Goal: Information Seeking & Learning: Learn about a topic

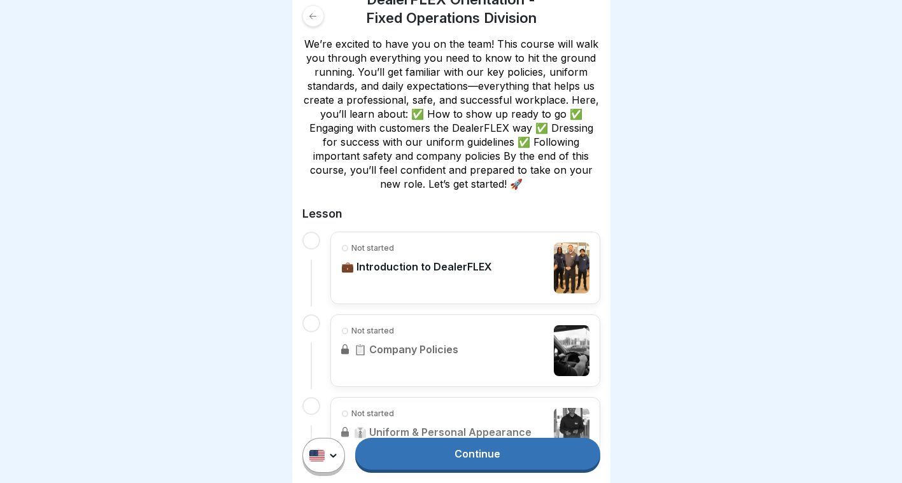
scroll to position [220, 0]
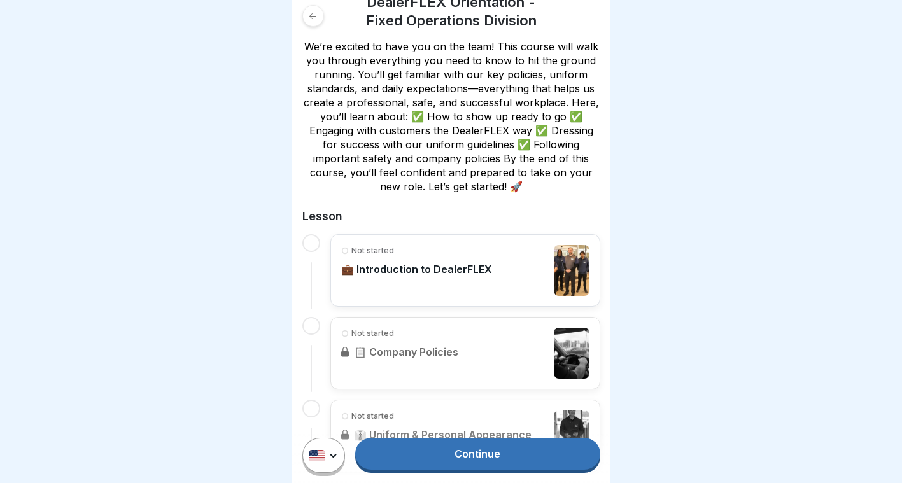
click at [456, 461] on link "Continue" at bounding box center [477, 454] width 244 height 32
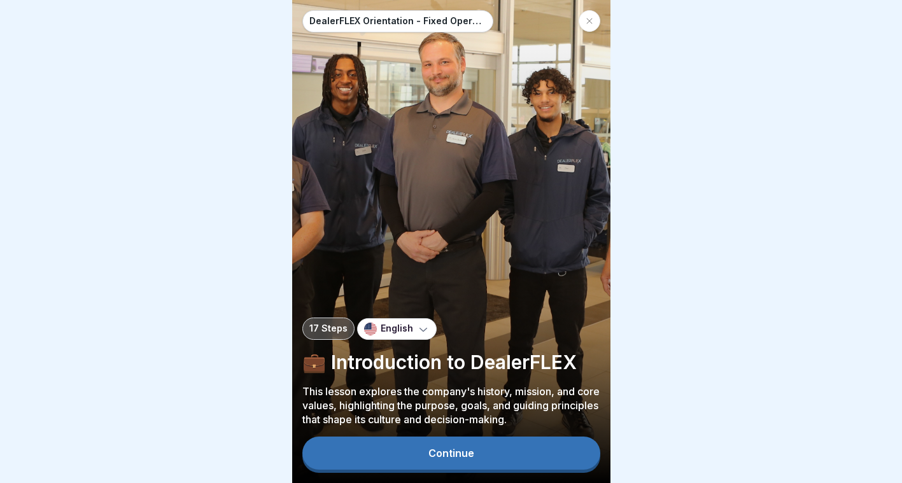
click at [473, 457] on button "Continue" at bounding box center [451, 453] width 298 height 33
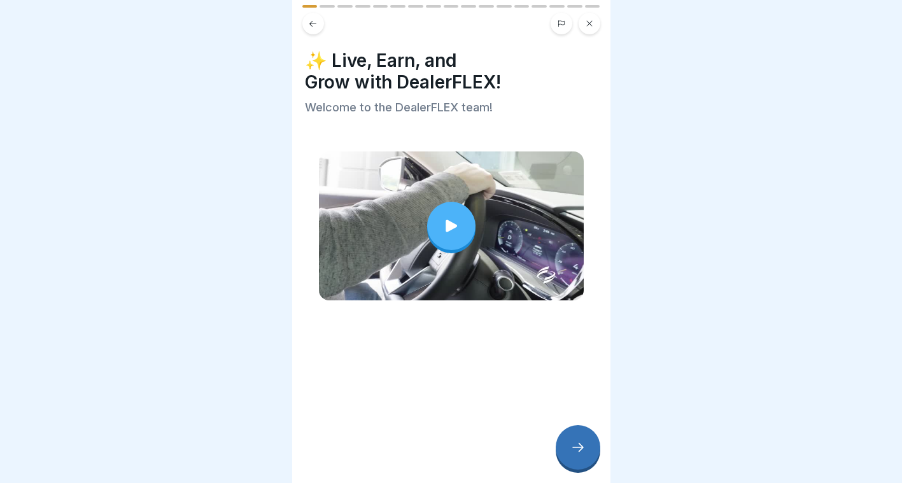
click at [432, 232] on div at bounding box center [451, 226] width 48 height 48
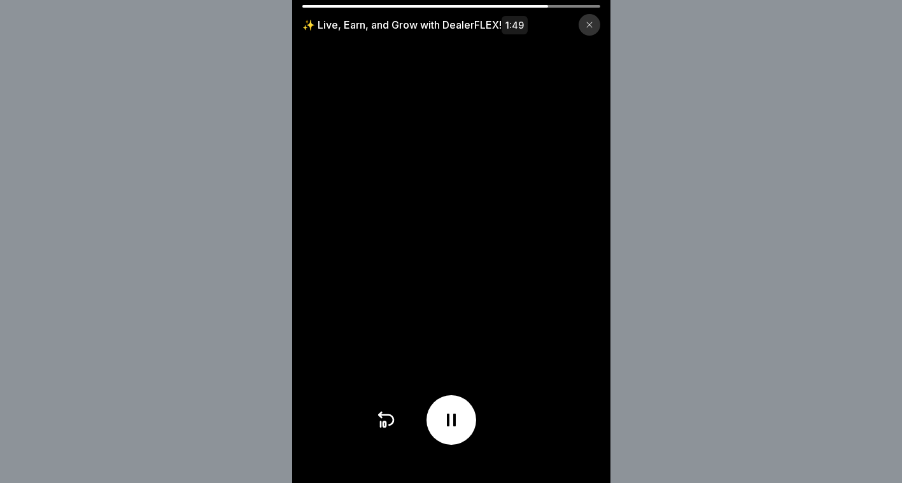
click at [731, 191] on div "✨ Live, Earn, and Grow with DealerFLEX! 1:49" at bounding box center [451, 241] width 902 height 483
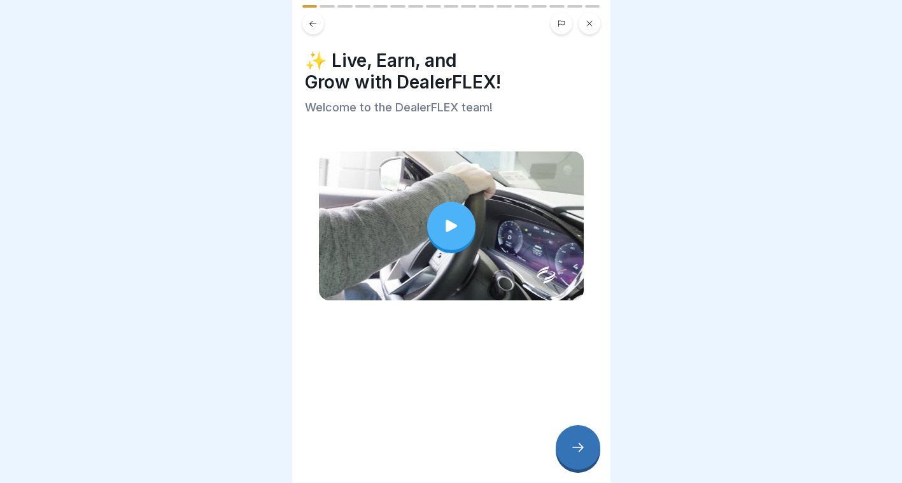
click at [590, 470] on div at bounding box center [578, 447] width 45 height 45
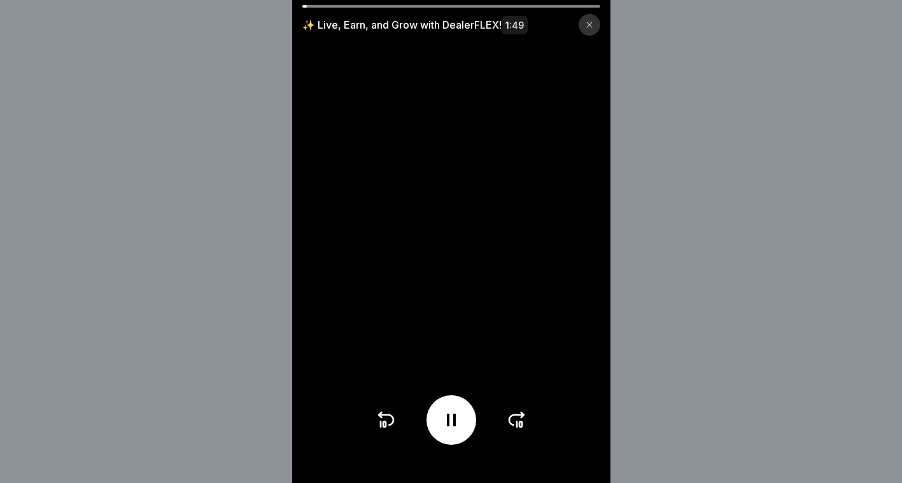
click at [532, 423] on video at bounding box center [451, 241] width 318 height 483
click at [485, 4] on video at bounding box center [451, 241] width 318 height 483
click at [513, 425] on icon at bounding box center [516, 420] width 15 height 10
click at [519, 430] on icon at bounding box center [517, 420] width 20 height 20
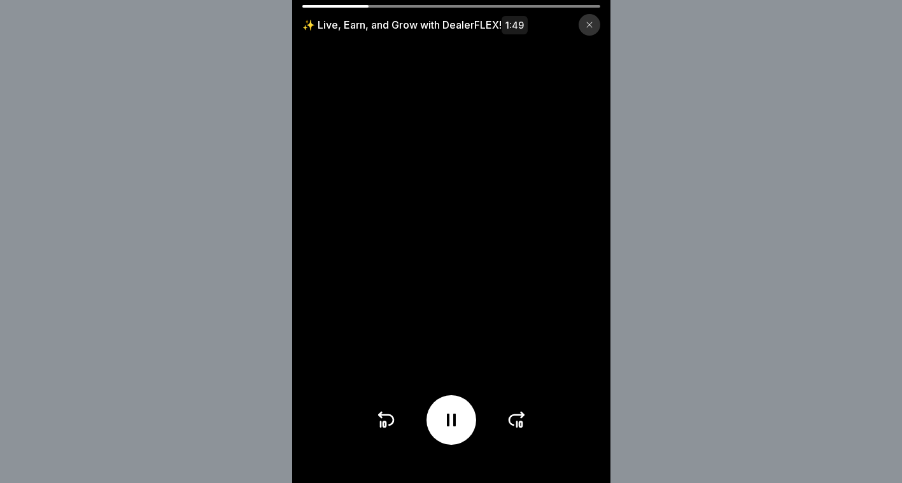
click at [519, 430] on icon at bounding box center [517, 420] width 20 height 20
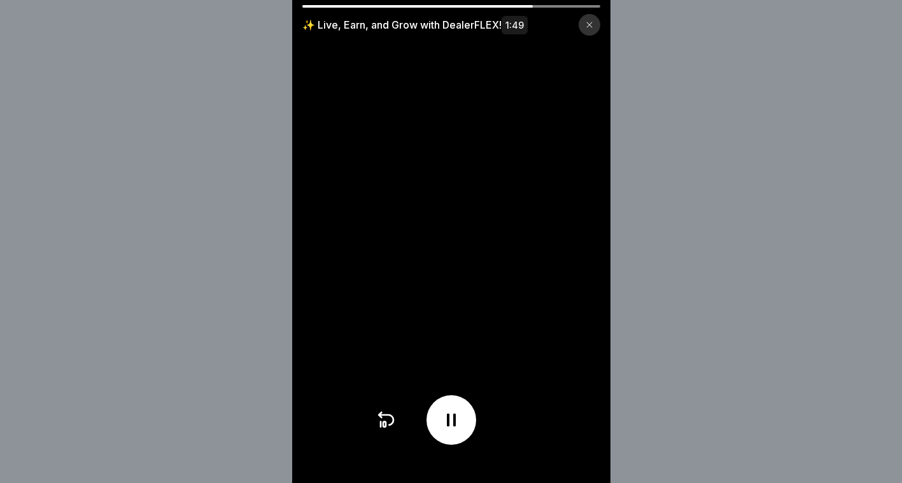
click at [519, 431] on div at bounding box center [450, 420] width 151 height 50
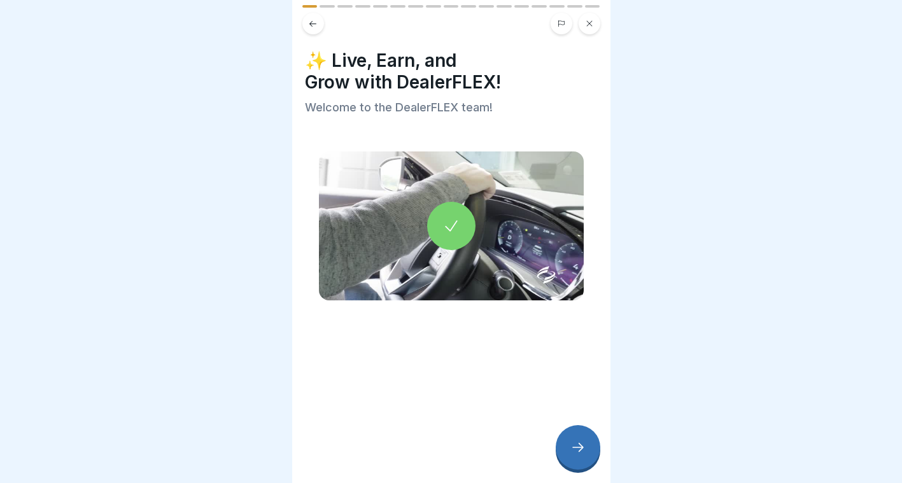
click at [567, 444] on div at bounding box center [578, 447] width 45 height 45
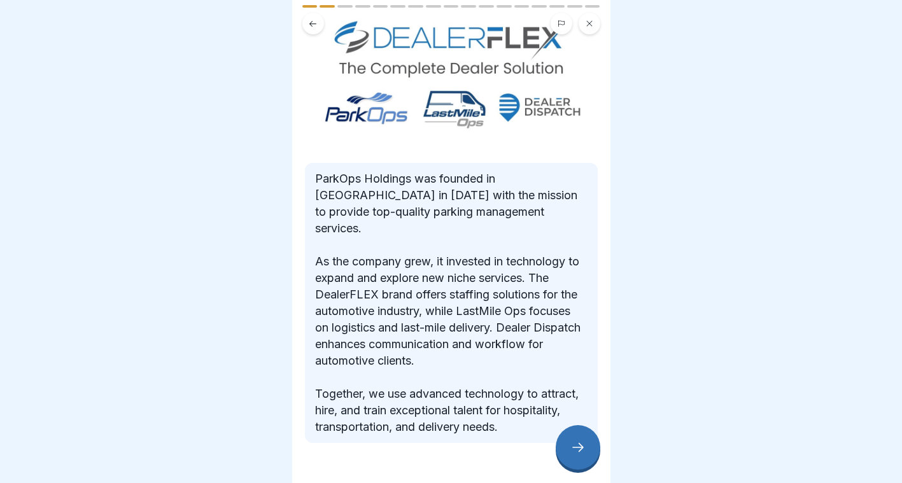
scroll to position [94, 0]
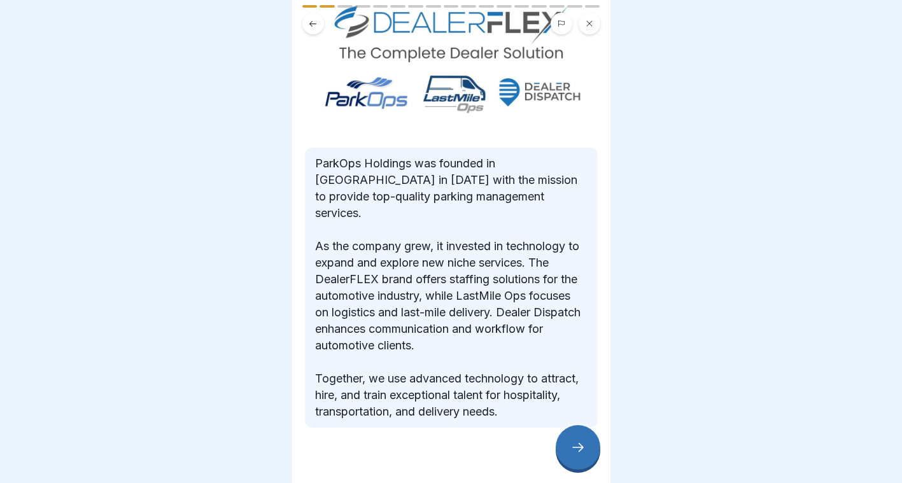
click at [568, 454] on div at bounding box center [578, 447] width 45 height 45
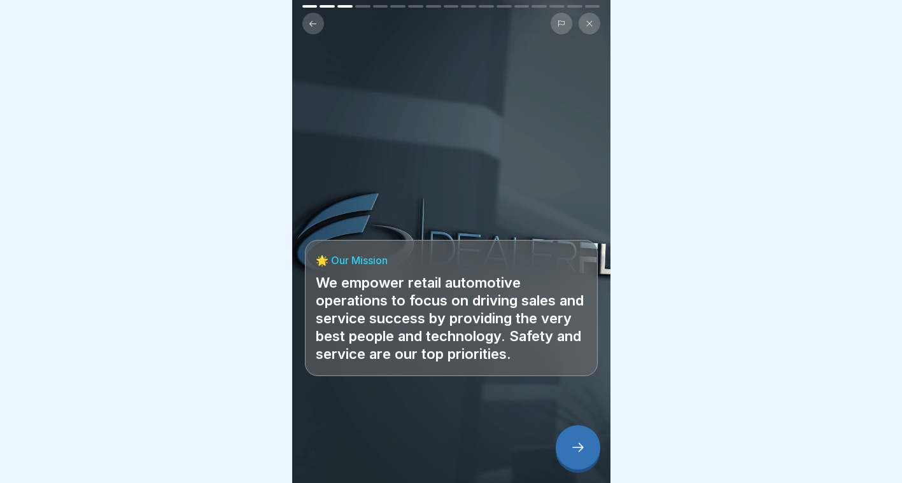
click at [573, 433] on div at bounding box center [578, 447] width 45 height 45
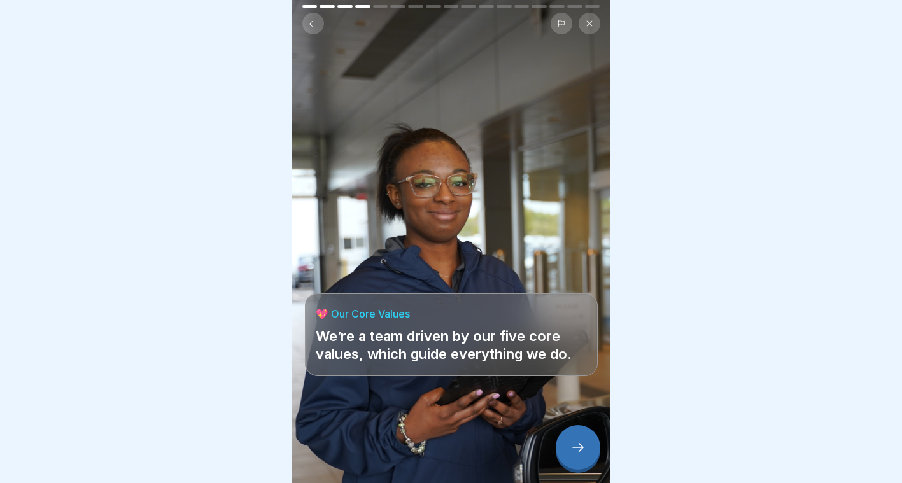
click at [573, 433] on div at bounding box center [578, 447] width 45 height 45
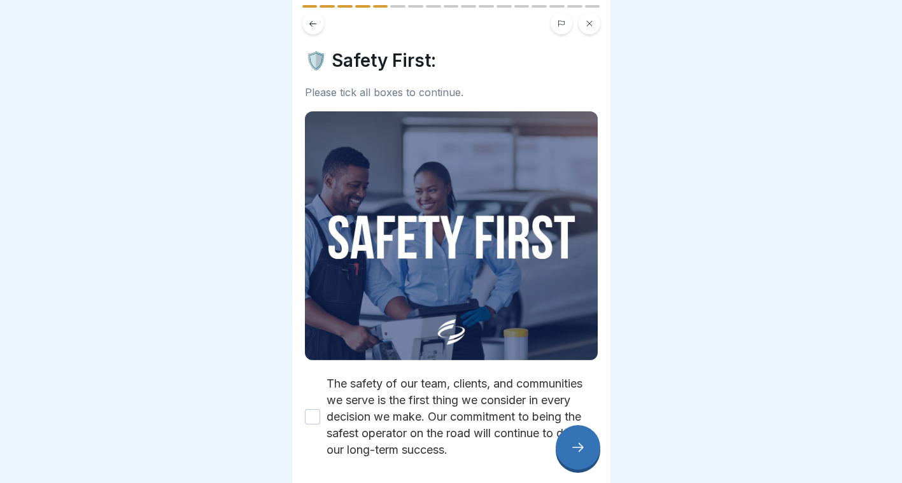
scroll to position [60, 0]
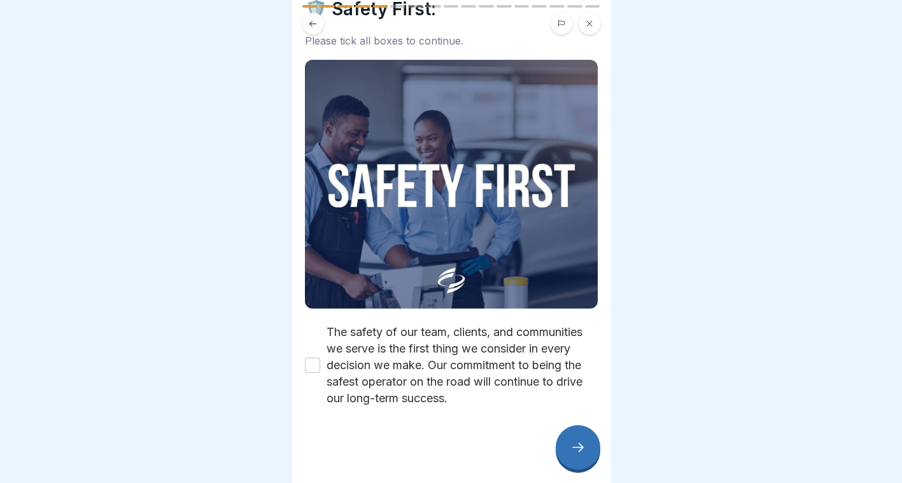
click at [380, 325] on label "The safety of our team, clients, and communities we serve is the first thing we…" at bounding box center [461, 365] width 271 height 83
click at [320, 358] on button "The safety of our team, clients, and communities we serve is the first thing we…" at bounding box center [312, 365] width 15 height 15
click at [575, 437] on div at bounding box center [578, 447] width 45 height 45
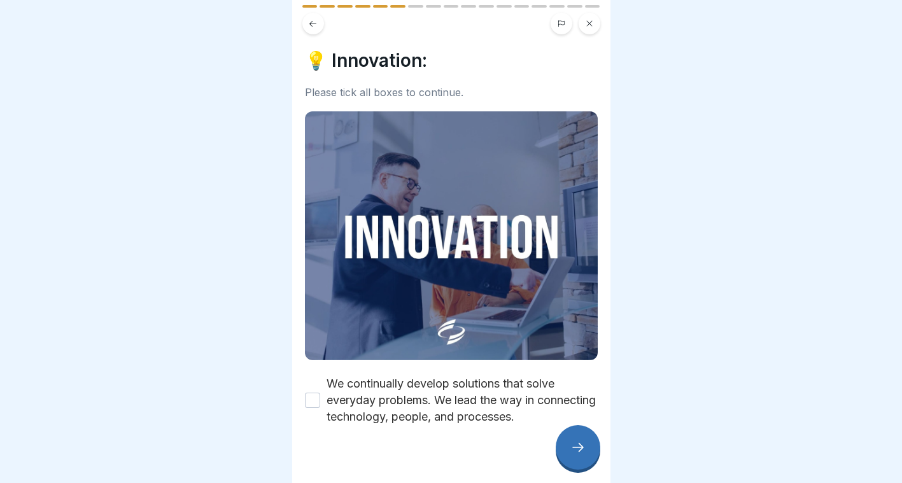
scroll to position [10, 0]
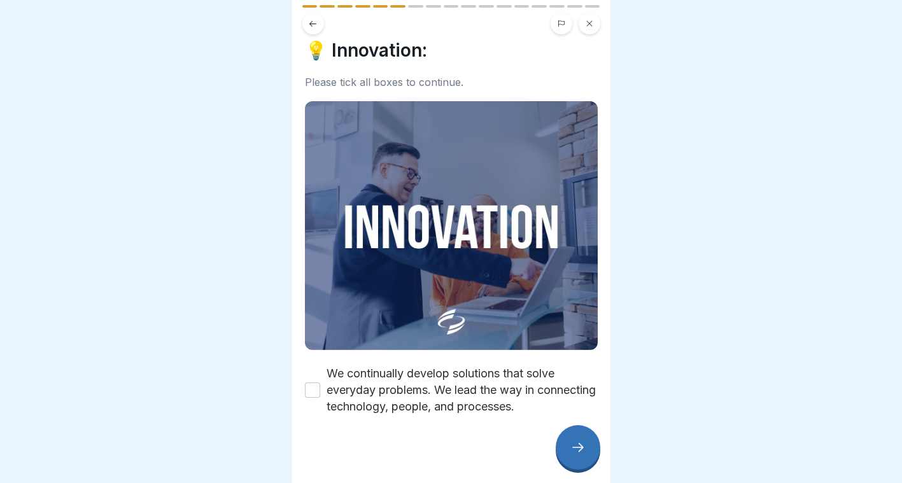
click at [462, 375] on label "We continually develop solutions that solve everyday problems. We lead the way …" at bounding box center [461, 390] width 271 height 50
click at [320, 382] on button "We continually develop solutions that solve everyday problems. We lead the way …" at bounding box center [312, 389] width 15 height 15
click at [572, 451] on icon at bounding box center [577, 447] width 15 height 15
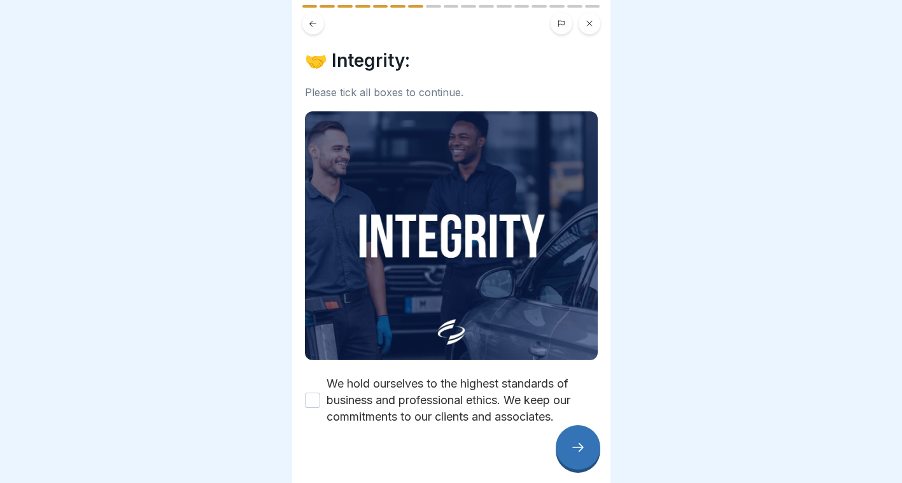
click at [474, 398] on label "We hold ourselves to the highest standards of business and professional ethics.…" at bounding box center [461, 400] width 271 height 50
click at [320, 398] on button "We hold ourselves to the highest standards of business and professional ethics.…" at bounding box center [312, 400] width 15 height 15
click at [573, 456] on div at bounding box center [578, 447] width 45 height 45
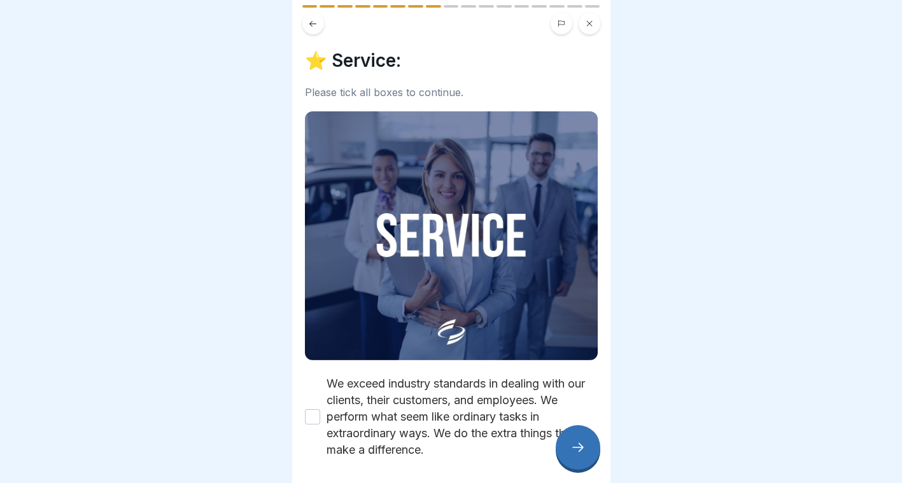
click at [426, 409] on label "We exceed industry standards in dealing with our clients, their customers, and …" at bounding box center [461, 416] width 271 height 83
click at [320, 409] on button "We exceed industry standards in dealing with our clients, their customers, and …" at bounding box center [312, 416] width 15 height 15
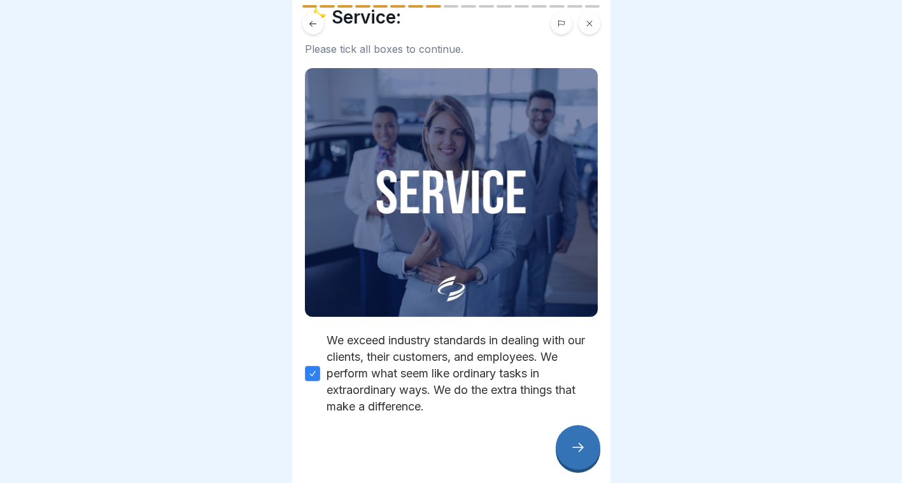
click at [568, 445] on div at bounding box center [578, 447] width 45 height 45
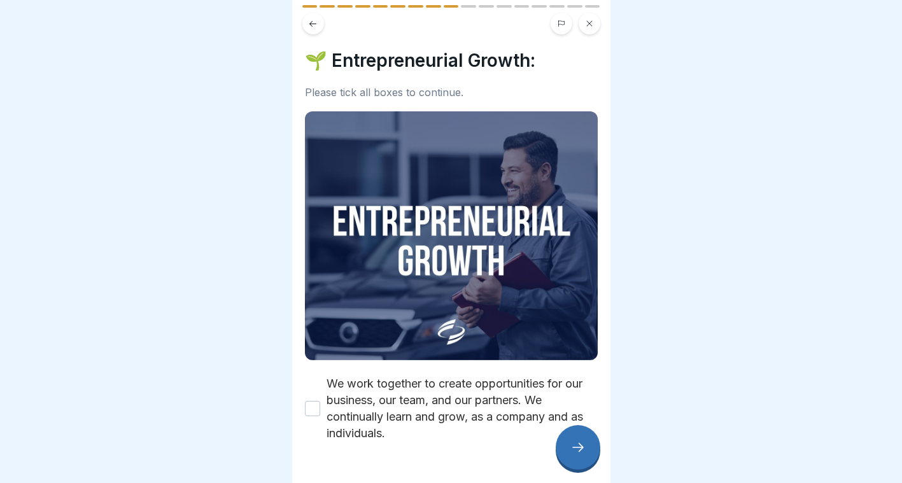
click at [422, 375] on label "We work together to create opportunities for our business, our team, and our pa…" at bounding box center [461, 408] width 271 height 66
click at [320, 401] on button "We work together to create opportunities for our business, our team, and our pa…" at bounding box center [312, 408] width 15 height 15
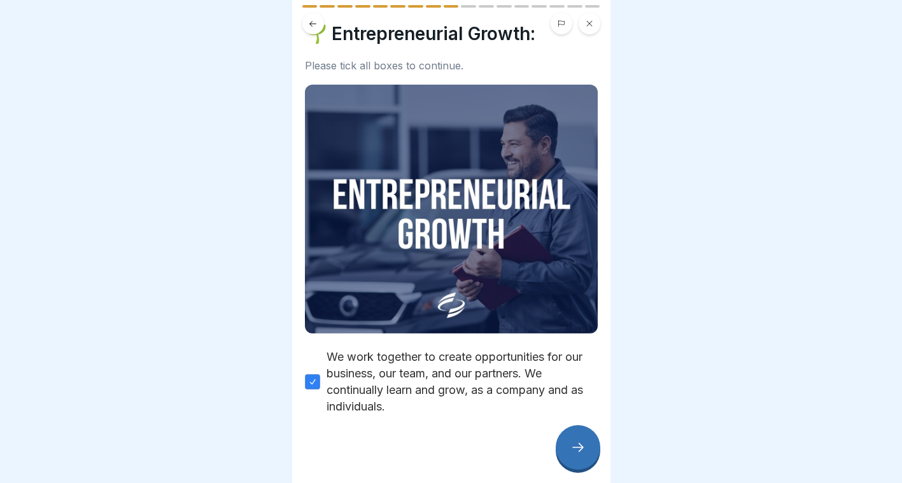
click at [577, 447] on icon at bounding box center [577, 447] width 15 height 15
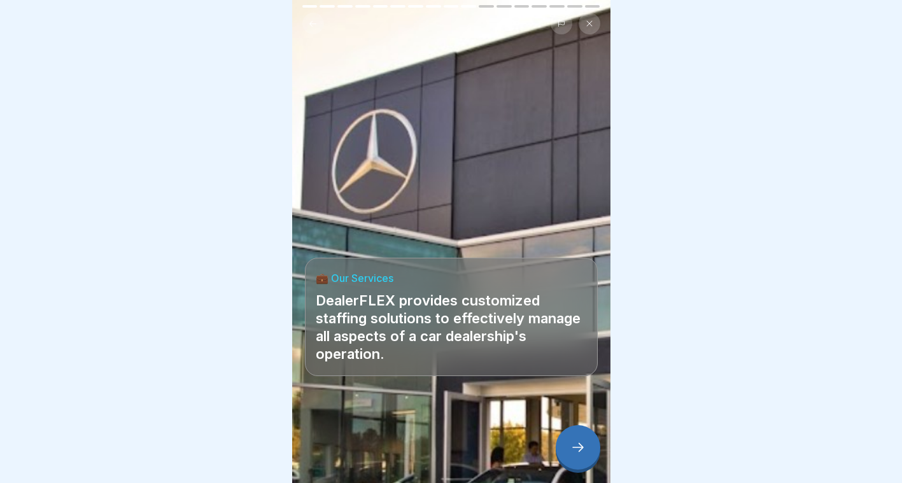
click at [582, 456] on div at bounding box center [578, 447] width 45 height 45
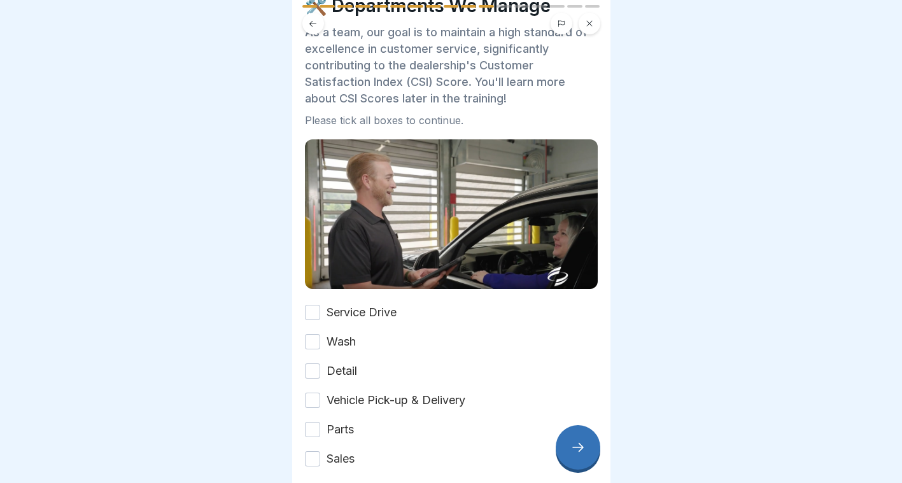
scroll to position [71, 0]
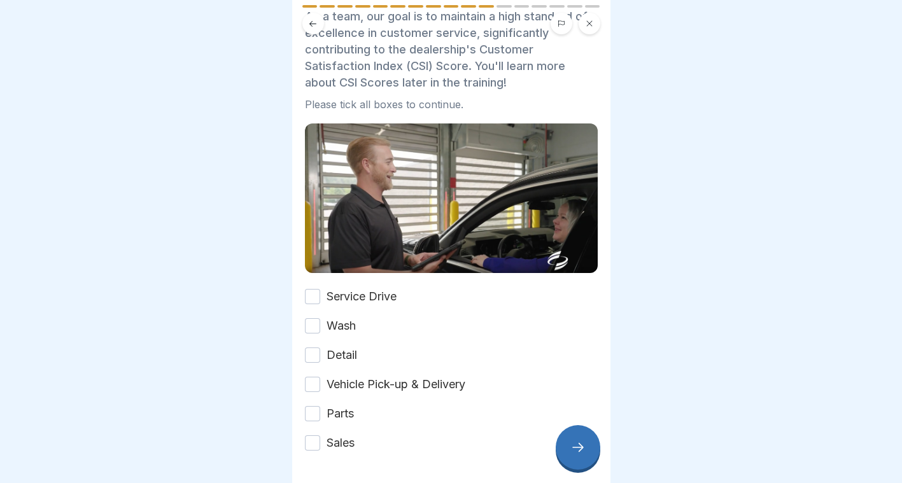
click at [339, 288] on label "Service Drive" at bounding box center [361, 296] width 70 height 17
click at [320, 289] on button "Service Drive" at bounding box center [312, 296] width 15 height 15
click at [333, 318] on label "Wash" at bounding box center [340, 326] width 29 height 17
click at [320, 318] on button "Wash" at bounding box center [312, 325] width 15 height 15
click at [335, 347] on label "Detail" at bounding box center [341, 355] width 31 height 17
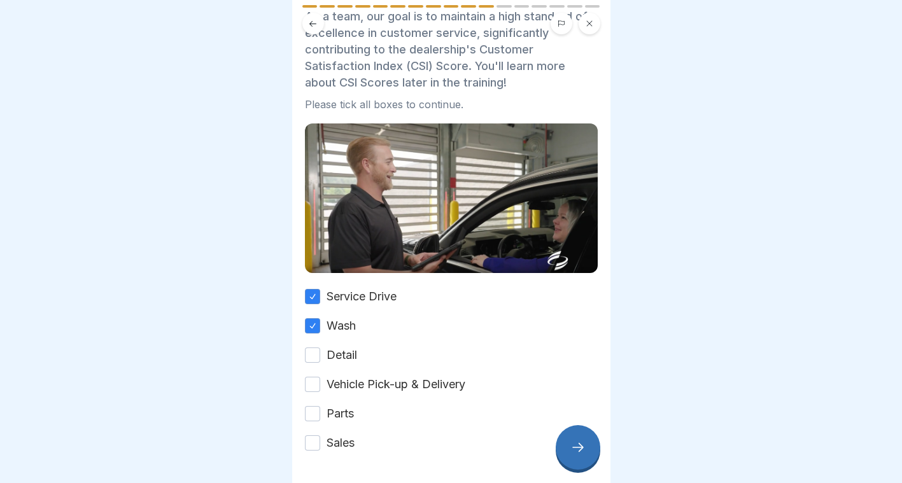
click at [320, 347] on button "Detail" at bounding box center [312, 354] width 15 height 15
click at [349, 376] on label "Vehicle Pick-up & Delivery" at bounding box center [395, 384] width 139 height 17
click at [320, 377] on button "Vehicle Pick-up & Delivery" at bounding box center [312, 384] width 15 height 15
click at [333, 405] on label "Parts" at bounding box center [339, 413] width 27 height 17
click at [320, 406] on button "Parts" at bounding box center [312, 413] width 15 height 15
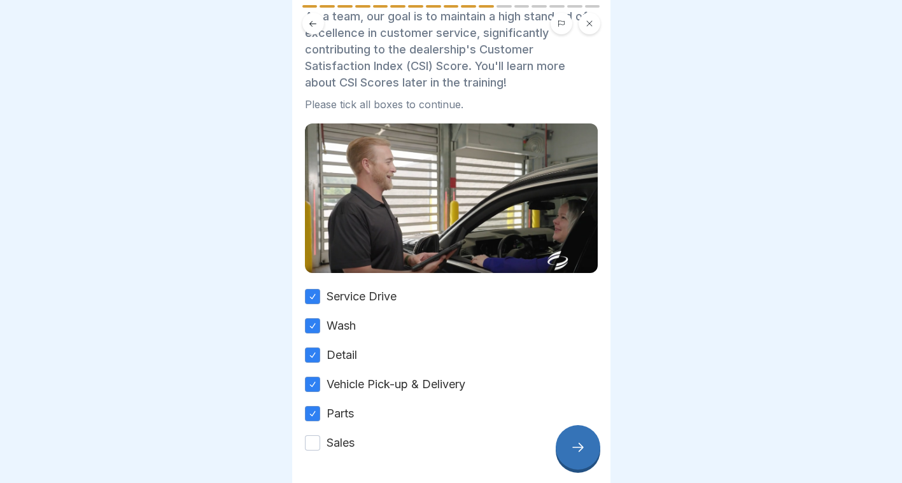
click at [344, 435] on label "Sales" at bounding box center [340, 443] width 28 height 17
click at [320, 435] on button "Sales" at bounding box center [312, 442] width 15 height 15
click at [576, 452] on icon at bounding box center [577, 447] width 15 height 15
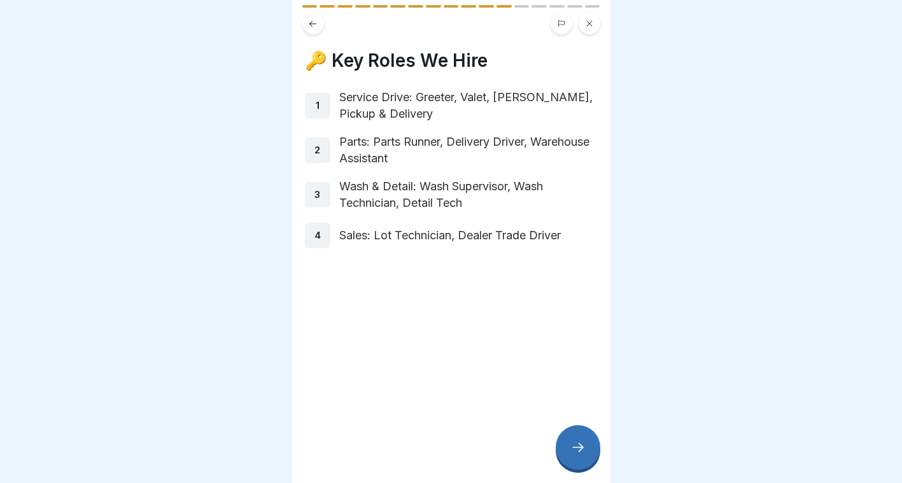
click at [456, 103] on p "Service Drive: Greeter, Valet, [PERSON_NAME], Pickup & Delivery" at bounding box center [468, 105] width 258 height 33
click at [571, 436] on div at bounding box center [578, 447] width 45 height 45
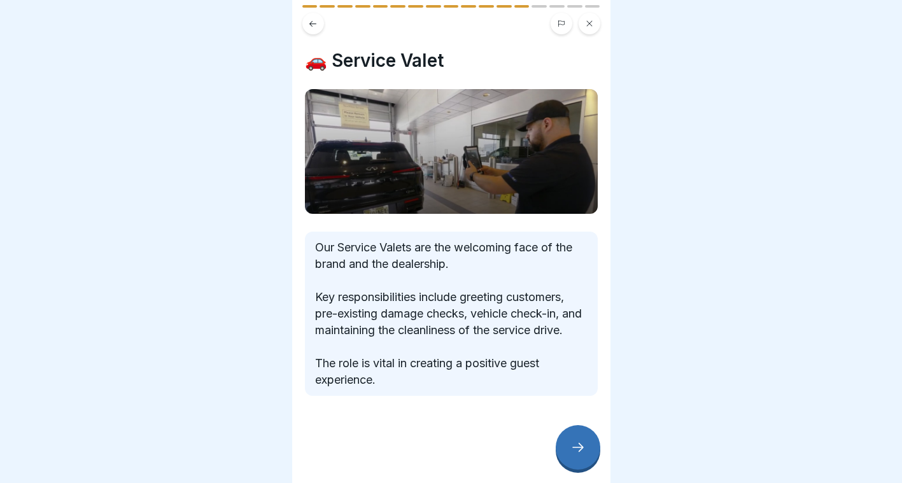
scroll to position [1, 0]
click at [580, 441] on div at bounding box center [578, 447] width 45 height 45
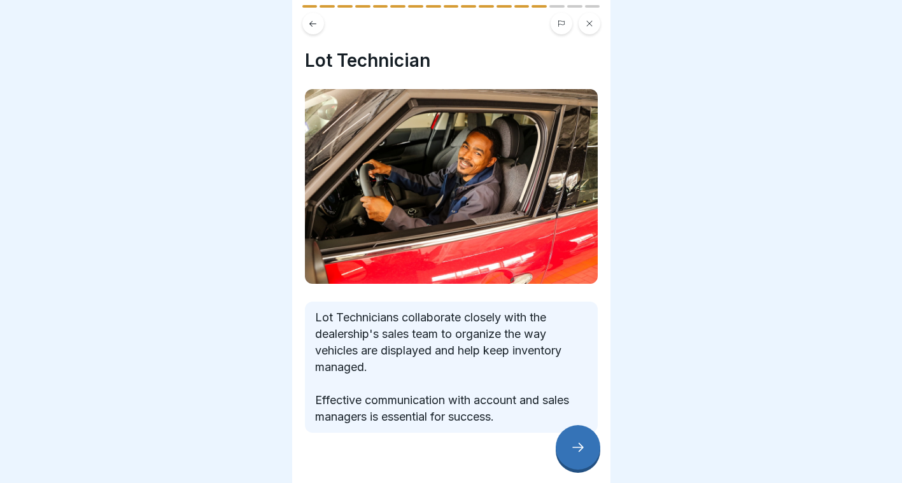
click at [580, 441] on div at bounding box center [578, 447] width 45 height 45
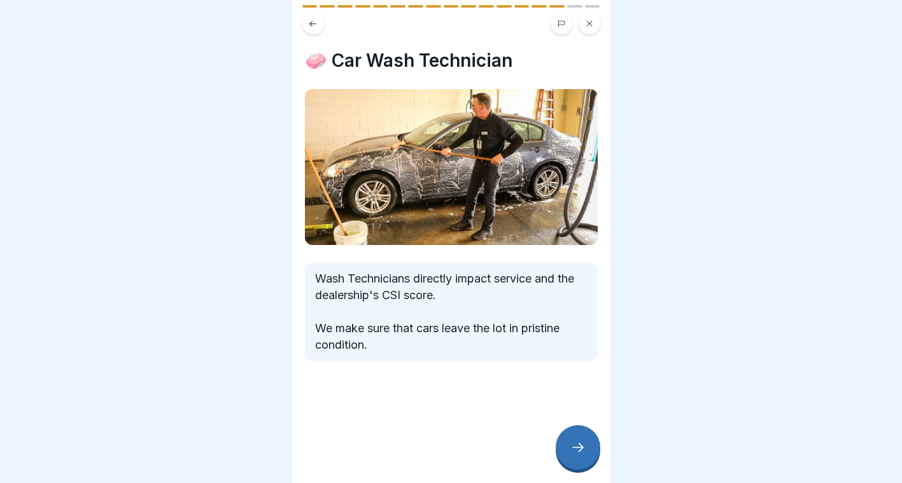
click at [580, 441] on div at bounding box center [578, 447] width 45 height 45
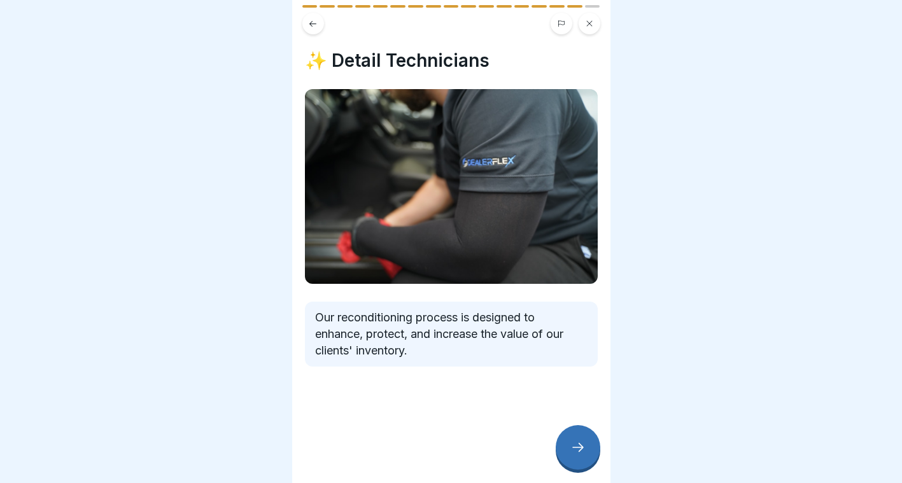
click at [580, 441] on div at bounding box center [578, 447] width 45 height 45
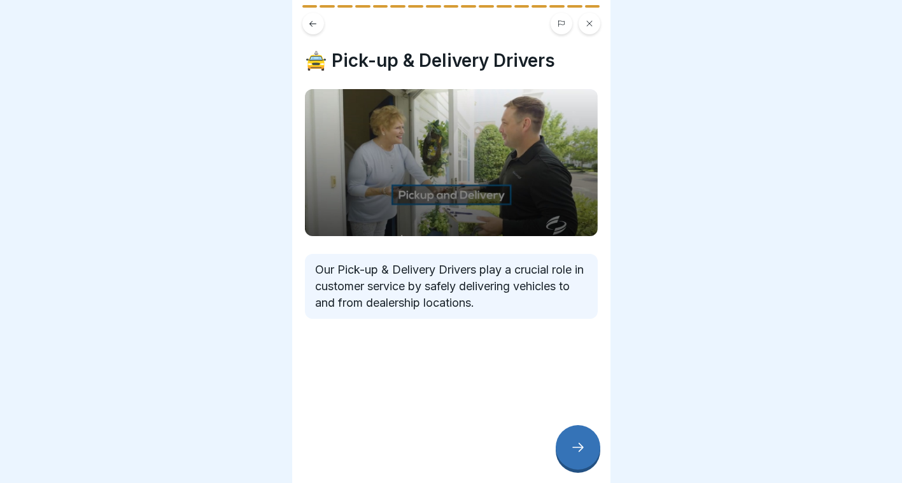
click at [580, 441] on div at bounding box center [578, 447] width 45 height 45
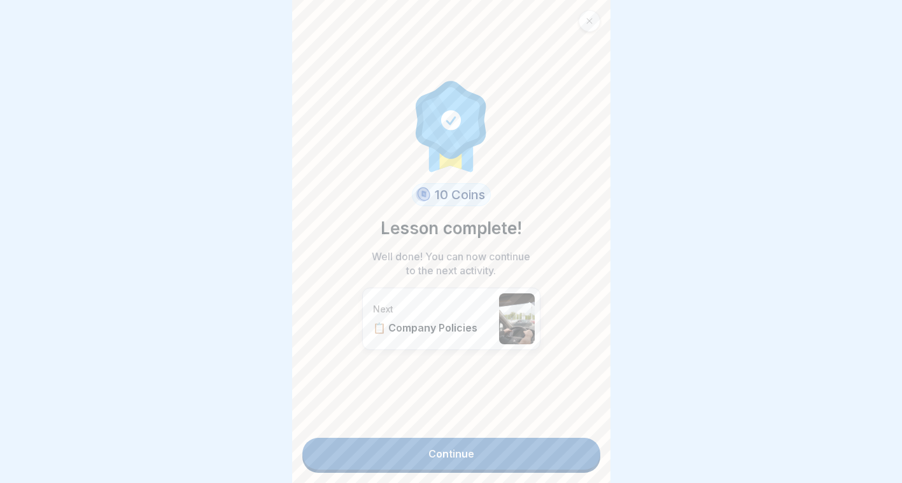
click at [493, 442] on link "Continue" at bounding box center [451, 454] width 298 height 32
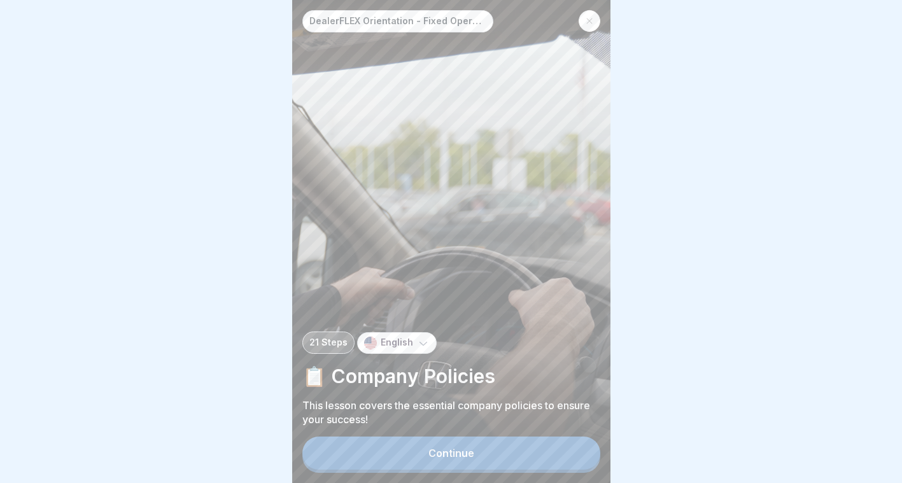
click at [461, 456] on button "Continue" at bounding box center [451, 453] width 298 height 33
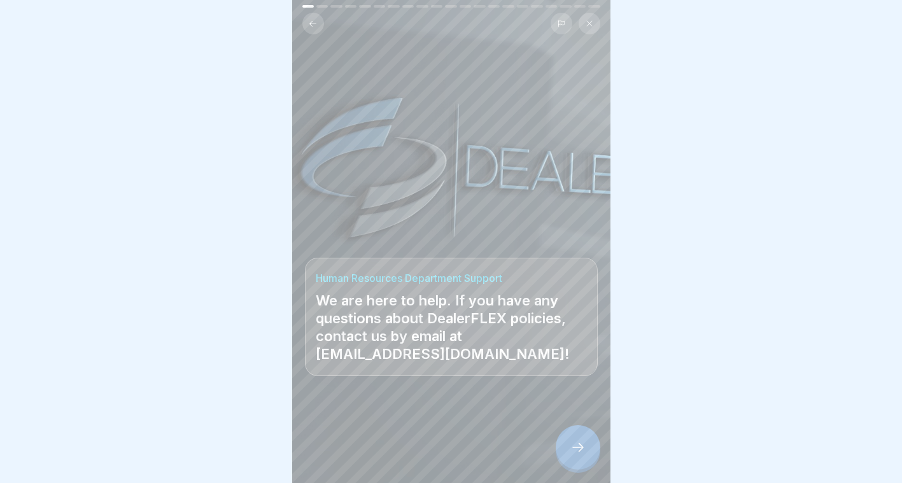
scroll to position [10, 0]
click at [583, 447] on icon at bounding box center [577, 447] width 15 height 15
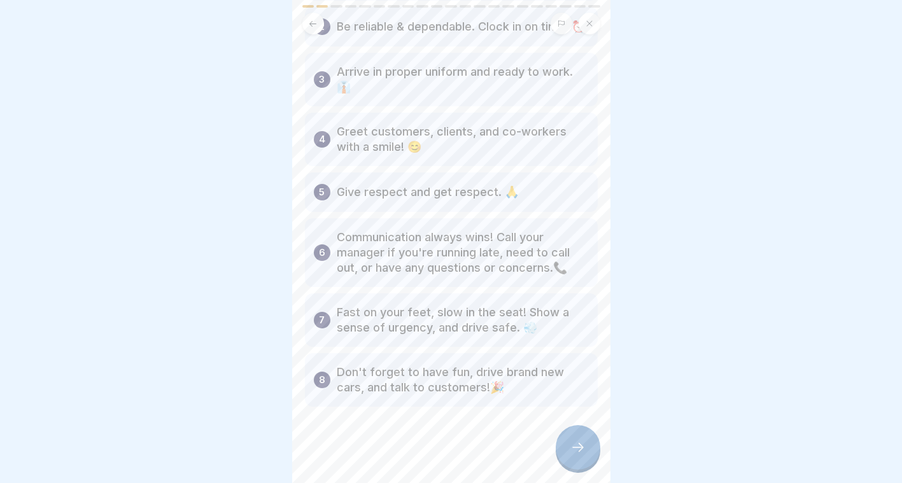
scroll to position [164, 0]
click at [569, 445] on div at bounding box center [578, 447] width 45 height 45
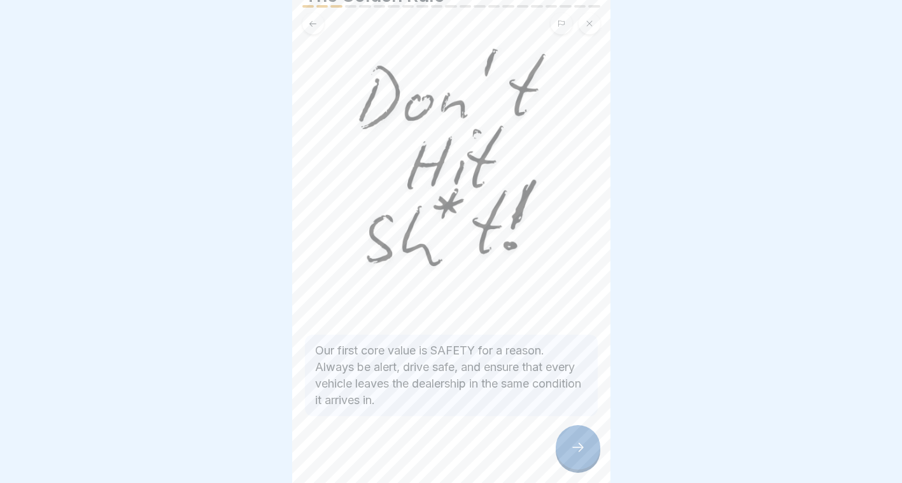
scroll to position [0, 0]
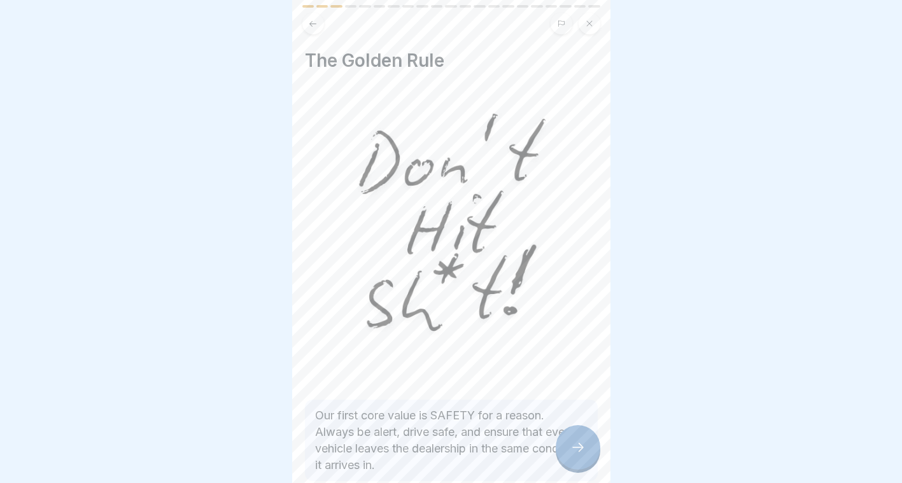
click at [577, 443] on icon at bounding box center [577, 447] width 15 height 15
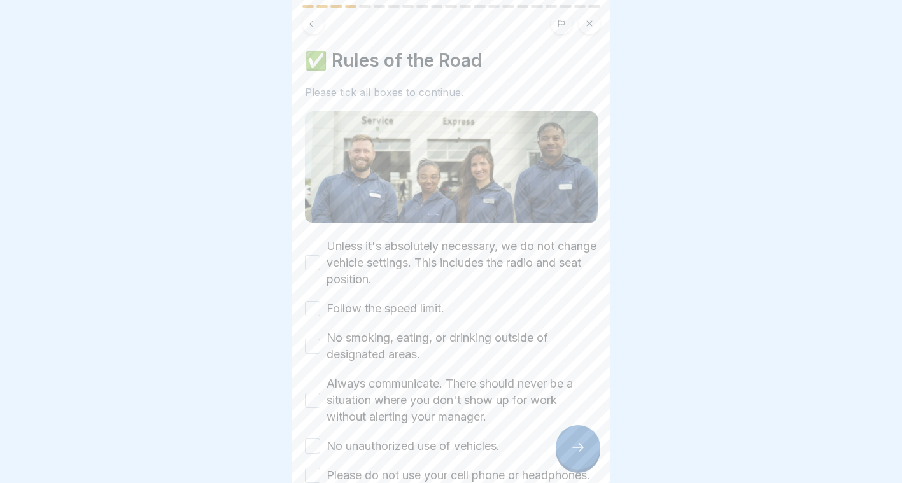
click at [360, 253] on label "Unless it's absolutely necessary, we do not change vehicle settings. This inclu…" at bounding box center [461, 263] width 271 height 50
click at [320, 255] on button "Unless it's absolutely necessary, we do not change vehicle settings. This inclu…" at bounding box center [312, 262] width 15 height 15
click at [379, 302] on label "Follow the speed limit." at bounding box center [385, 308] width 118 height 17
click at [320, 302] on button "Follow the speed limit." at bounding box center [312, 308] width 15 height 15
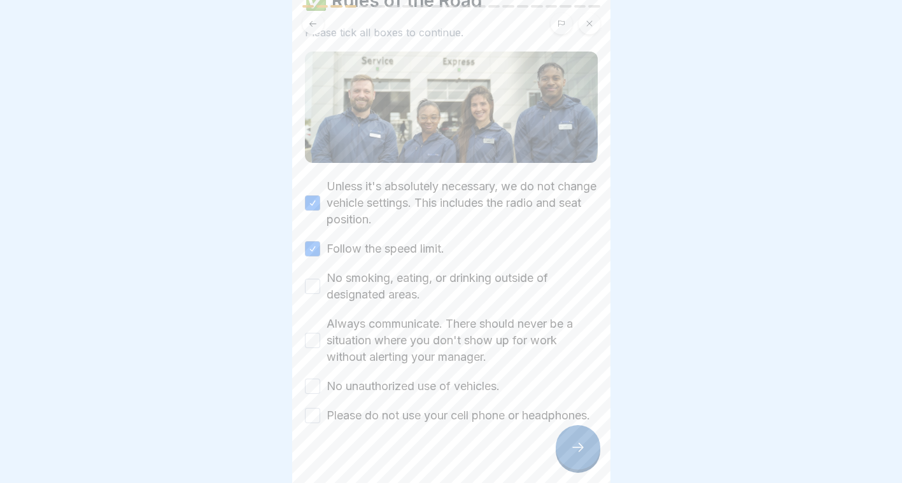
scroll to position [61, 0]
click at [393, 277] on label "No smoking, eating, or drinking outside of designated areas." at bounding box center [461, 285] width 271 height 33
click at [320, 277] on button "No smoking, eating, or drinking outside of designated areas." at bounding box center [312, 284] width 15 height 15
click at [379, 341] on label "Always communicate. There should never be a situation where you don't show up f…" at bounding box center [461, 339] width 271 height 50
click at [320, 341] on button "Always communicate. There should never be a situation where you don't show up f…" at bounding box center [312, 339] width 15 height 15
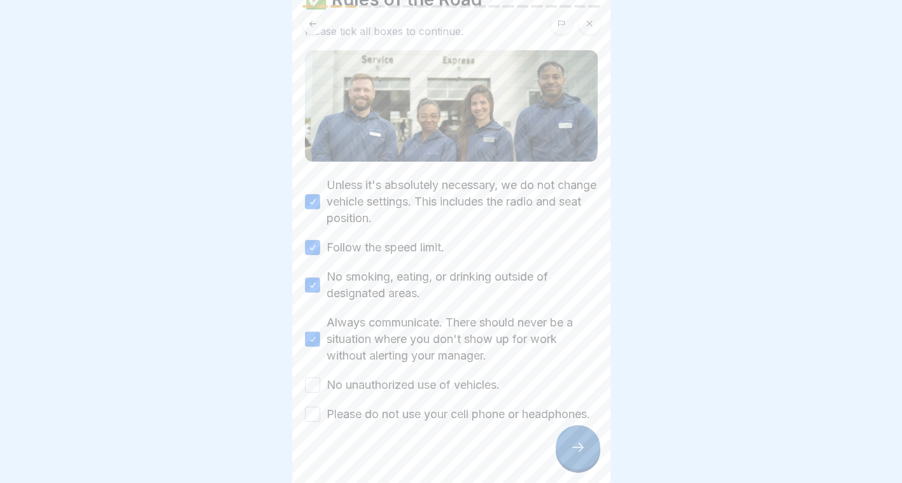
click at [389, 377] on label "No unauthorized use of vehicles." at bounding box center [412, 385] width 173 height 17
click at [320, 377] on button "No unauthorized use of vehicles." at bounding box center [312, 384] width 15 height 15
click at [382, 412] on label "Please do not use your cell phone or headphones." at bounding box center [457, 414] width 263 height 17
click at [320, 412] on button "Please do not use your cell phone or headphones." at bounding box center [312, 414] width 15 height 15
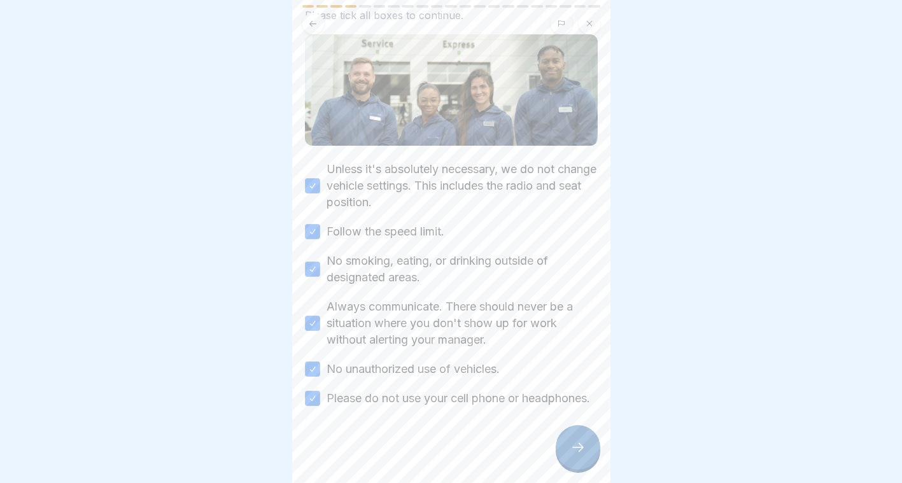
click at [578, 438] on div at bounding box center [578, 447] width 45 height 45
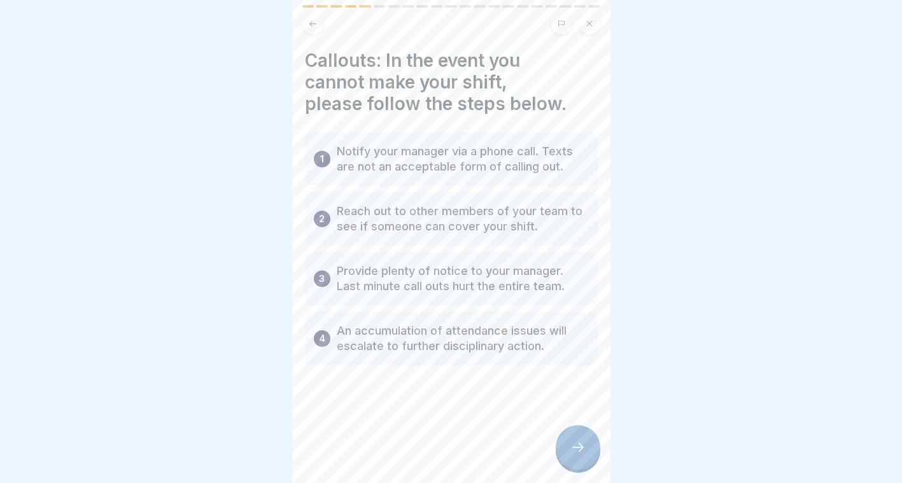
click at [570, 379] on div at bounding box center [451, 403] width 293 height 76
click at [575, 450] on icon at bounding box center [577, 447] width 15 height 15
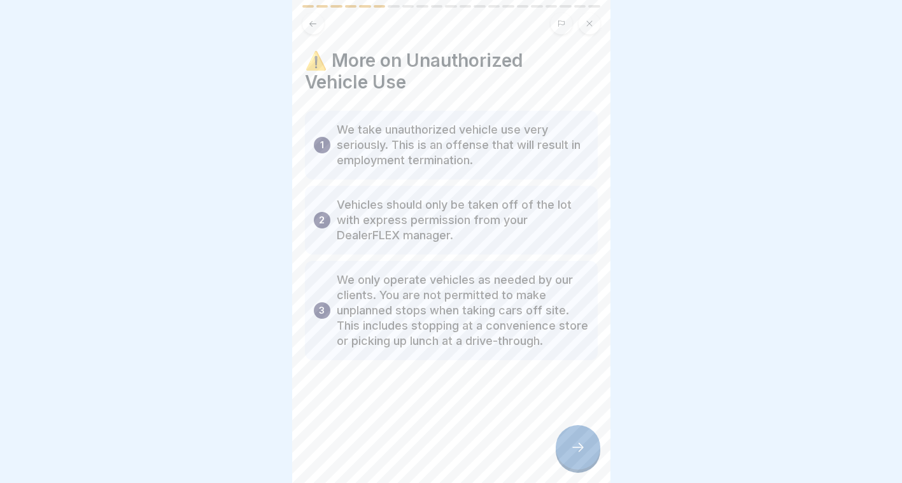
click at [577, 447] on icon at bounding box center [577, 447] width 15 height 15
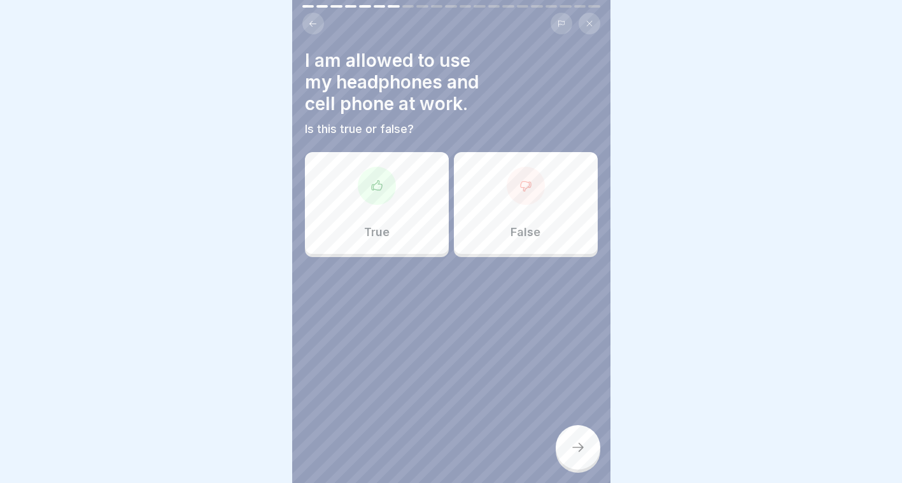
click at [521, 182] on icon at bounding box center [525, 185] width 13 height 13
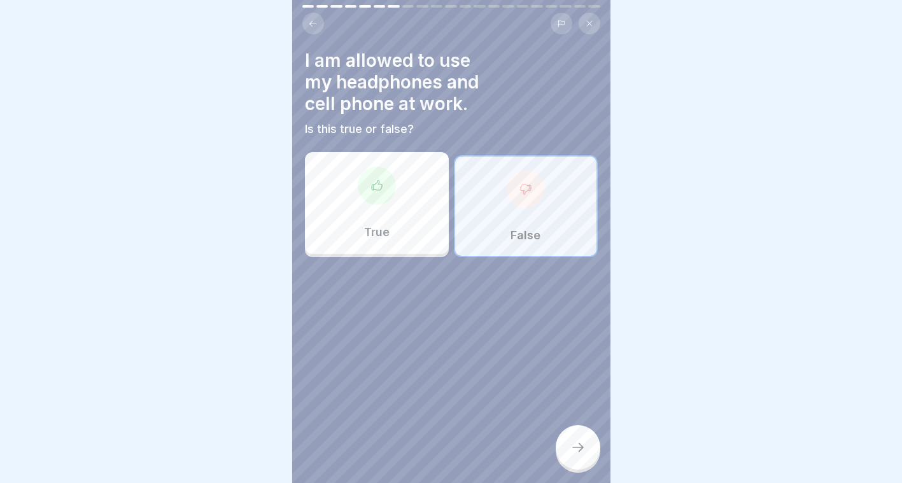
click at [591, 450] on div at bounding box center [578, 447] width 45 height 45
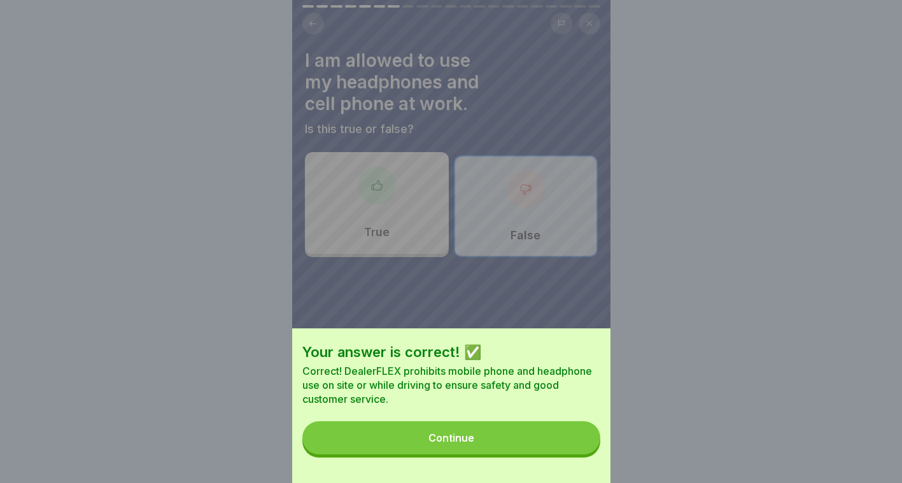
click at [507, 451] on button "Continue" at bounding box center [451, 437] width 298 height 33
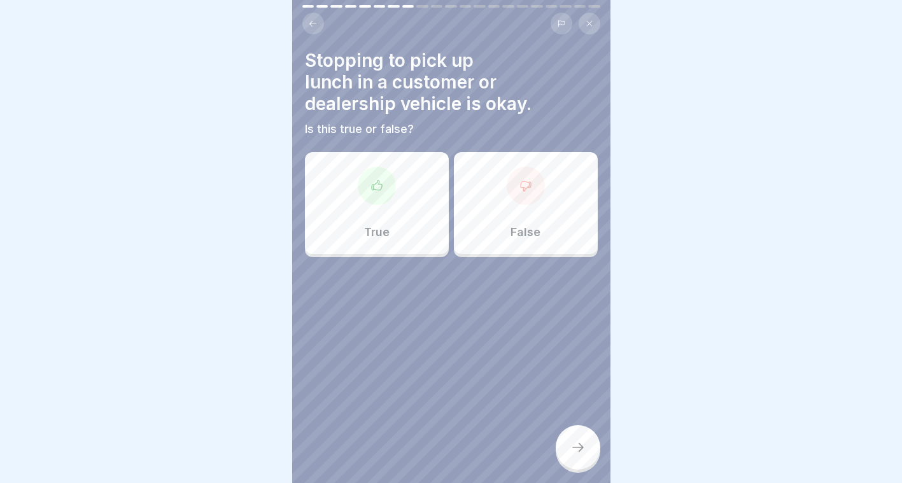
click at [559, 228] on div "False" at bounding box center [526, 203] width 144 height 102
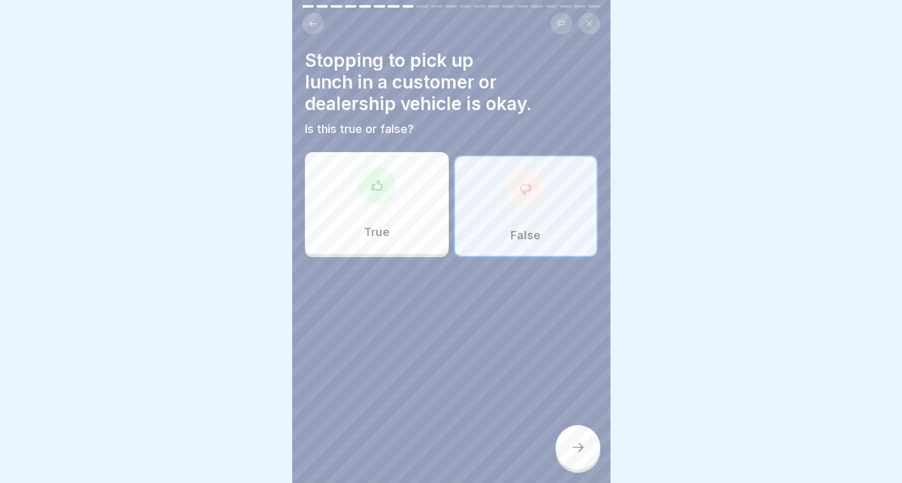
click at [569, 447] on div at bounding box center [578, 447] width 45 height 45
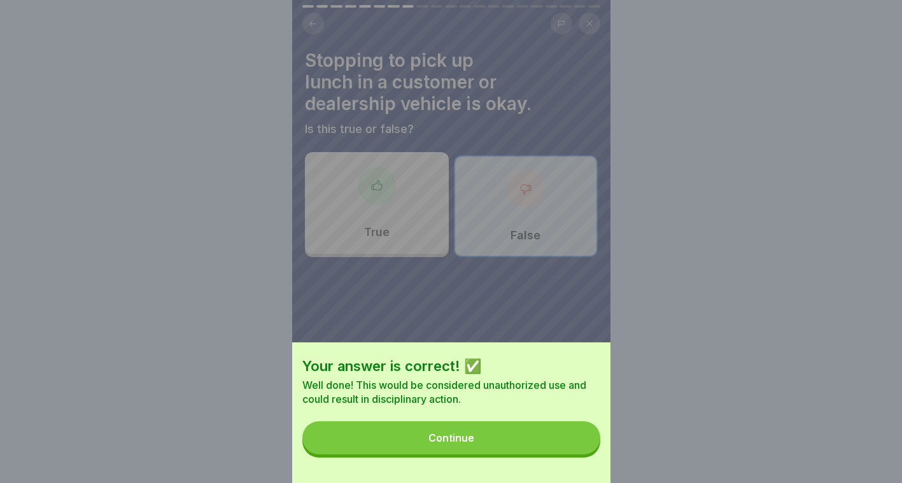
click at [449, 444] on div "Continue" at bounding box center [451, 437] width 46 height 11
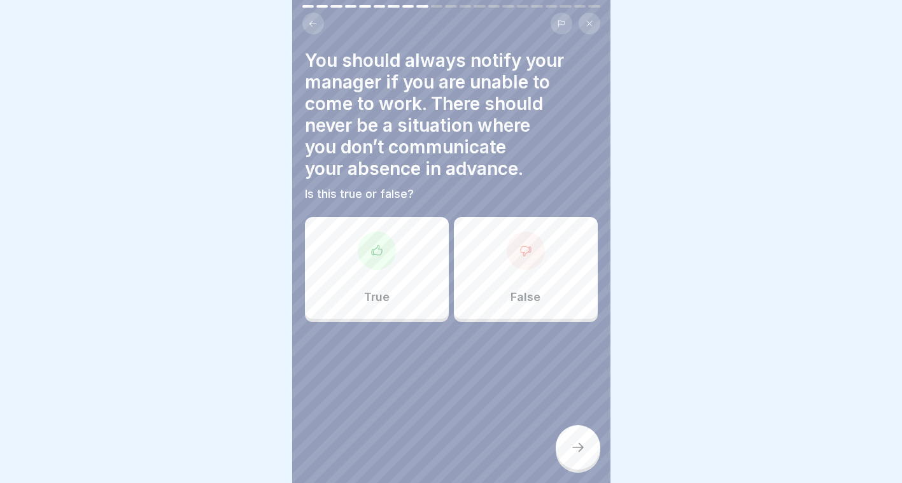
click at [384, 251] on div at bounding box center [377, 251] width 38 height 38
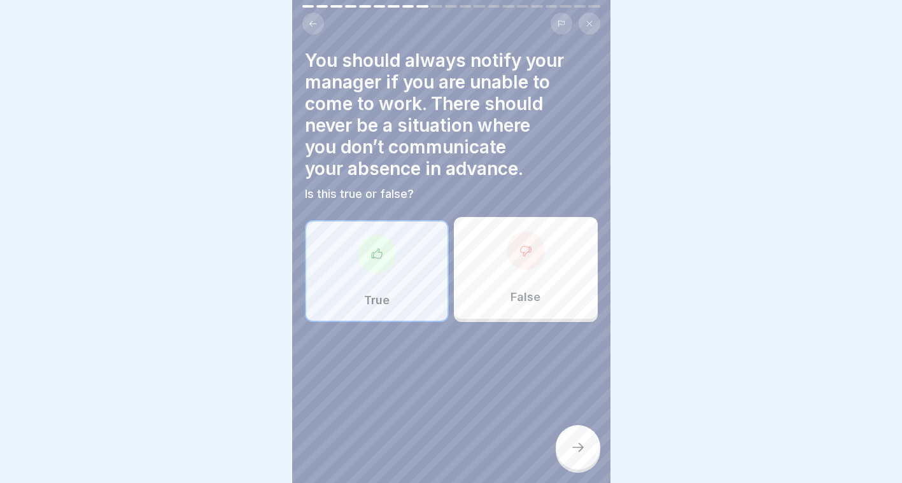
click at [581, 458] on div at bounding box center [578, 447] width 45 height 45
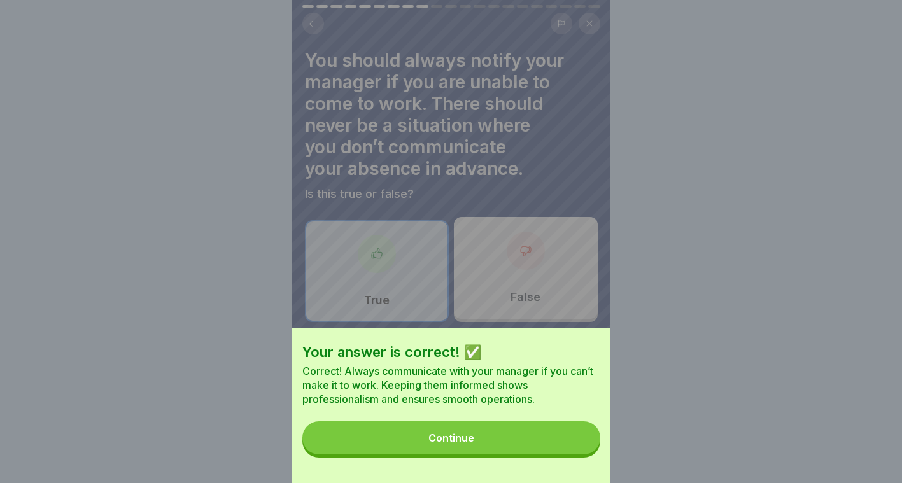
click at [494, 438] on button "Continue" at bounding box center [451, 437] width 298 height 33
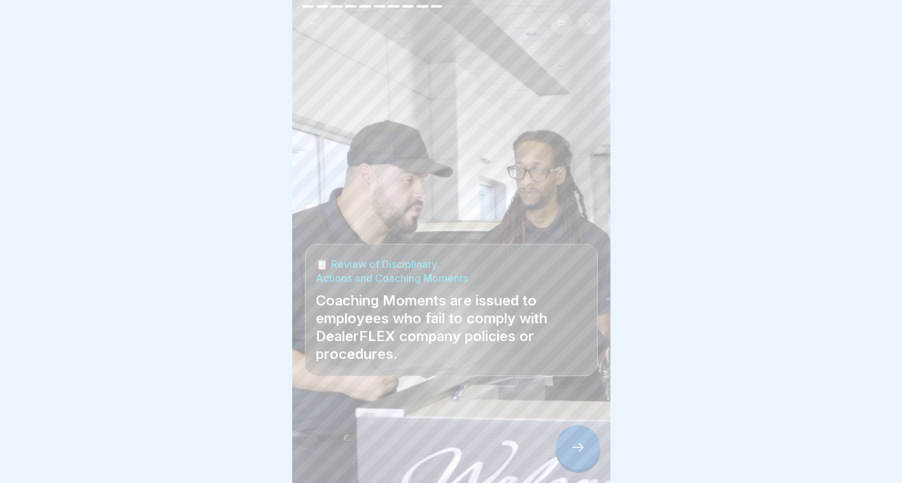
click at [567, 463] on div at bounding box center [578, 447] width 45 height 45
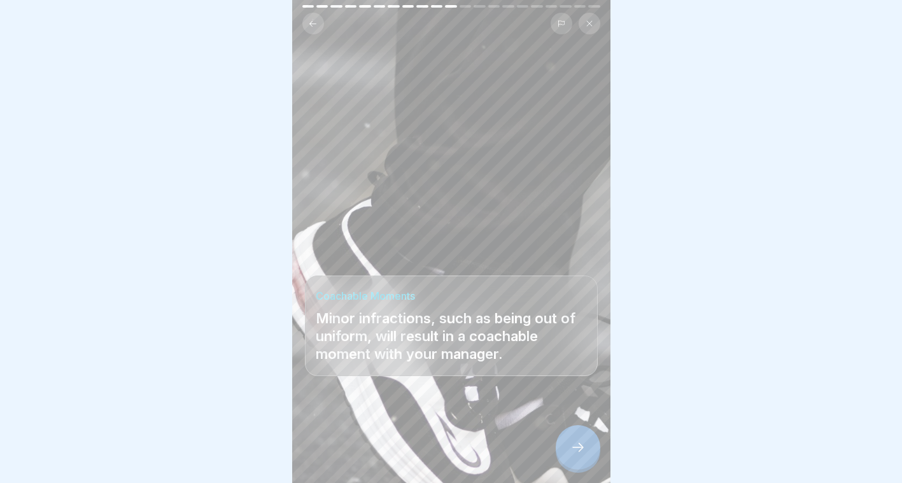
click at [579, 451] on icon at bounding box center [577, 447] width 15 height 15
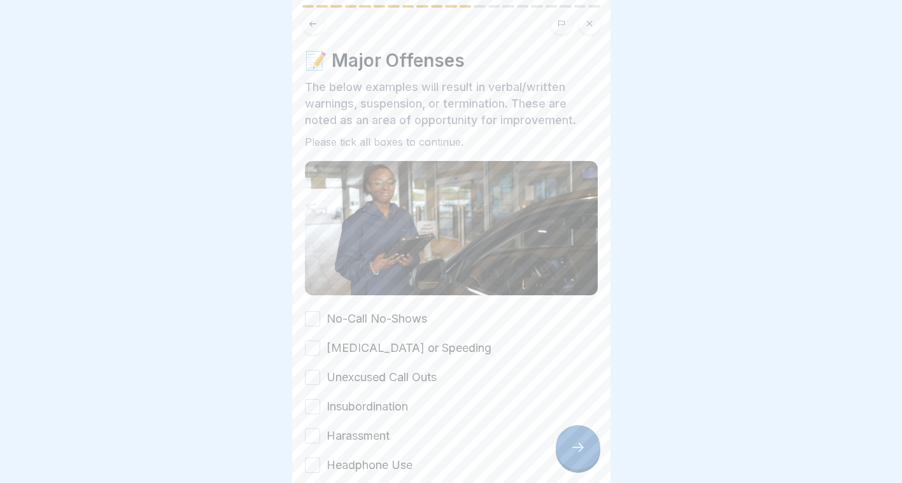
click at [351, 319] on div "No-Call No-Shows [MEDICAL_DATA] or Speeding Unexcused Call Outs Insubordination…" at bounding box center [451, 436] width 293 height 251
click at [375, 340] on label "[MEDICAL_DATA] or Speeding" at bounding box center [408, 348] width 165 height 17
click at [320, 340] on button "[MEDICAL_DATA] or Speeding" at bounding box center [312, 347] width 15 height 15
click at [356, 311] on label "No-Call No-Shows" at bounding box center [376, 319] width 101 height 17
click at [320, 311] on button "No-Call No-Shows" at bounding box center [312, 318] width 15 height 15
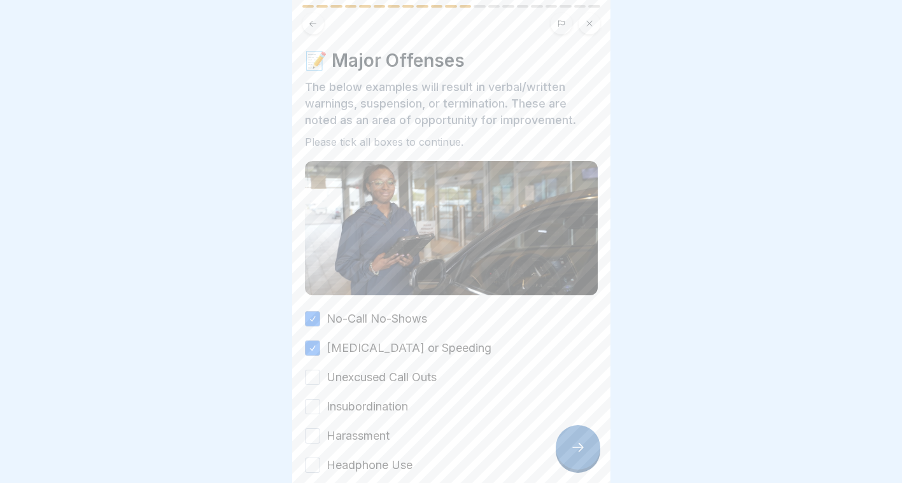
click at [367, 369] on label "Unexcused Call Outs" at bounding box center [381, 377] width 110 height 17
click at [320, 370] on button "Unexcused Call Outs" at bounding box center [312, 377] width 15 height 15
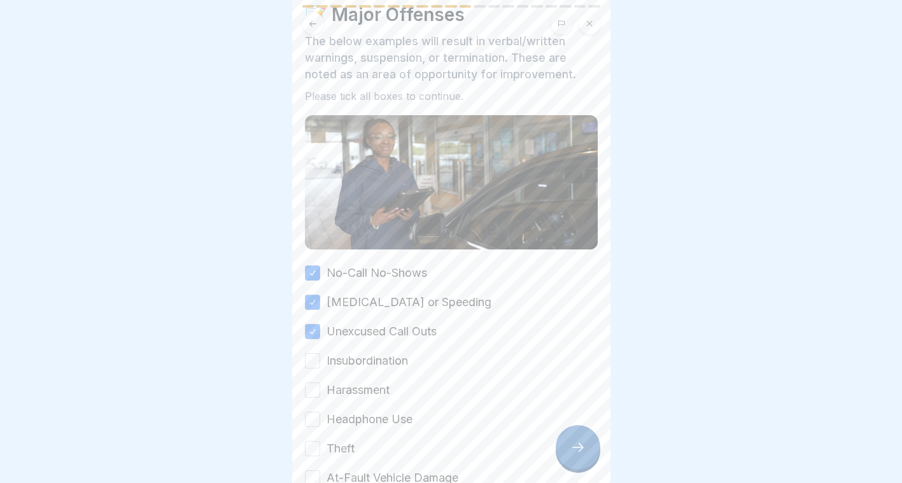
scroll to position [46, 0]
click at [342, 352] on label "Insubordination" at bounding box center [366, 360] width 81 height 17
click at [320, 353] on button "Insubordination" at bounding box center [312, 360] width 15 height 15
click at [361, 381] on label "Harassment" at bounding box center [357, 389] width 63 height 17
click at [320, 382] on button "Harassment" at bounding box center [312, 389] width 15 height 15
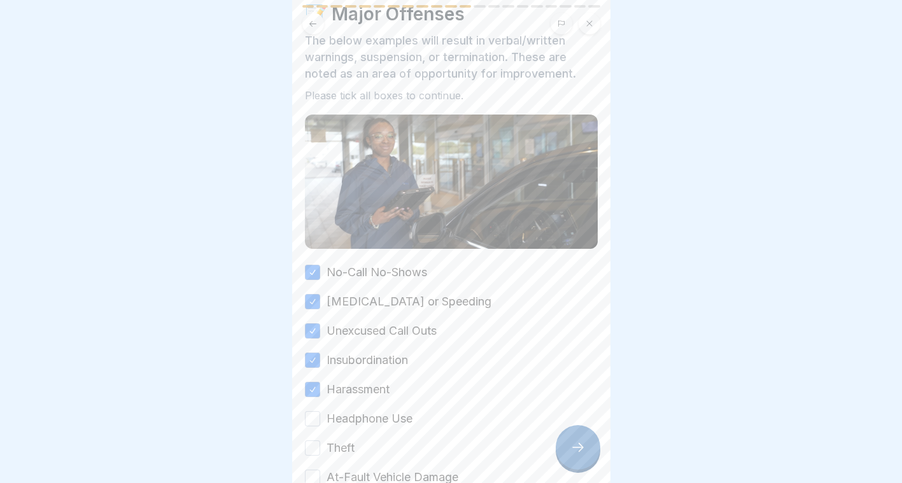
scroll to position [141, 0]
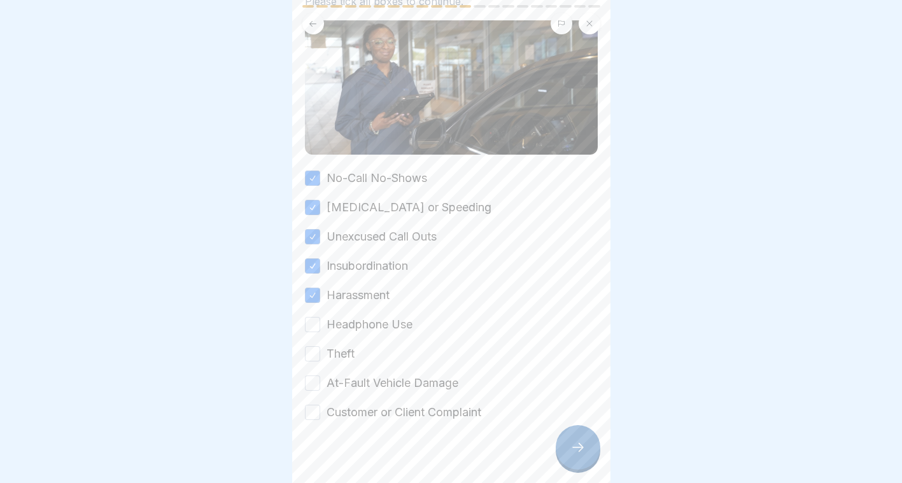
click at [346, 316] on label "Headphone Use" at bounding box center [369, 324] width 86 height 17
click at [320, 317] on button "Headphone Use" at bounding box center [312, 324] width 15 height 15
click at [348, 346] on label "Theft" at bounding box center [340, 354] width 28 height 17
click at [320, 346] on button "Theft" at bounding box center [312, 353] width 15 height 15
click at [365, 375] on label "At-Fault Vehicle Damage" at bounding box center [392, 383] width 132 height 17
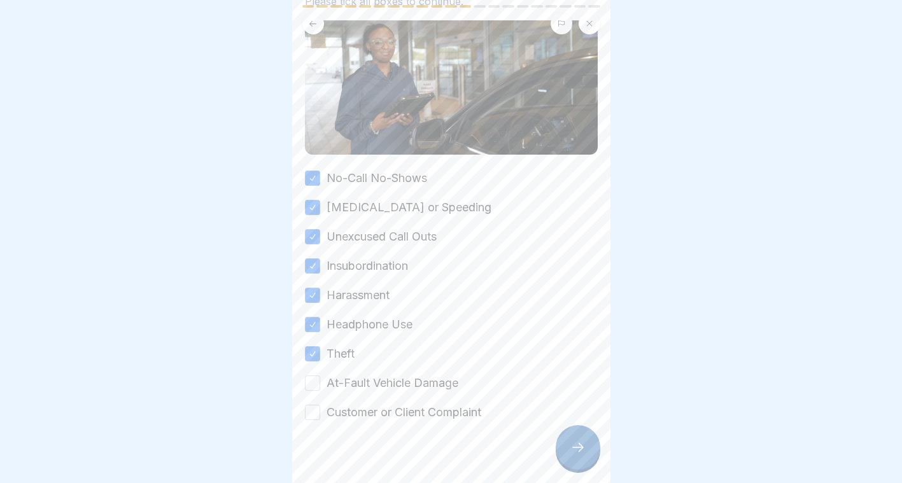
click at [320, 375] on button "At-Fault Vehicle Damage" at bounding box center [312, 382] width 15 height 15
click at [404, 404] on label "Customer or Client Complaint" at bounding box center [403, 412] width 155 height 17
click at [320, 405] on button "Customer or Client Complaint" at bounding box center [312, 412] width 15 height 15
click at [577, 463] on div at bounding box center [578, 447] width 45 height 45
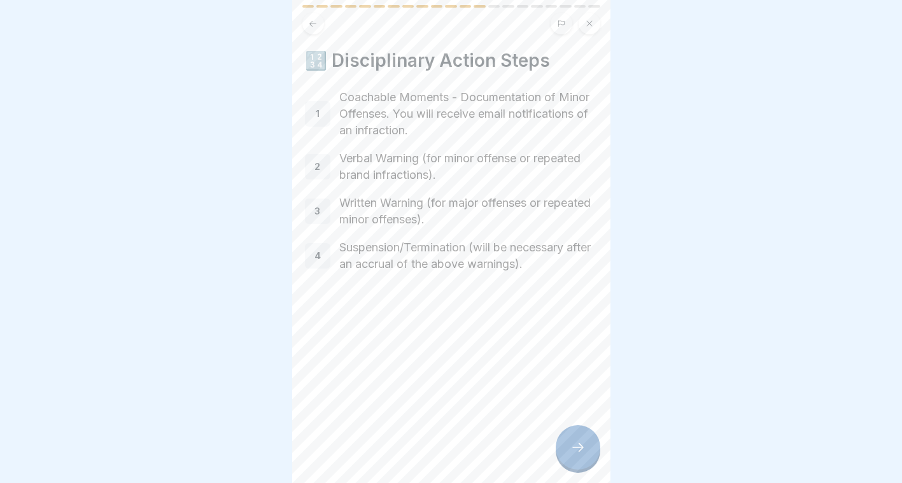
click at [577, 448] on icon at bounding box center [577, 447] width 15 height 15
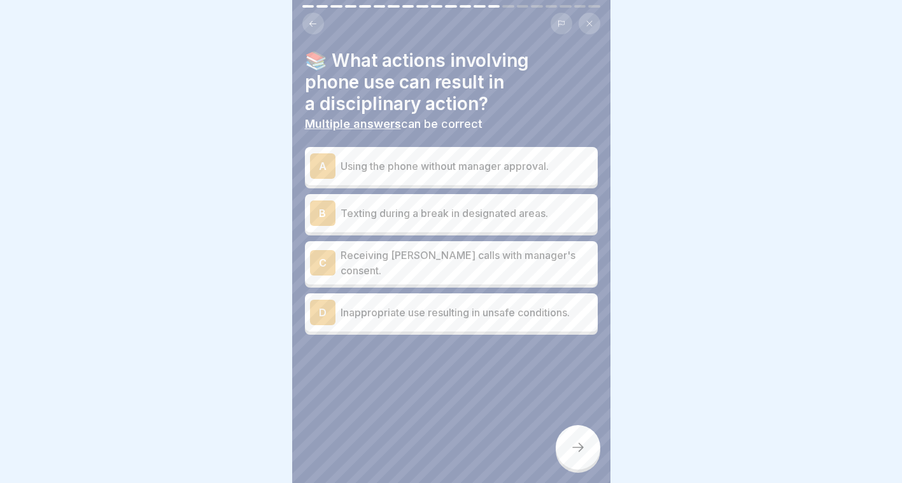
click at [431, 308] on div "D Inappropriate use resulting in unsafe conditions." at bounding box center [451, 312] width 283 height 25
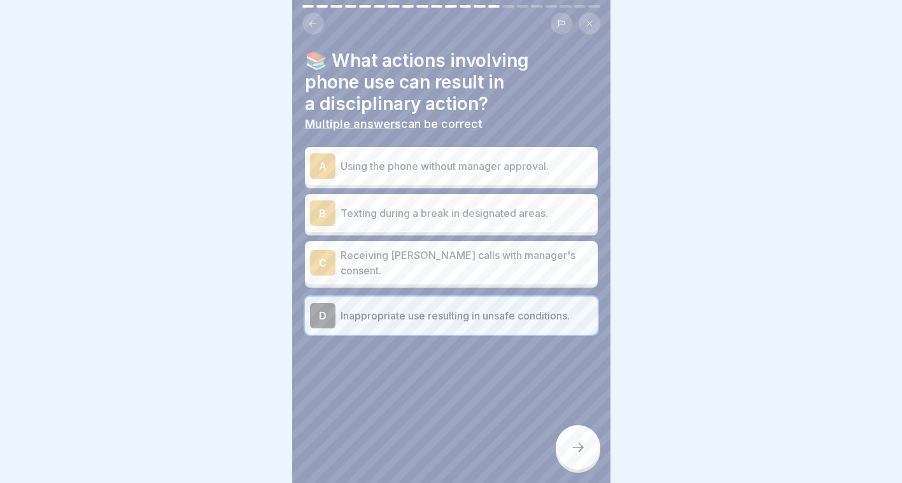
click at [448, 200] on div "B Texting during a break in designated areas." at bounding box center [451, 212] width 283 height 25
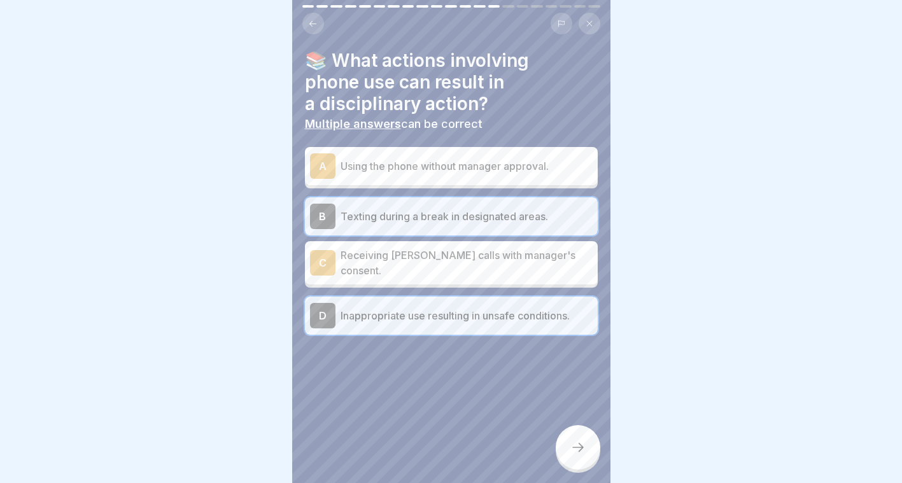
click at [494, 204] on div "B Texting during a break in designated areas." at bounding box center [451, 216] width 283 height 25
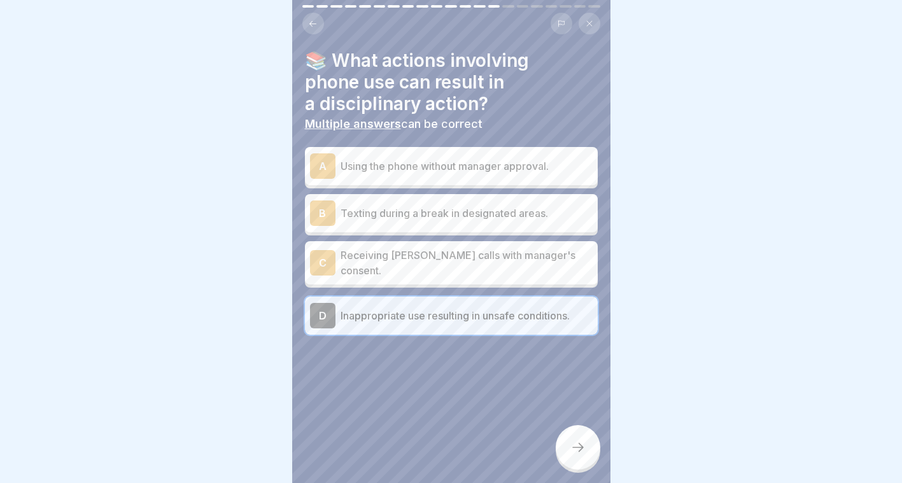
click at [513, 171] on div "A Using the phone without manager approval." at bounding box center [451, 166] width 293 height 38
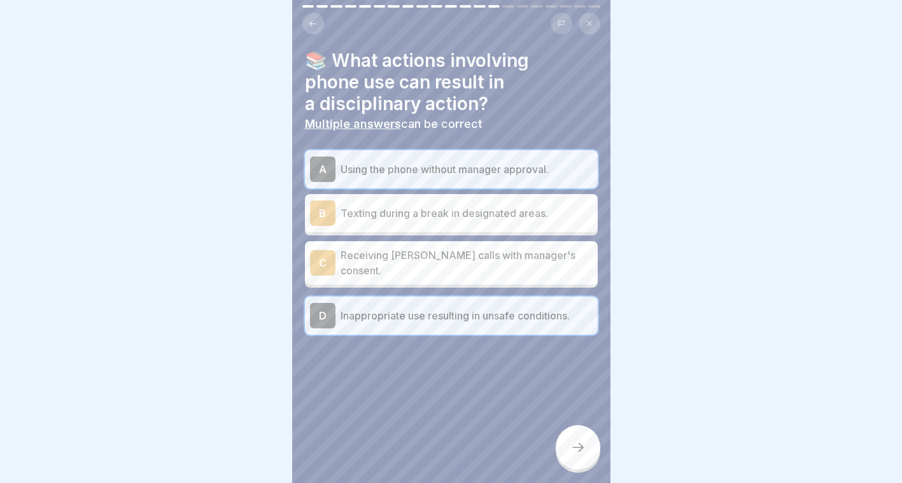
click at [580, 458] on div at bounding box center [578, 447] width 45 height 45
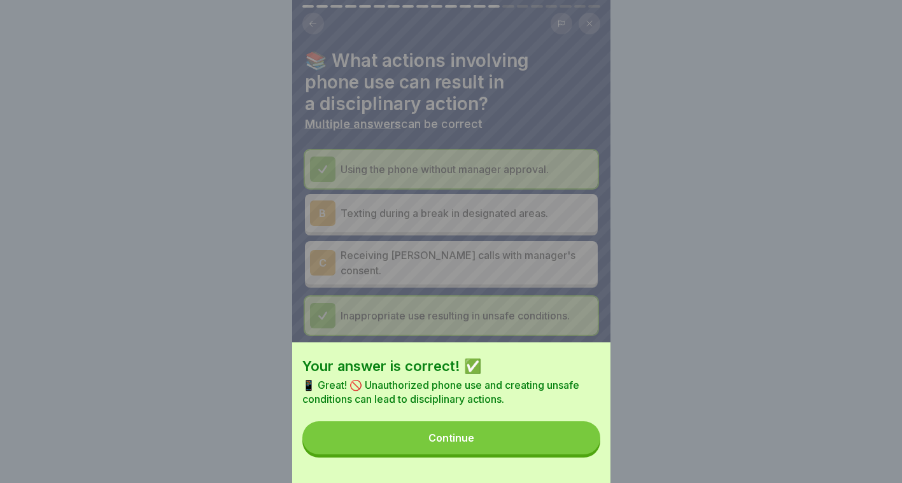
click at [528, 454] on button "Continue" at bounding box center [451, 437] width 298 height 33
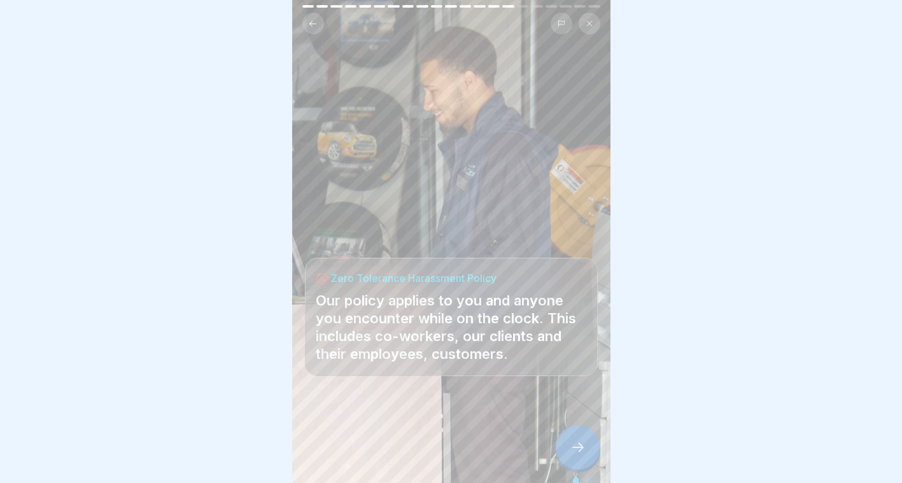
click at [556, 456] on div at bounding box center [451, 445] width 293 height 76
click at [572, 451] on icon at bounding box center [577, 447] width 15 height 15
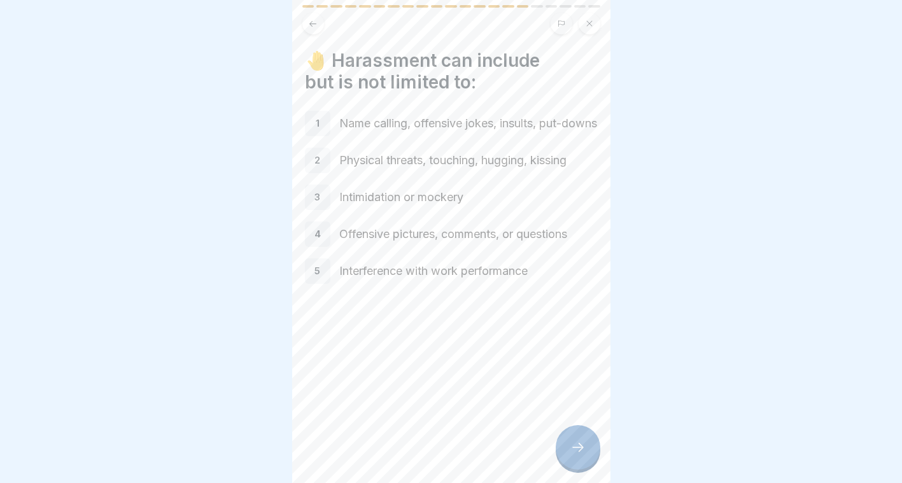
click at [576, 449] on icon at bounding box center [577, 447] width 15 height 15
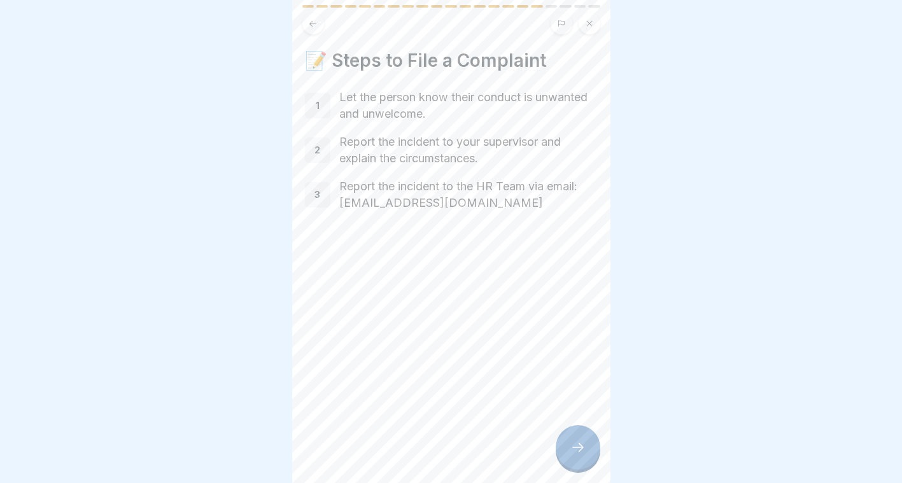
click at [576, 449] on icon at bounding box center [577, 447] width 15 height 15
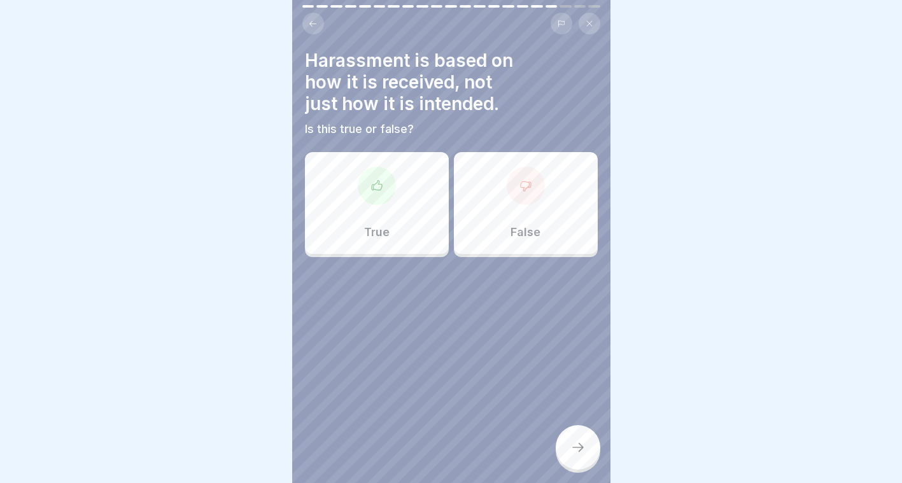
click at [313, 19] on icon at bounding box center [313, 24] width 10 height 10
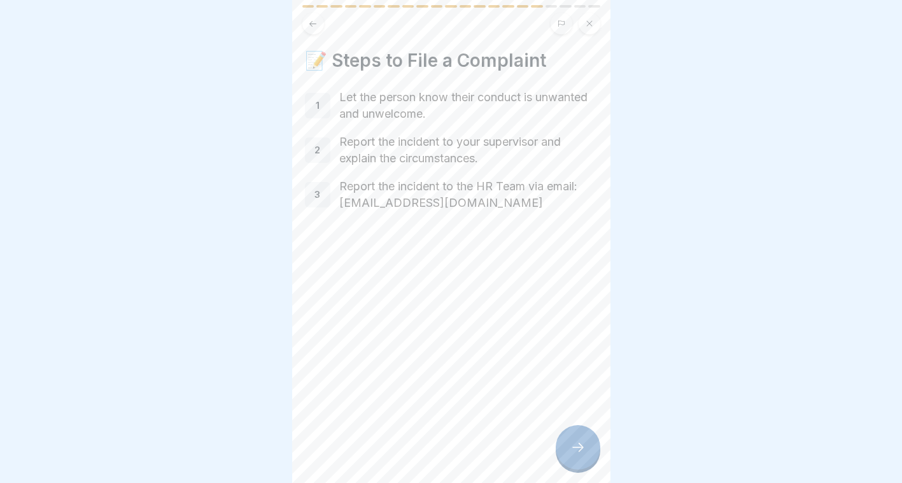
click at [313, 19] on icon at bounding box center [313, 24] width 10 height 10
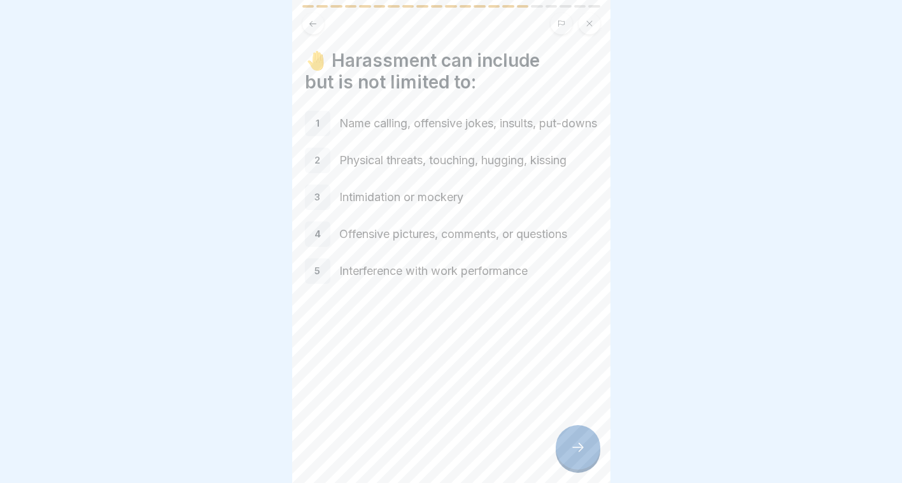
click at [314, 20] on button at bounding box center [313, 24] width 22 height 22
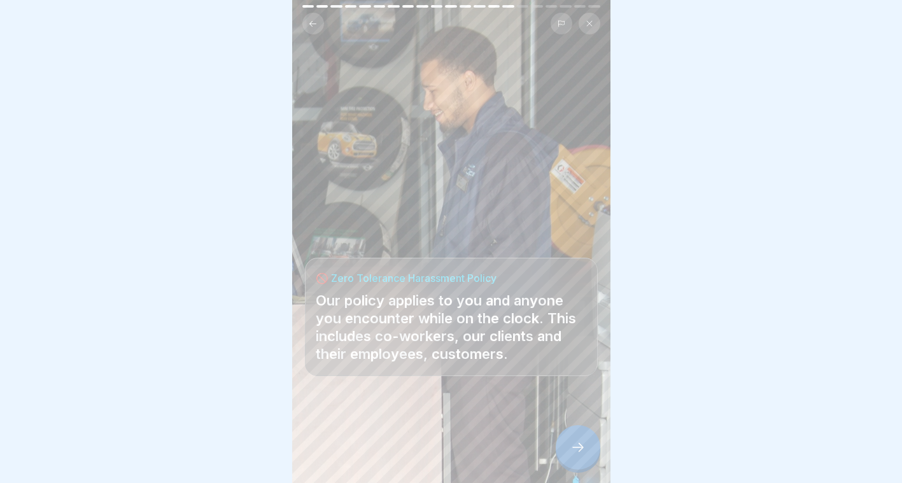
click at [322, 17] on button at bounding box center [313, 24] width 22 height 22
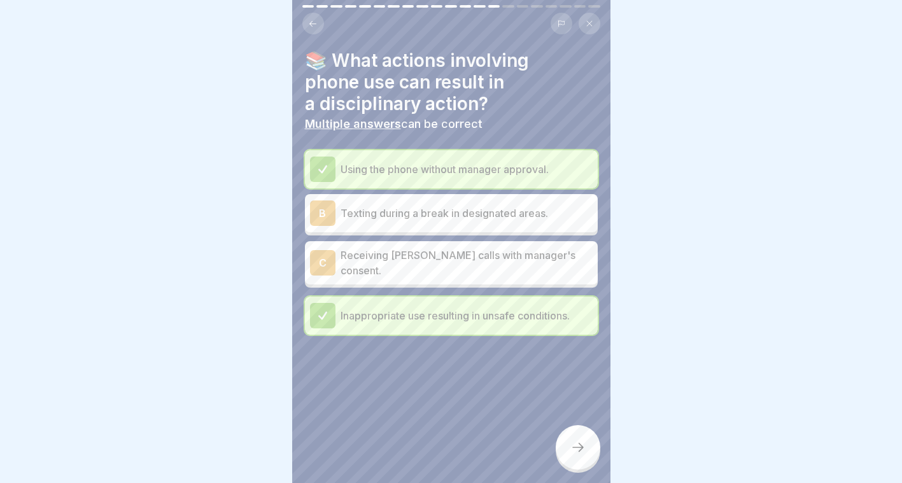
click at [569, 455] on div at bounding box center [578, 447] width 45 height 45
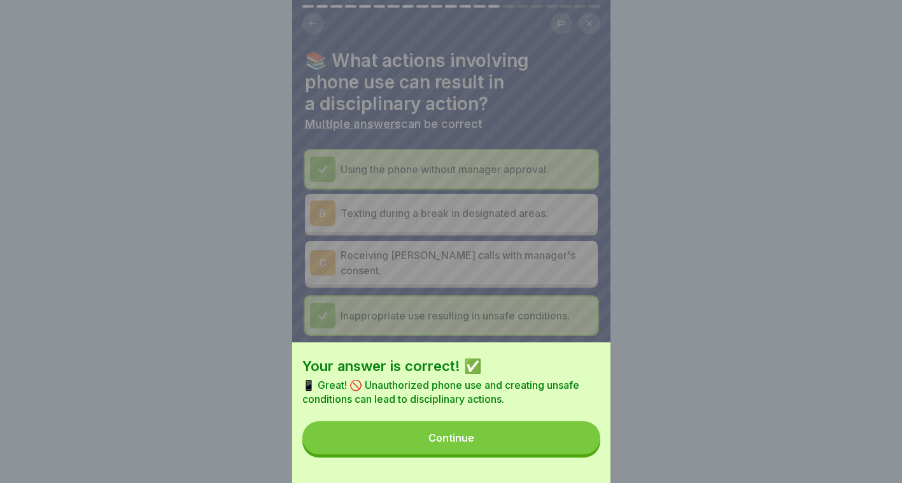
click at [568, 454] on button "Continue" at bounding box center [451, 437] width 298 height 33
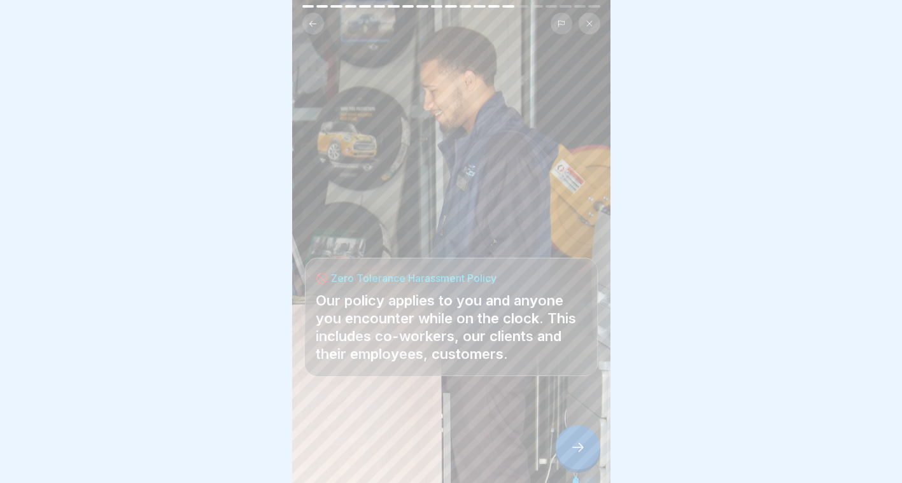
click at [571, 454] on icon at bounding box center [577, 447] width 15 height 15
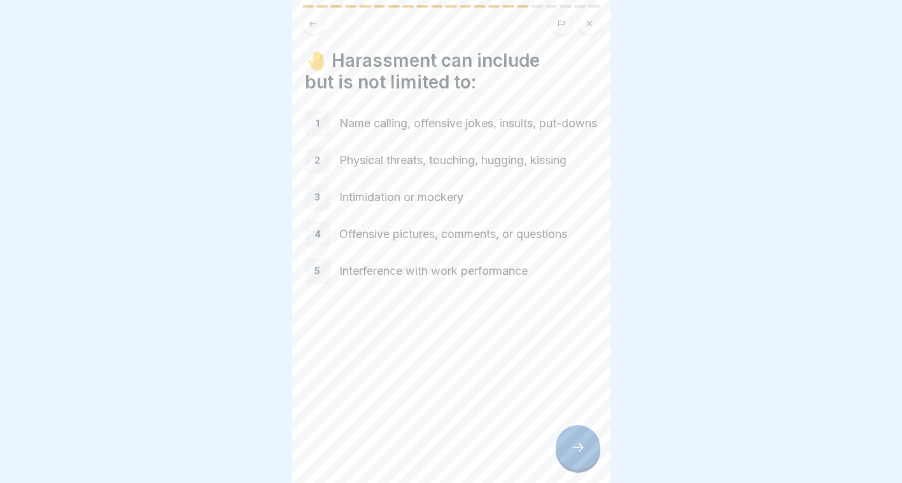
click at [571, 454] on icon at bounding box center [577, 447] width 15 height 15
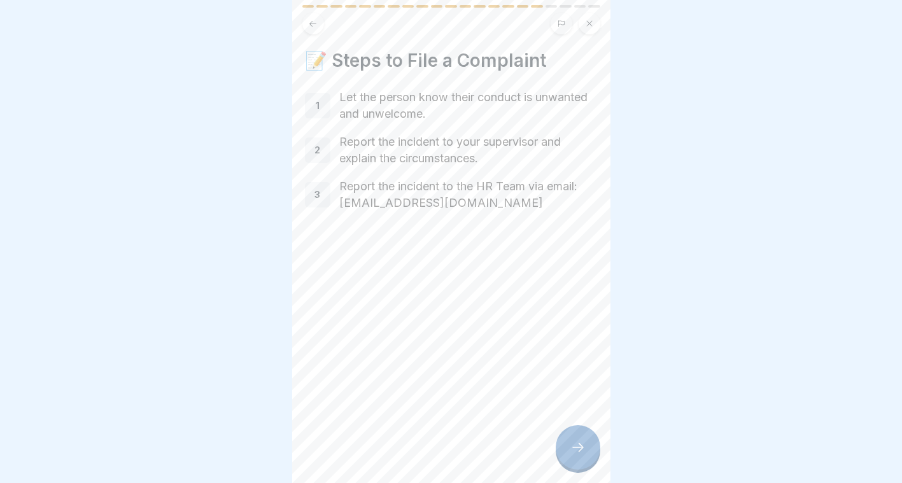
click at [570, 454] on icon at bounding box center [577, 447] width 15 height 15
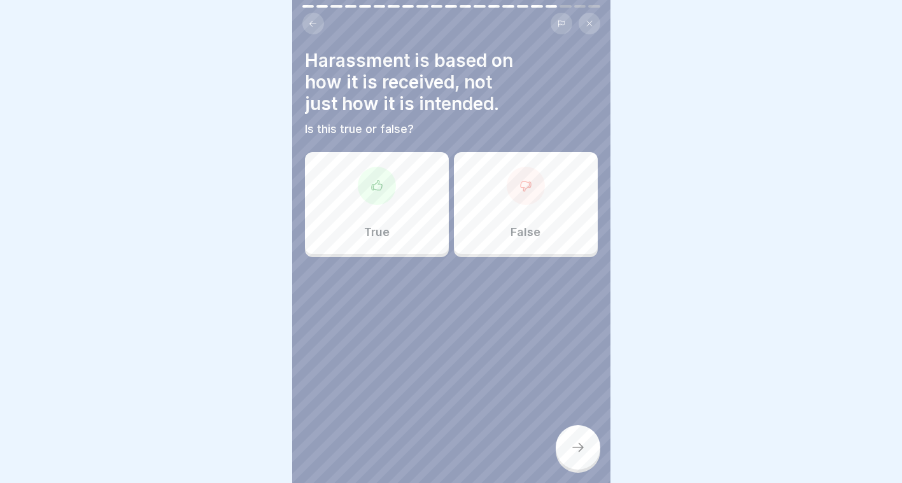
click at [507, 181] on div at bounding box center [526, 186] width 38 height 38
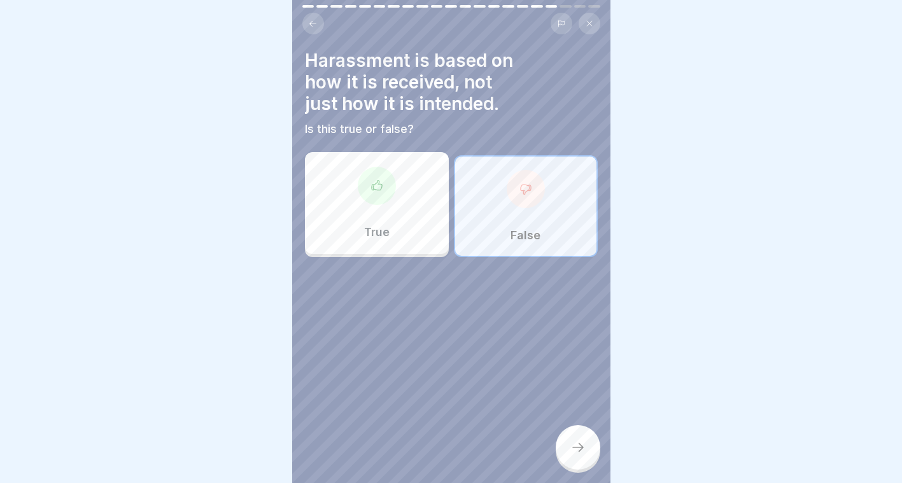
click at [567, 446] on div at bounding box center [578, 447] width 45 height 45
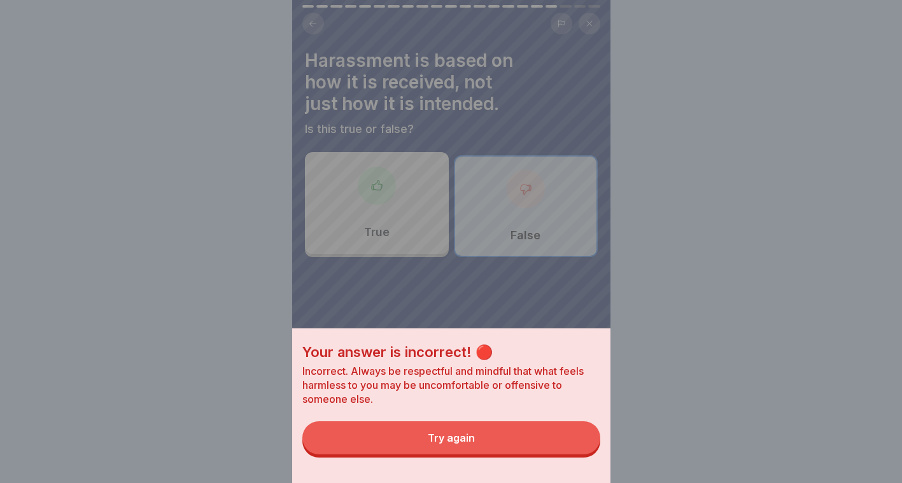
click at [480, 449] on button "Try again" at bounding box center [451, 437] width 298 height 33
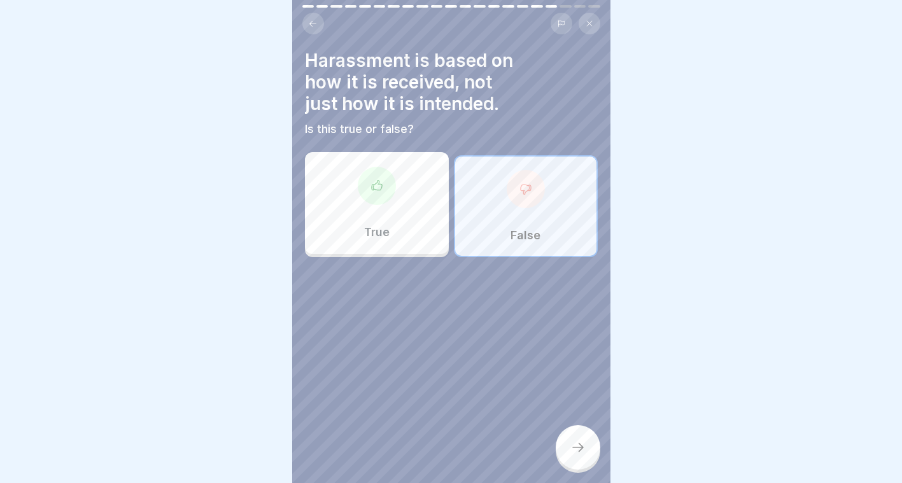
click at [394, 193] on div "True" at bounding box center [377, 203] width 144 height 102
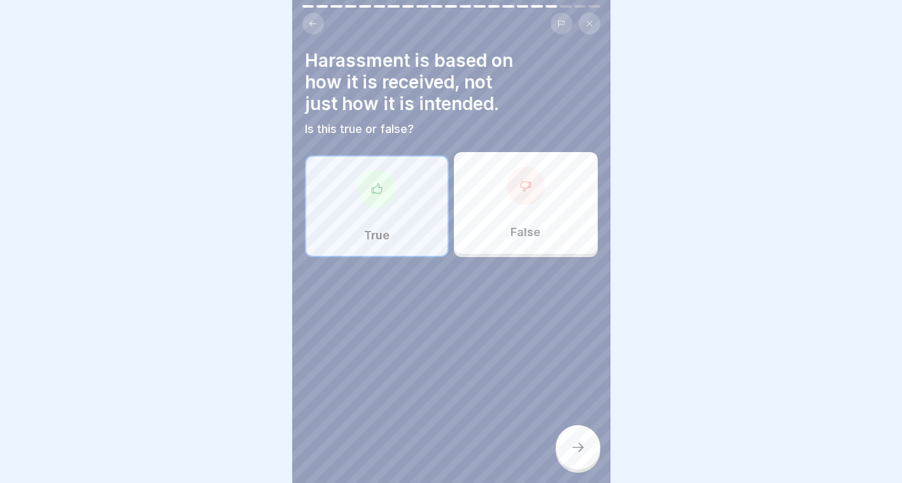
click at [588, 464] on div at bounding box center [578, 447] width 45 height 45
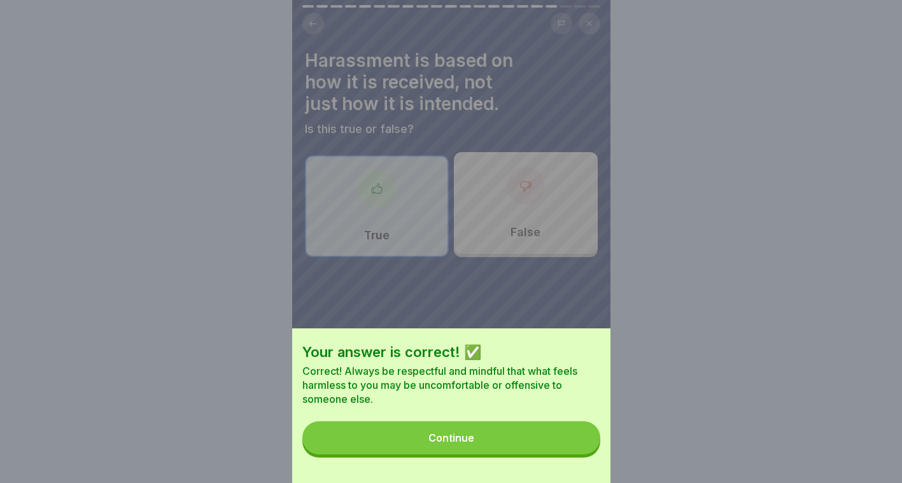
click at [578, 454] on button "Continue" at bounding box center [451, 437] width 298 height 33
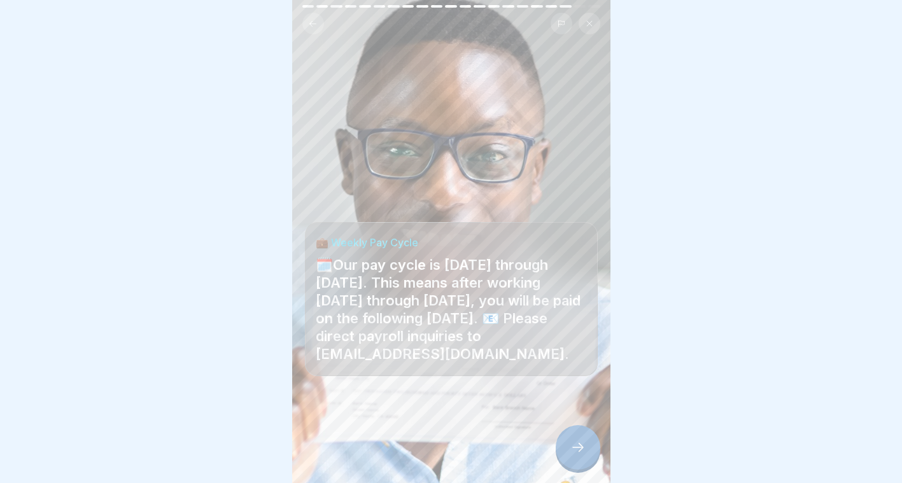
click at [578, 455] on div at bounding box center [578, 447] width 45 height 45
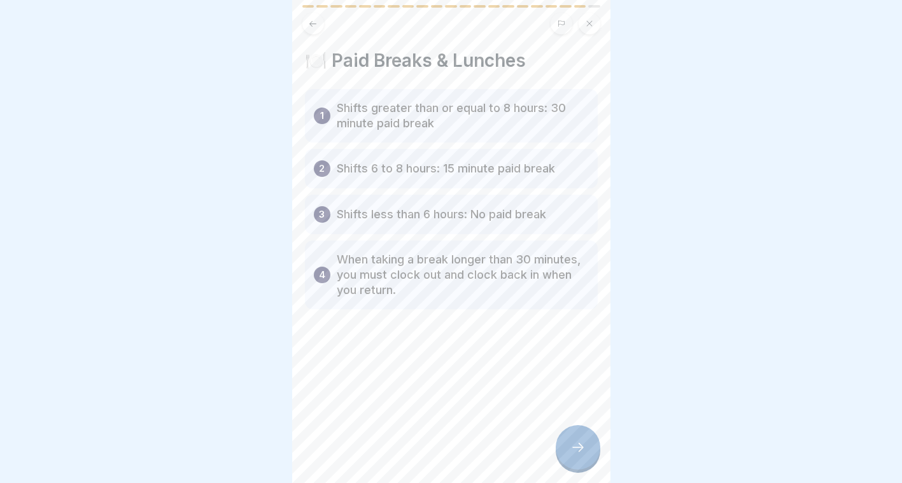
click at [314, 20] on icon at bounding box center [312, 23] width 7 height 6
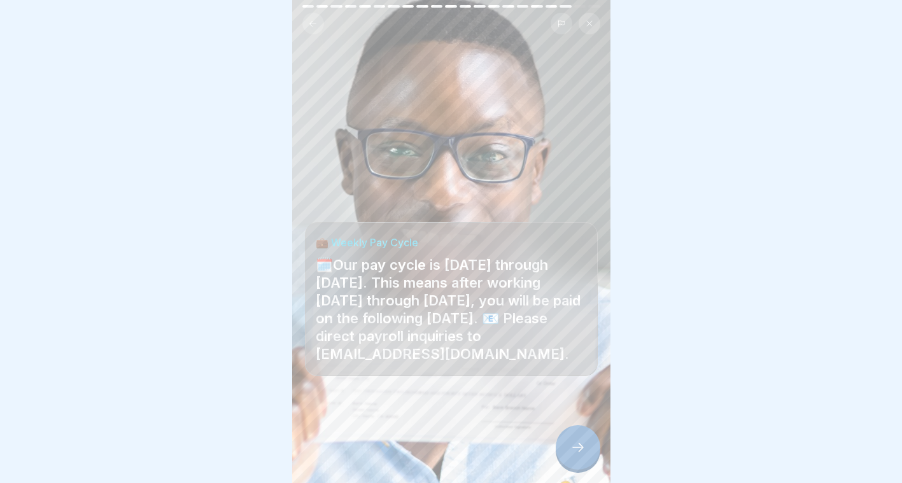
click at [573, 441] on div at bounding box center [578, 447] width 45 height 45
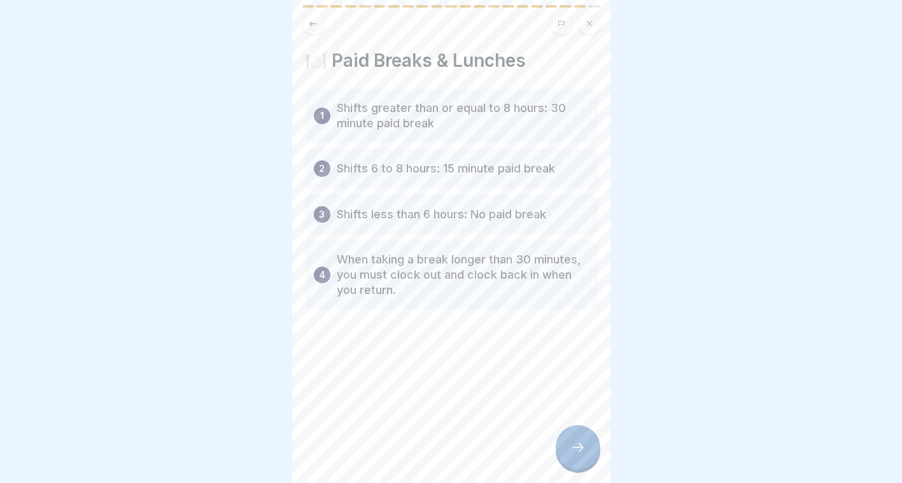
click at [576, 445] on icon at bounding box center [577, 447] width 15 height 15
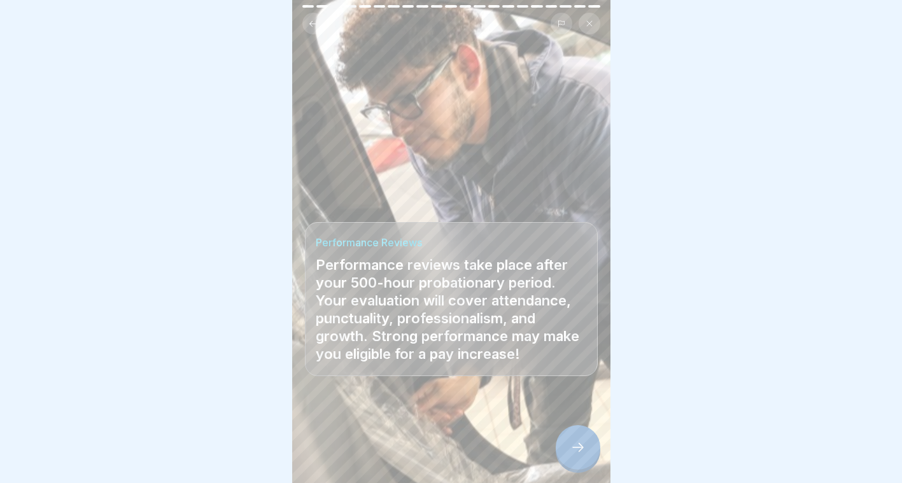
click at [571, 438] on div at bounding box center [578, 447] width 45 height 45
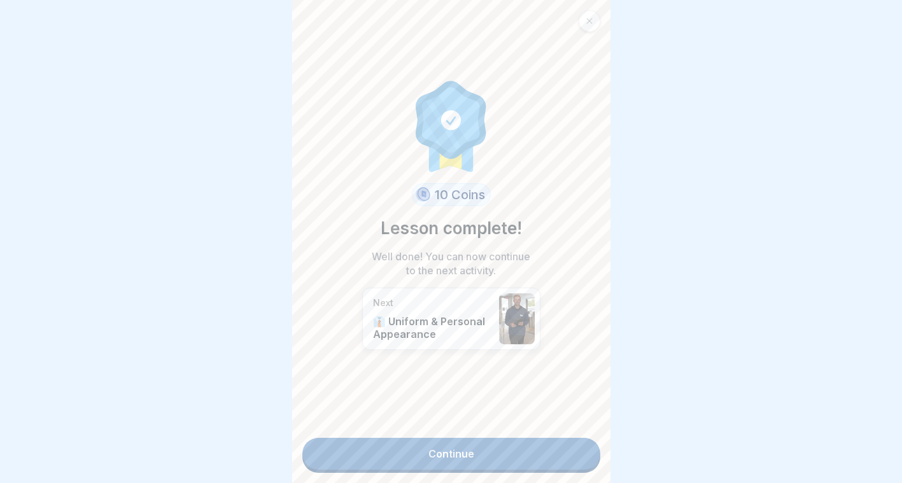
click at [538, 447] on link "Continue" at bounding box center [451, 454] width 298 height 32
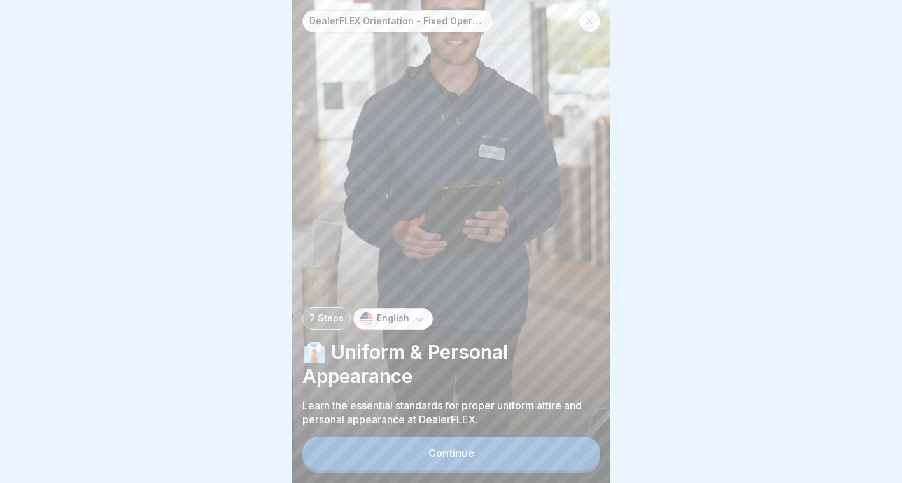
click at [480, 454] on button "Continue" at bounding box center [451, 453] width 298 height 33
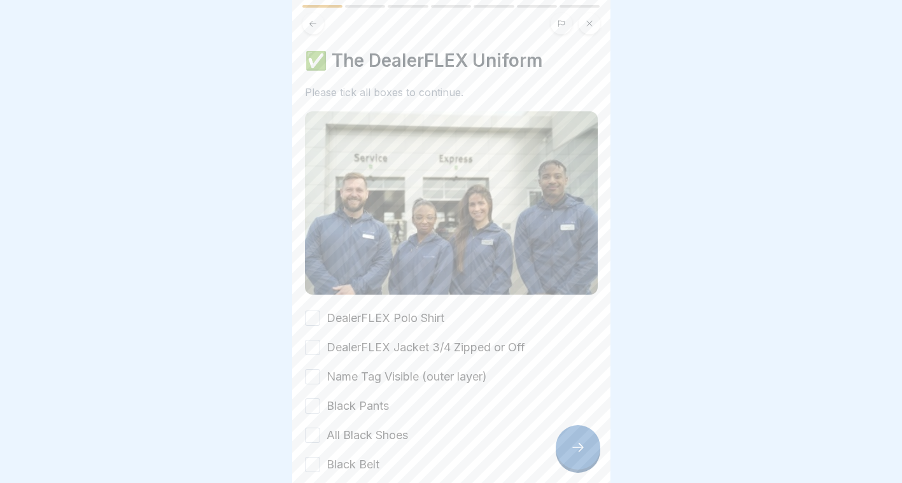
click at [431, 310] on label "DealerFLEX Polo Shirt" at bounding box center [385, 318] width 118 height 17
click at [320, 311] on button "DealerFLEX Polo Shirt" at bounding box center [312, 318] width 15 height 15
click at [403, 352] on div "DealerFLEX Polo Shirt DealerFLEX Jacket 3/4 Zipped or Off Name Tag Visible (out…" at bounding box center [451, 391] width 293 height 163
click at [398, 348] on label "DealerFLEX Jacket 3/4 Zipped or Off" at bounding box center [425, 347] width 199 height 17
click at [320, 348] on button "DealerFLEX Jacket 3/4 Zipped or Off" at bounding box center [312, 347] width 15 height 15
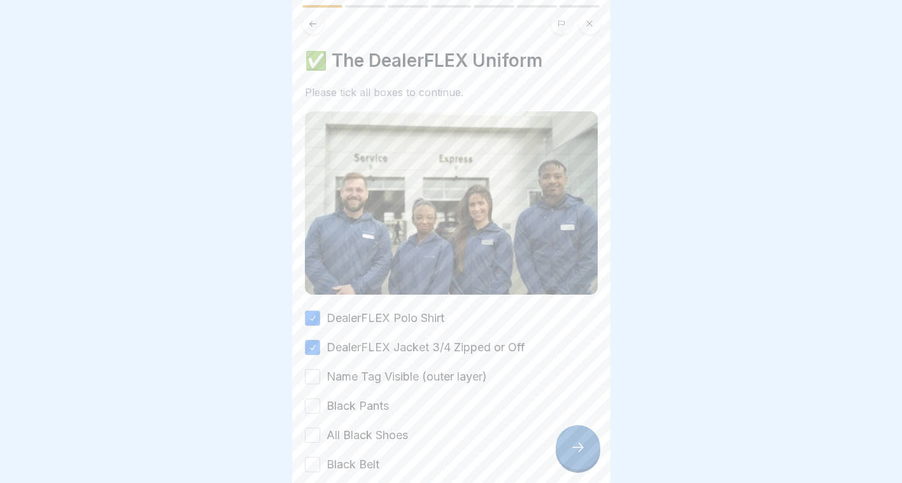
click at [396, 373] on label "Name Tag Visible (outer layer)" at bounding box center [406, 376] width 160 height 17
click at [320, 373] on button "Name Tag Visible (outer layer)" at bounding box center [312, 376] width 15 height 15
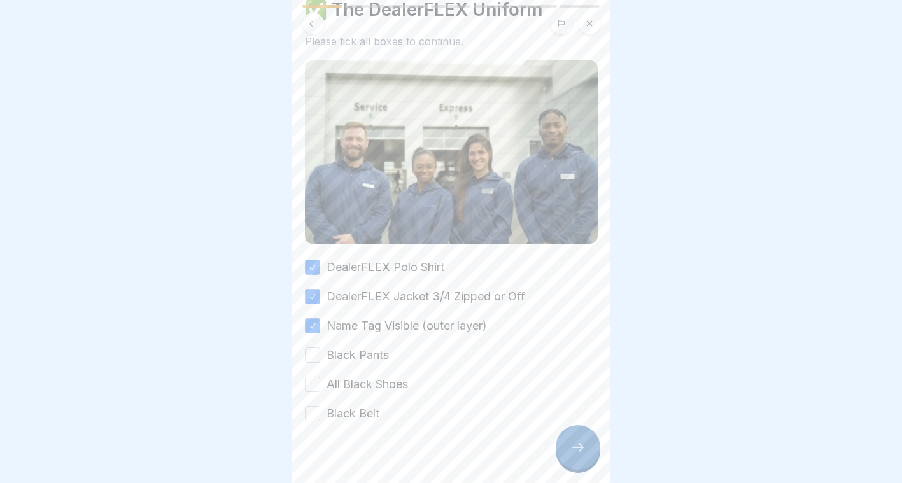
scroll to position [52, 0]
click at [341, 356] on label "Black Pants" at bounding box center [357, 354] width 62 height 17
click at [320, 356] on button "Black Pants" at bounding box center [312, 354] width 15 height 15
click at [365, 378] on label "All Black Shoes" at bounding box center [366, 383] width 81 height 17
click at [320, 378] on button "All Black Shoes" at bounding box center [312, 383] width 15 height 15
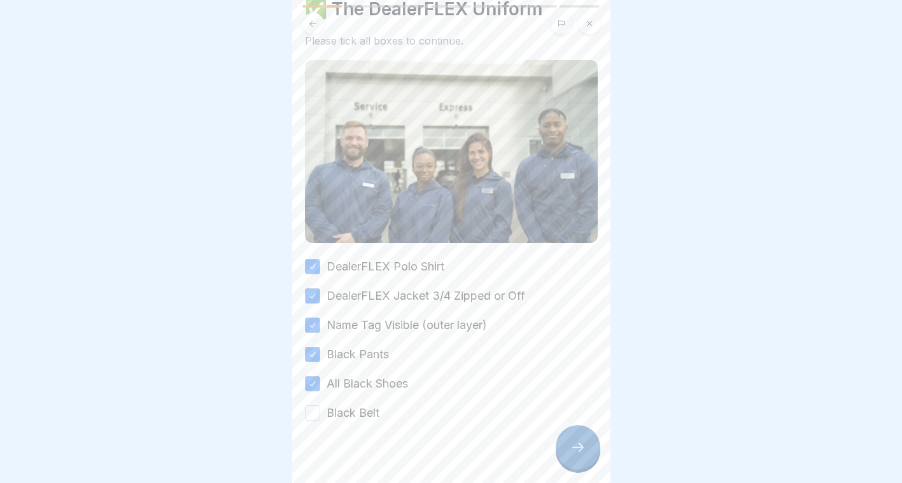
click at [341, 414] on label "Black Belt" at bounding box center [352, 413] width 53 height 17
click at [320, 414] on button "Black Belt" at bounding box center [312, 412] width 15 height 15
click at [577, 449] on div at bounding box center [578, 447] width 45 height 45
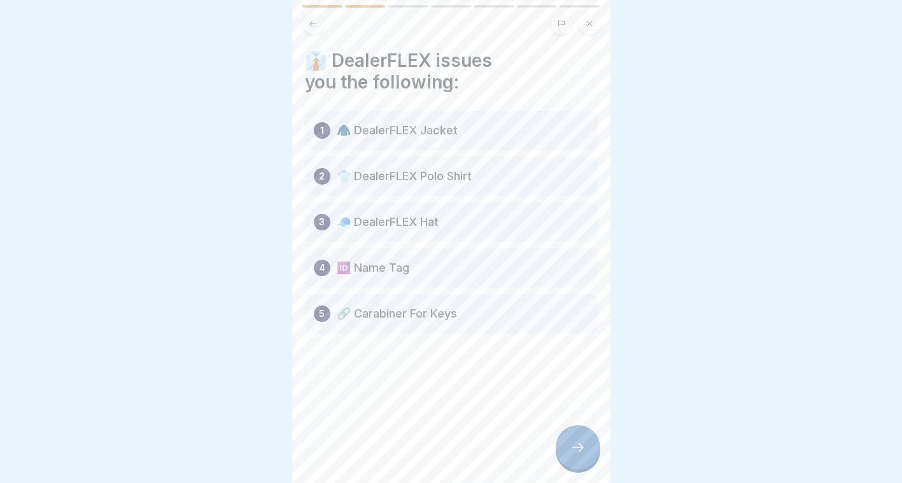
click at [420, 132] on p "🧥 DealerFLEX Jacket" at bounding box center [397, 130] width 121 height 15
click at [592, 463] on div at bounding box center [578, 447] width 45 height 45
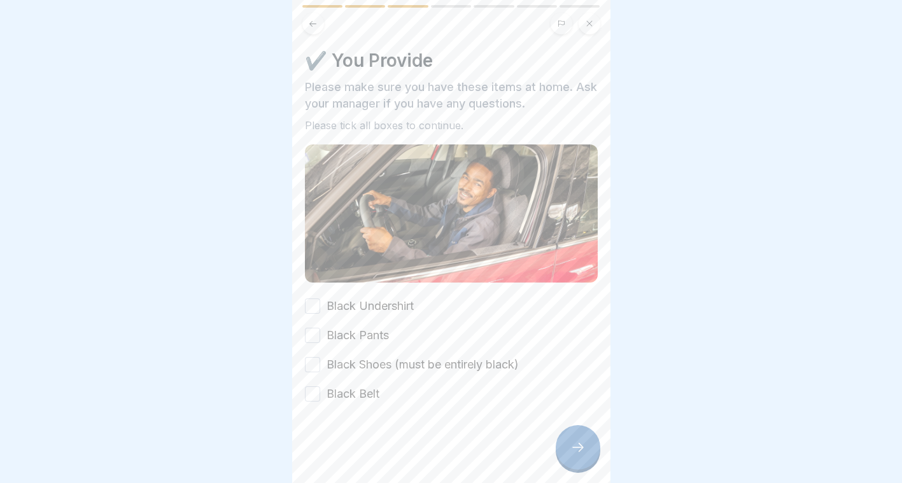
click at [374, 298] on label "Black Undershirt" at bounding box center [369, 306] width 87 height 17
click at [320, 298] on button "Black Undershirt" at bounding box center [312, 305] width 15 height 15
click at [340, 333] on label "Black Pants" at bounding box center [357, 335] width 62 height 17
click at [320, 333] on button "Black Pants" at bounding box center [312, 335] width 15 height 15
click at [365, 358] on label "Black Shoes (must be entirely black)" at bounding box center [422, 364] width 192 height 17
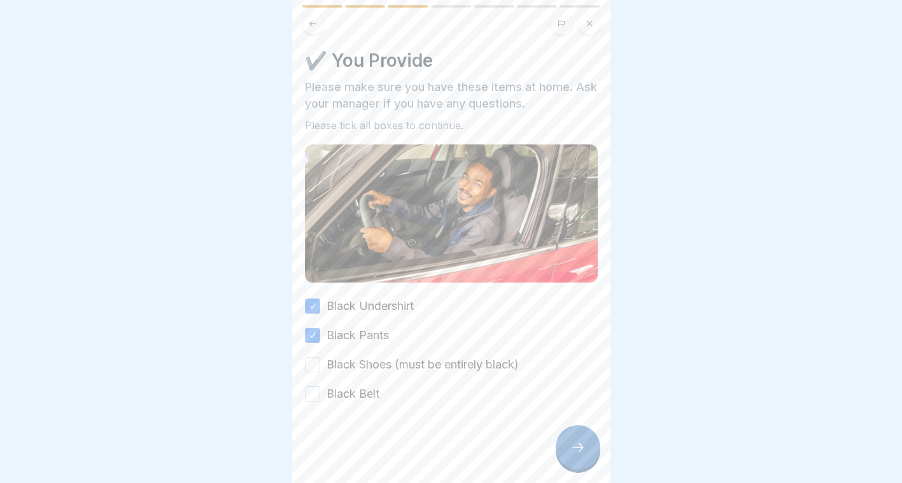
click at [320, 358] on button "Black Shoes (must be entirely black)" at bounding box center [312, 364] width 15 height 15
click at [349, 381] on div "Black Undershirt Black Pants Black Shoes (must be entirely black) Black Belt" at bounding box center [451, 350] width 293 height 104
click at [334, 370] on div "Black Undershirt Black Pants Black Shoes (must be entirely black) Black Belt" at bounding box center [451, 350] width 293 height 104
click at [356, 388] on label "Black Belt" at bounding box center [352, 394] width 53 height 17
click at [320, 388] on button "Black Belt" at bounding box center [312, 393] width 15 height 15
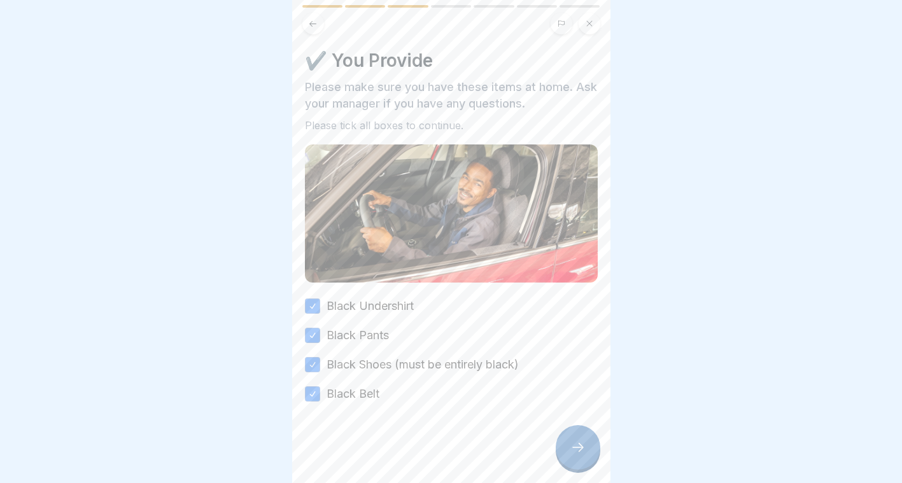
click at [592, 456] on div at bounding box center [578, 447] width 45 height 45
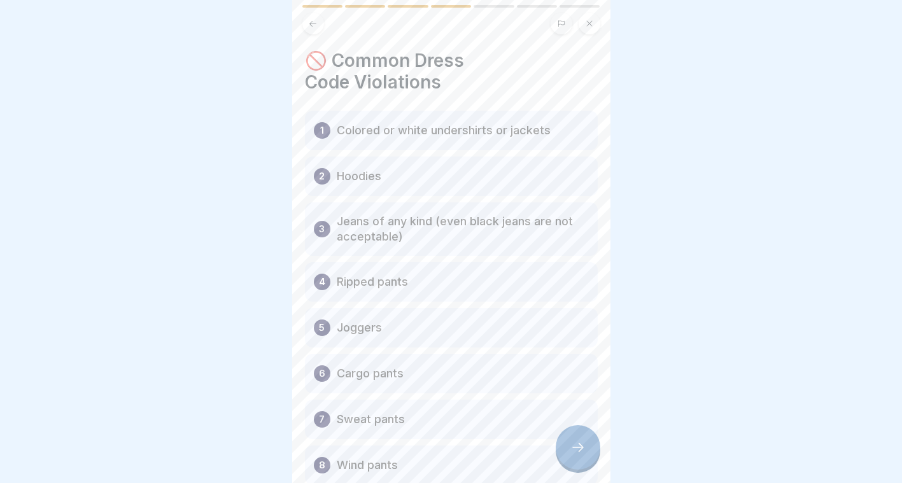
scroll to position [124, 0]
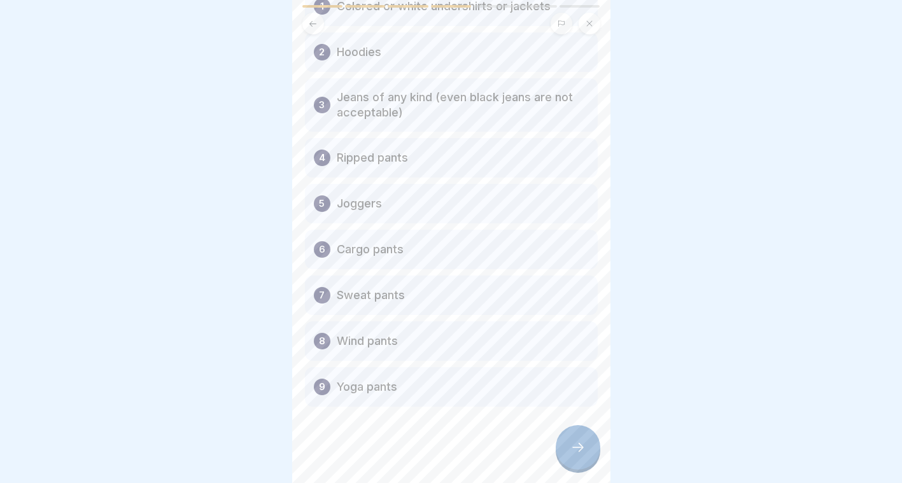
click at [568, 449] on div at bounding box center [578, 447] width 45 height 45
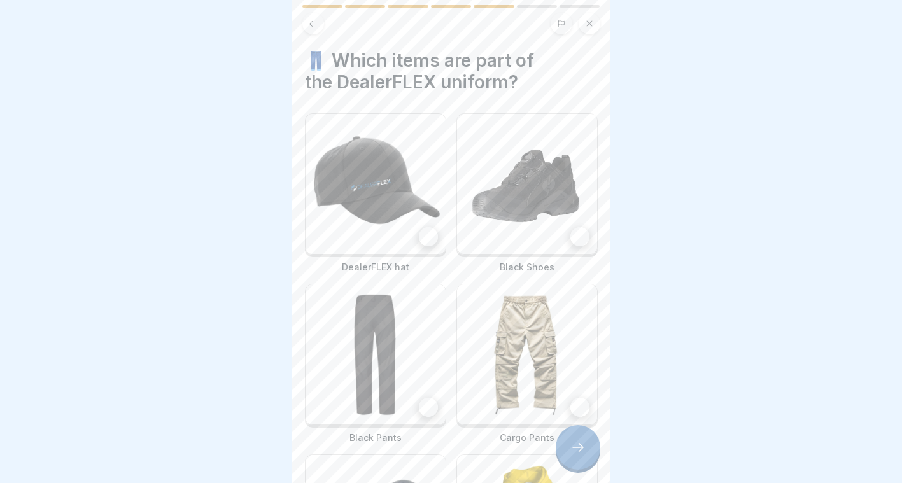
click at [419, 227] on div at bounding box center [428, 236] width 19 height 19
click at [503, 225] on img at bounding box center [527, 184] width 140 height 140
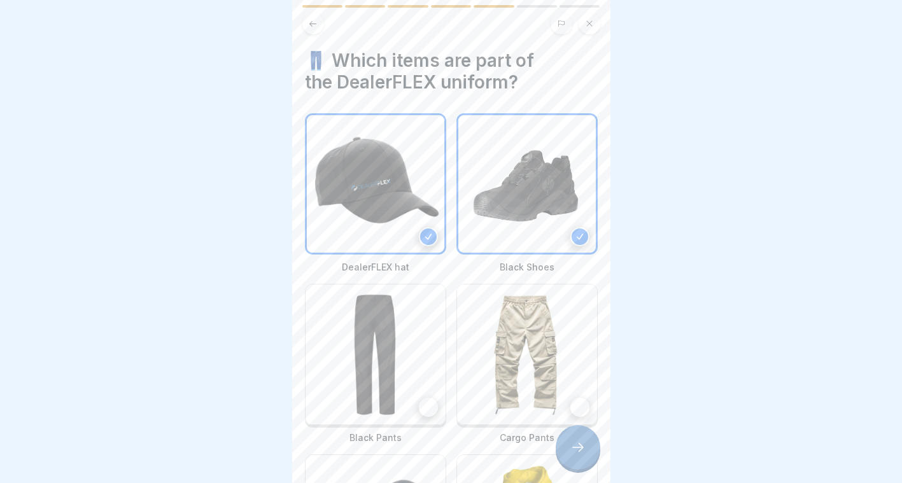
click at [370, 352] on img at bounding box center [375, 354] width 140 height 140
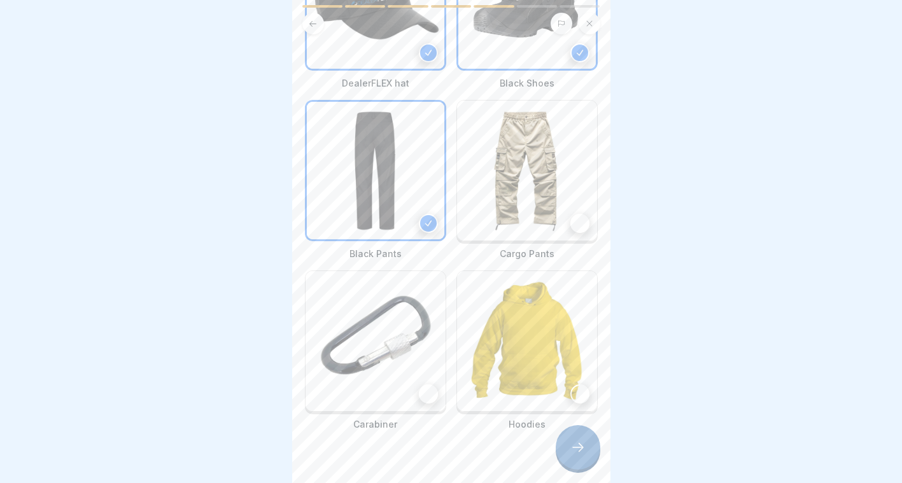
scroll to position [193, 0]
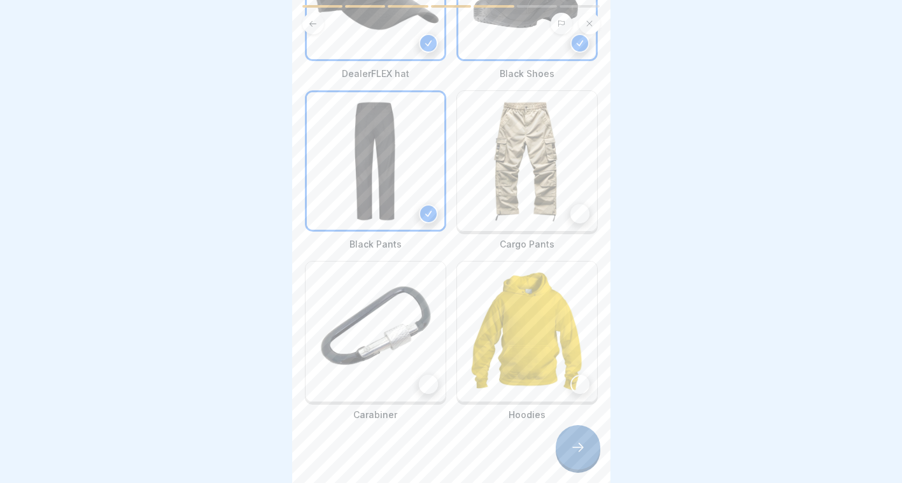
click at [396, 348] on img at bounding box center [375, 332] width 140 height 140
click at [580, 455] on icon at bounding box center [577, 447] width 15 height 15
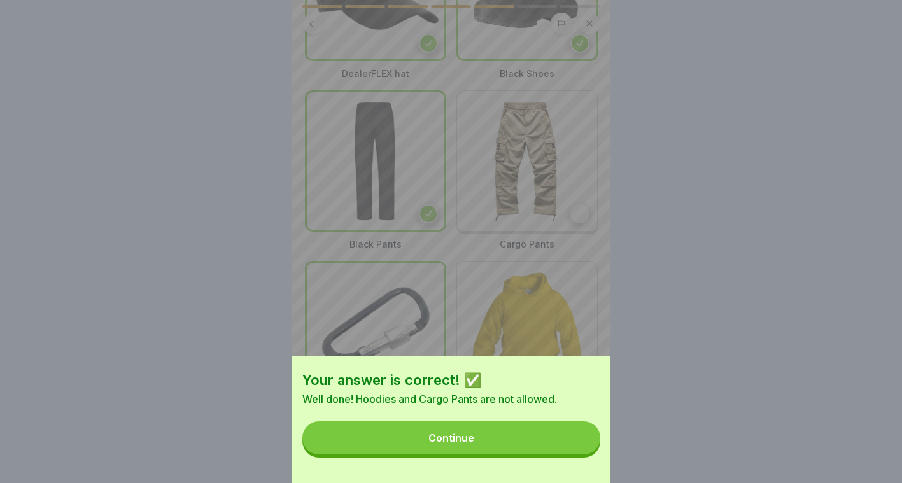
click at [526, 438] on button "Continue" at bounding box center [451, 437] width 298 height 33
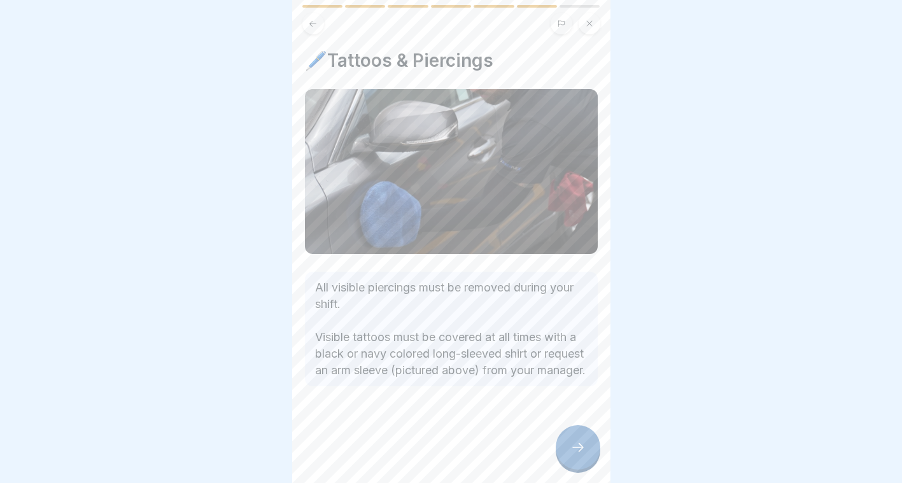
click at [584, 470] on div at bounding box center [578, 447] width 45 height 45
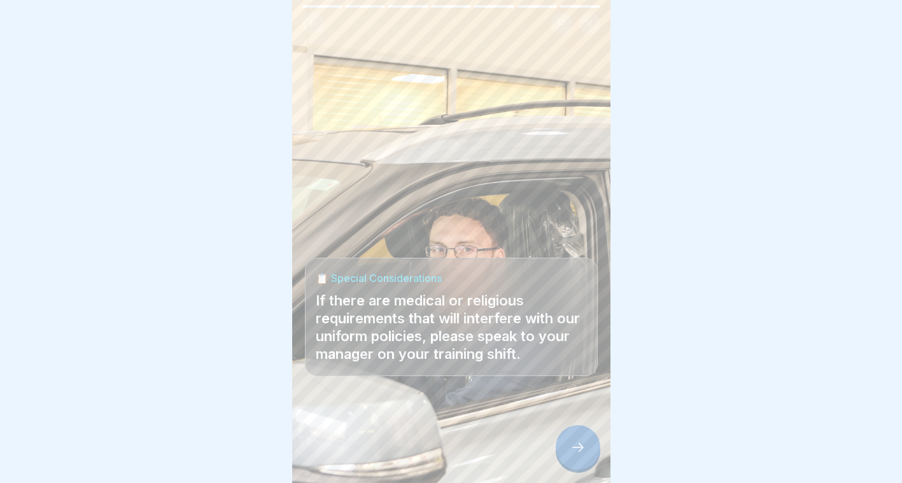
click at [572, 469] on div at bounding box center [578, 447] width 45 height 45
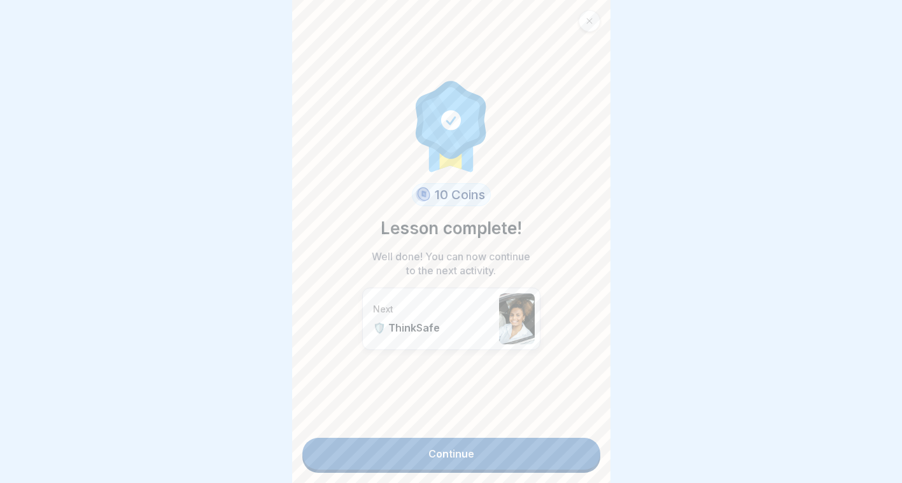
click at [465, 447] on link "Continue" at bounding box center [451, 454] width 298 height 32
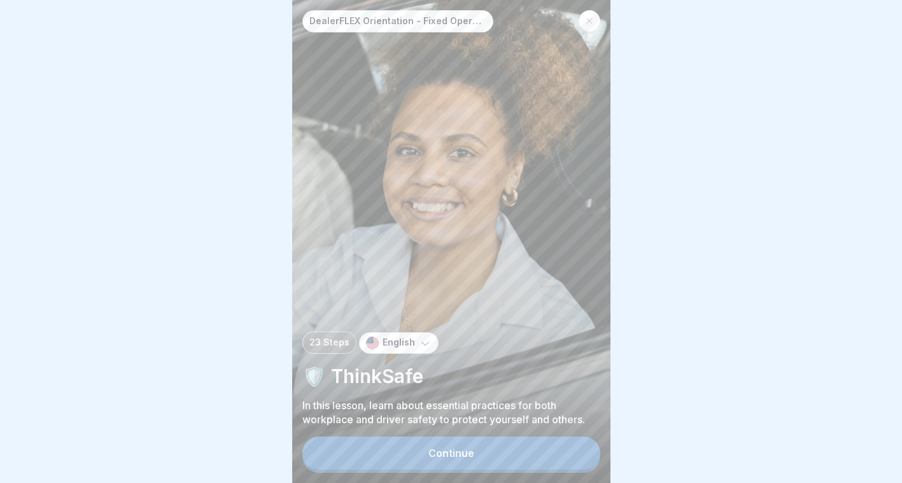
scroll to position [10, 0]
click at [473, 447] on button "Continue" at bounding box center [451, 453] width 298 height 33
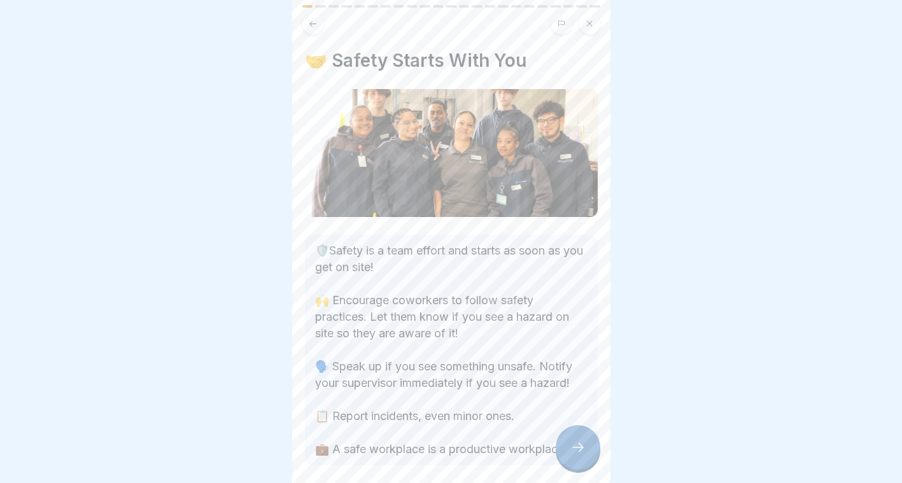
scroll to position [71, 0]
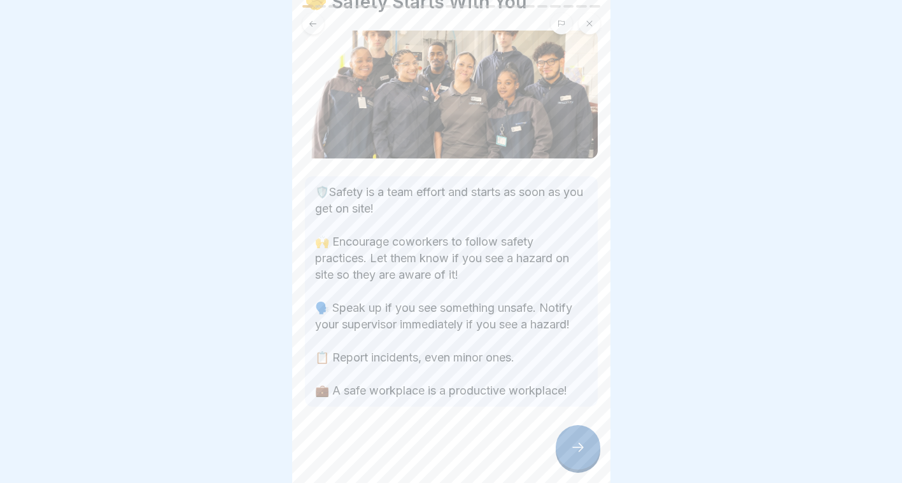
click at [563, 442] on div at bounding box center [578, 447] width 45 height 45
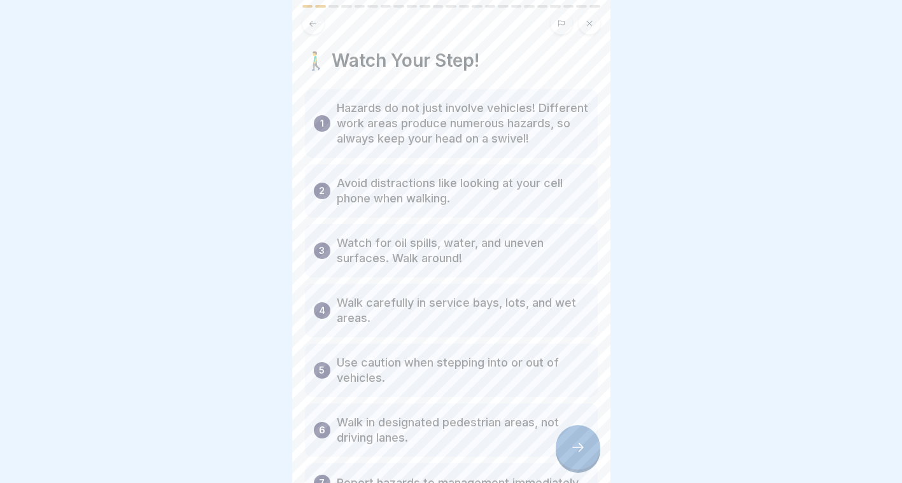
scroll to position [125, 0]
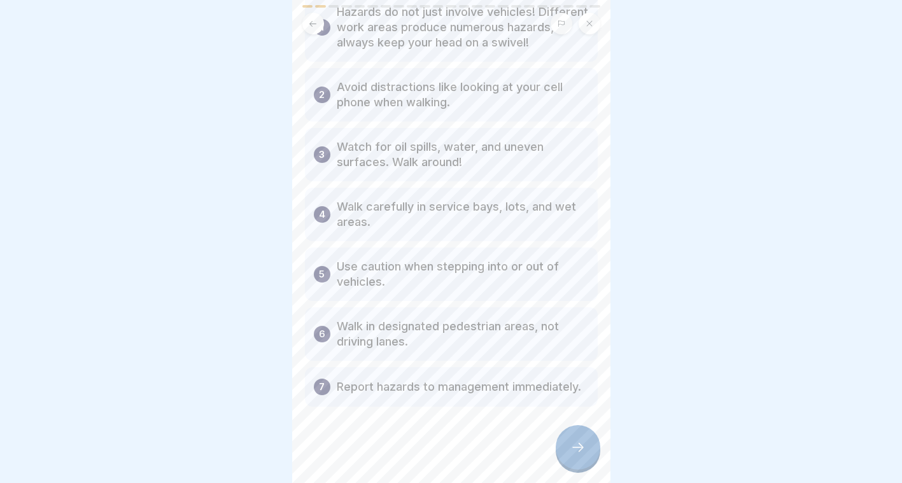
click at [572, 435] on div at bounding box center [578, 447] width 45 height 45
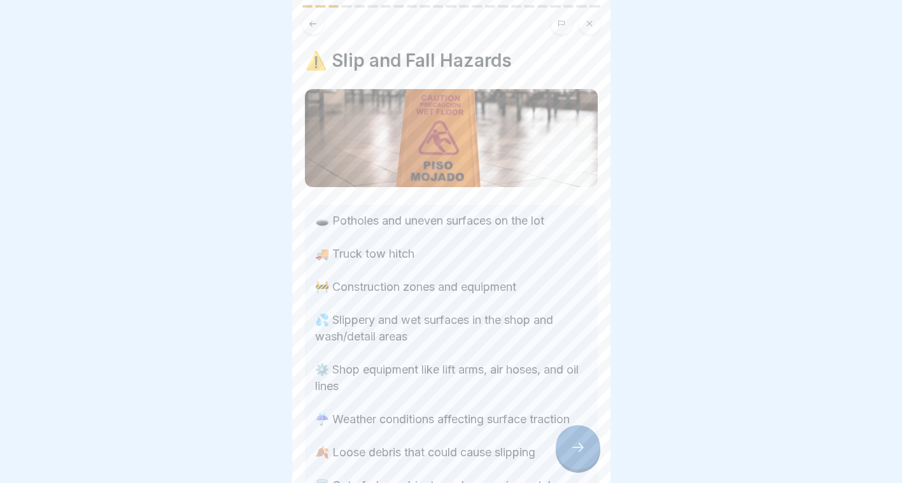
scroll to position [125, 0]
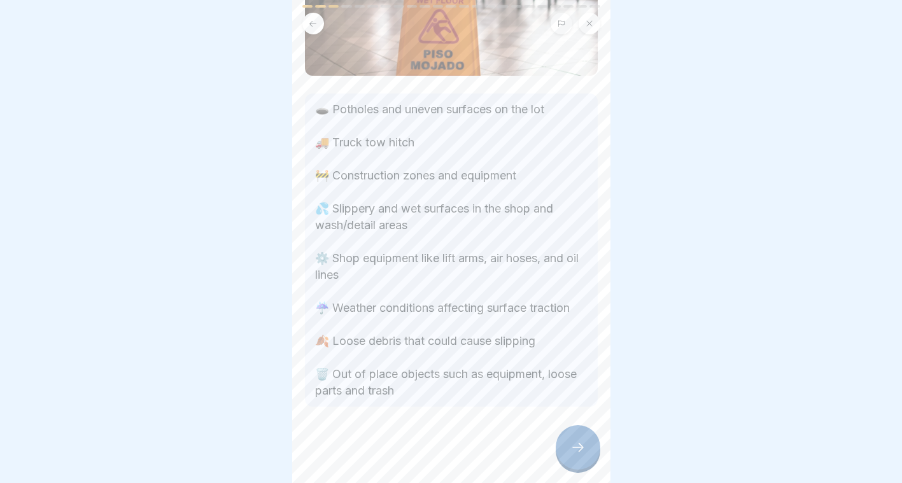
click at [577, 438] on div at bounding box center [578, 447] width 45 height 45
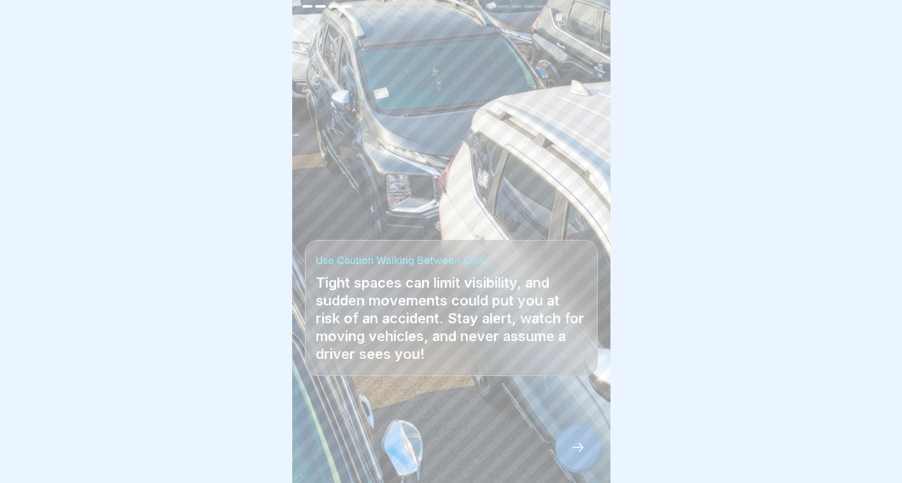
click at [581, 449] on icon at bounding box center [577, 447] width 11 height 9
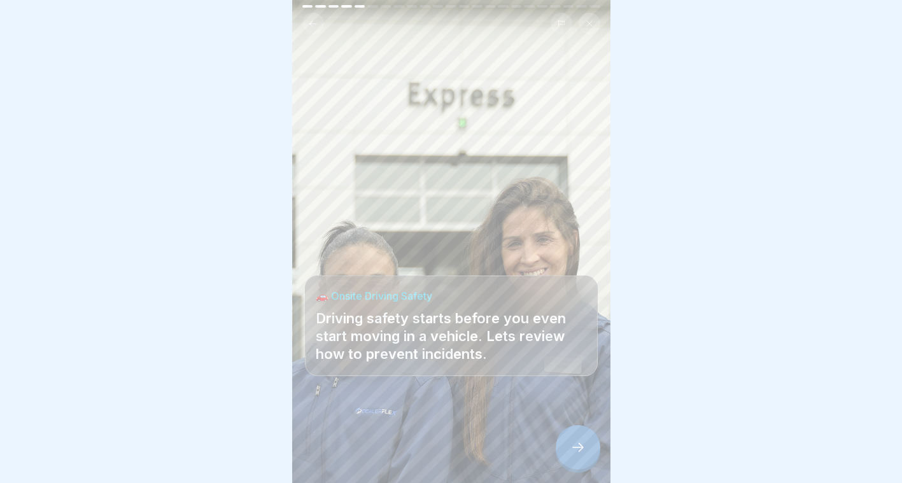
click at [581, 449] on icon at bounding box center [577, 447] width 11 height 9
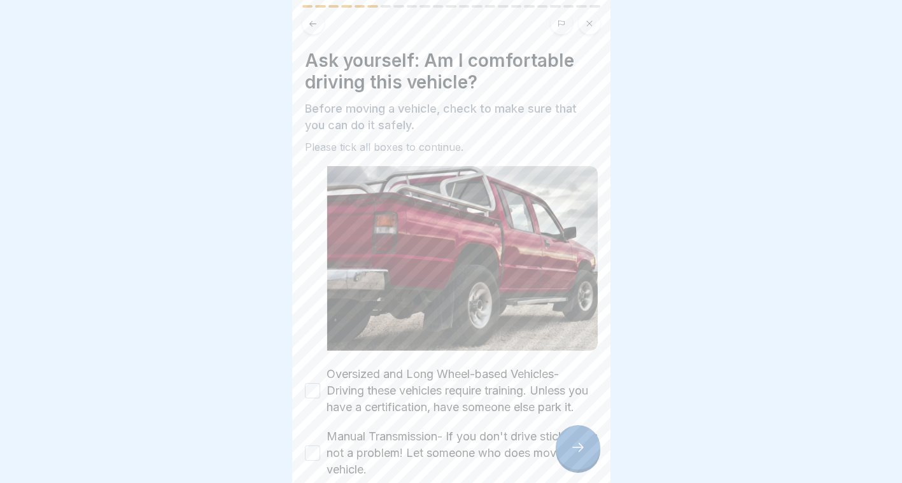
click at [481, 389] on label "Oversized and Long Wheel-based Vehicles- Driving these vehicles require trainin…" at bounding box center [461, 391] width 271 height 50
click at [320, 389] on button "Oversized and Long Wheel-based Vehicles- Driving these vehicles require trainin…" at bounding box center [312, 390] width 15 height 15
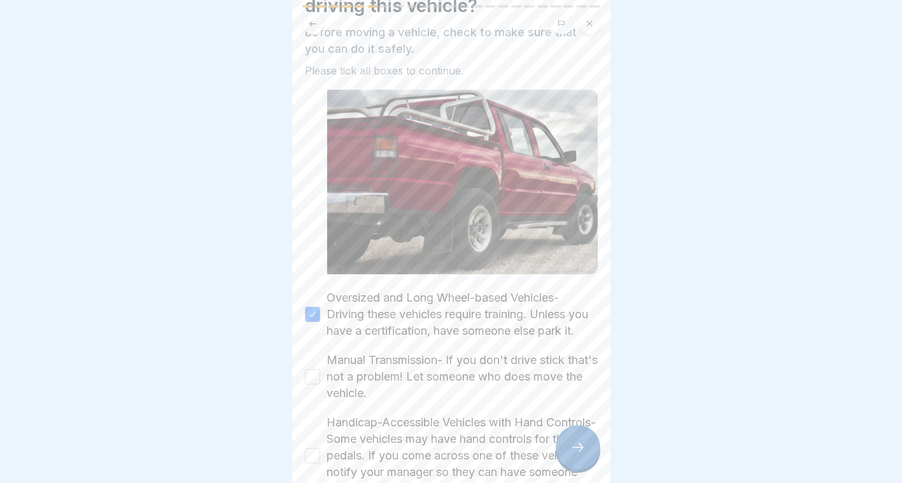
scroll to position [77, 0]
click at [440, 377] on label "Manual Transmission- If you don't drive stick that's not a problem! Let someone…" at bounding box center [461, 376] width 271 height 50
click at [320, 377] on button "Manual Transmission- If you don't drive stick that's not a problem! Let someone…" at bounding box center [312, 375] width 15 height 15
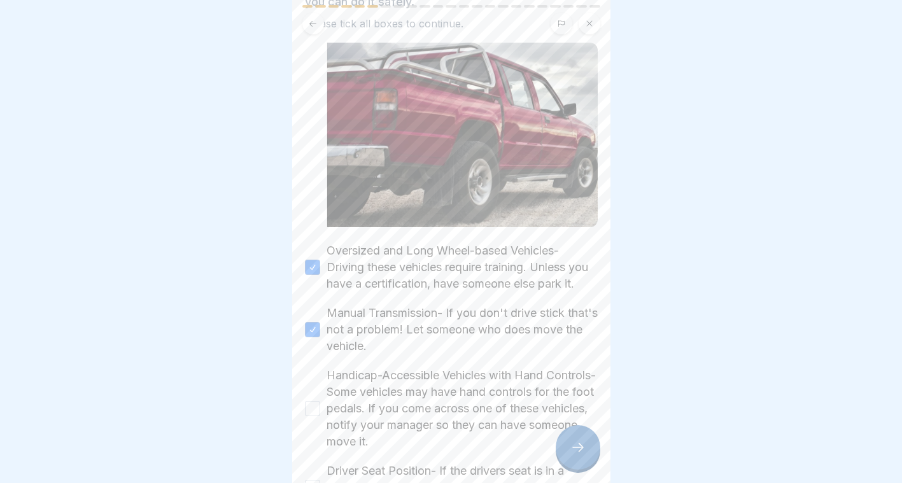
click at [418, 395] on label "Handicap-Accessible Vehicles with Hand Controls- Some vehicles may have hand co…" at bounding box center [461, 408] width 271 height 83
click at [320, 401] on button "Handicap-Accessible Vehicles with Hand Controls- Some vehicles may have hand co…" at bounding box center [312, 408] width 15 height 15
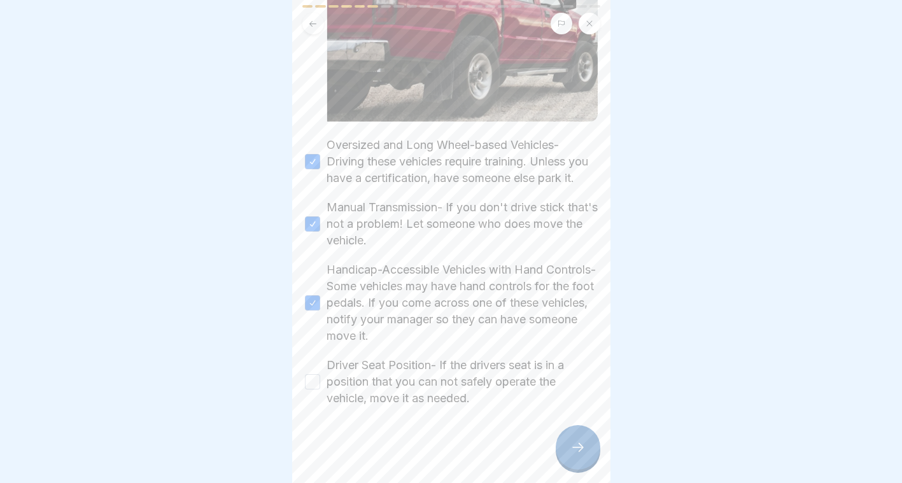
click at [436, 373] on label "Driver Seat Position- If the drivers seat is in a position that you can not saf…" at bounding box center [461, 382] width 271 height 50
click at [320, 374] on button "Driver Seat Position- If the drivers seat is in a position that you can not saf…" at bounding box center [312, 381] width 15 height 15
click at [566, 440] on div at bounding box center [578, 447] width 45 height 45
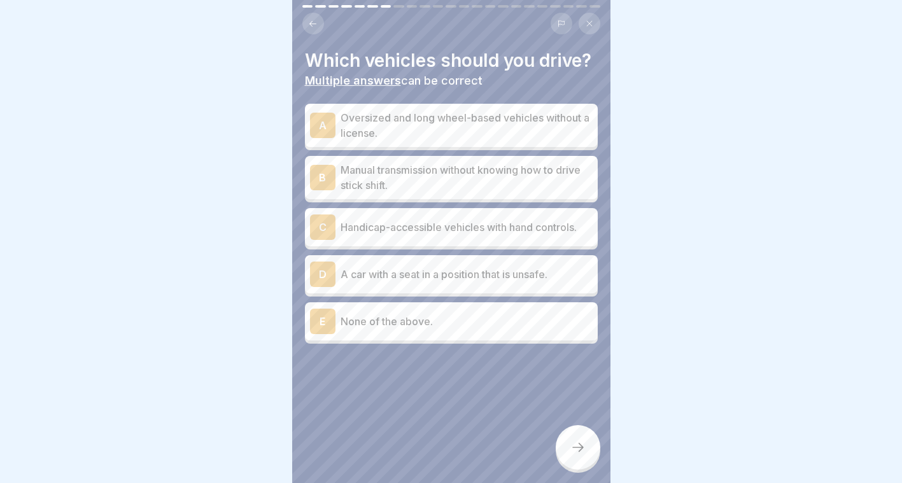
click at [430, 325] on div "E None of the above." at bounding box center [451, 321] width 283 height 25
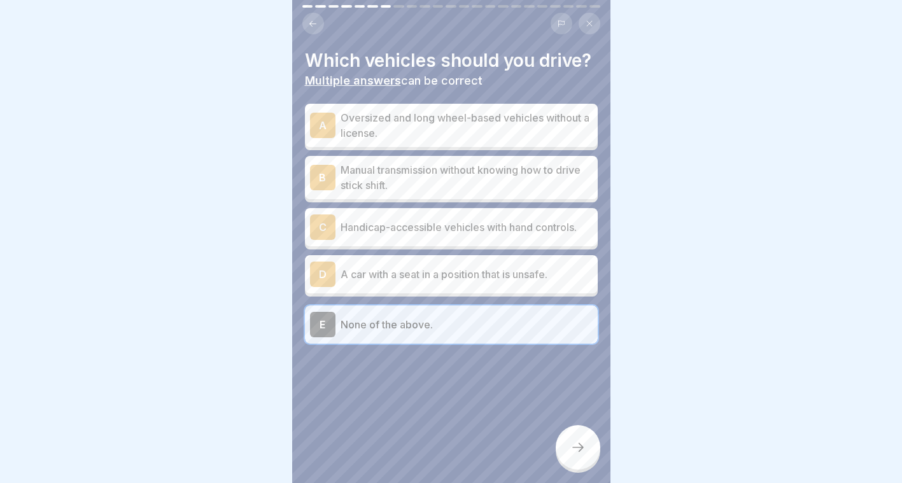
click at [567, 445] on div at bounding box center [578, 447] width 45 height 45
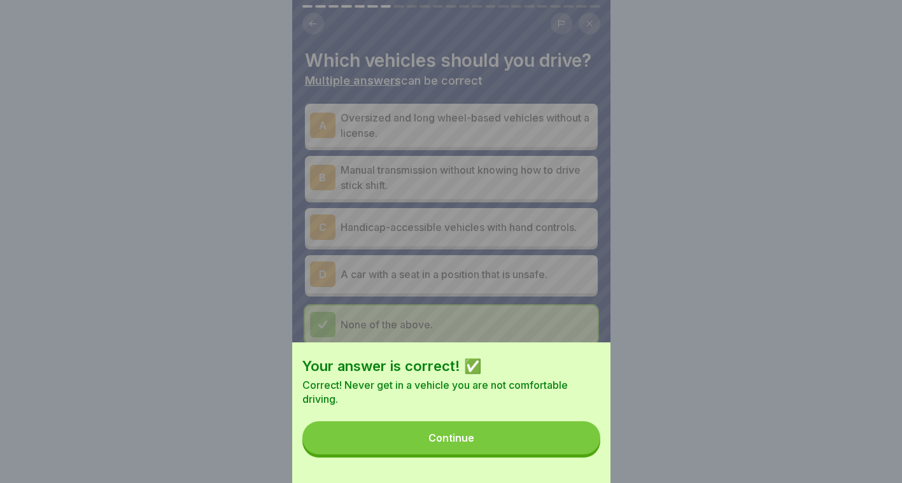
click at [567, 445] on button "Continue" at bounding box center [451, 437] width 298 height 33
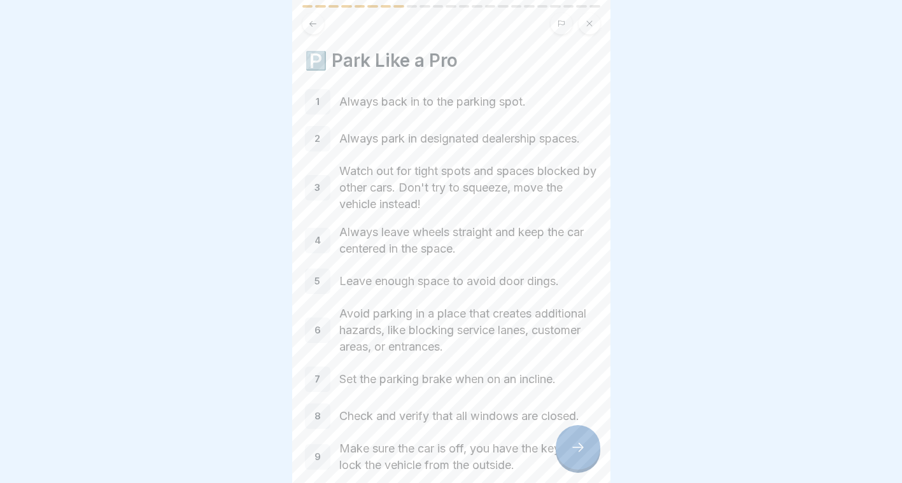
click at [566, 444] on div at bounding box center [578, 447] width 45 height 45
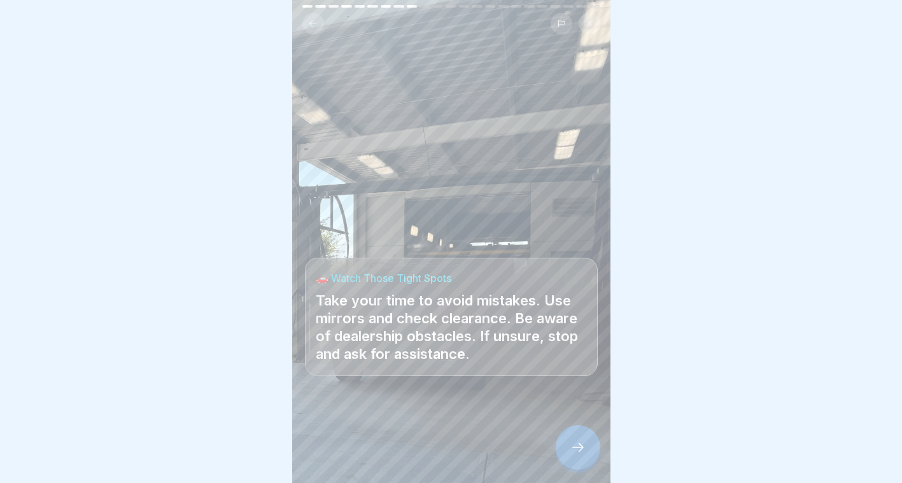
click at [307, 17] on button at bounding box center [313, 24] width 22 height 22
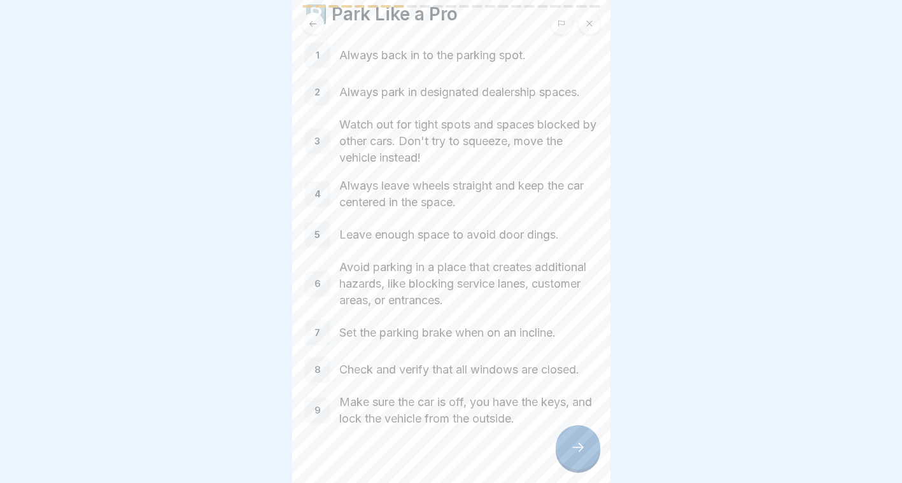
scroll to position [67, 0]
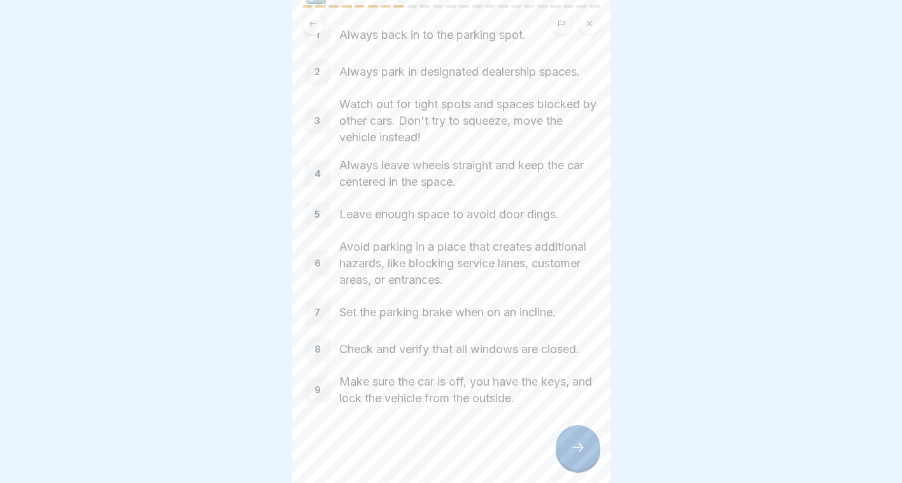
click at [577, 436] on div at bounding box center [578, 447] width 45 height 45
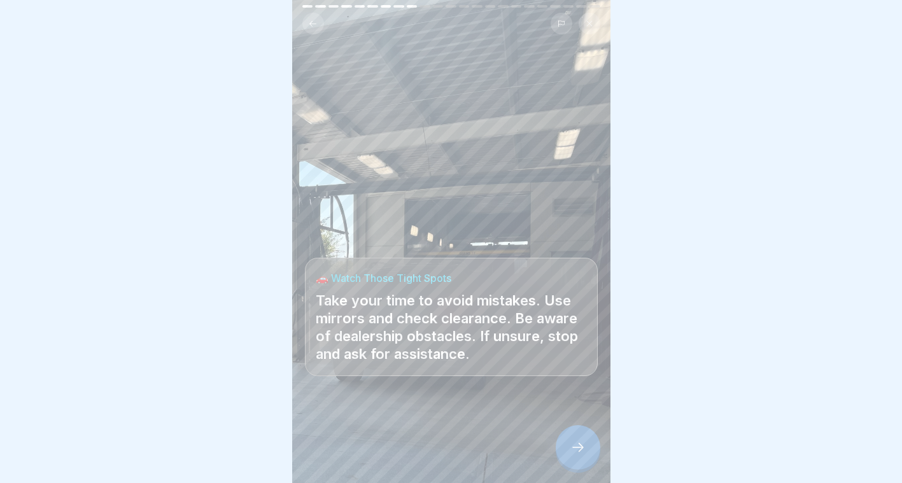
click at [577, 436] on div at bounding box center [578, 447] width 45 height 45
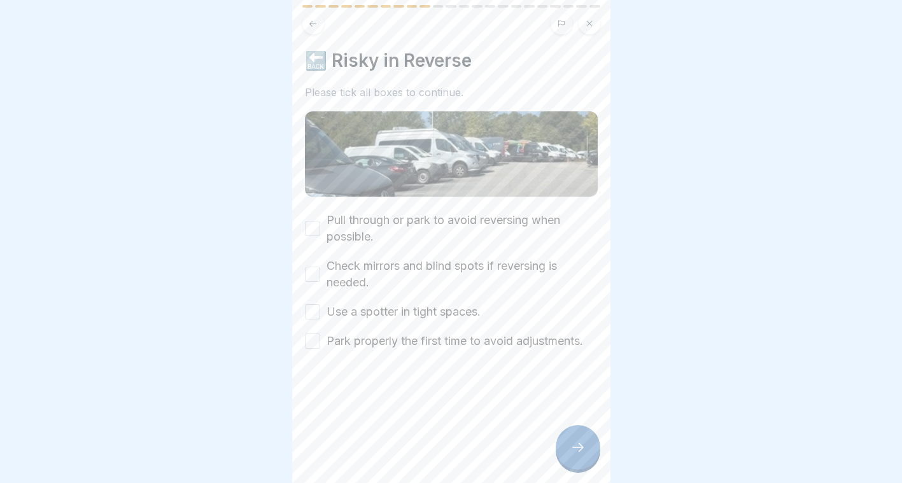
click at [396, 216] on label "Pull through or park to avoid reversing when possible." at bounding box center [461, 228] width 271 height 33
click at [320, 221] on button "Pull through or park to avoid reversing when possible." at bounding box center [312, 228] width 15 height 15
click at [361, 272] on label "Check mirrors and blind spots if reversing is needed." at bounding box center [461, 274] width 271 height 33
click at [320, 272] on button "Check mirrors and blind spots if reversing is needed." at bounding box center [312, 274] width 15 height 15
click at [374, 289] on div "Pull through or park to avoid reversing when possible. Check mirrors and blind …" at bounding box center [451, 280] width 293 height 137
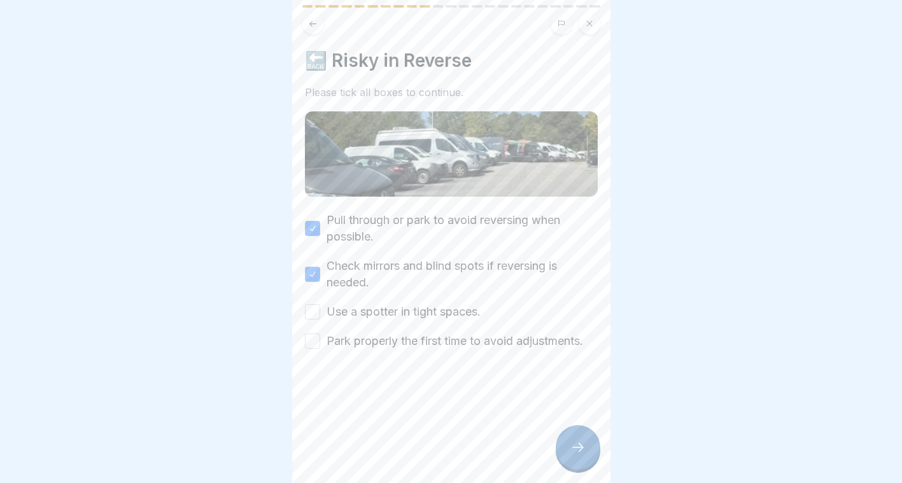
click at [375, 304] on label "Use a spotter in tight spaces." at bounding box center [403, 312] width 154 height 17
click at [320, 304] on button "Use a spotter in tight spaces." at bounding box center [312, 311] width 15 height 15
click at [370, 337] on label "Park properly the first time to avoid adjustments." at bounding box center [454, 341] width 256 height 17
click at [320, 337] on button "Park properly the first time to avoid adjustments." at bounding box center [312, 340] width 15 height 15
click at [578, 454] on icon at bounding box center [577, 447] width 15 height 15
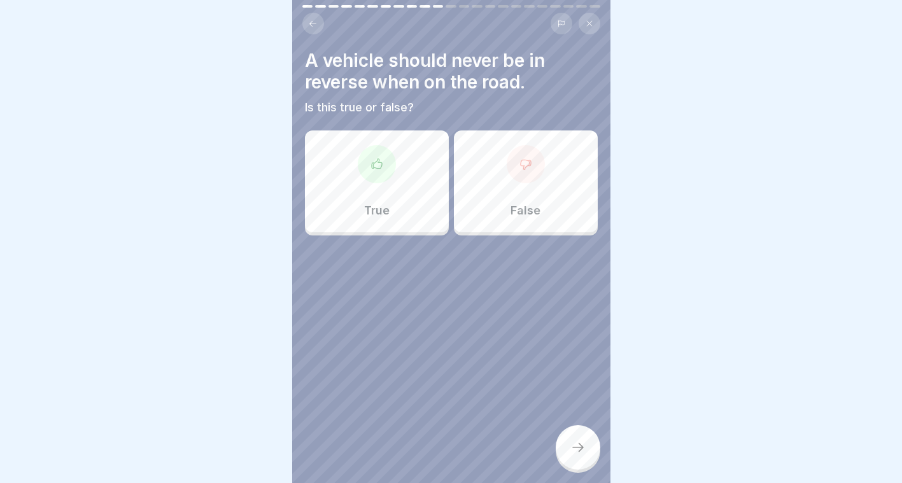
click at [388, 171] on div "True" at bounding box center [377, 181] width 144 height 102
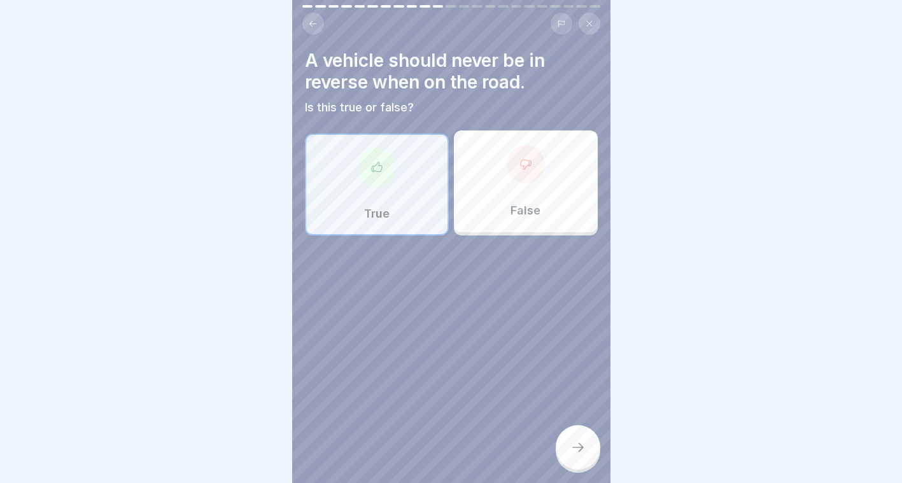
click at [584, 452] on icon at bounding box center [577, 447] width 15 height 15
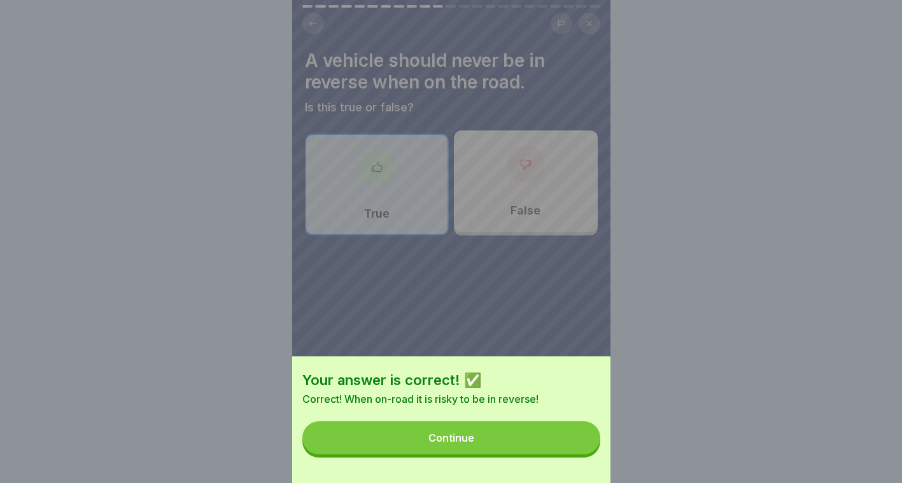
click at [584, 452] on button "Continue" at bounding box center [451, 437] width 298 height 33
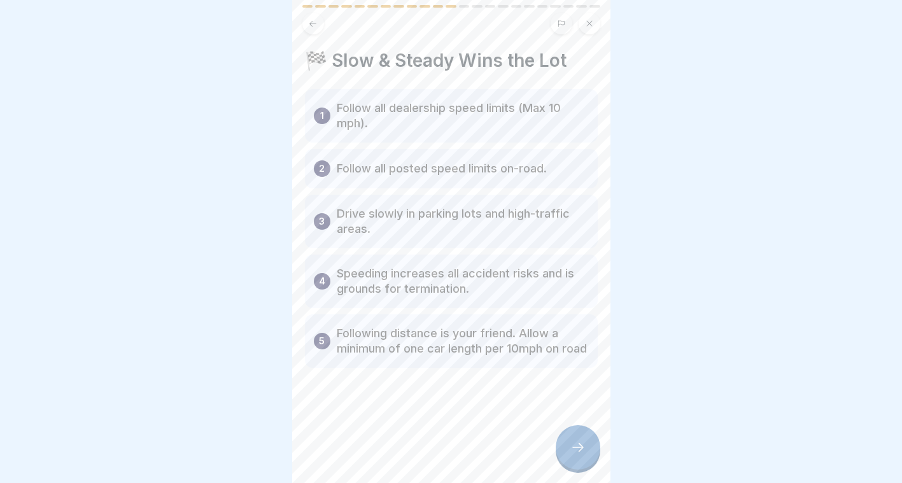
click at [569, 436] on div at bounding box center [578, 447] width 45 height 45
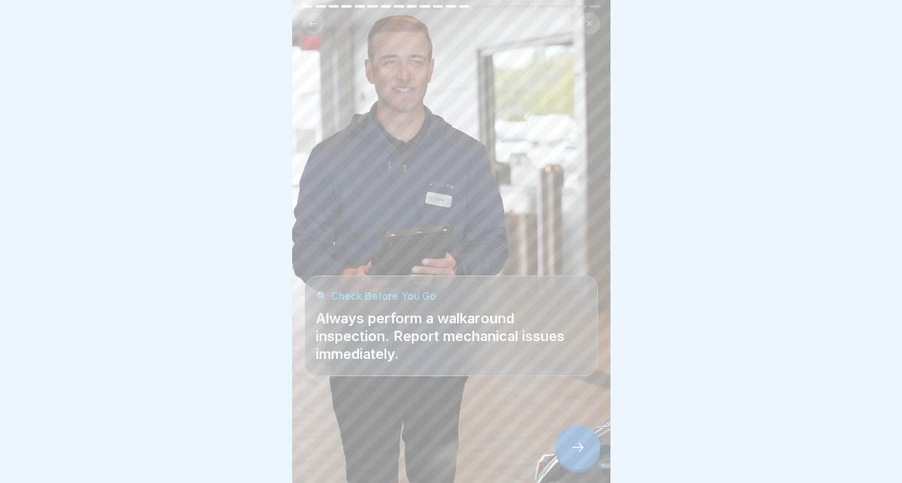
click at [569, 436] on div at bounding box center [578, 447] width 45 height 45
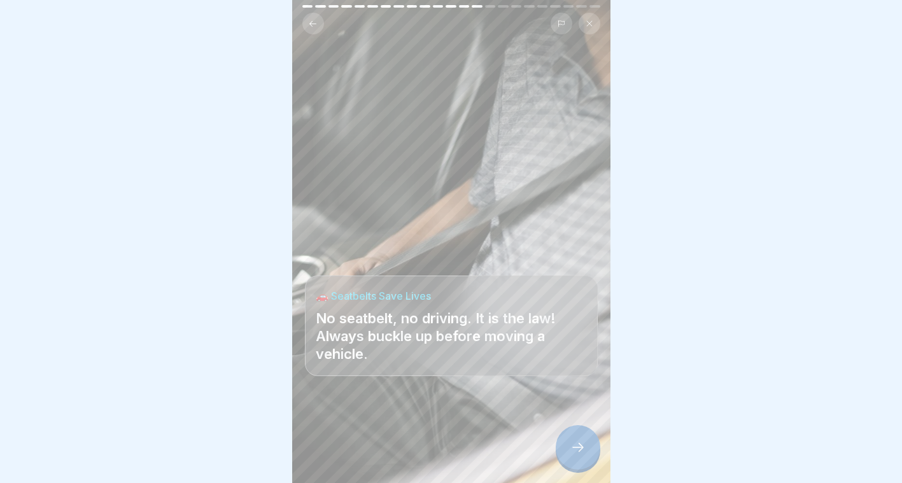
click at [569, 436] on div at bounding box center [578, 447] width 45 height 45
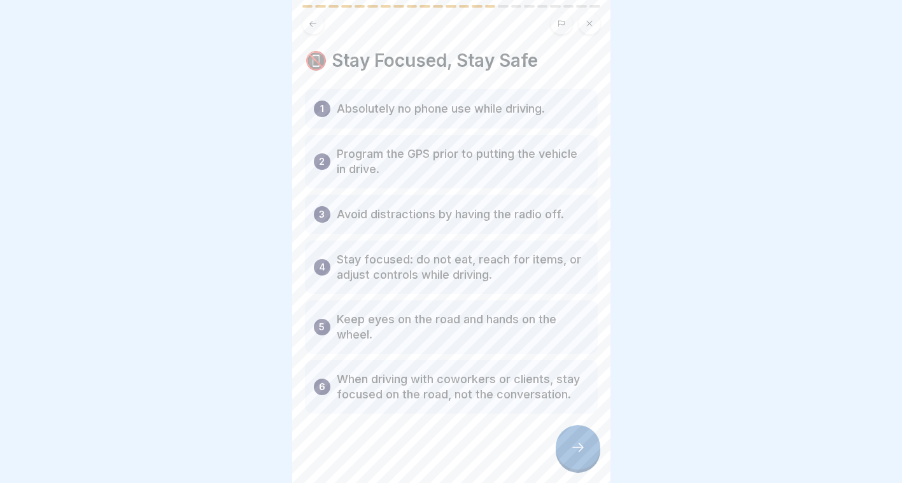
click at [569, 436] on div at bounding box center [578, 447] width 45 height 45
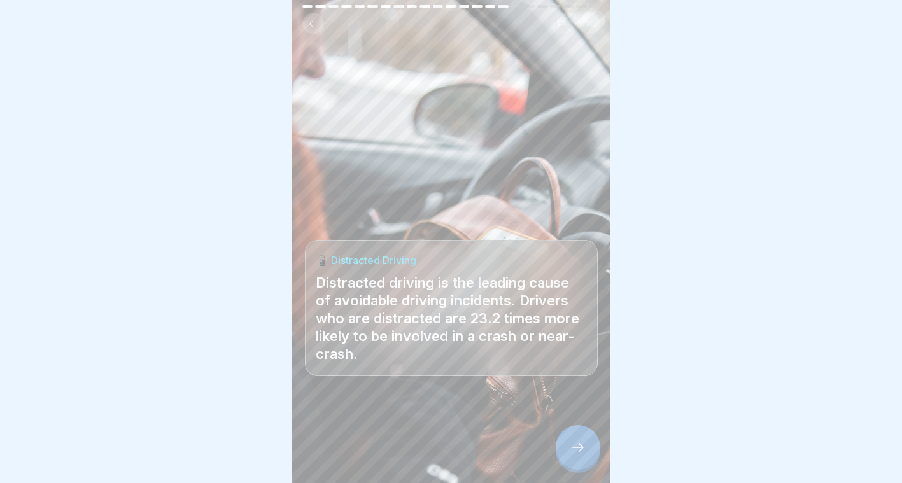
click at [569, 436] on div at bounding box center [578, 447] width 45 height 45
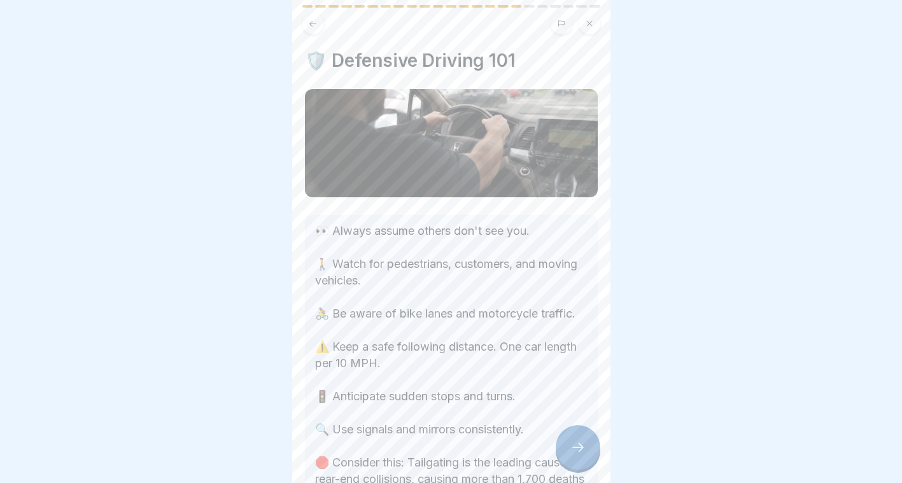
click at [569, 436] on div at bounding box center [578, 447] width 45 height 45
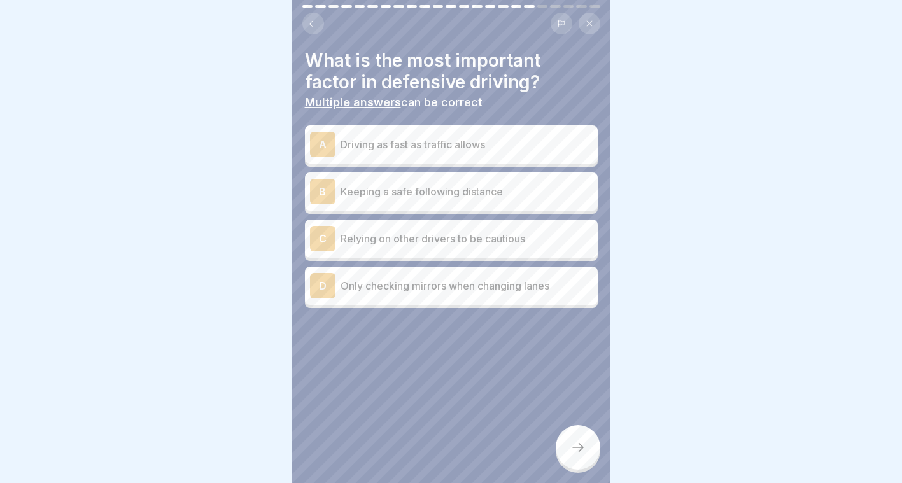
click at [409, 188] on p "Keeping a safe following distance" at bounding box center [466, 191] width 252 height 15
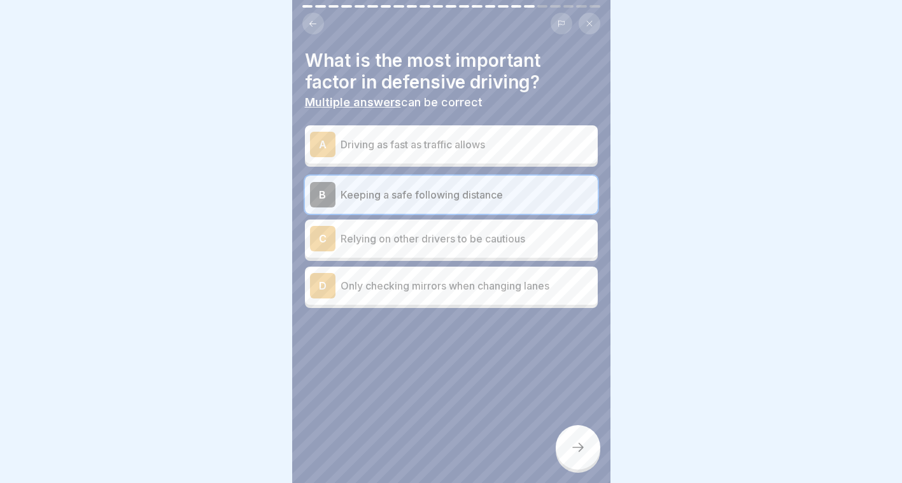
click at [444, 241] on div "C Relying on other drivers to be cautious" at bounding box center [451, 238] width 283 height 25
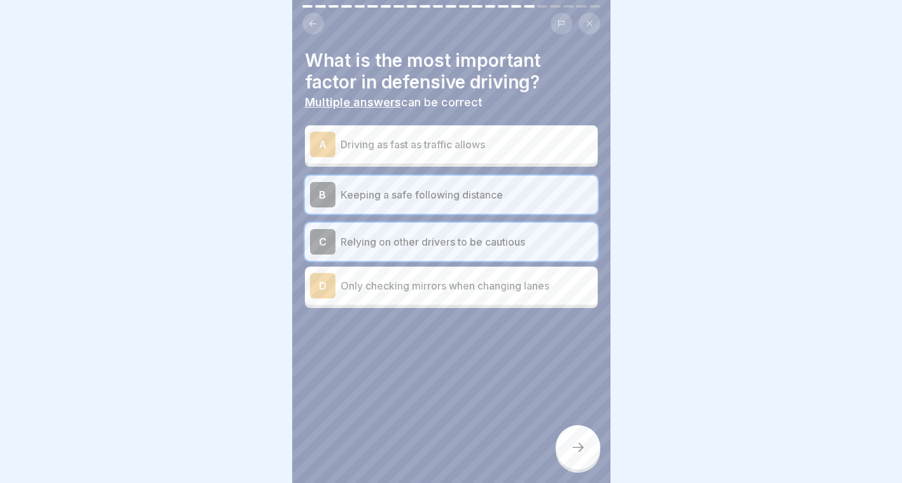
click at [570, 440] on div at bounding box center [578, 447] width 45 height 45
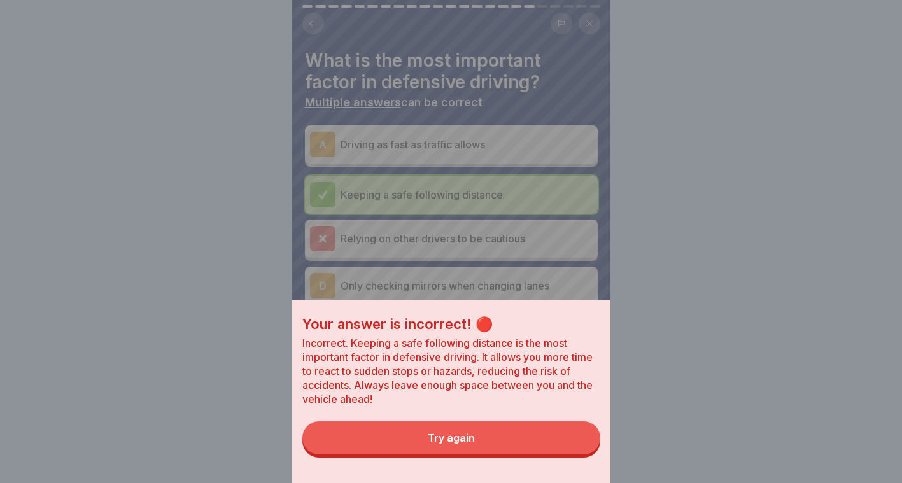
click at [567, 445] on button "Try again" at bounding box center [451, 437] width 298 height 33
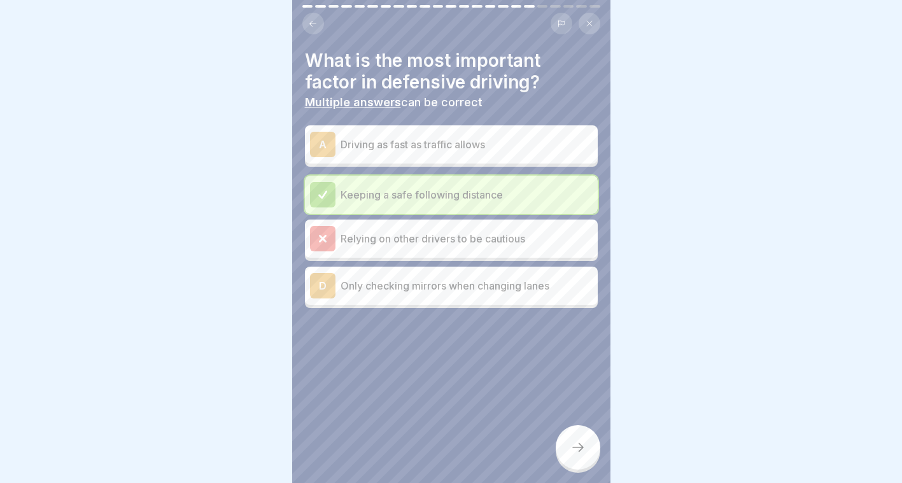
click at [447, 187] on p "Keeping a safe following distance" at bounding box center [466, 194] width 252 height 15
click at [432, 182] on div "Keeping a safe following distance" at bounding box center [451, 194] width 283 height 25
click at [573, 455] on div at bounding box center [578, 447] width 45 height 45
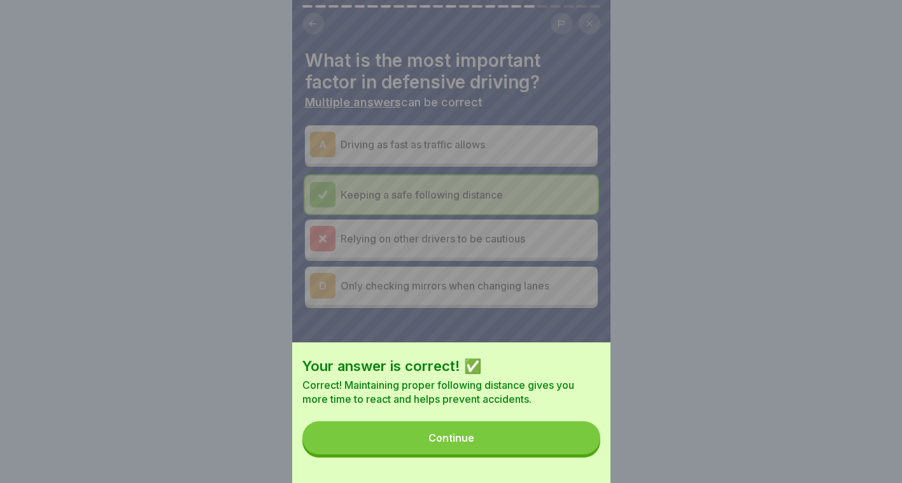
click at [515, 454] on button "Continue" at bounding box center [451, 437] width 298 height 33
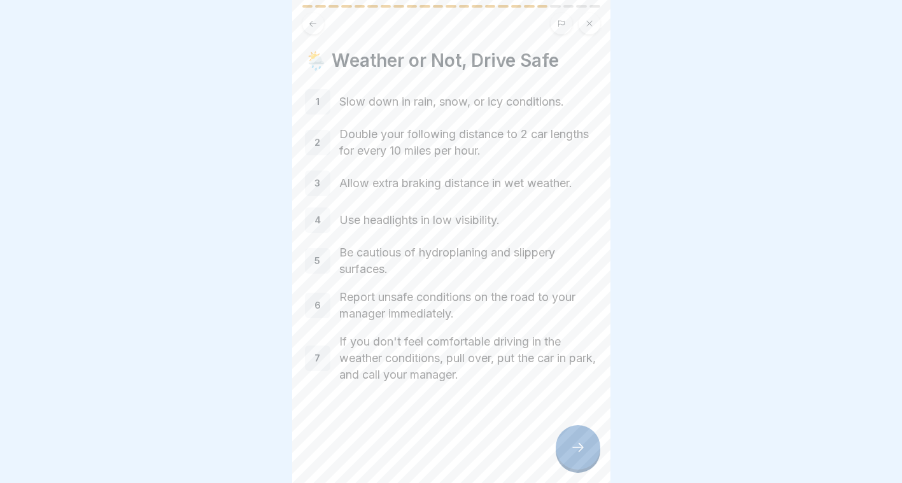
click at [559, 458] on div at bounding box center [578, 447] width 45 height 45
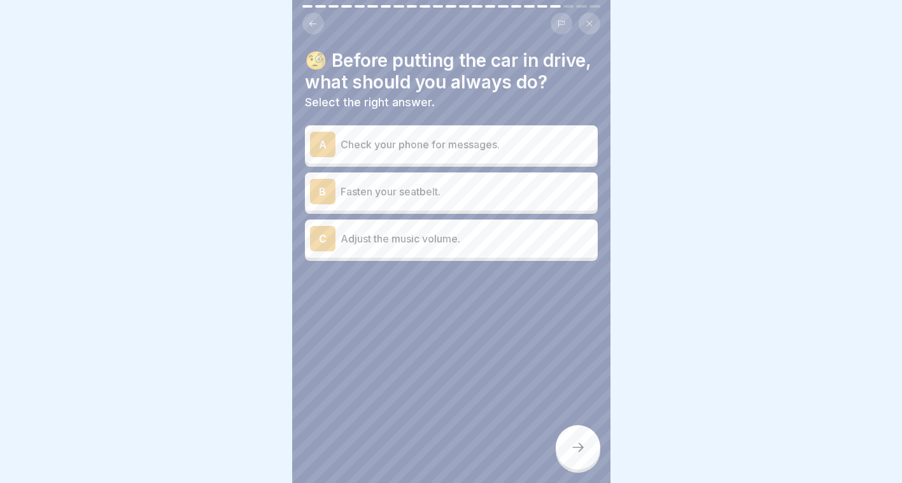
click at [449, 199] on p "Fasten your seatbelt." at bounding box center [466, 191] width 252 height 15
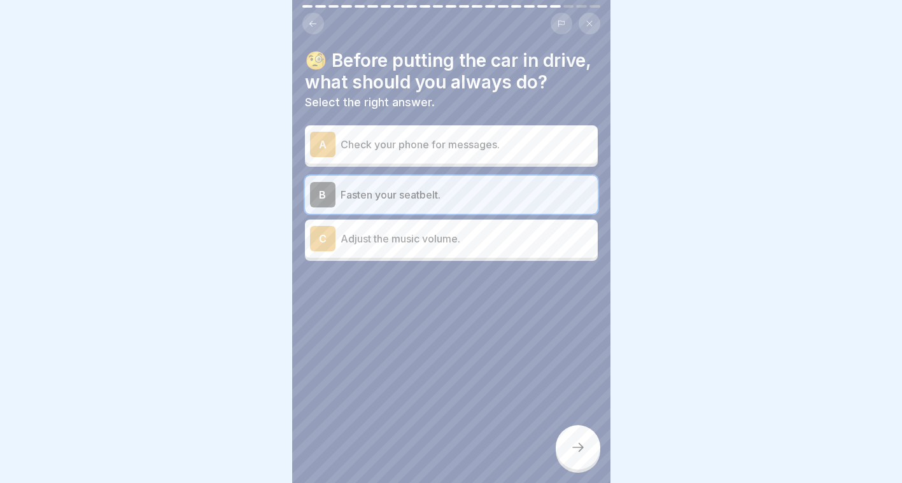
click at [575, 451] on icon at bounding box center [577, 447] width 15 height 15
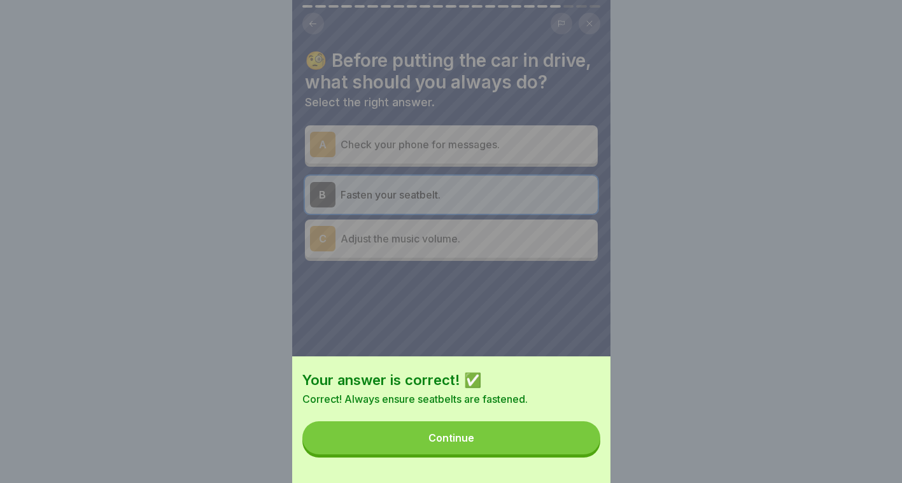
click at [575, 451] on button "Continue" at bounding box center [451, 437] width 298 height 33
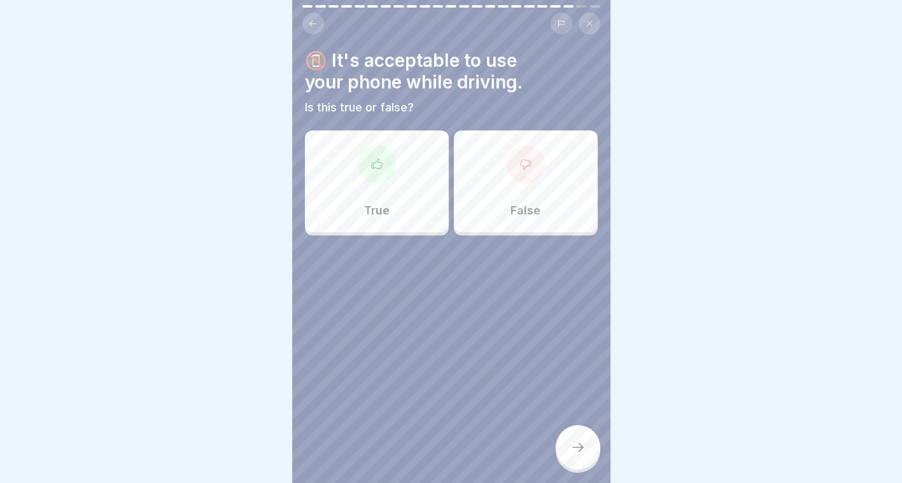
click at [493, 186] on div "False" at bounding box center [526, 181] width 144 height 102
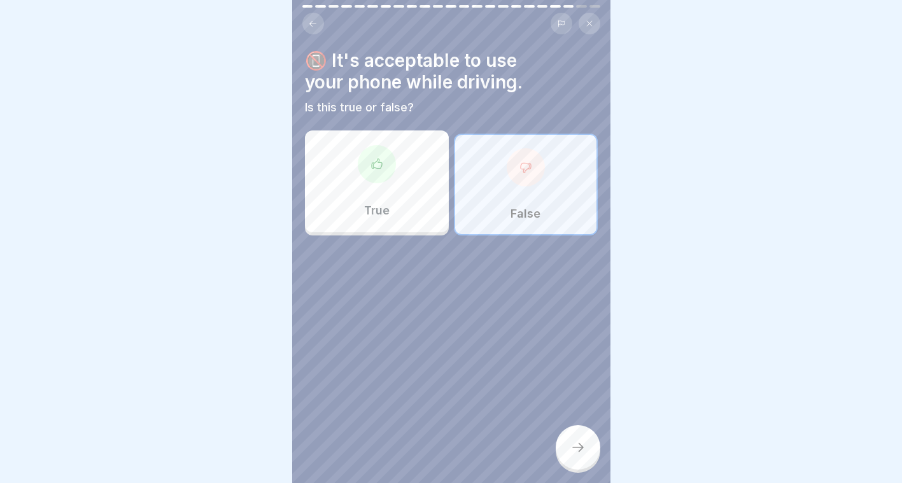
click at [563, 456] on div at bounding box center [578, 447] width 45 height 45
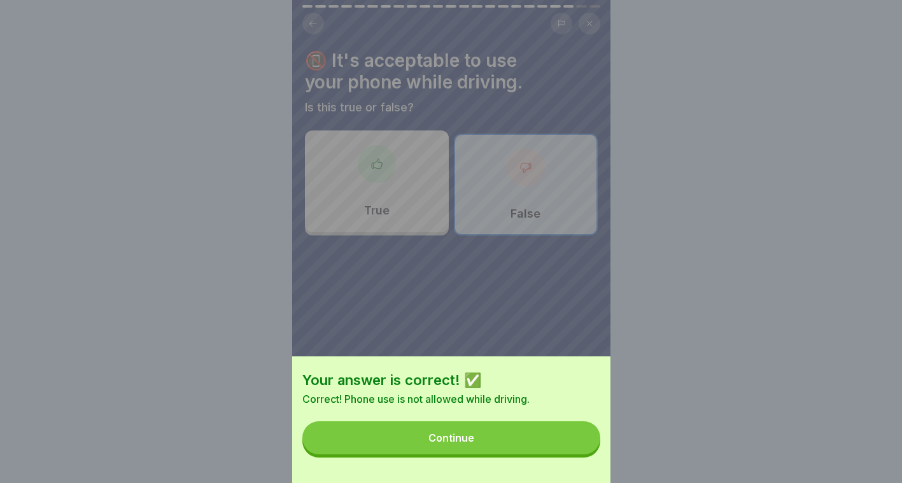
click at [554, 452] on button "Continue" at bounding box center [451, 437] width 298 height 33
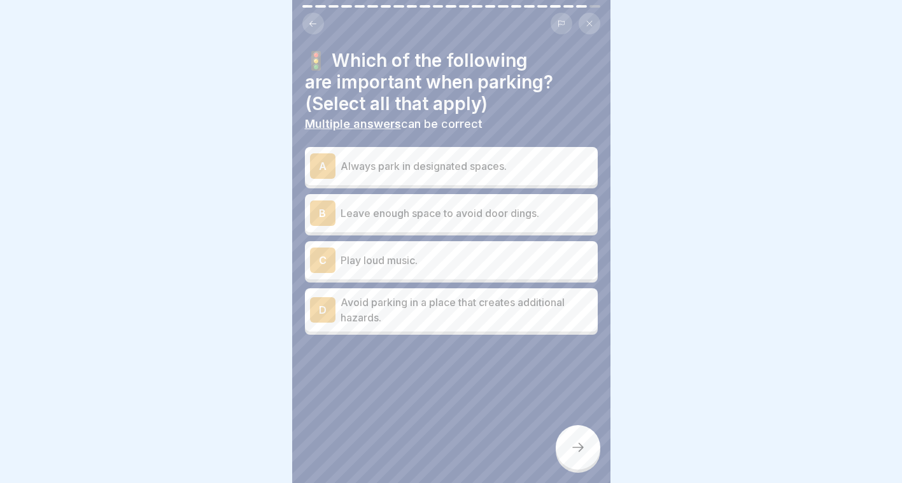
click at [430, 308] on p "Avoid parking in a place that creates additional hazards." at bounding box center [466, 310] width 252 height 31
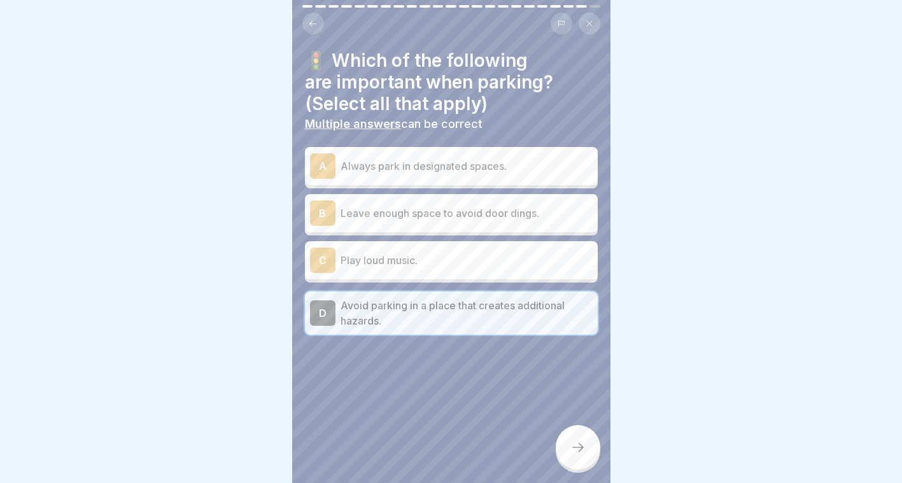
click at [417, 206] on p "Leave enough space to avoid door dings." at bounding box center [466, 213] width 252 height 15
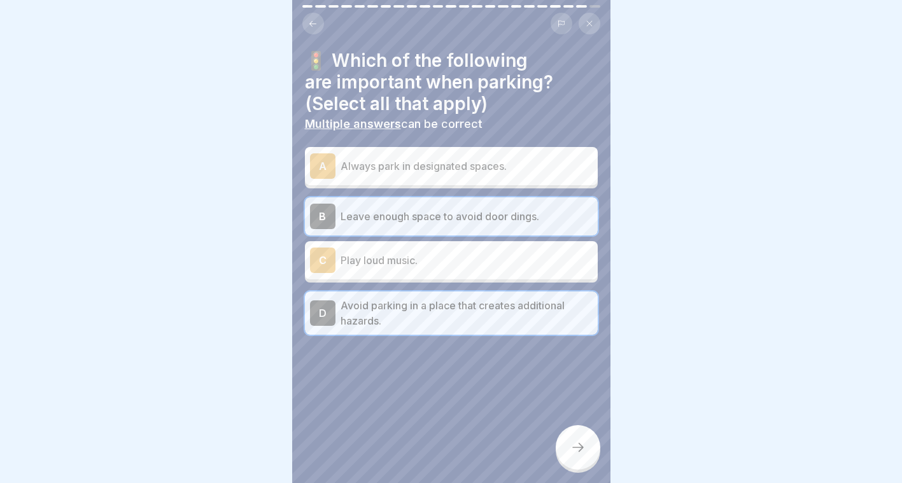
click at [449, 160] on p "Always park in designated spaces." at bounding box center [466, 165] width 252 height 15
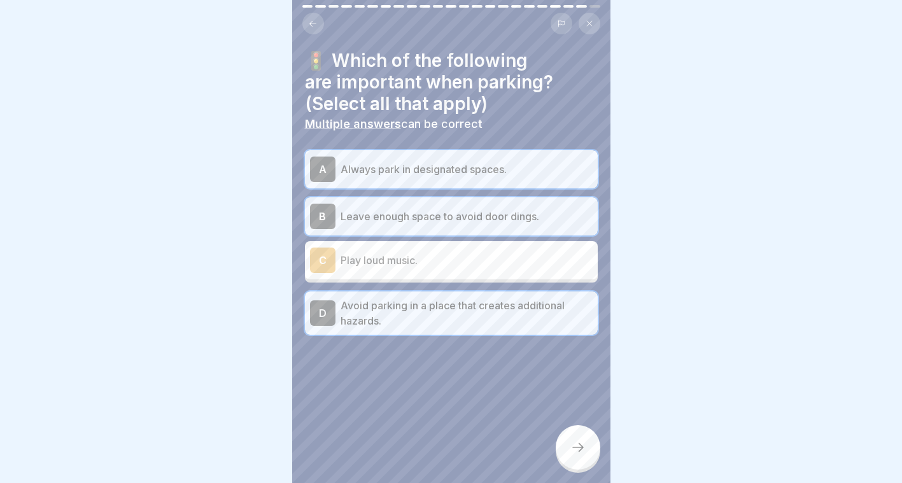
click at [579, 449] on icon at bounding box center [577, 447] width 15 height 15
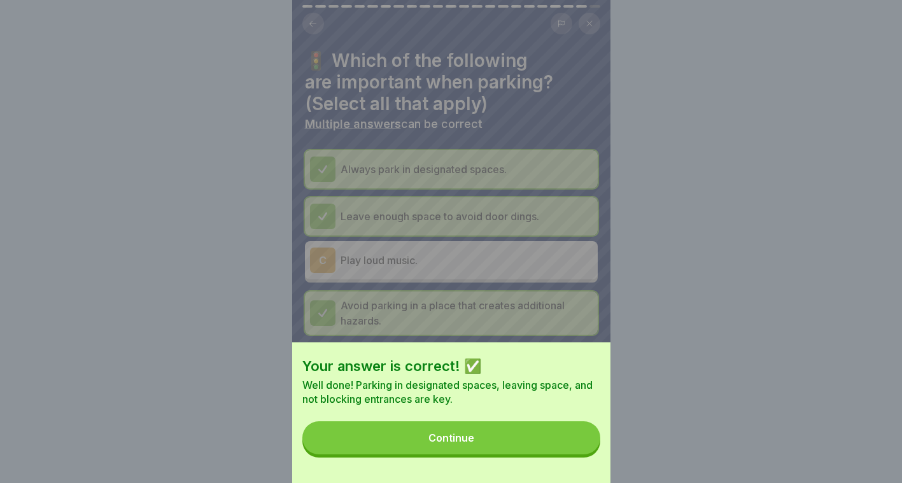
click at [579, 449] on button "Continue" at bounding box center [451, 437] width 298 height 33
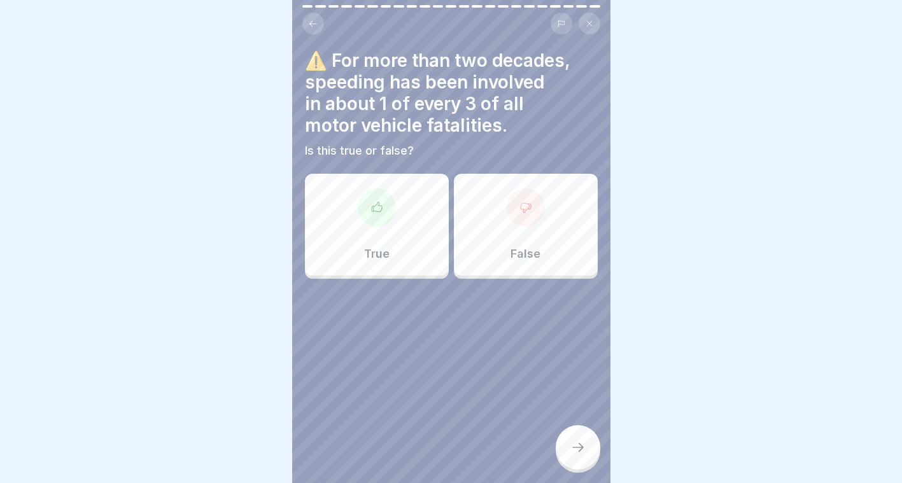
click at [412, 222] on div "True" at bounding box center [377, 225] width 144 height 102
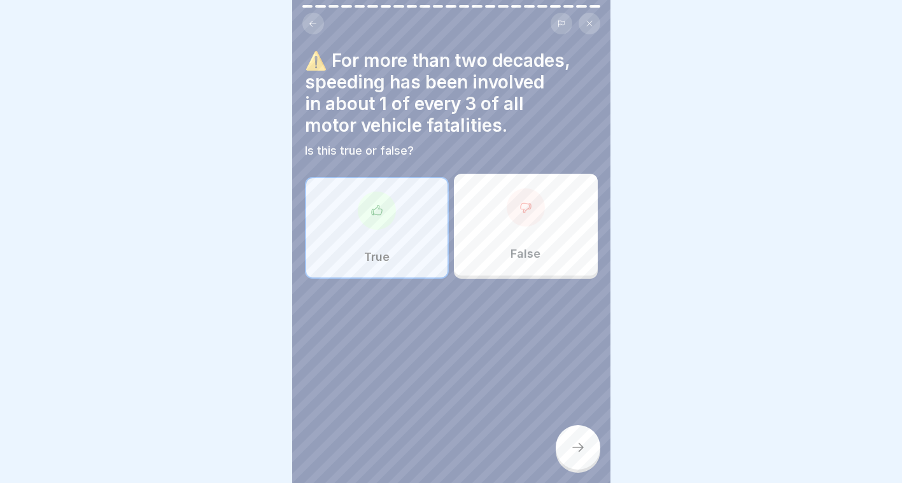
click at [568, 451] on div at bounding box center [578, 447] width 45 height 45
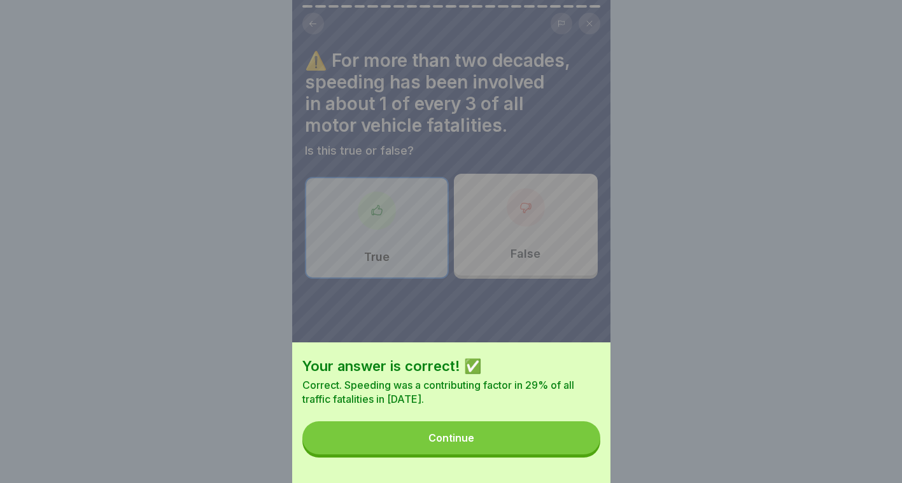
click at [568, 451] on button "Continue" at bounding box center [451, 437] width 298 height 33
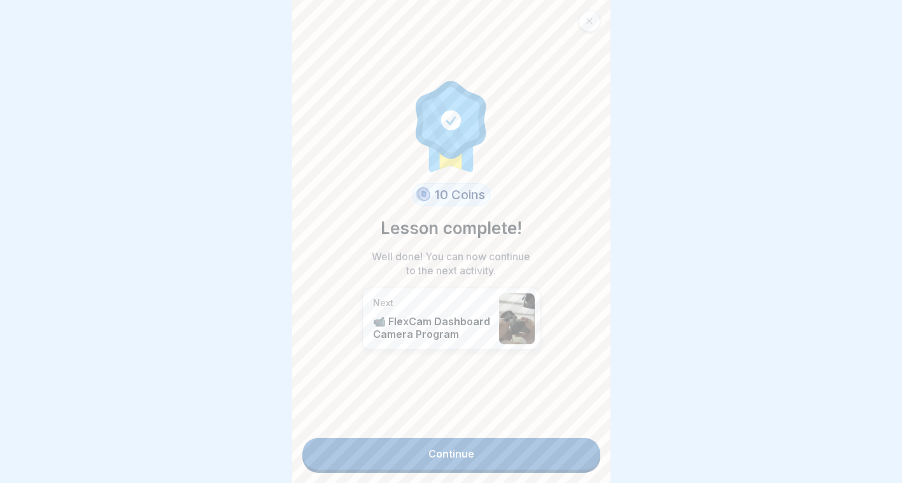
click at [467, 438] on link "Continue" at bounding box center [451, 454] width 298 height 32
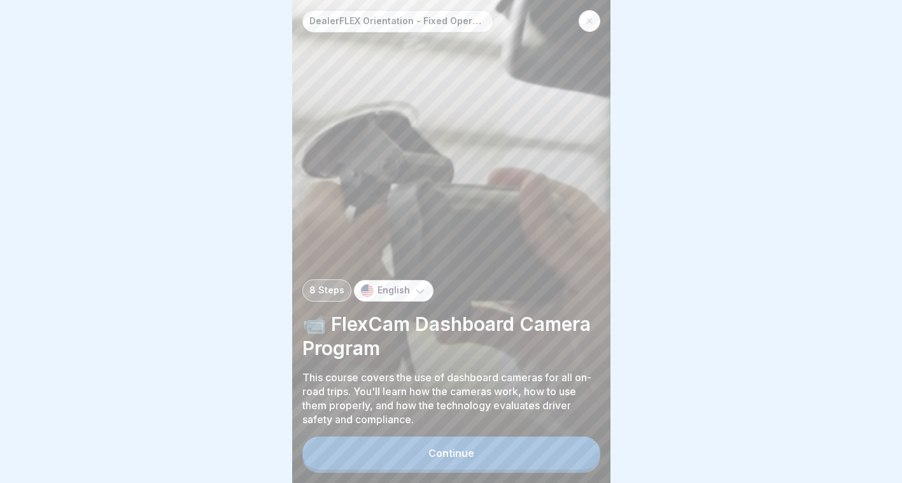
click at [461, 456] on button "Continue" at bounding box center [451, 453] width 298 height 33
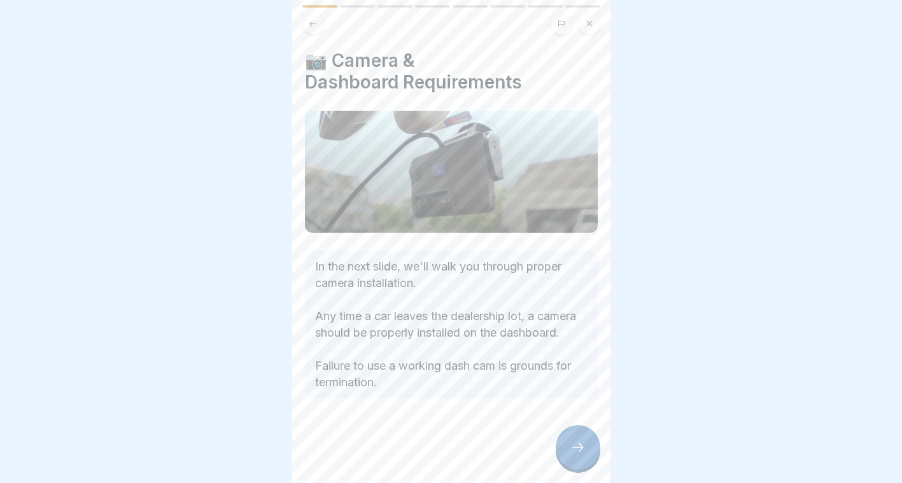
click at [567, 454] on div at bounding box center [578, 447] width 45 height 45
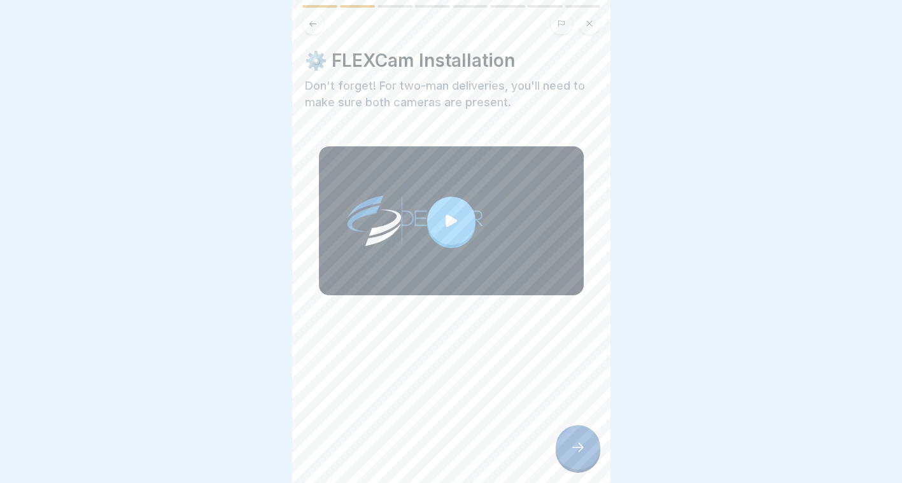
click at [424, 188] on div at bounding box center [451, 220] width 265 height 149
click at [564, 448] on div at bounding box center [578, 447] width 45 height 45
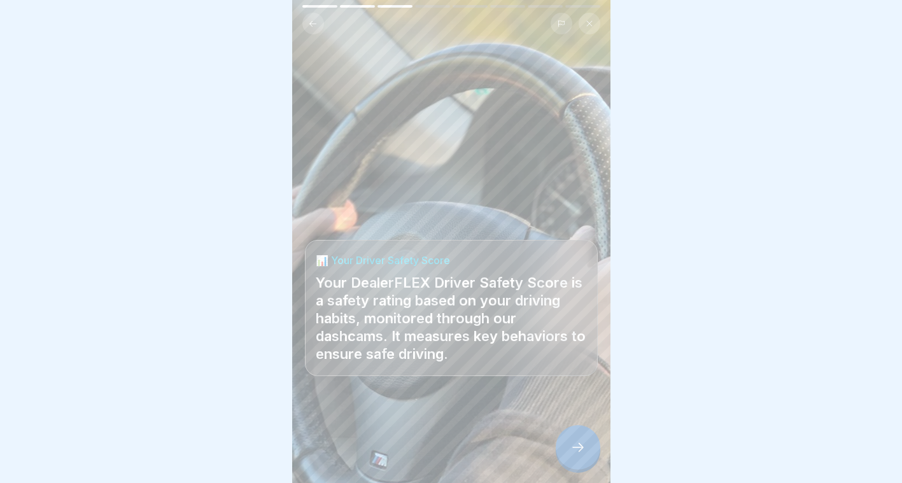
click at [564, 448] on div at bounding box center [578, 447] width 45 height 45
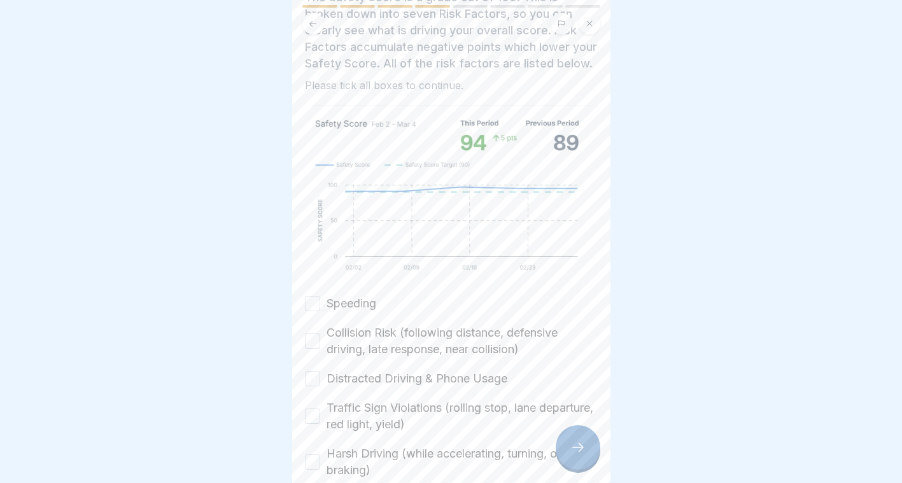
scroll to position [112, 0]
click at [371, 323] on div "Speeding Collision Risk (following distance, defensive driving, late response, …" at bounding box center [451, 424] width 293 height 258
click at [360, 338] on label "Collision Risk (following distance, defensive driving, late response, near coll…" at bounding box center [461, 340] width 271 height 33
click at [320, 338] on button "Collision Risk (following distance, defensive driving, late response, near coll…" at bounding box center [312, 340] width 15 height 15
click at [337, 311] on label "Speeding" at bounding box center [351, 303] width 50 height 17
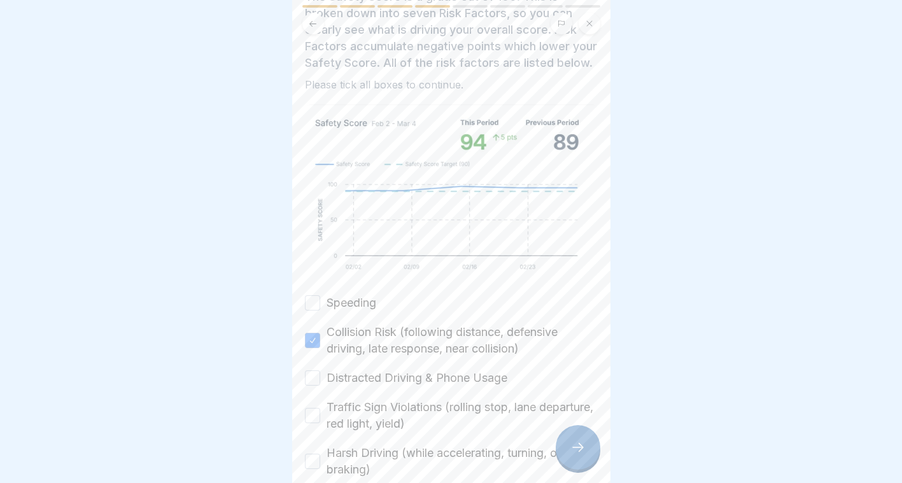
click at [320, 311] on button "Speeding" at bounding box center [312, 302] width 15 height 15
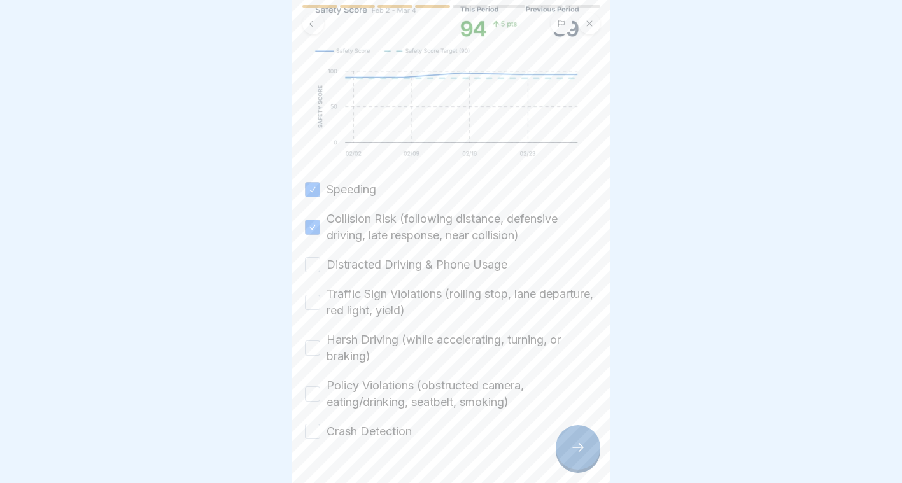
scroll to position [227, 0]
click at [407, 353] on label "Harsh Driving (while accelerating, turning, or braking)" at bounding box center [461, 346] width 271 height 33
click at [320, 353] on button "Harsh Driving (while accelerating, turning, or braking)" at bounding box center [312, 346] width 15 height 15
click at [398, 318] on label "Traffic Sign Violations (rolling stop, lane departure, red light, yield)" at bounding box center [461, 300] width 271 height 33
click at [320, 309] on button "Traffic Sign Violations (rolling stop, lane departure, red light, yield)" at bounding box center [312, 300] width 15 height 15
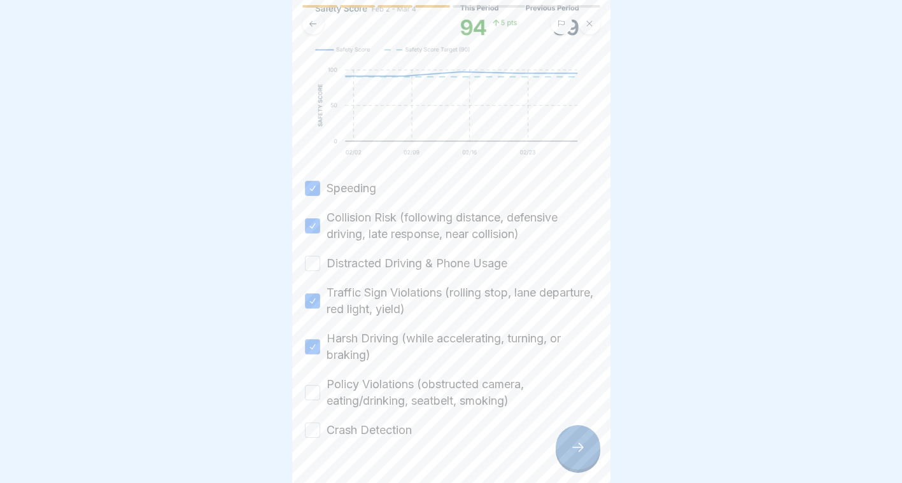
click at [405, 272] on label "Distracted Driving & Phone Usage" at bounding box center [416, 263] width 181 height 17
click at [320, 271] on button "Distracted Driving & Phone Usage" at bounding box center [312, 263] width 15 height 15
click at [361, 389] on label "Policy Violations (obstructed camera, eating/drinking, seatbelt, smoking)" at bounding box center [461, 392] width 271 height 33
click at [320, 389] on button "Policy Violations (obstructed camera, eating/drinking, seatbelt, smoking)" at bounding box center [312, 392] width 15 height 15
click at [369, 438] on label "Crash Detection" at bounding box center [368, 430] width 85 height 17
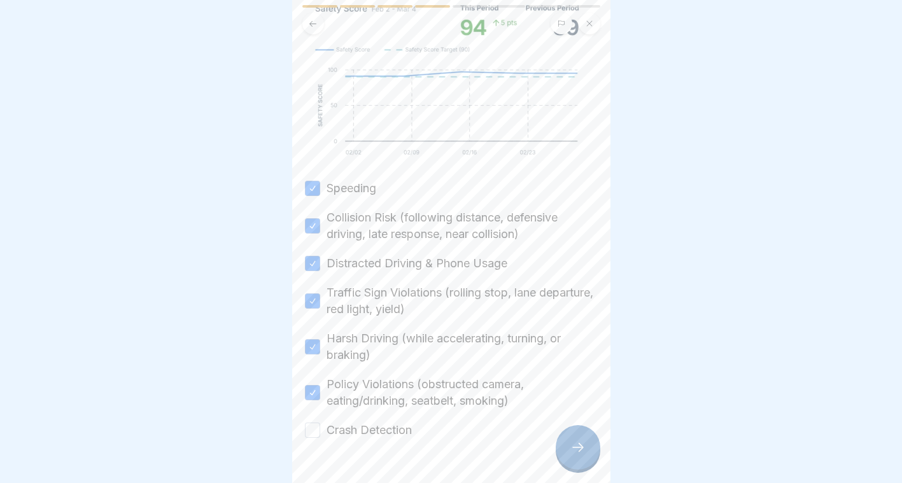
click at [320, 438] on button "Crash Detection" at bounding box center [312, 430] width 15 height 15
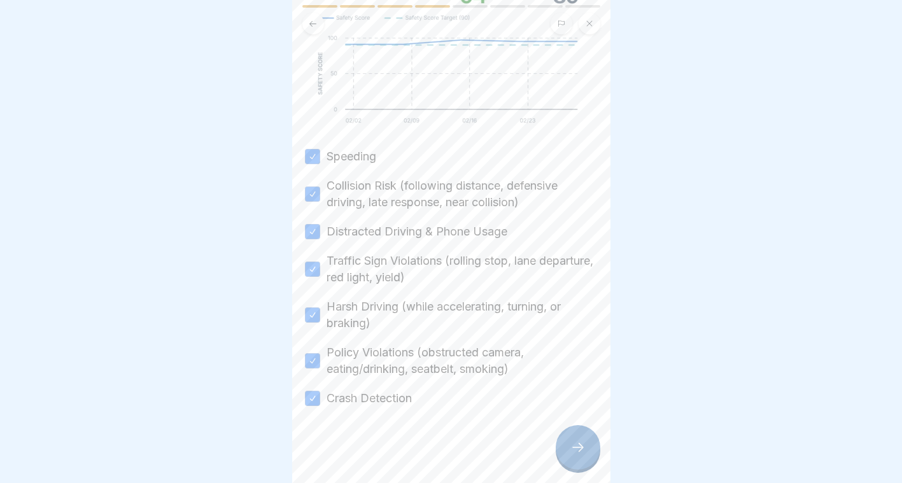
click at [573, 451] on div at bounding box center [578, 447] width 45 height 45
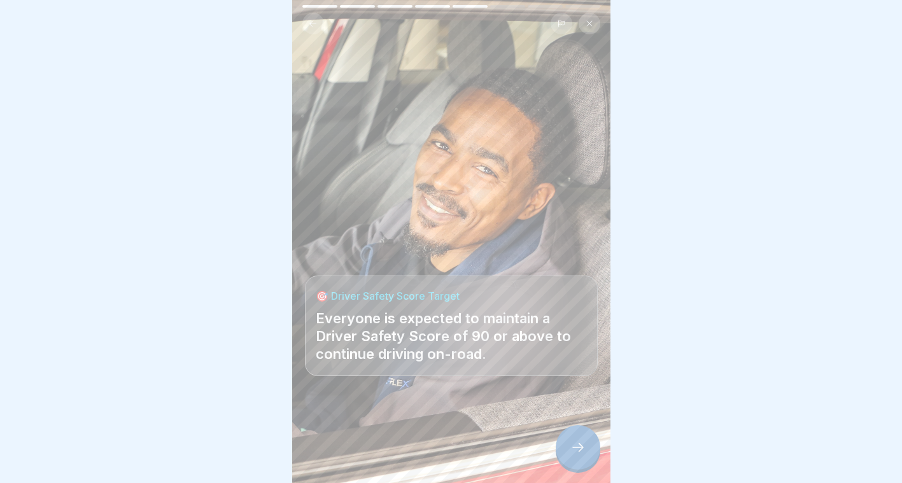
click at [573, 455] on icon at bounding box center [577, 447] width 15 height 15
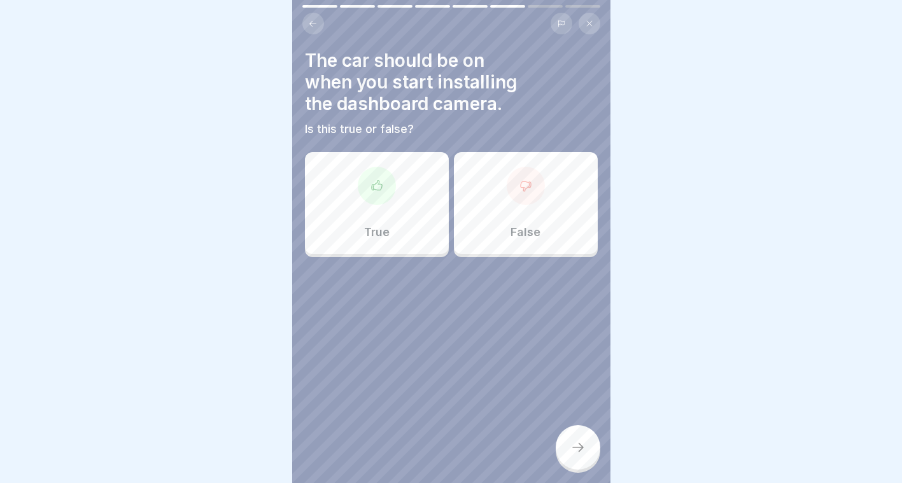
click at [315, 27] on icon at bounding box center [313, 24] width 10 height 10
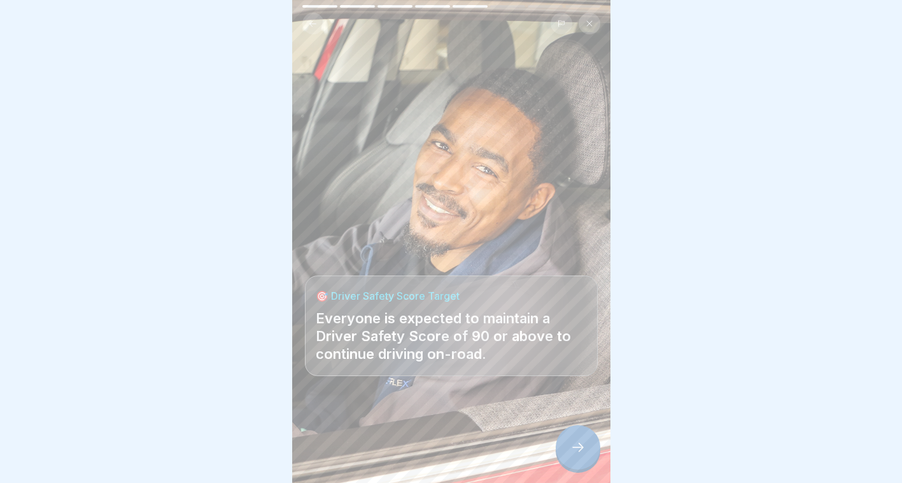
click at [570, 455] on icon at bounding box center [577, 447] width 15 height 15
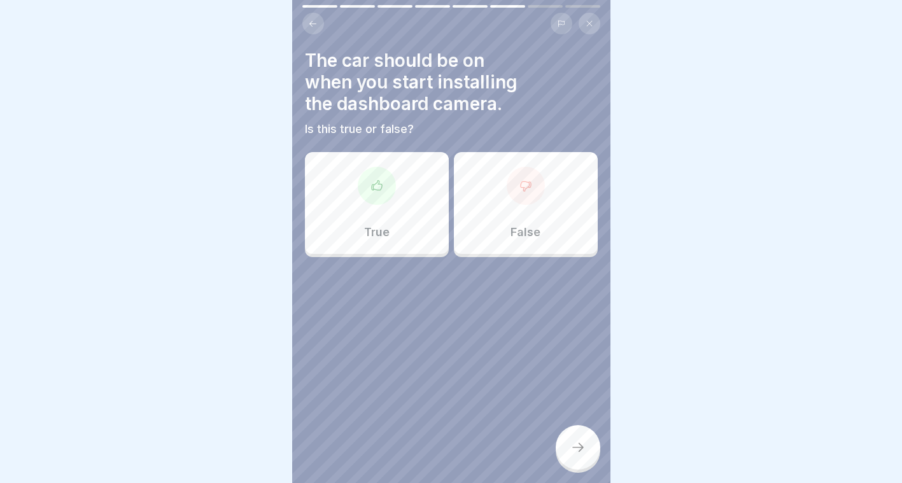
click at [561, 174] on div "False" at bounding box center [526, 203] width 144 height 102
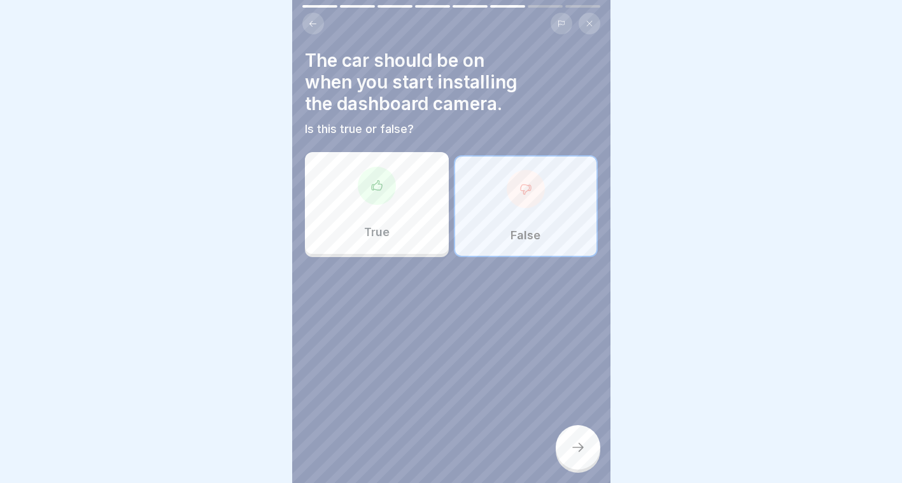
click at [578, 444] on div at bounding box center [578, 447] width 45 height 45
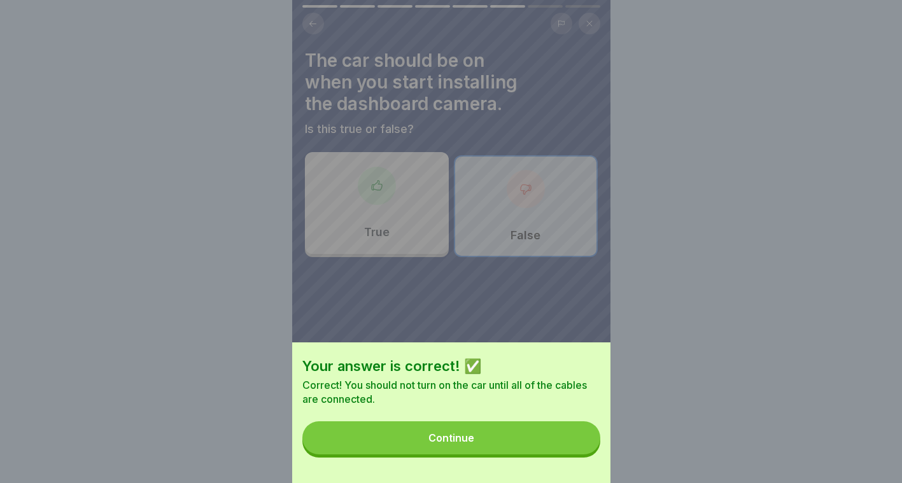
click at [519, 437] on button "Continue" at bounding box center [451, 437] width 298 height 33
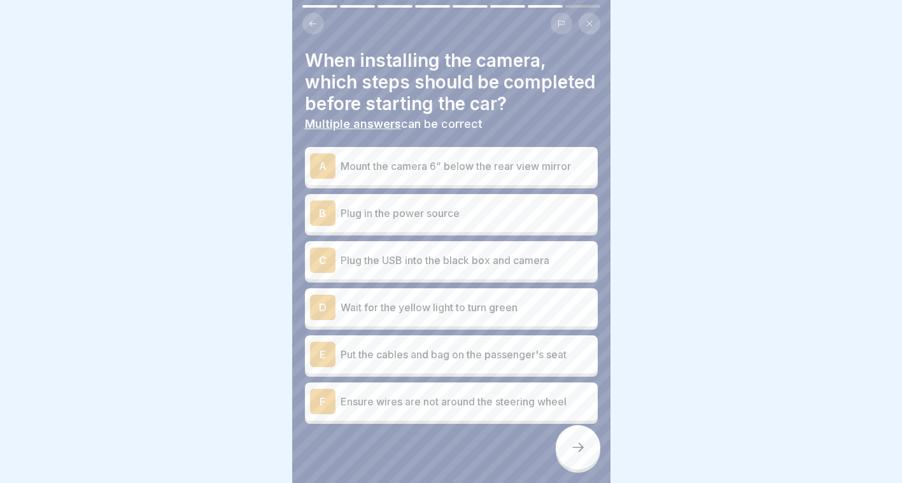
click at [415, 221] on p "Plug in the power source" at bounding box center [466, 213] width 252 height 15
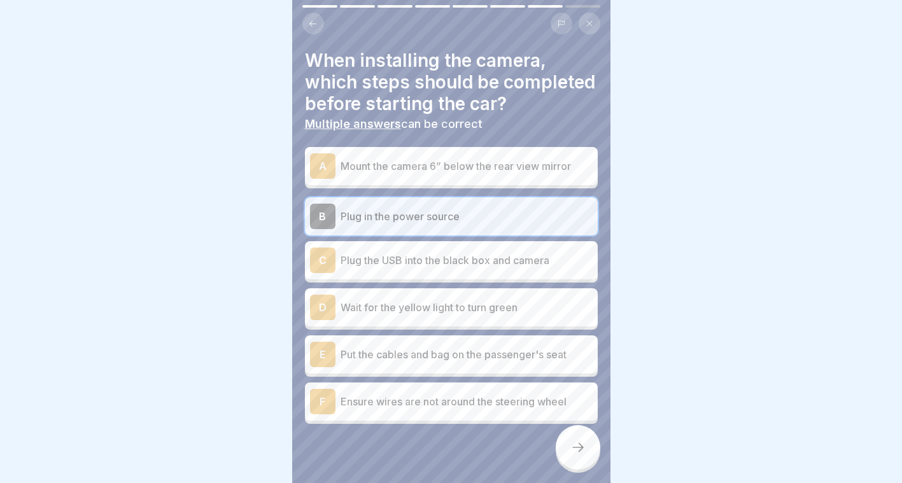
click at [502, 174] on p "Mount the camera 6” below the rear view mirror" at bounding box center [466, 165] width 252 height 15
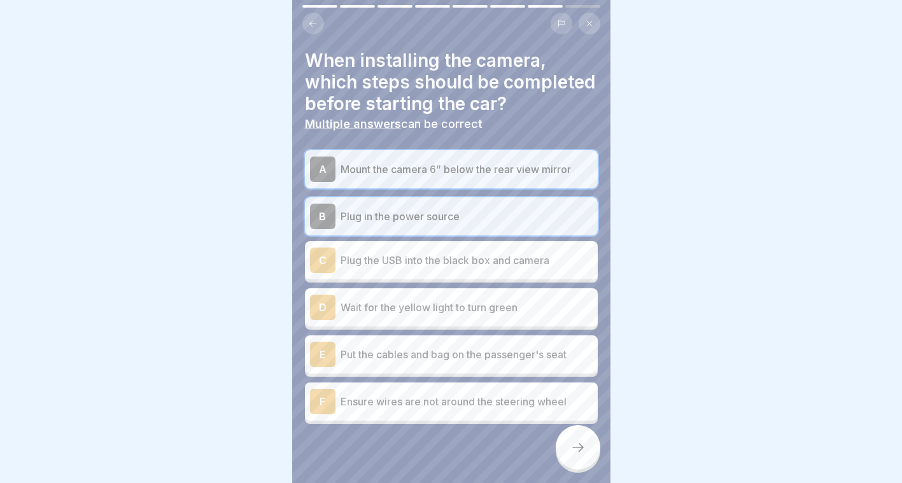
scroll to position [38, 0]
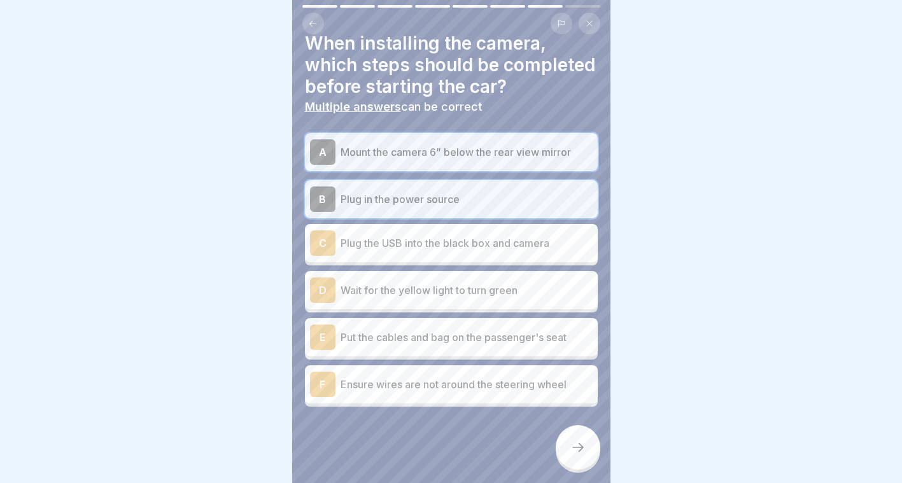
click at [437, 390] on p "Ensure wires are not around the steering wheel" at bounding box center [466, 384] width 252 height 15
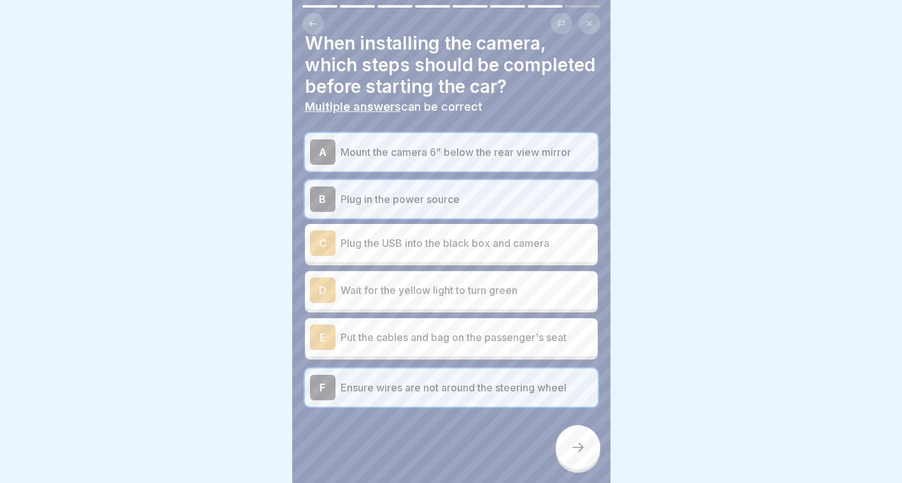
click at [470, 248] on p "Plug the USB into the black box and camera" at bounding box center [466, 242] width 252 height 15
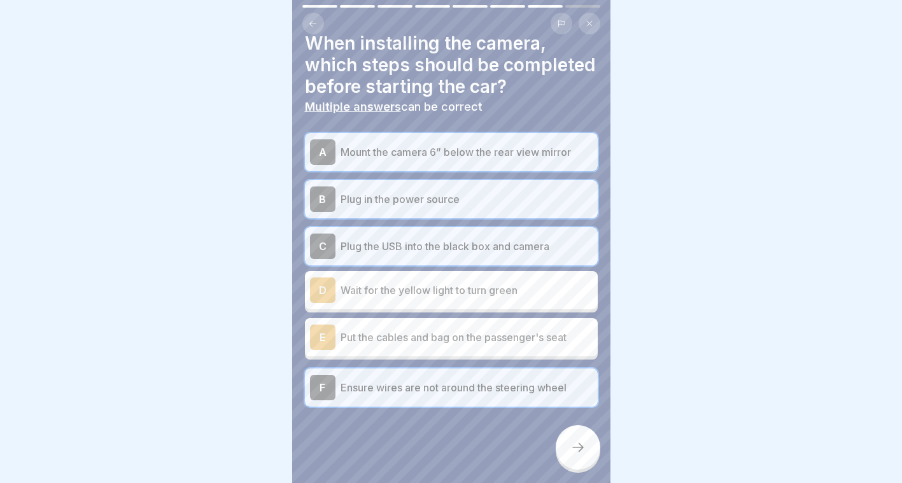
click at [578, 467] on div at bounding box center [578, 447] width 45 height 45
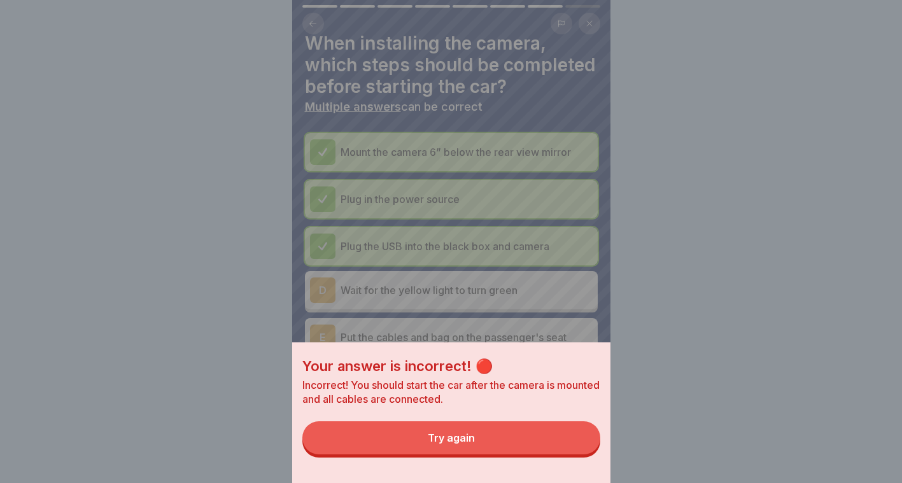
click at [507, 452] on button "Try again" at bounding box center [451, 437] width 298 height 33
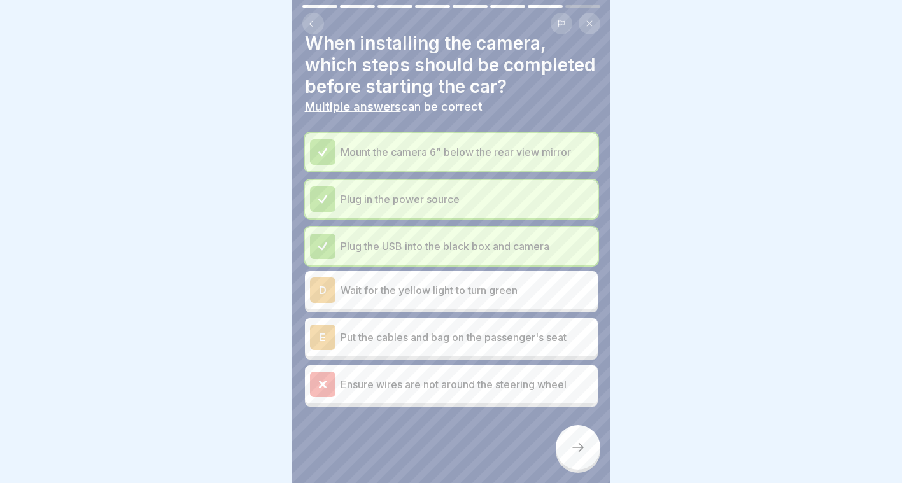
click at [434, 253] on p "Plug the USB into the black box and camera" at bounding box center [466, 246] width 252 height 15
click at [407, 377] on p "Ensure wires are not around the steering wheel" at bounding box center [466, 384] width 252 height 15
click at [579, 470] on div at bounding box center [578, 447] width 45 height 45
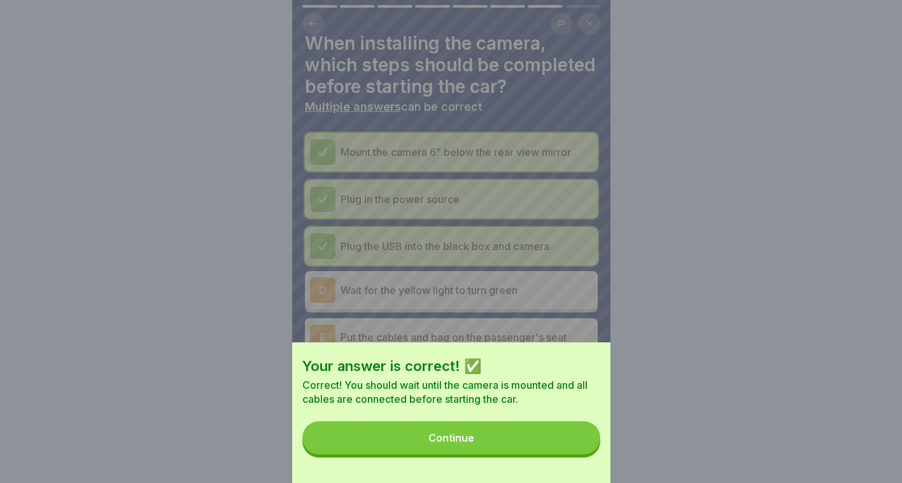
click at [474, 444] on div "Continue" at bounding box center [451, 437] width 46 height 11
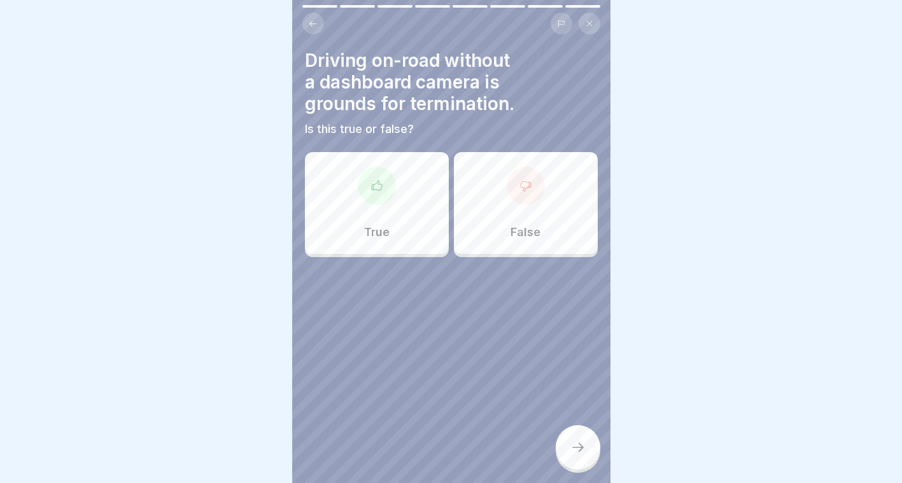
click at [482, 229] on div "False" at bounding box center [526, 203] width 144 height 102
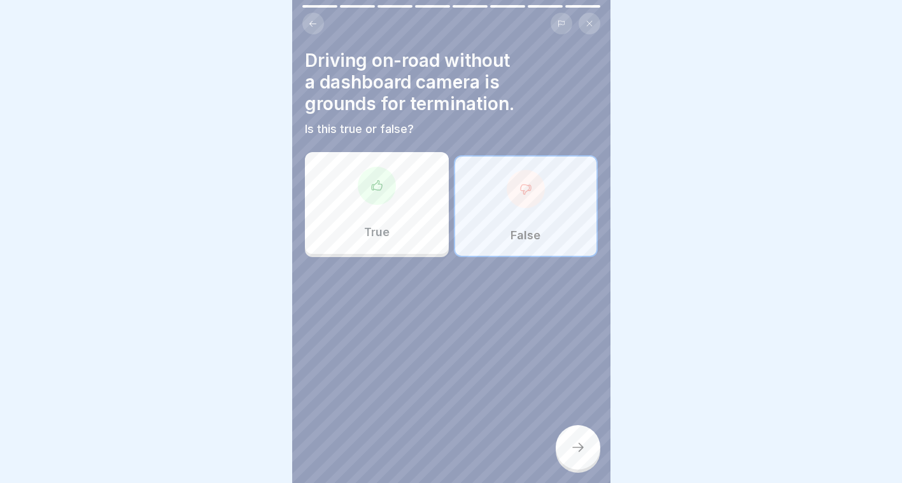
click at [577, 468] on div at bounding box center [578, 447] width 45 height 45
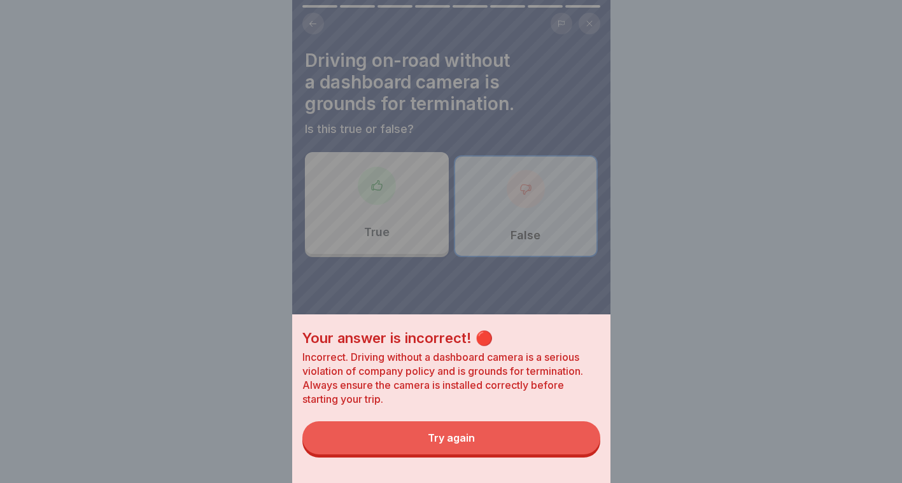
click at [533, 452] on button "Try again" at bounding box center [451, 437] width 298 height 33
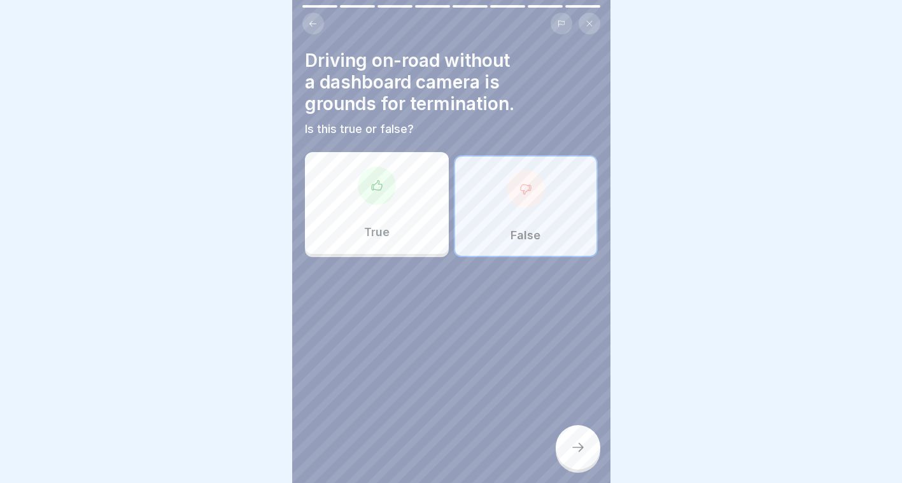
click at [420, 249] on div "True" at bounding box center [377, 203] width 144 height 102
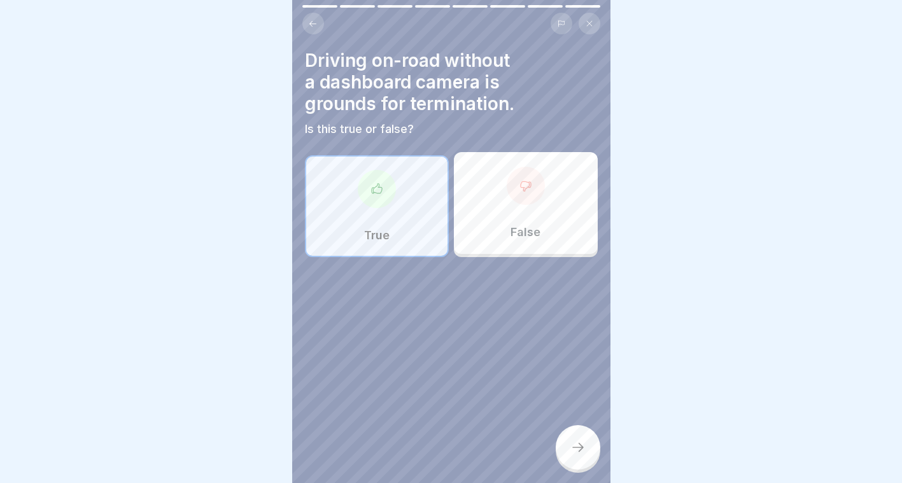
click at [577, 453] on icon at bounding box center [577, 447] width 15 height 15
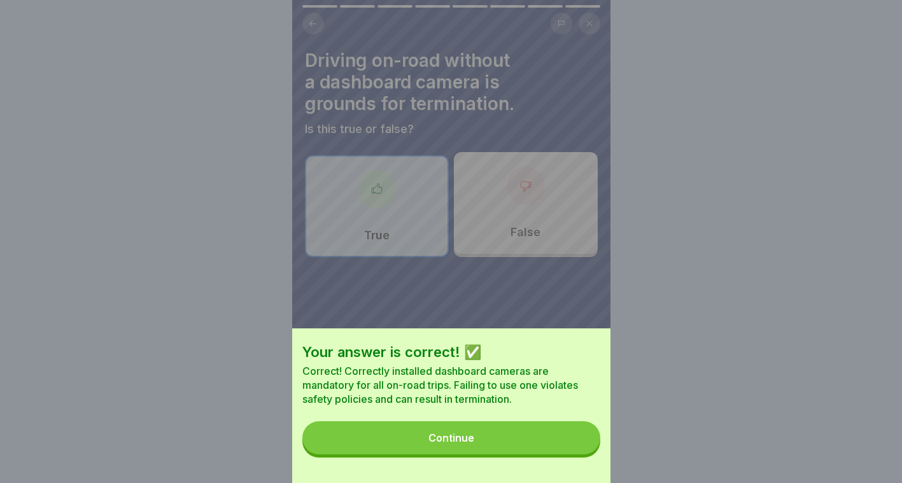
click at [512, 447] on button "Continue" at bounding box center [451, 437] width 298 height 33
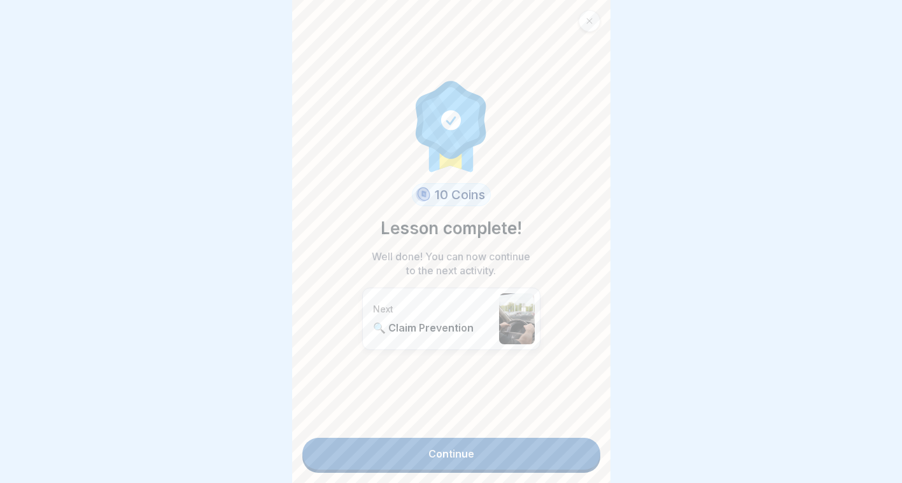
click at [507, 453] on link "Continue" at bounding box center [451, 454] width 298 height 32
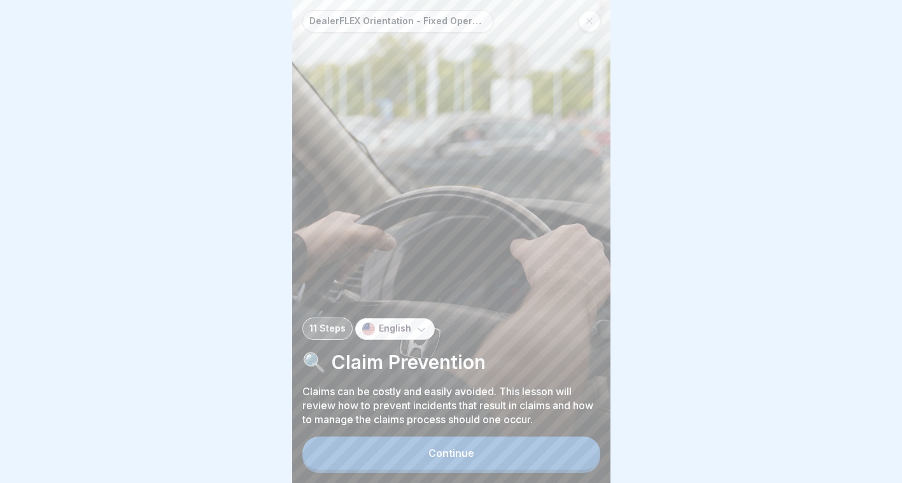
click at [507, 458] on button "Continue" at bounding box center [451, 453] width 298 height 33
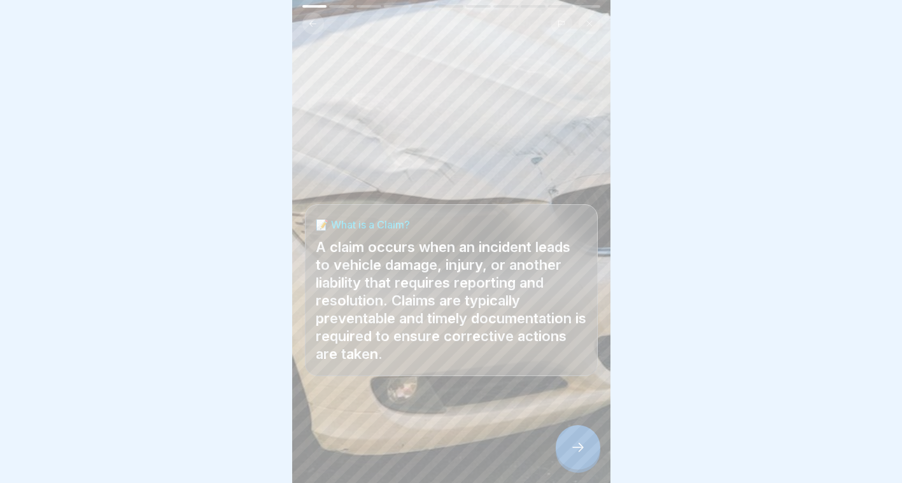
click at [573, 449] on div at bounding box center [578, 447] width 45 height 45
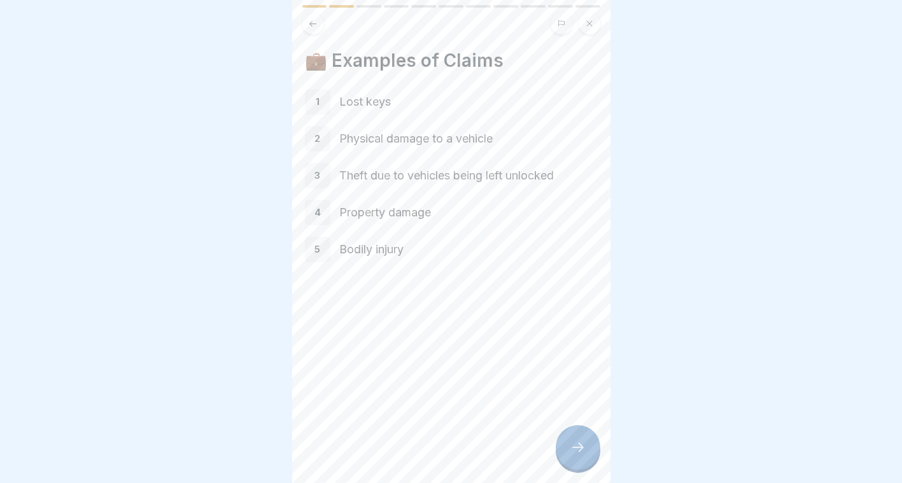
click at [580, 455] on icon at bounding box center [577, 447] width 15 height 15
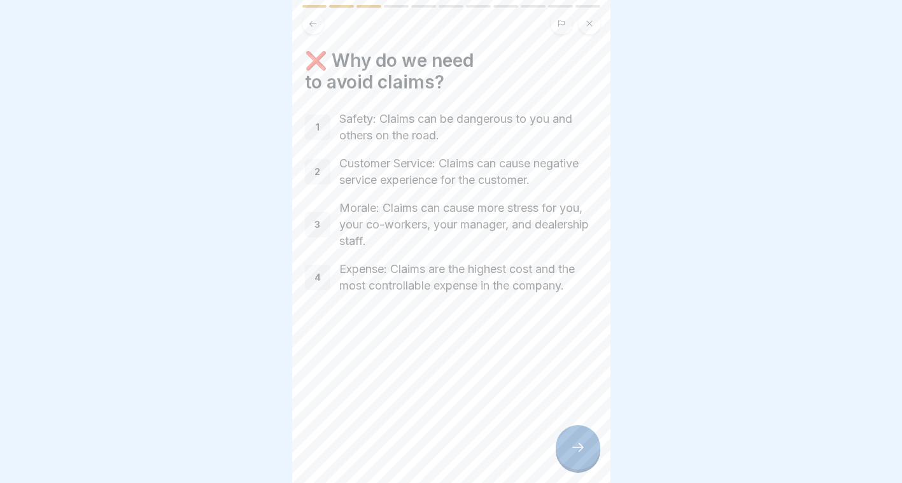
click at [579, 455] on icon at bounding box center [577, 447] width 15 height 15
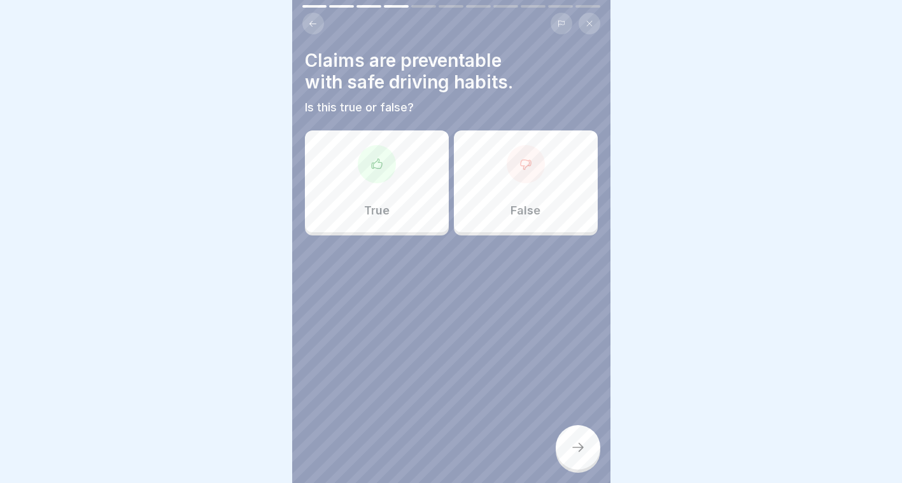
click at [379, 161] on icon at bounding box center [376, 164] width 13 height 13
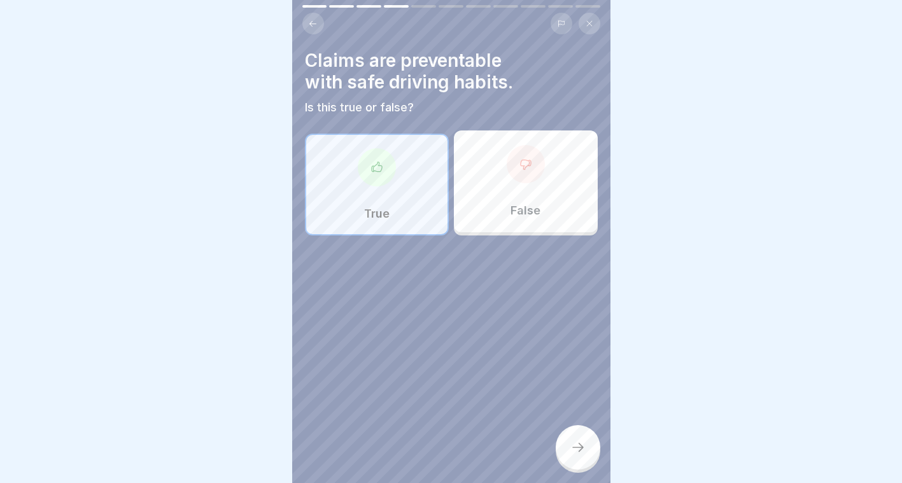
click at [568, 440] on div at bounding box center [578, 447] width 45 height 45
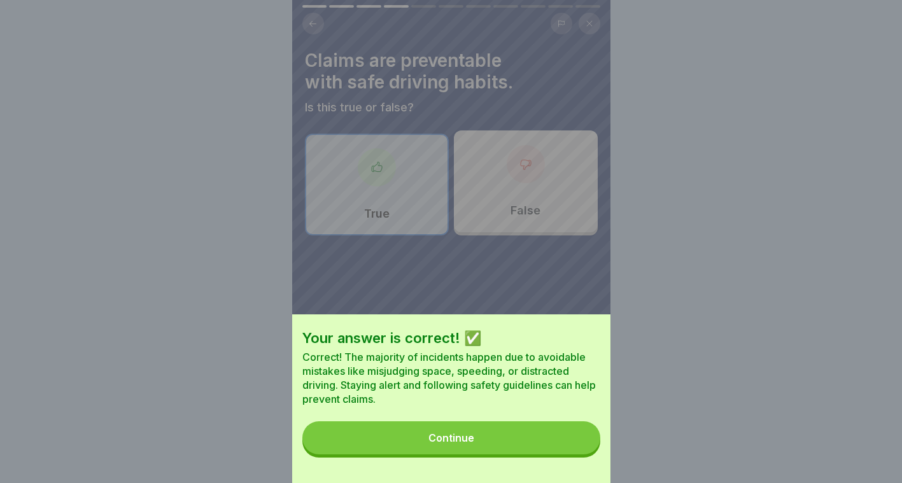
click at [557, 441] on button "Continue" at bounding box center [451, 437] width 298 height 33
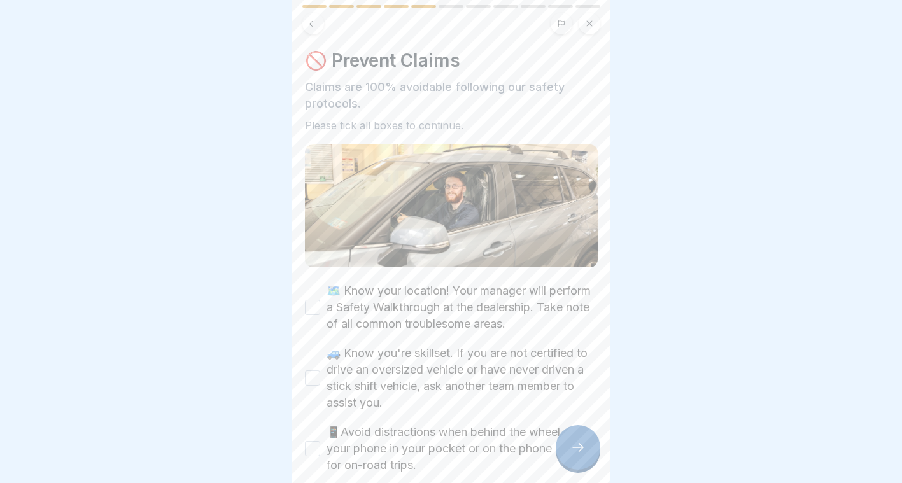
click at [512, 416] on div "🗺️ Know your location! Your manager will perform a Safety Walkthrough at the de…" at bounding box center [451, 409] width 293 height 253
click at [386, 364] on label "🚙 Know you're skillset. If you are not certified to drive an oversized vehicle …" at bounding box center [461, 378] width 271 height 66
click at [320, 370] on button "🚙 Know you're skillset. If you are not certified to drive an oversized vehicle …" at bounding box center [312, 377] width 15 height 15
click at [444, 443] on label "📱Avoid distractions when behind the wheel. Keep your phone in your pocket or on…" at bounding box center [461, 449] width 271 height 50
click at [320, 443] on button "📱Avoid distractions when behind the wheel. Keep your phone in your pocket or on…" at bounding box center [312, 448] width 15 height 15
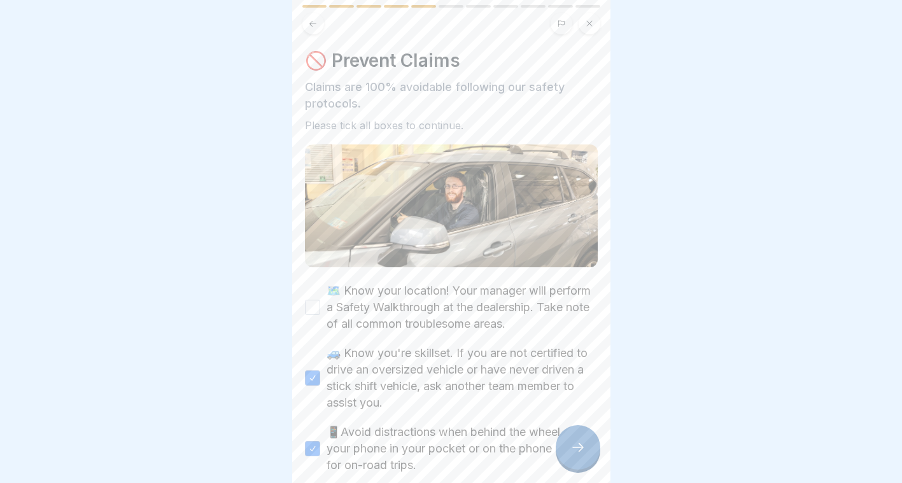
click at [431, 316] on label "🗺️ Know your location! Your manager will perform a Safety Walkthrough at the de…" at bounding box center [461, 308] width 271 height 50
click at [320, 315] on button "🗺️ Know your location! Your manager will perform a Safety Walkthrough at the de…" at bounding box center [312, 307] width 15 height 15
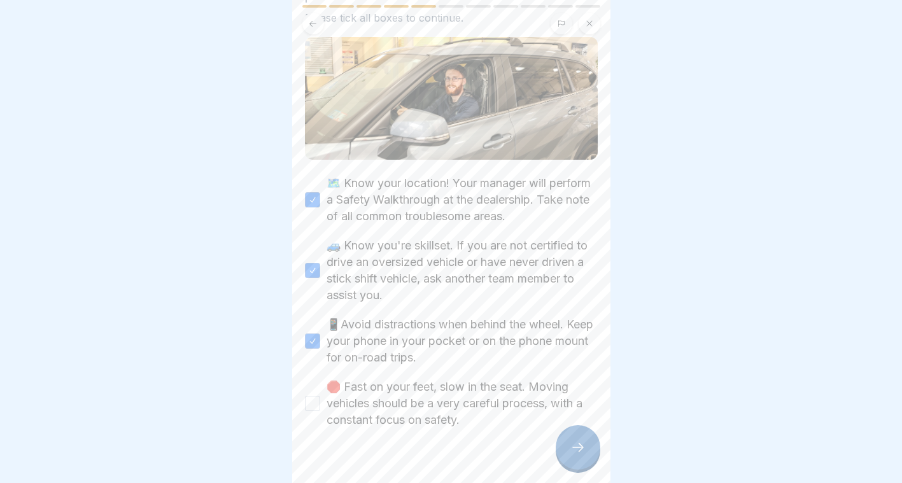
scroll to position [125, 0]
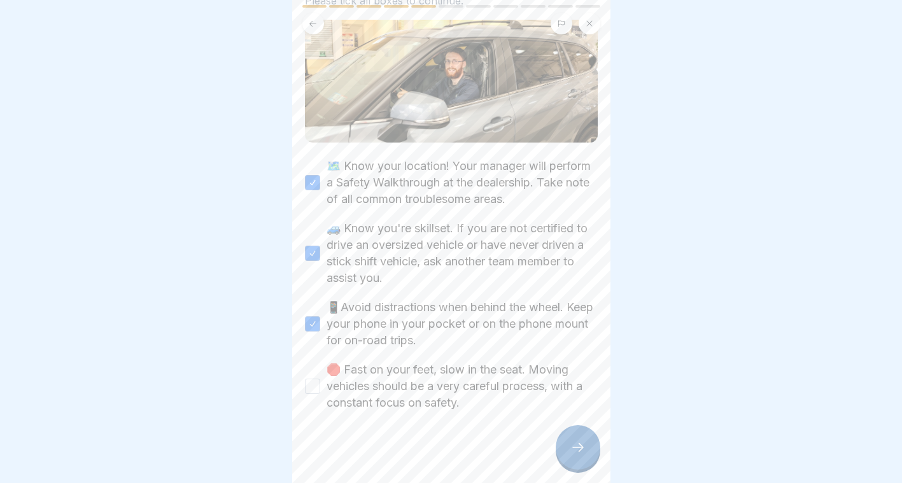
click at [382, 372] on label "🛑 Fast on your feet, slow in the seat. Moving vehicles should be a very careful…" at bounding box center [461, 386] width 271 height 50
click at [320, 379] on button "🛑 Fast on your feet, slow in the seat. Moving vehicles should be a very careful…" at bounding box center [312, 386] width 15 height 15
click at [582, 450] on div at bounding box center [578, 447] width 45 height 45
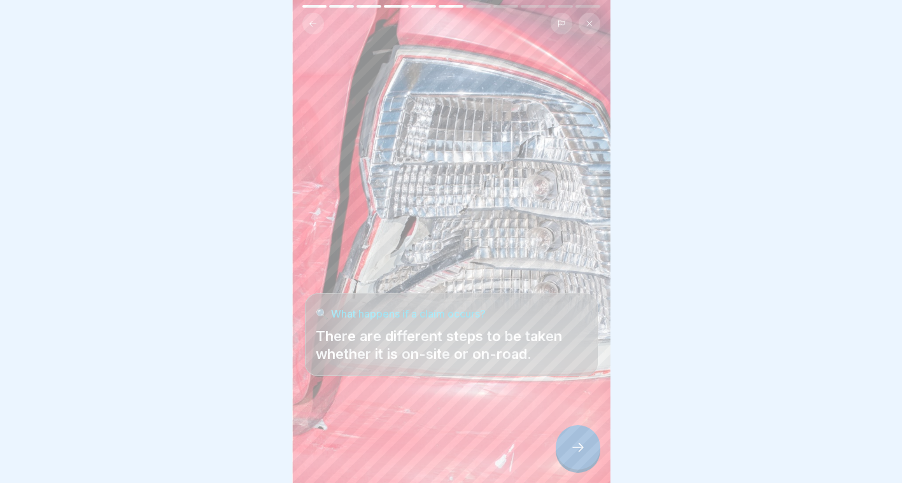
click at [581, 445] on div at bounding box center [578, 447] width 45 height 45
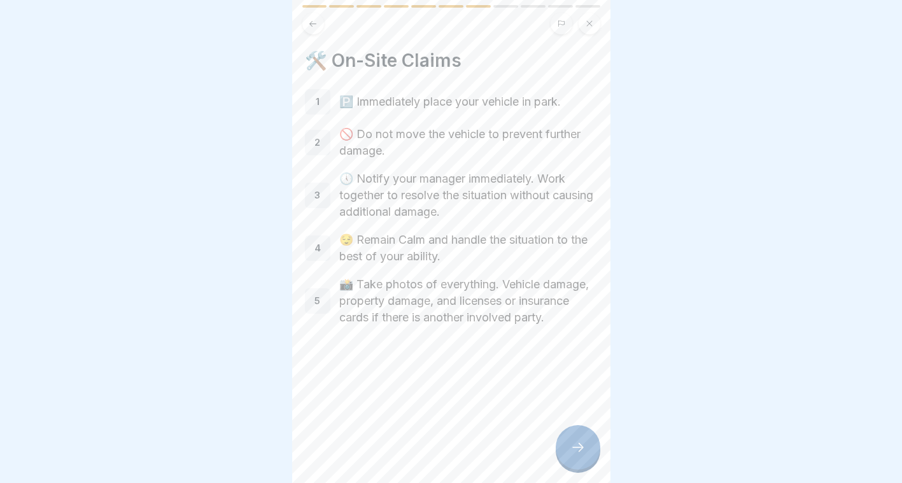
click at [580, 452] on icon at bounding box center [577, 447] width 15 height 15
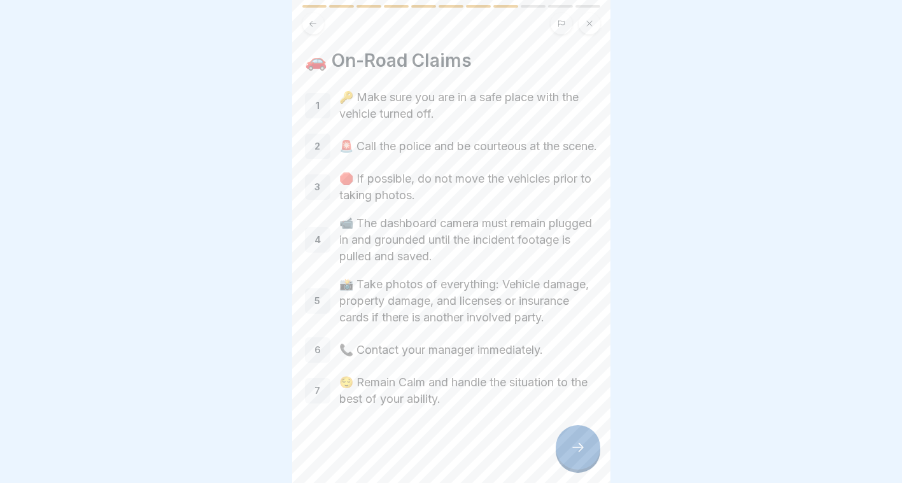
click at [578, 452] on icon at bounding box center [577, 447] width 15 height 15
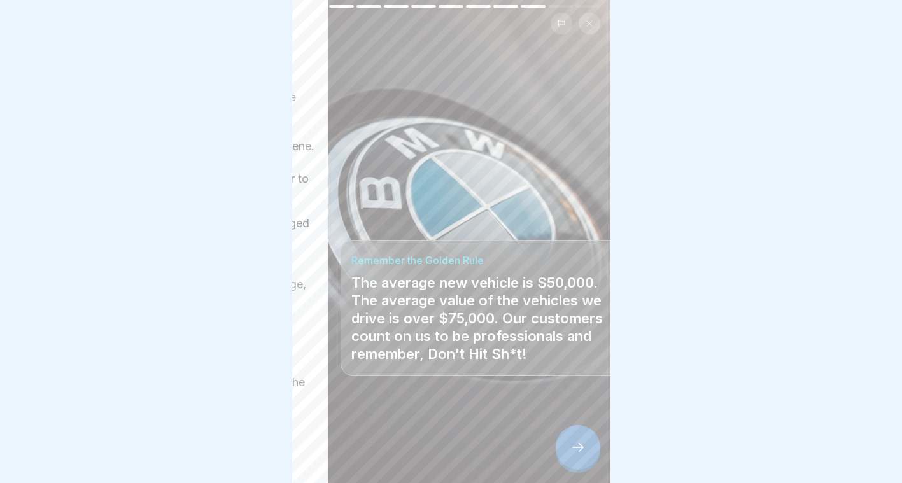
click at [428, 353] on p "The average new vehicle is $50,000. The average value of the vehicles we drive …" at bounding box center [486, 318] width 271 height 89
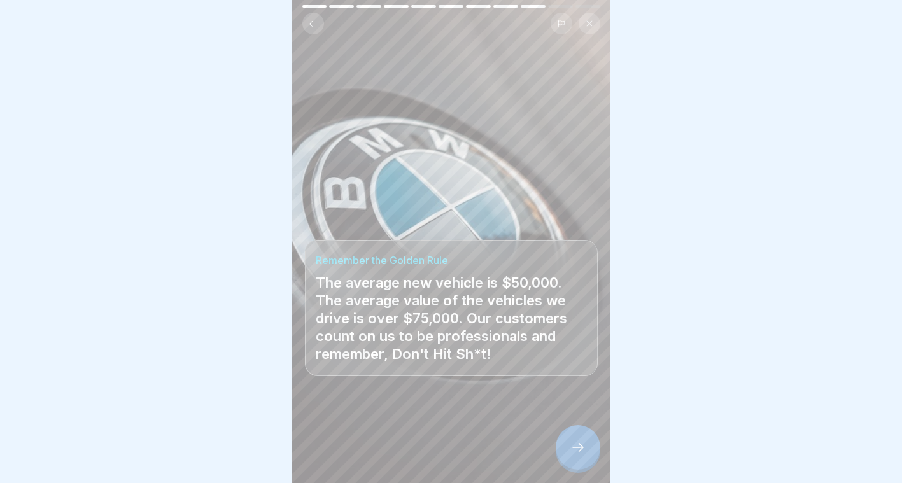
scroll to position [10, 0]
click at [575, 445] on icon at bounding box center [577, 447] width 15 height 15
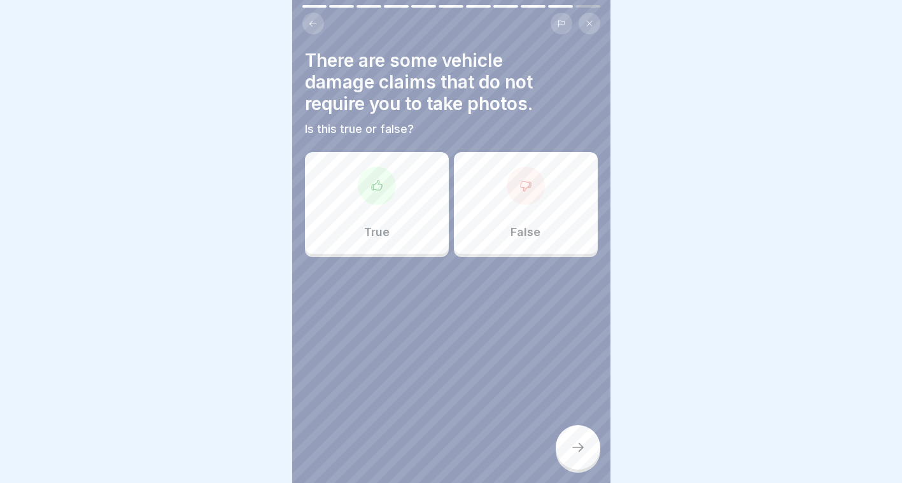
click at [479, 201] on div "False" at bounding box center [526, 203] width 144 height 102
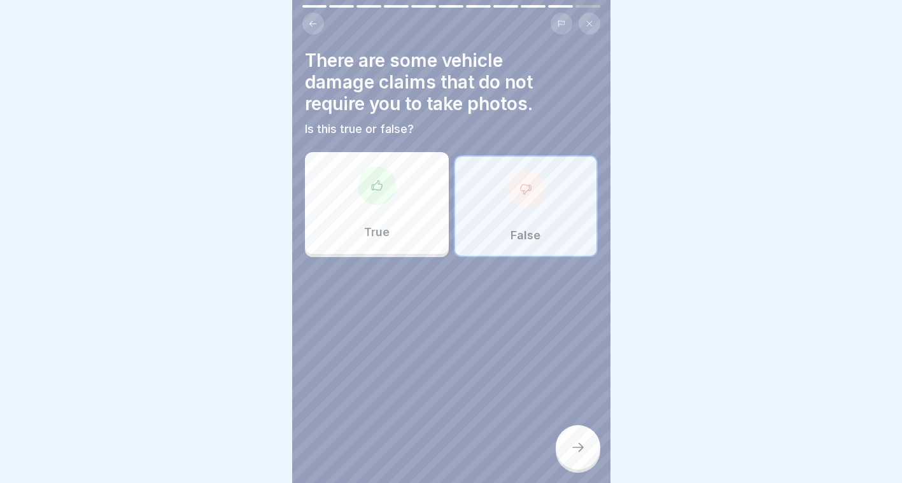
click at [570, 452] on div at bounding box center [578, 447] width 45 height 45
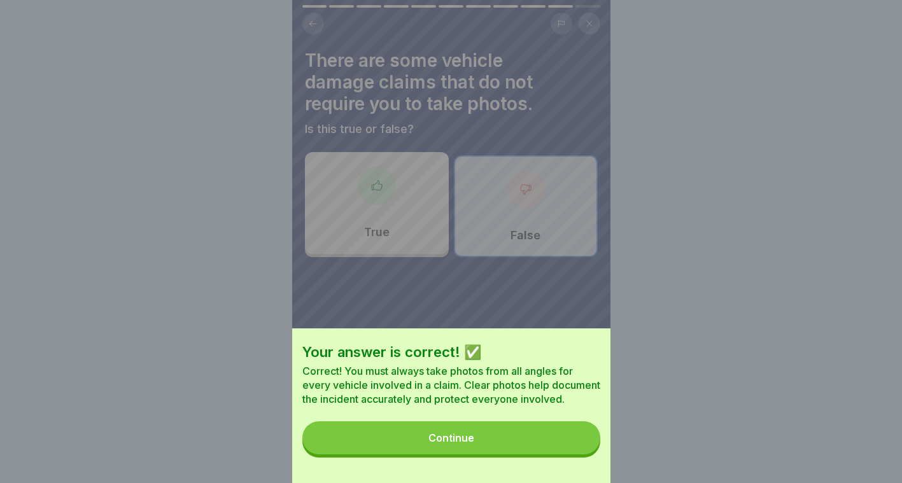
click at [468, 454] on button "Continue" at bounding box center [451, 437] width 298 height 33
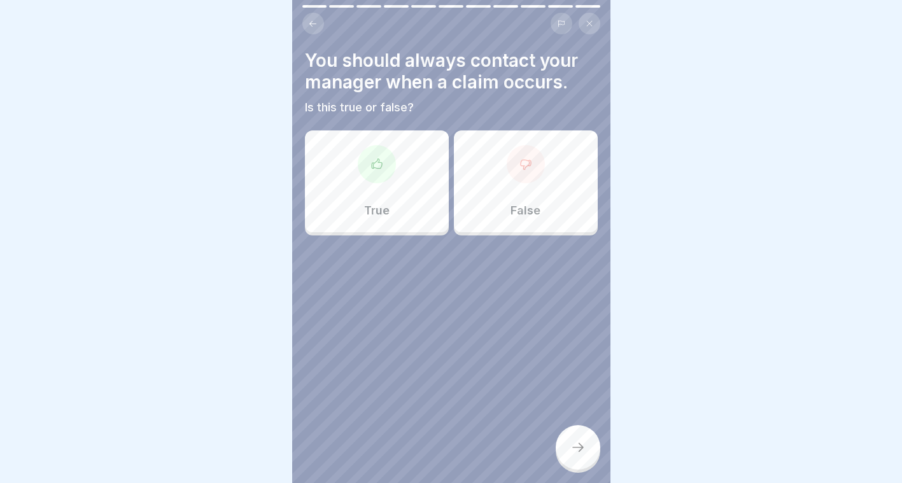
click at [425, 197] on div "True" at bounding box center [377, 181] width 144 height 102
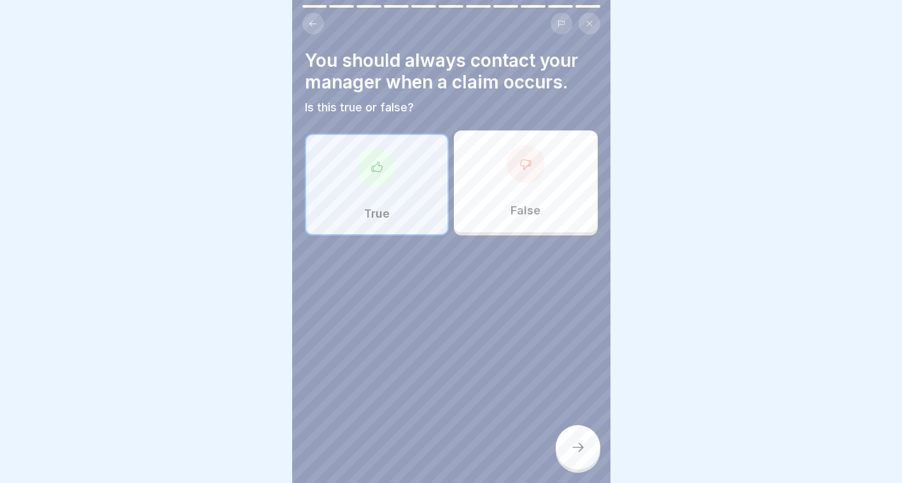
click at [563, 444] on div at bounding box center [578, 447] width 45 height 45
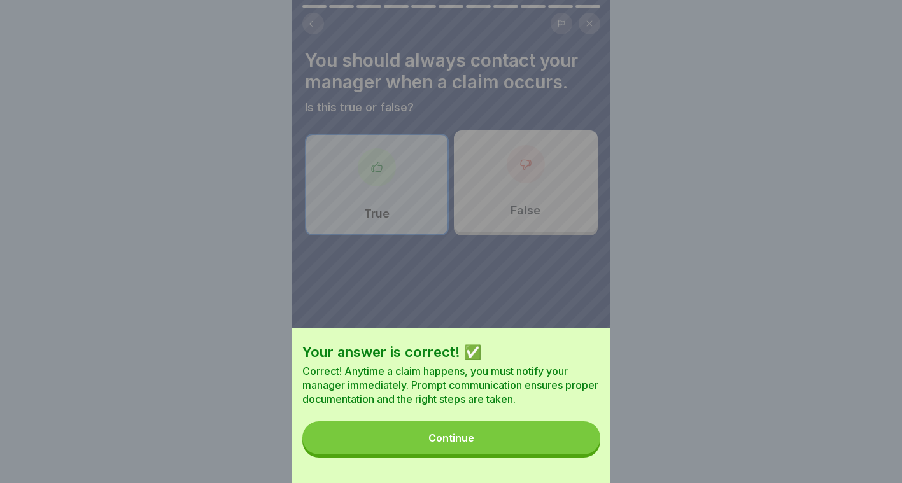
click at [565, 445] on button "Continue" at bounding box center [451, 437] width 298 height 33
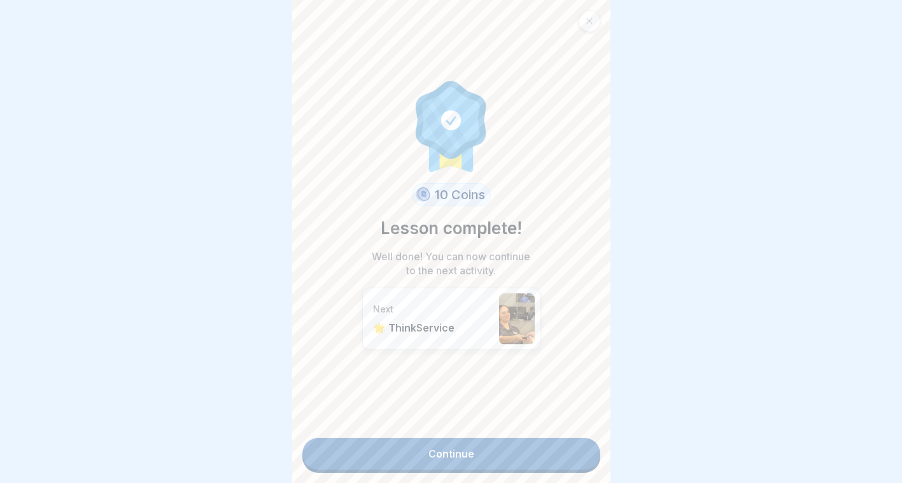
click at [563, 444] on link "Continue" at bounding box center [451, 454] width 298 height 32
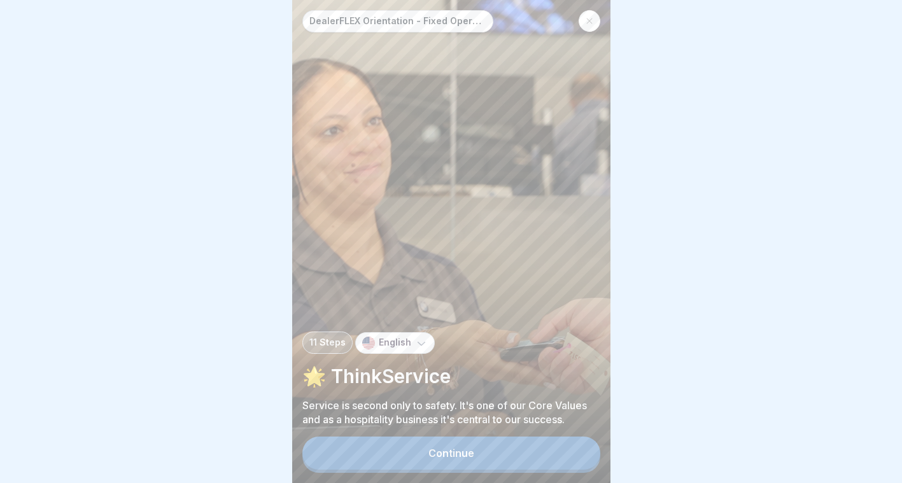
click at [517, 449] on button "Continue" at bounding box center [451, 453] width 298 height 33
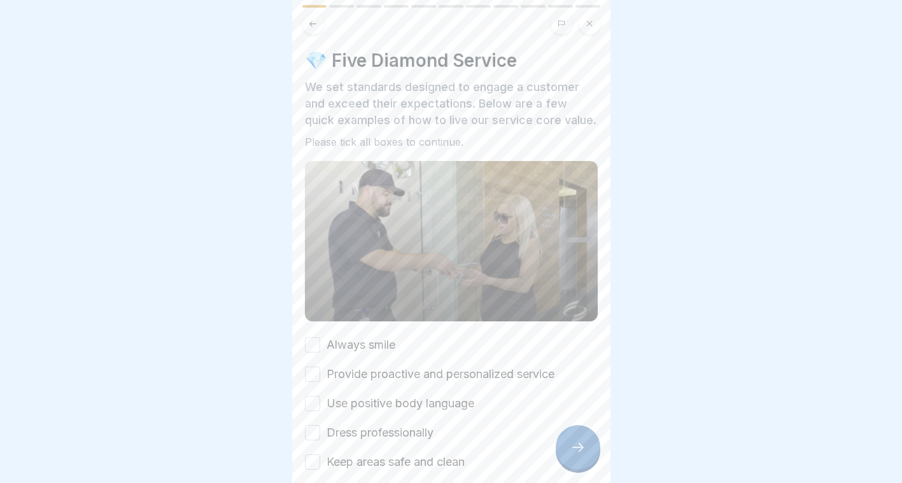
click at [346, 368] on div "Always smile Provide proactive and personalized service Use positive body langu…" at bounding box center [451, 404] width 293 height 134
click at [356, 379] on label "Provide proactive and personalized service" at bounding box center [440, 374] width 228 height 17
click at [320, 379] on button "Provide proactive and personalized service" at bounding box center [312, 374] width 15 height 15
click at [367, 353] on label "Always smile" at bounding box center [360, 345] width 69 height 17
click at [320, 353] on button "Always smile" at bounding box center [312, 344] width 15 height 15
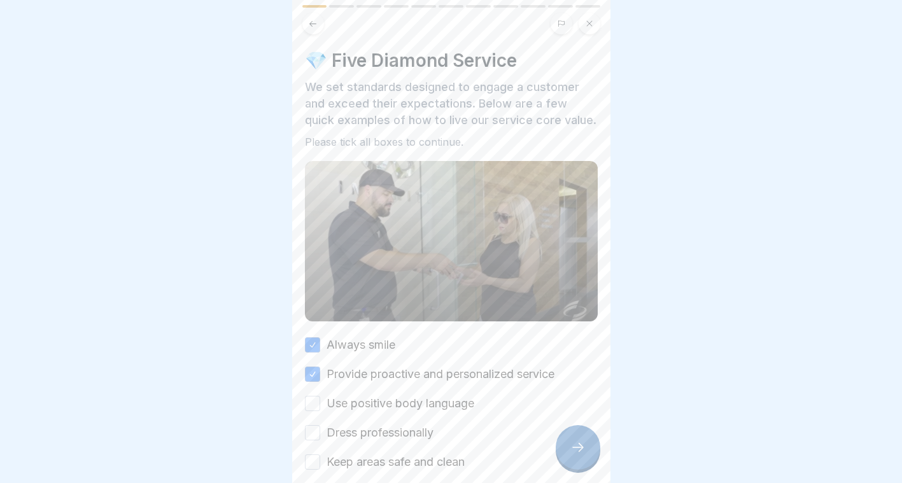
scroll to position [74, 0]
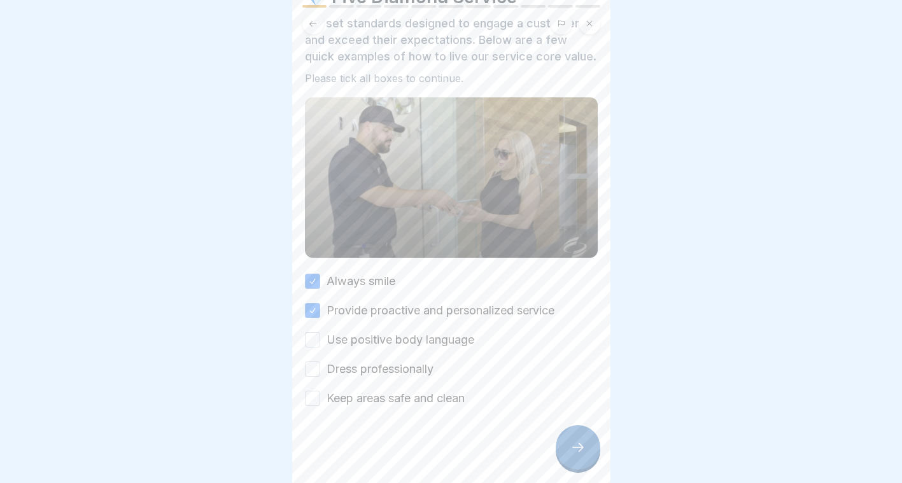
click at [385, 405] on label "Keep areas safe and clean" at bounding box center [395, 398] width 138 height 17
click at [320, 405] on button "Keep areas safe and clean" at bounding box center [312, 398] width 15 height 15
click at [331, 371] on label "Dress professionally" at bounding box center [379, 369] width 107 height 17
click at [320, 371] on button "Dress professionally" at bounding box center [312, 368] width 15 height 15
click at [390, 339] on label "Use positive body language" at bounding box center [400, 340] width 148 height 17
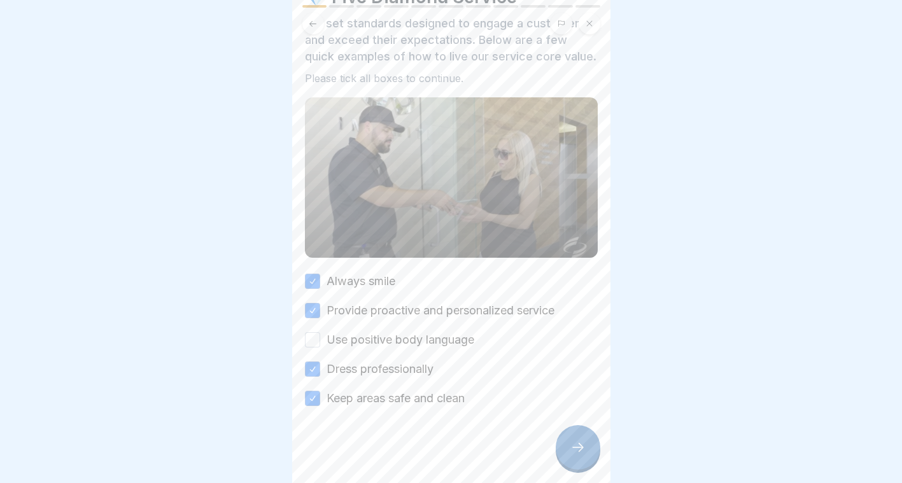
click at [320, 339] on button "Use positive body language" at bounding box center [312, 339] width 15 height 15
click at [594, 458] on div at bounding box center [578, 447] width 45 height 45
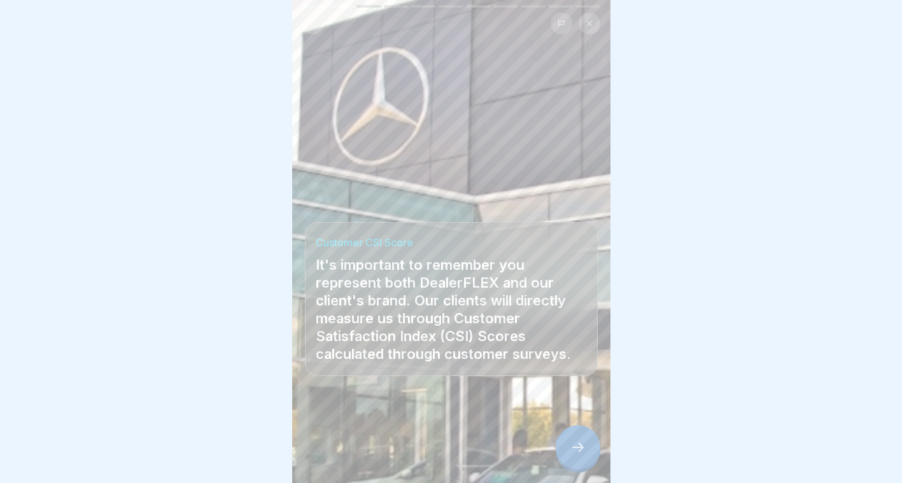
click at [581, 455] on icon at bounding box center [577, 447] width 15 height 15
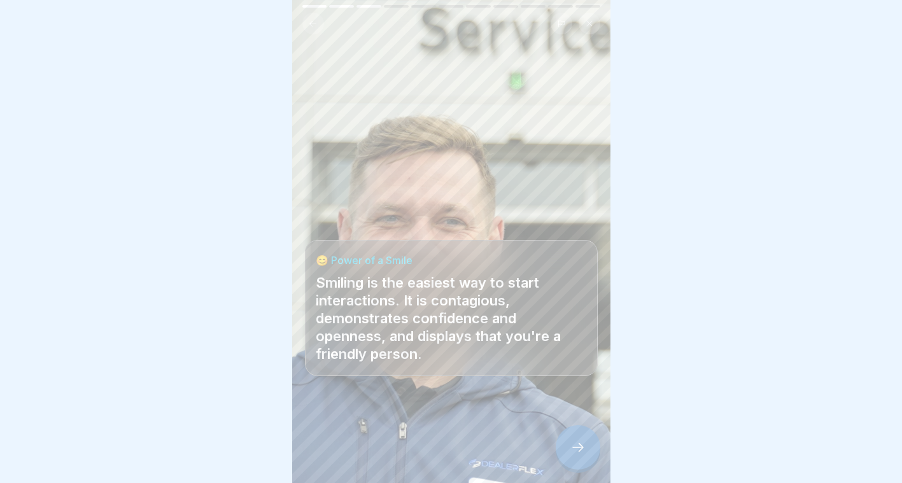
click at [581, 455] on icon at bounding box center [577, 447] width 15 height 15
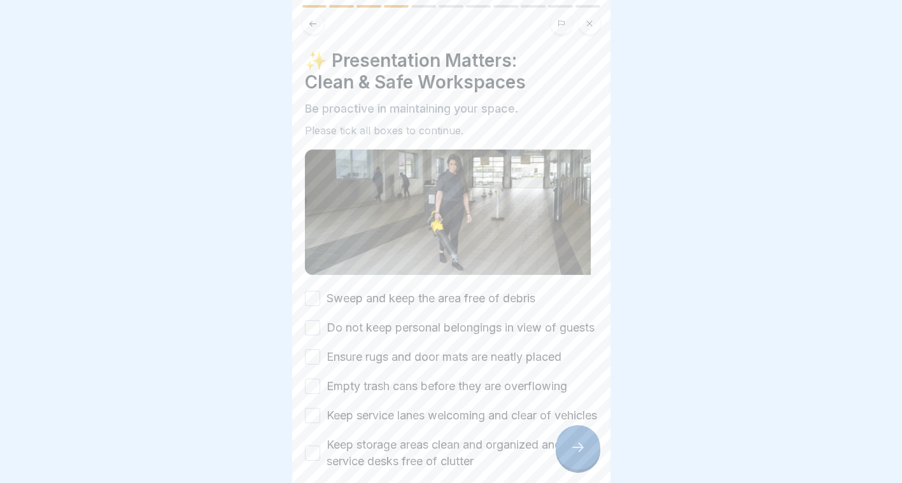
click at [379, 314] on div "Sweep and keep the area free of debris Do not keep personal belongings in view …" at bounding box center [451, 402] width 293 height 225
click at [393, 323] on label "Do not keep personal belongings in view of guests" at bounding box center [460, 327] width 268 height 17
click at [320, 323] on button "Do not keep personal belongings in view of guests" at bounding box center [312, 327] width 15 height 15
click at [425, 291] on label "Sweep and keep the area free of debris" at bounding box center [430, 298] width 209 height 17
click at [320, 291] on button "Sweep and keep the area free of debris" at bounding box center [312, 298] width 15 height 15
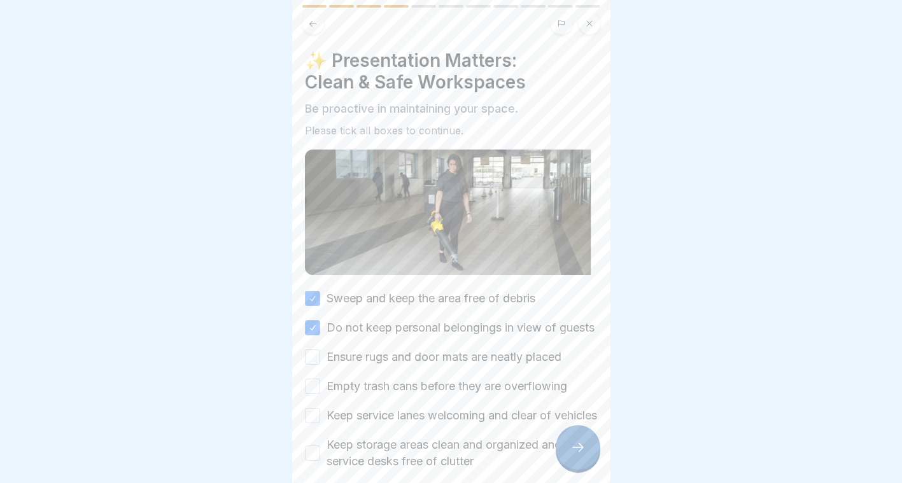
click at [375, 365] on label "Ensure rugs and door mats are neatly placed" at bounding box center [443, 357] width 235 height 17
click at [320, 365] on button "Ensure rugs and door mats are neatly placed" at bounding box center [312, 356] width 15 height 15
click at [346, 414] on div "Sweep and keep the area free of debris Do not keep personal belongings in view …" at bounding box center [451, 402] width 293 height 225
click at [374, 424] on label "Keep service lanes welcoming and clear of vehicles" at bounding box center [461, 415] width 270 height 17
click at [320, 423] on button "Keep service lanes welcoming and clear of vehicles" at bounding box center [312, 415] width 15 height 15
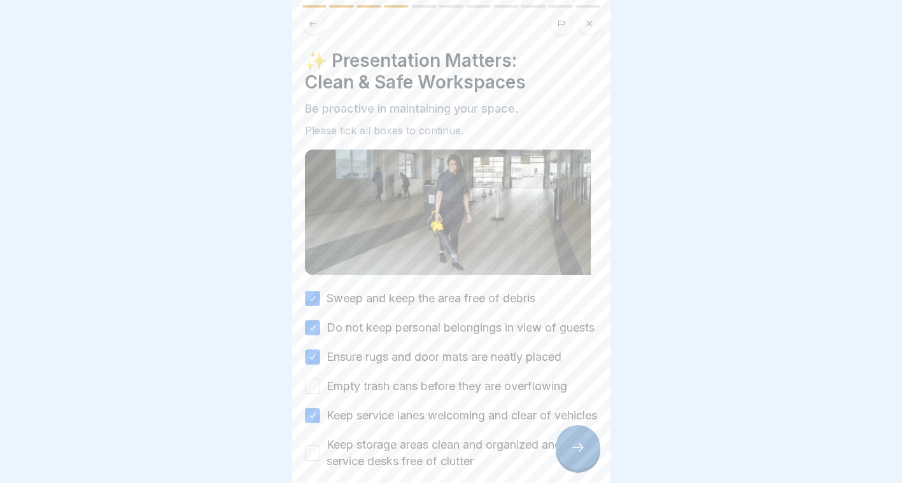
click at [410, 395] on label "Empty trash cans before they are overflowing" at bounding box center [446, 386] width 241 height 17
click at [320, 394] on button "Empty trash cans before they are overflowing" at bounding box center [312, 386] width 15 height 15
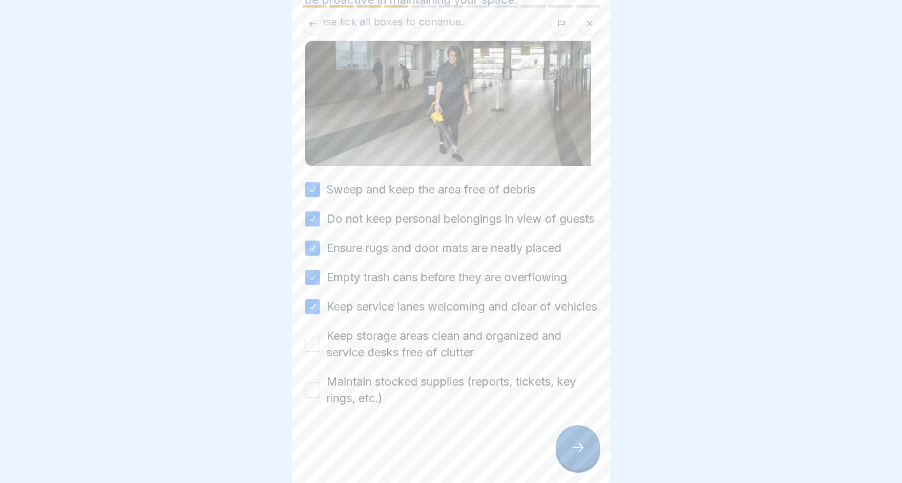
click at [342, 376] on label "Maintain stocked supplies (reports, tickets, key rings, etc.)" at bounding box center [461, 390] width 271 height 33
click at [320, 382] on button "Maintain stocked supplies (reports, tickets, key rings, etc.)" at bounding box center [312, 389] width 15 height 15
click at [389, 351] on label "Keep storage areas clean and organized and service desks free of clutter" at bounding box center [461, 344] width 271 height 33
click at [320, 351] on button "Keep storage areas clean and organized and service desks free of clutter" at bounding box center [312, 344] width 15 height 15
click at [573, 443] on div at bounding box center [578, 447] width 45 height 45
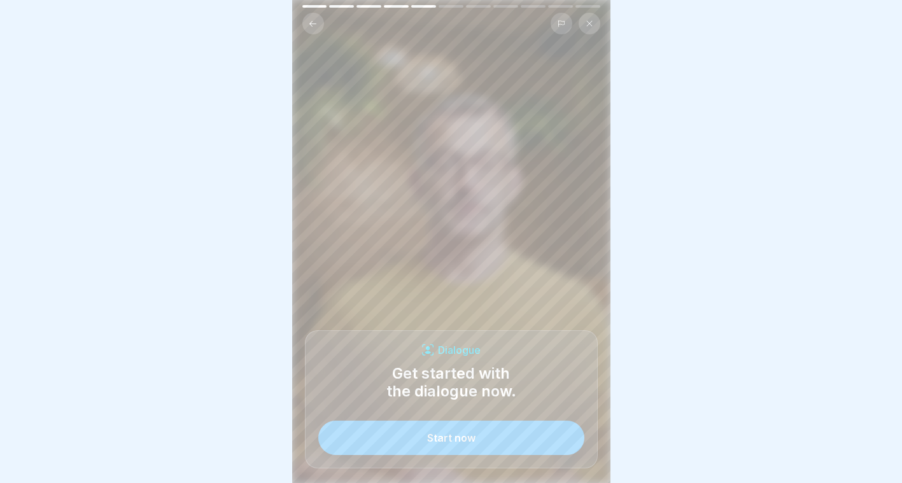
click at [459, 444] on div "Start now" at bounding box center [451, 437] width 48 height 11
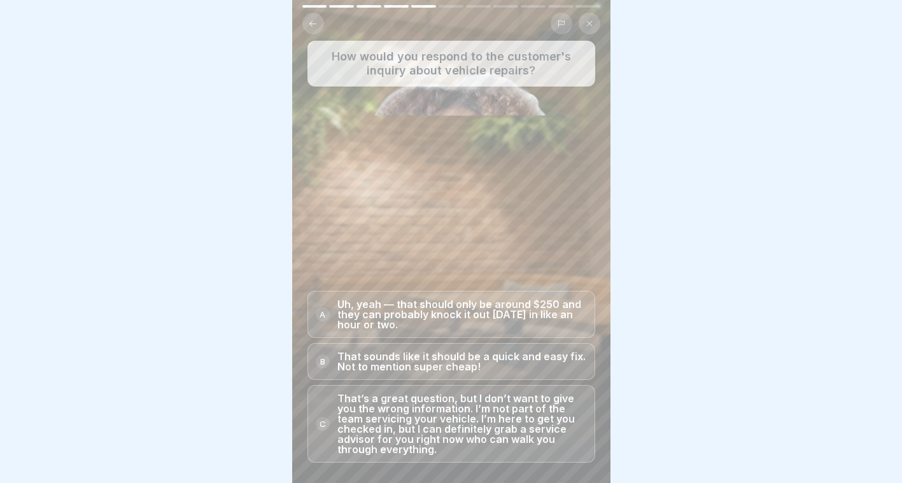
scroll to position [10, 0]
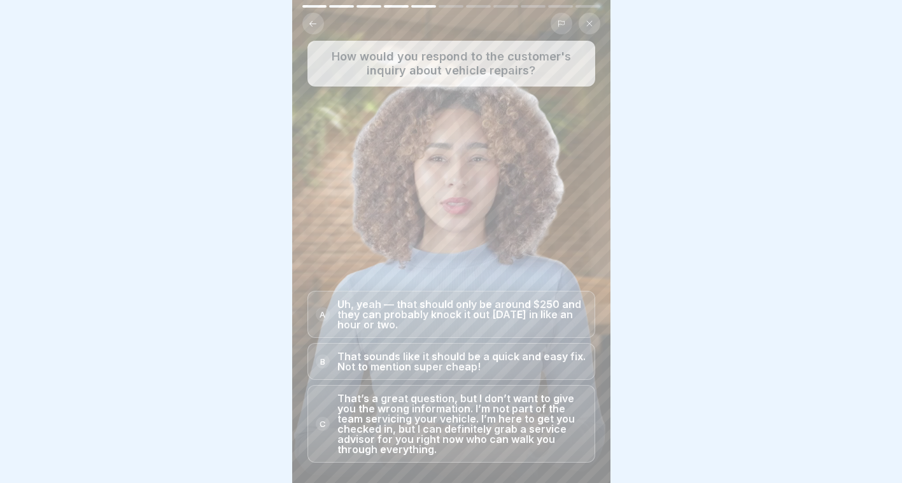
click at [438, 444] on p "That’s a great question, but I don’t want to give you the wrong information. I’…" at bounding box center [461, 423] width 249 height 61
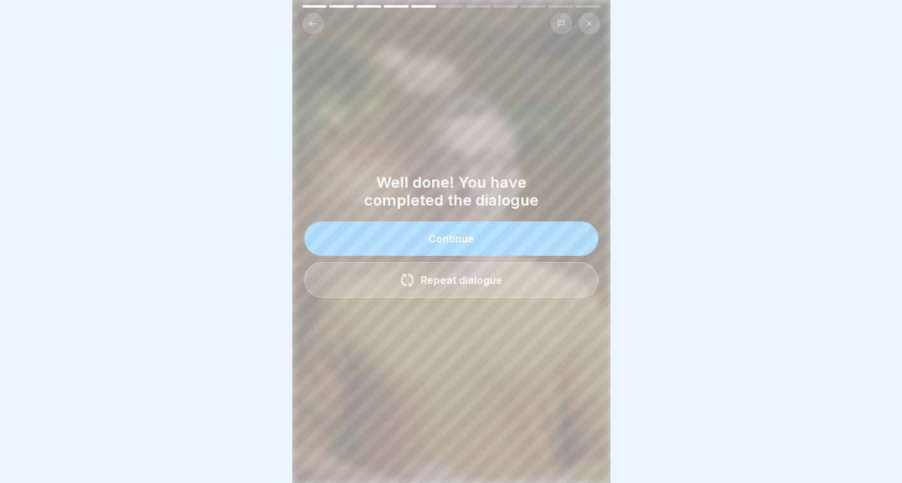
click at [437, 223] on button "Continue" at bounding box center [451, 238] width 294 height 34
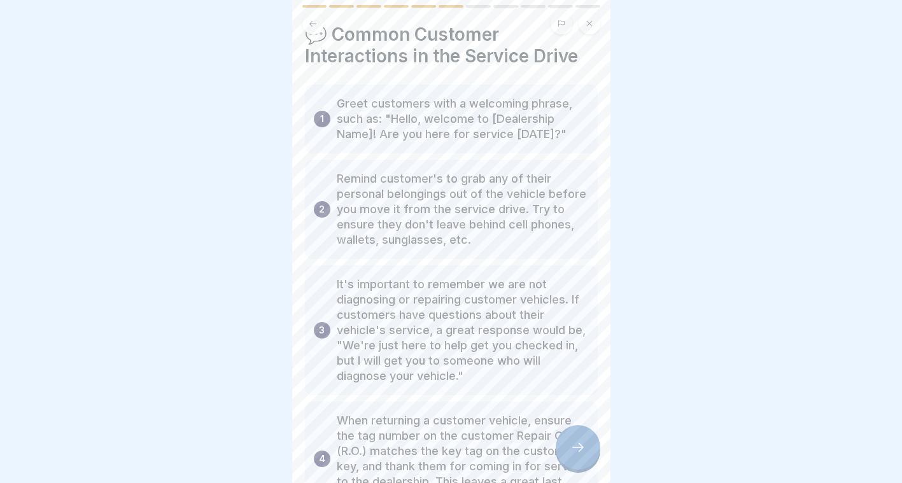
scroll to position [27, 0]
click at [586, 449] on div at bounding box center [578, 447] width 45 height 45
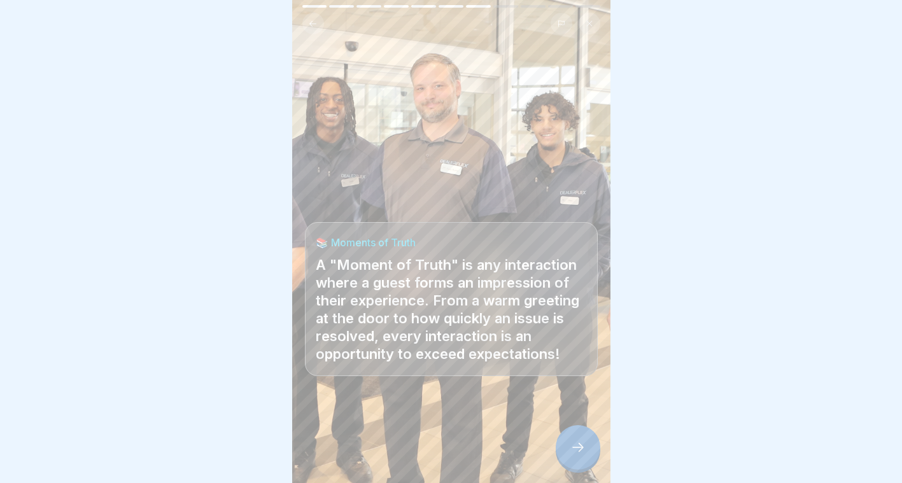
click at [571, 444] on icon at bounding box center [577, 447] width 15 height 15
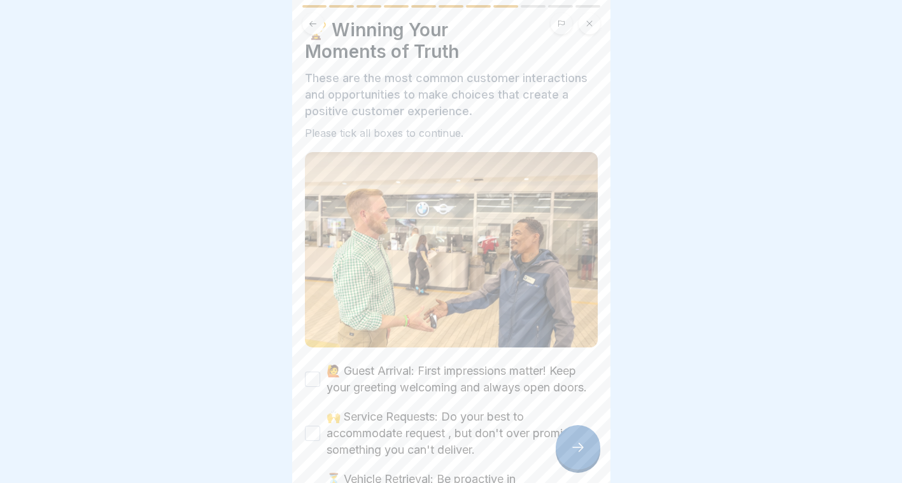
scroll to position [32, 0]
click at [403, 344] on div "🏆 Winning Your Moments of Truth These are the most common customer interactions…" at bounding box center [451, 290] width 293 height 547
click at [445, 442] on label "🙌 Service Requests: Do your best to accommodate request , but don't over promis…" at bounding box center [461, 432] width 271 height 50
click at [320, 439] on button "🙌 Service Requests: Do your best to accommodate request , but don't over promis…" at bounding box center [312, 431] width 15 height 15
click at [411, 396] on div "🙋 Guest Arrival: First impressions matter! Keep your greeting welcoming and alw…" at bounding box center [451, 463] width 293 height 204
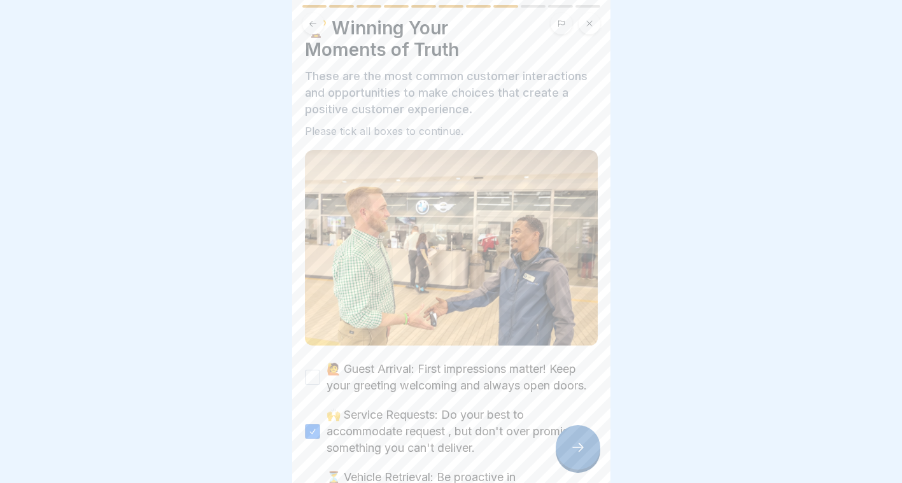
click at [403, 378] on label "🙋 Guest Arrival: First impressions matter! Keep your greeting welcoming and alw…" at bounding box center [461, 377] width 271 height 33
click at [320, 378] on button "🙋 Guest Arrival: First impressions matter! Keep your greeting welcoming and alw…" at bounding box center [312, 377] width 15 height 15
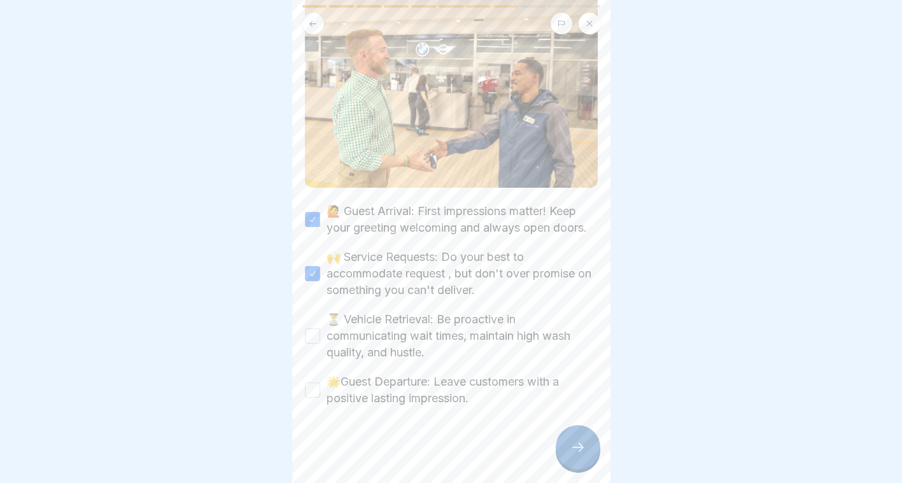
click at [364, 337] on label "⏳ Vehicle Retrieval: Be proactive in communicating wait times, maintain high wa…" at bounding box center [461, 336] width 271 height 50
click at [320, 337] on button "⏳ Vehicle Retrieval: Be proactive in communicating wait times, maintain high wa…" at bounding box center [312, 335] width 15 height 15
click at [392, 387] on label "🌟Guest Departure: Leave customers with a positive lasting impression." at bounding box center [461, 390] width 271 height 33
click at [320, 387] on button "🌟Guest Departure: Leave customers with a positive lasting impression." at bounding box center [312, 389] width 15 height 15
click at [579, 433] on div at bounding box center [578, 447] width 45 height 45
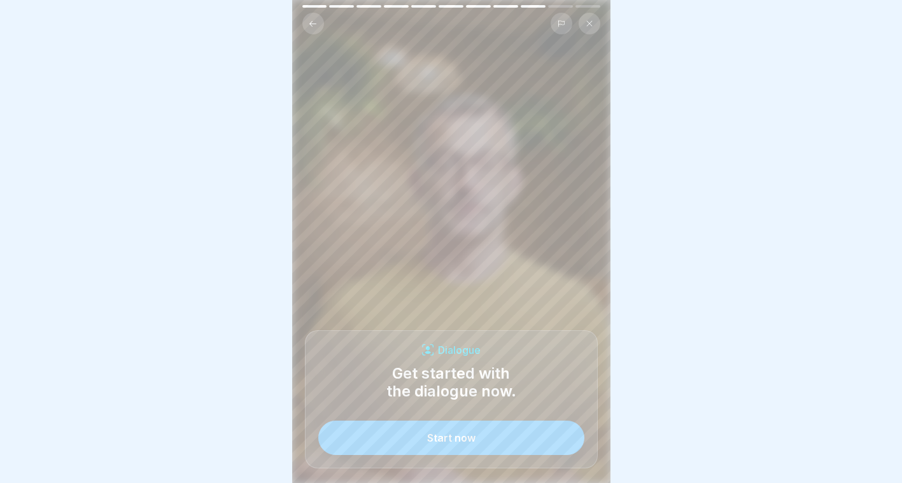
click at [531, 441] on button "Start now" at bounding box center [451, 438] width 266 height 34
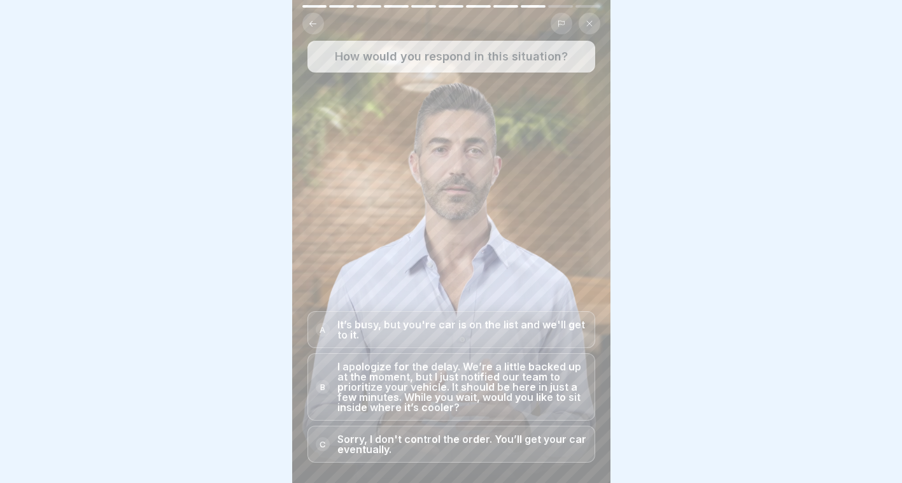
click at [407, 389] on p "I apologize for the delay. We’re a little backed up at the moment, but I just n…" at bounding box center [461, 386] width 249 height 51
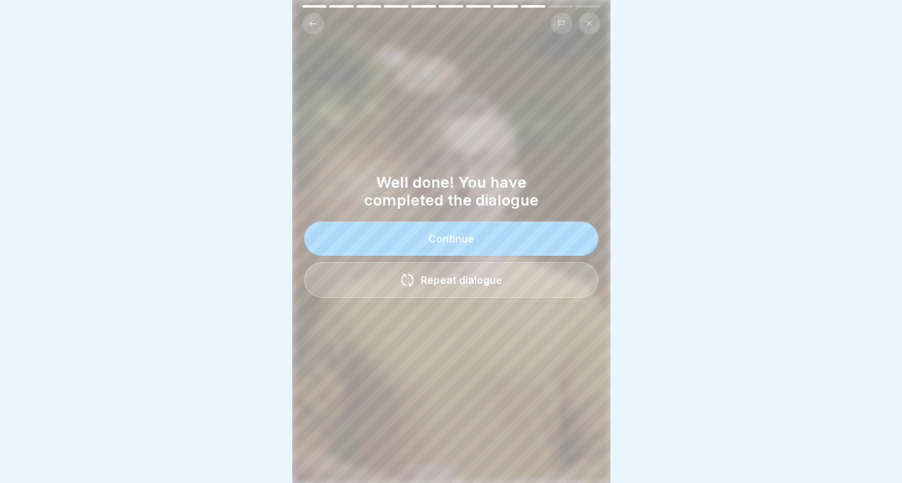
click at [484, 234] on button "Continue" at bounding box center [451, 238] width 294 height 34
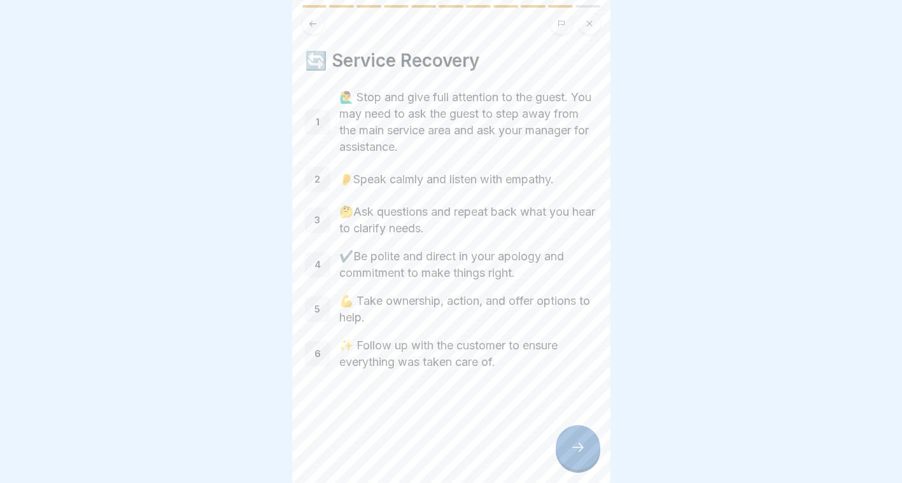
click at [577, 449] on icon at bounding box center [577, 447] width 15 height 15
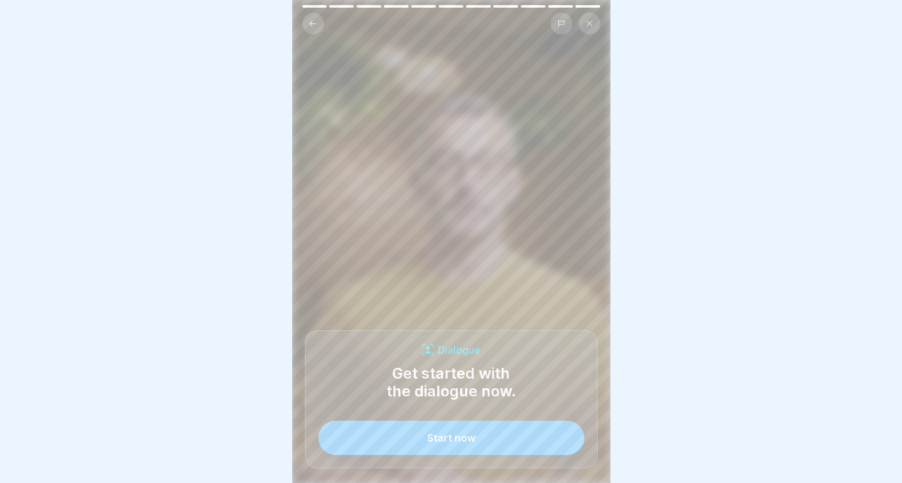
click at [534, 445] on button "Start now" at bounding box center [451, 438] width 266 height 34
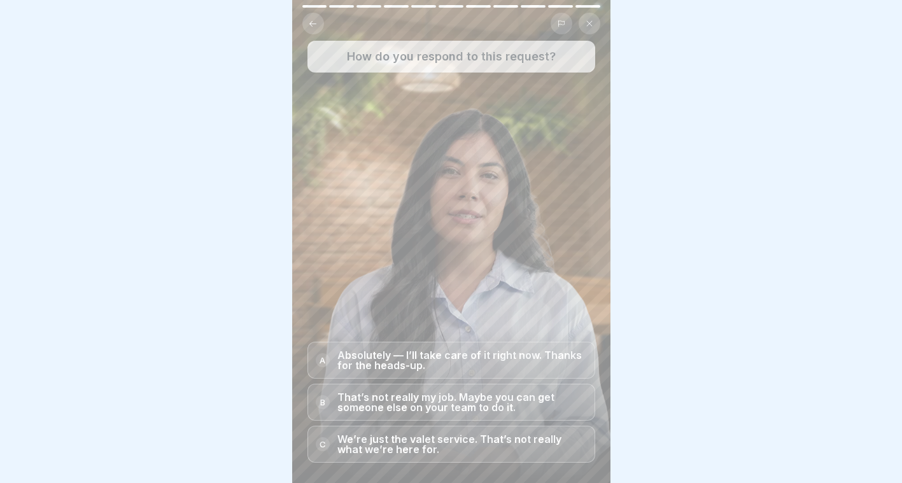
click at [425, 360] on p "Absolutely — I’ll take care of it right now. Thanks for the heads-up." at bounding box center [461, 360] width 249 height 20
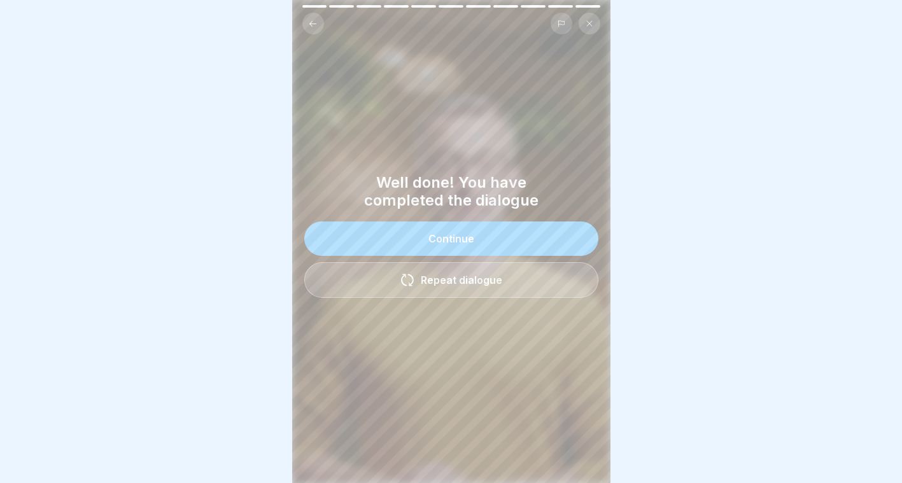
click at [440, 224] on button "Continue" at bounding box center [451, 238] width 294 height 34
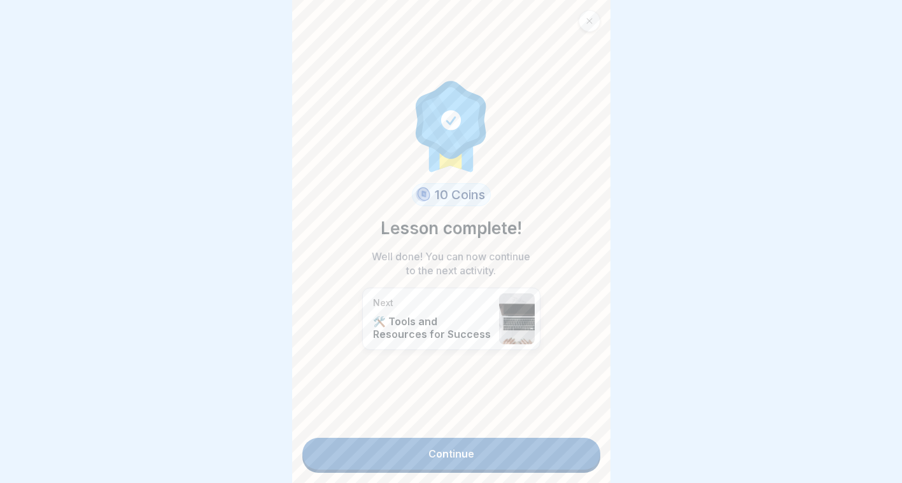
click at [430, 438] on link "Continue" at bounding box center [451, 454] width 298 height 32
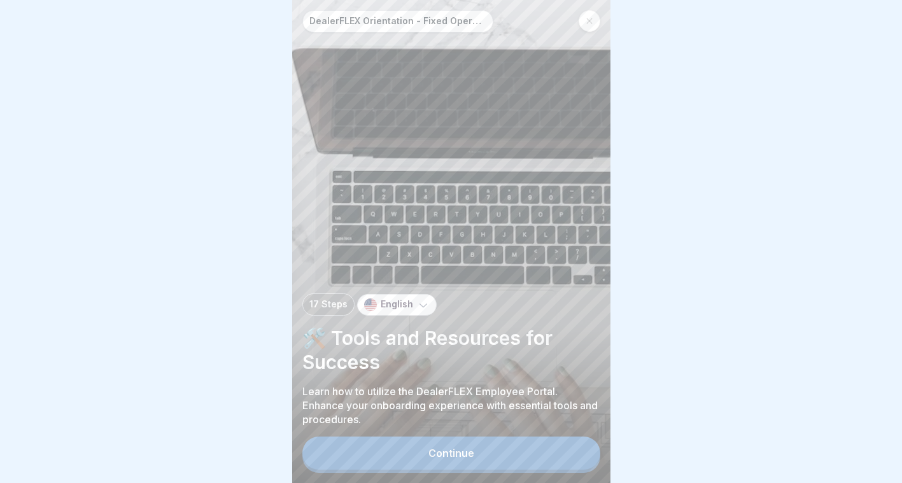
click at [464, 459] on div "Continue" at bounding box center [451, 452] width 46 height 11
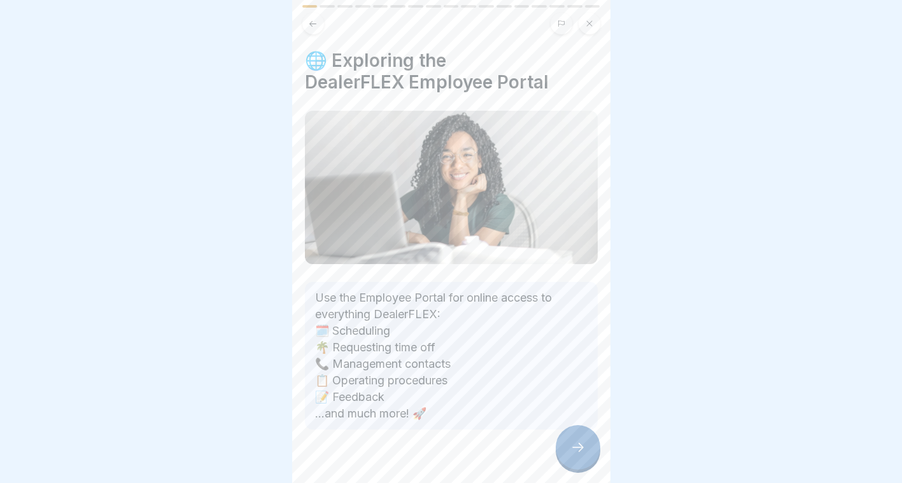
click at [569, 454] on div at bounding box center [578, 447] width 45 height 45
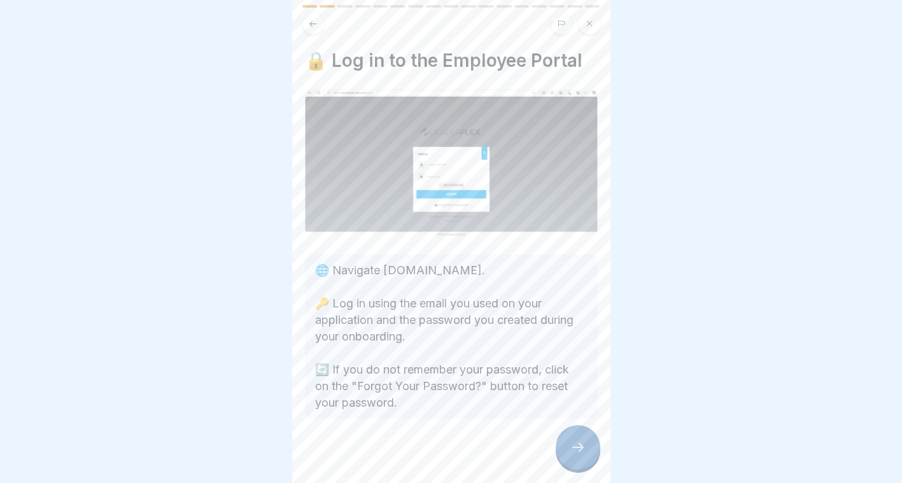
click at [568, 455] on div at bounding box center [578, 447] width 45 height 45
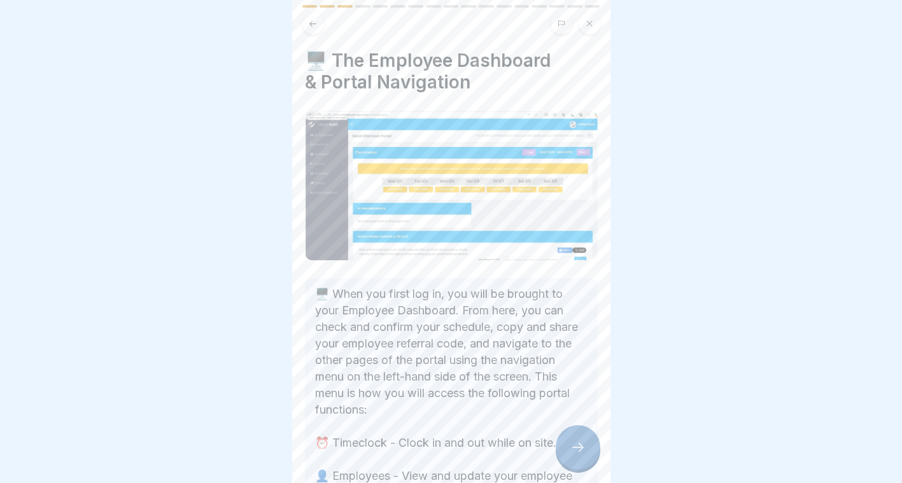
click at [568, 455] on div at bounding box center [578, 447] width 45 height 45
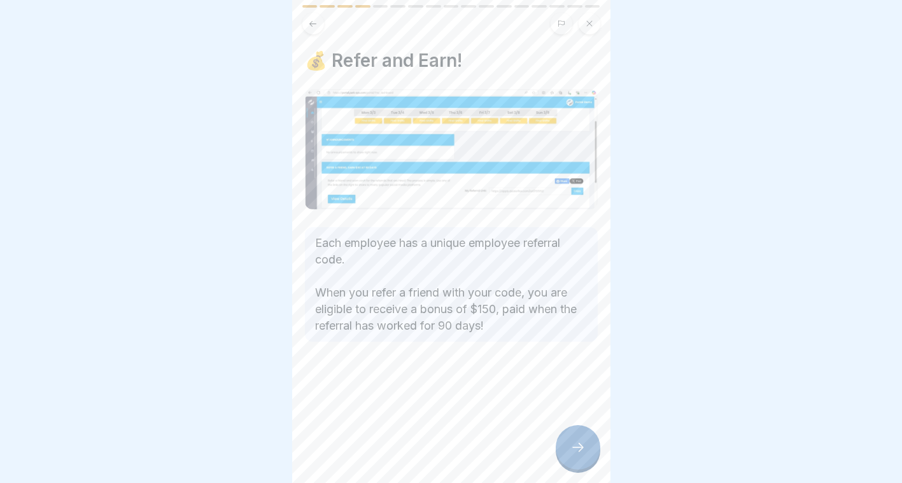
click at [568, 455] on div at bounding box center [578, 447] width 45 height 45
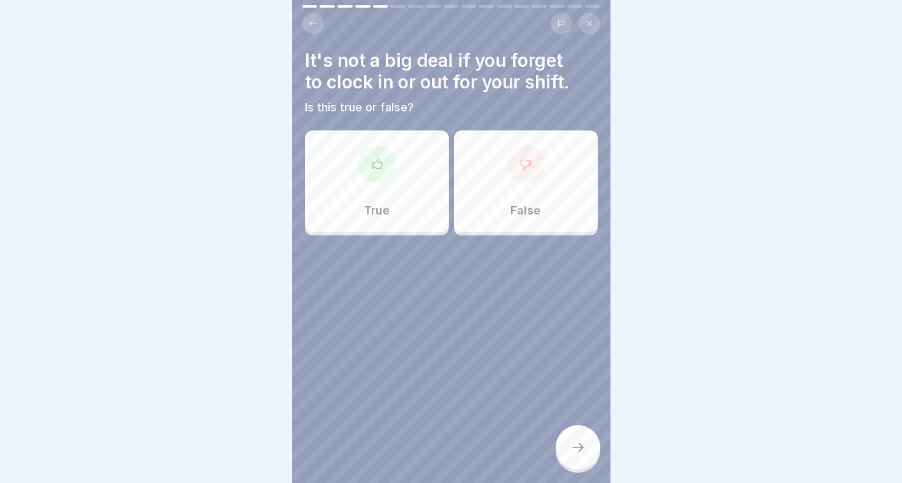
click at [493, 181] on div "False" at bounding box center [526, 181] width 144 height 102
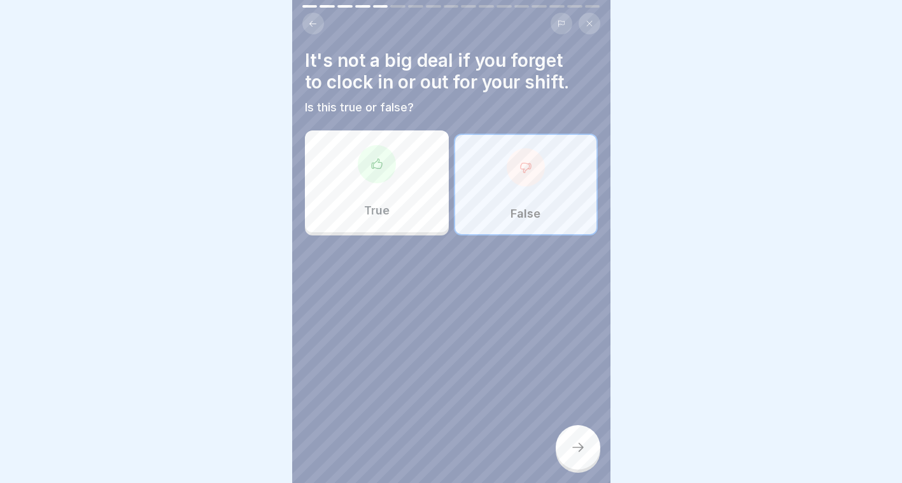
click at [570, 449] on div at bounding box center [578, 447] width 45 height 45
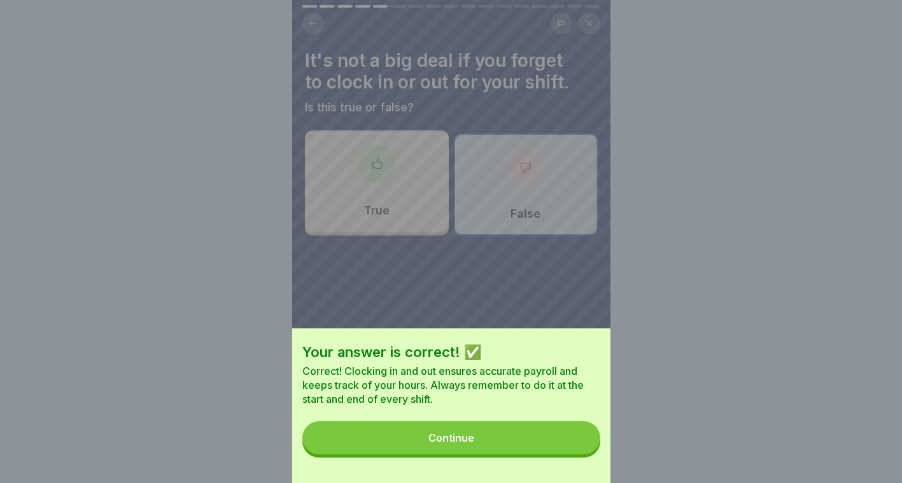
click at [570, 449] on button "Continue" at bounding box center [451, 437] width 298 height 33
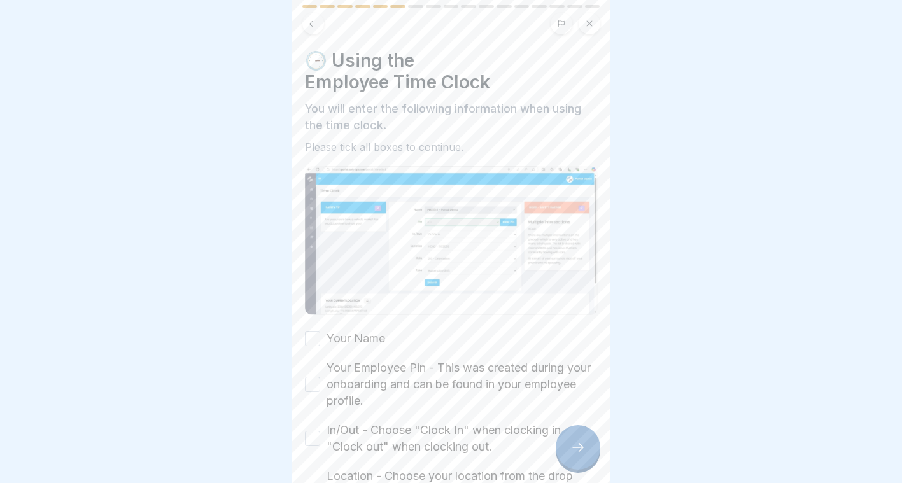
click at [378, 368] on label "Your Employee Pin - This was created during your onboarding and can be found in…" at bounding box center [461, 385] width 271 height 50
click at [320, 377] on button "Your Employee Pin - This was created during your onboarding and can be found in…" at bounding box center [312, 384] width 15 height 15
click at [330, 343] on div "Your Name Your Employee Pin - This was created during your onboarding and can b…" at bounding box center [451, 477] width 293 height 295
click at [355, 332] on label "Your Name" at bounding box center [355, 338] width 59 height 17
click at [320, 332] on button "Your Name" at bounding box center [312, 338] width 15 height 15
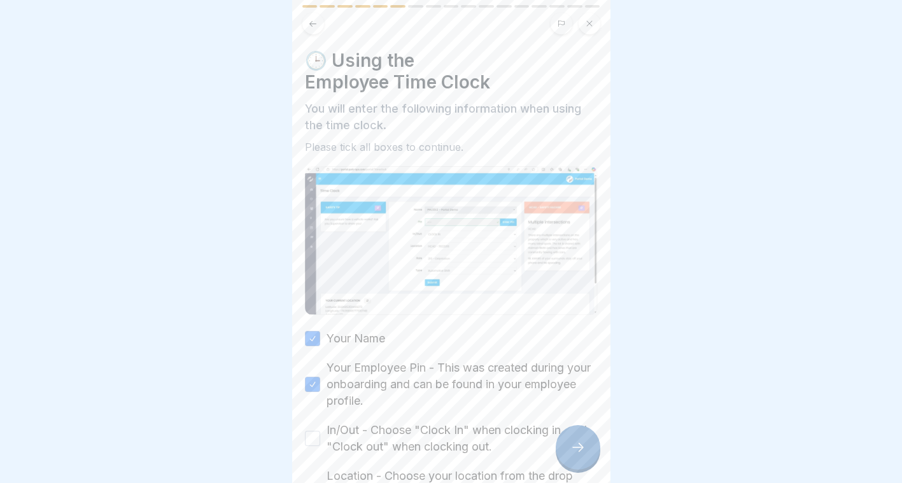
scroll to position [88, 0]
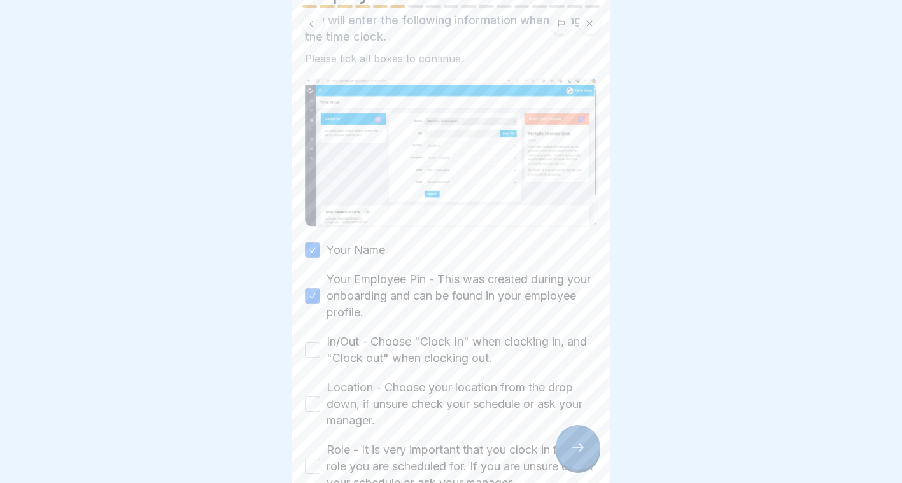
click at [409, 384] on label "Location - Choose your location from the drop down, if unsure check your schedu…" at bounding box center [461, 404] width 271 height 50
click at [320, 396] on button "Location - Choose your location from the drop down, if unsure check your schedu…" at bounding box center [312, 403] width 15 height 15
click at [444, 351] on label "In/Out - Choose "Clock In" when clocking in, and "Clock out" when clocking out." at bounding box center [461, 349] width 271 height 33
click at [320, 351] on button "In/Out - Choose "Clock In" when clocking in, and "Clock out" when clocking out." at bounding box center [312, 349] width 15 height 15
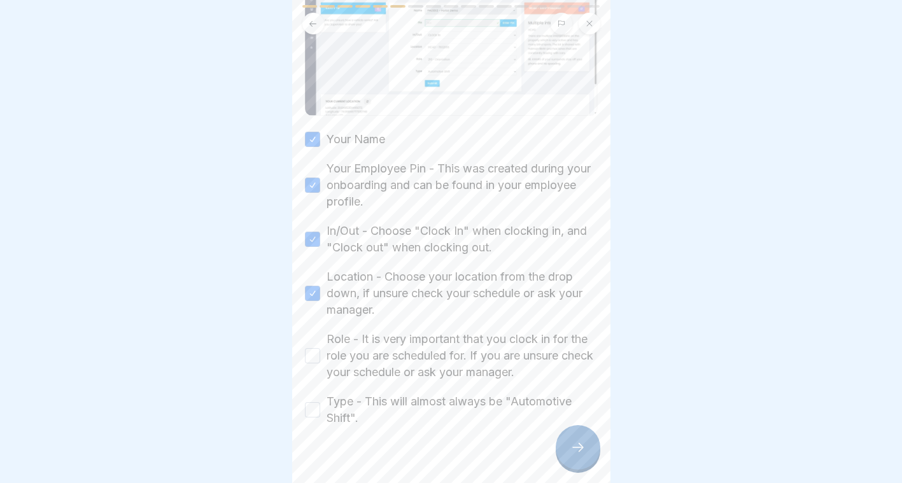
scroll to position [200, 0]
click at [385, 374] on label "Role - It is very important that you clock in for the role you are scheduled fo…" at bounding box center [461, 355] width 271 height 50
click at [320, 363] on button "Role - It is very important that you clock in for the role you are scheduled fo…" at bounding box center [312, 354] width 15 height 15
click at [391, 393] on label "Type - This will almost always be "Automotive Shift"." at bounding box center [461, 409] width 271 height 33
click at [320, 402] on button "Type - This will almost always be "Automotive Shift"." at bounding box center [312, 409] width 15 height 15
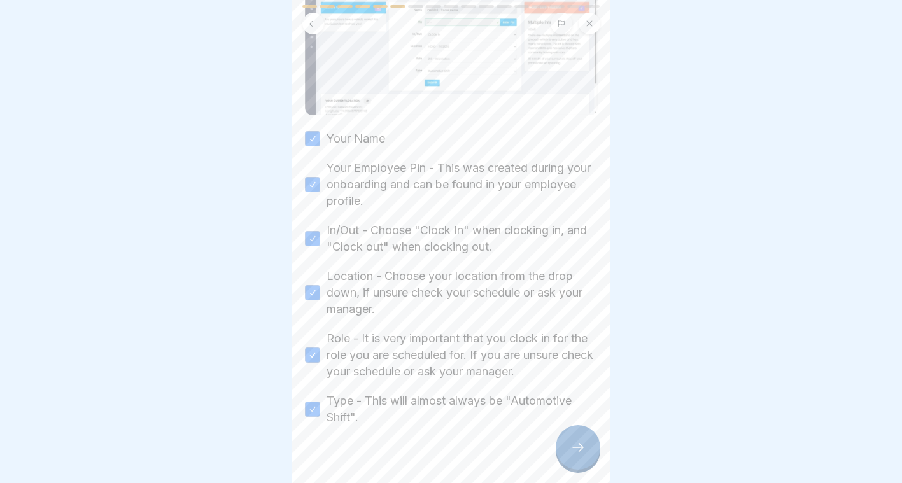
click at [573, 452] on icon at bounding box center [577, 447] width 15 height 15
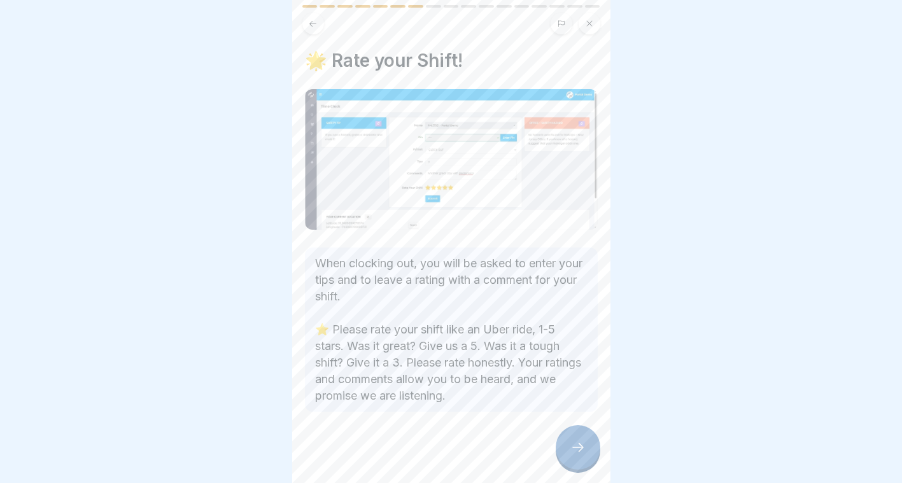
click at [574, 453] on icon at bounding box center [577, 447] width 15 height 15
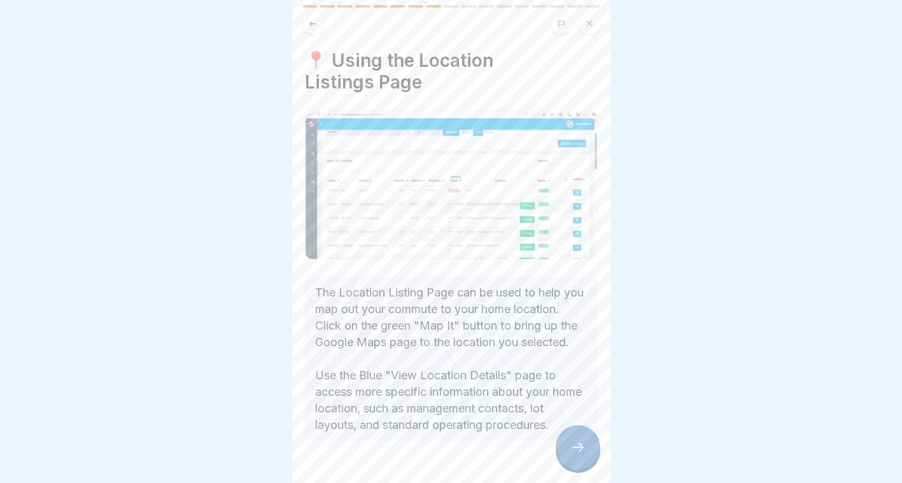
click at [574, 453] on icon at bounding box center [577, 447] width 15 height 15
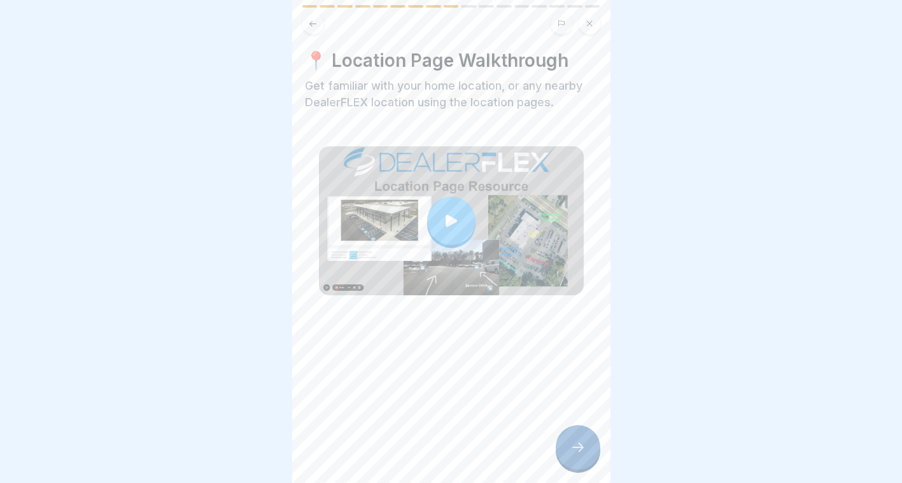
click at [574, 453] on icon at bounding box center [577, 447] width 15 height 15
click at [579, 455] on icon at bounding box center [577, 447] width 15 height 15
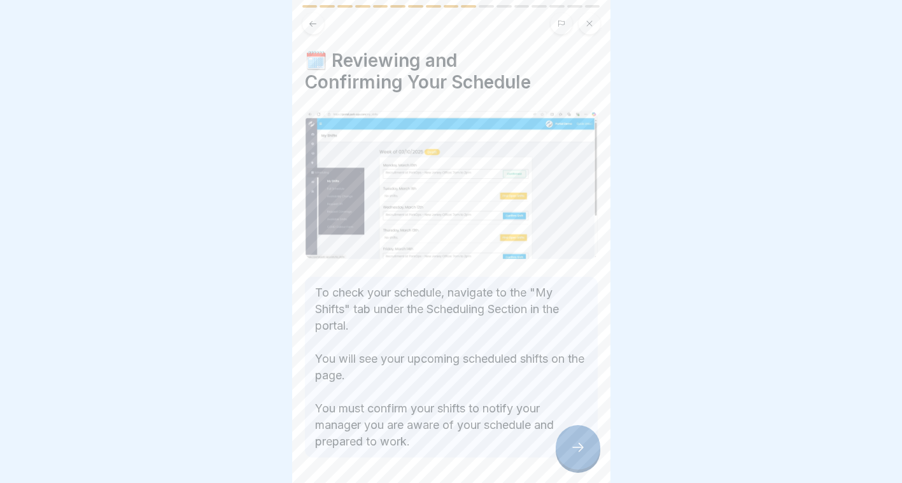
click at [579, 455] on icon at bounding box center [577, 447] width 15 height 15
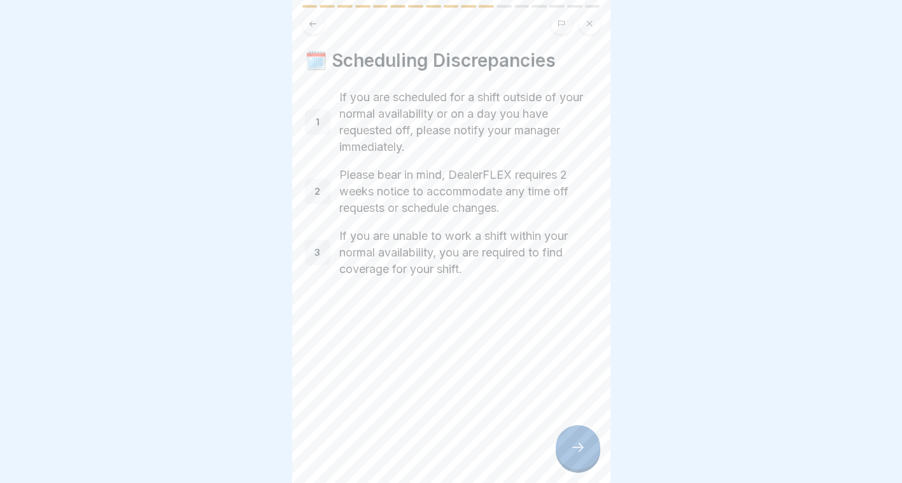
click at [579, 455] on icon at bounding box center [577, 447] width 15 height 15
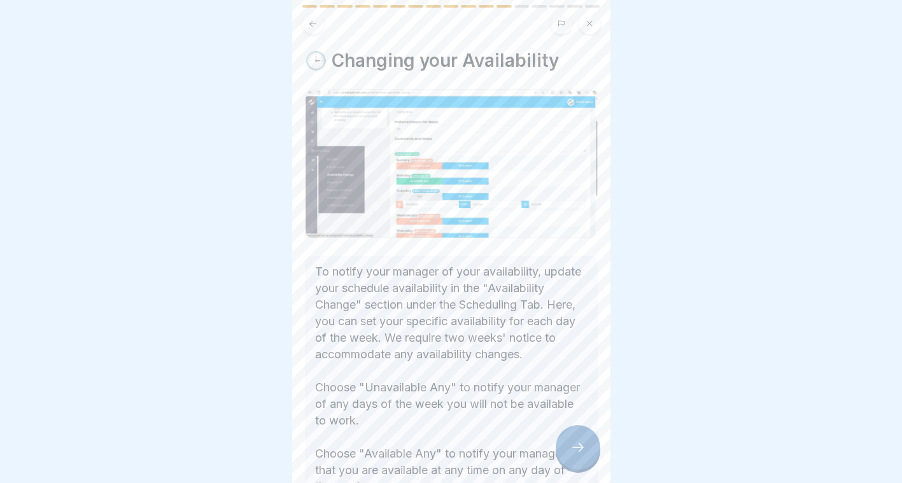
click at [569, 452] on div at bounding box center [578, 447] width 45 height 45
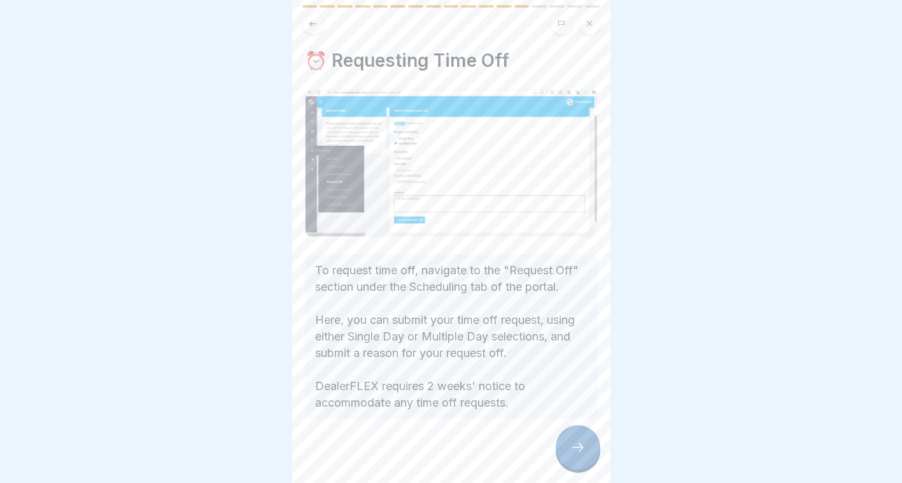
scroll to position [40, 0]
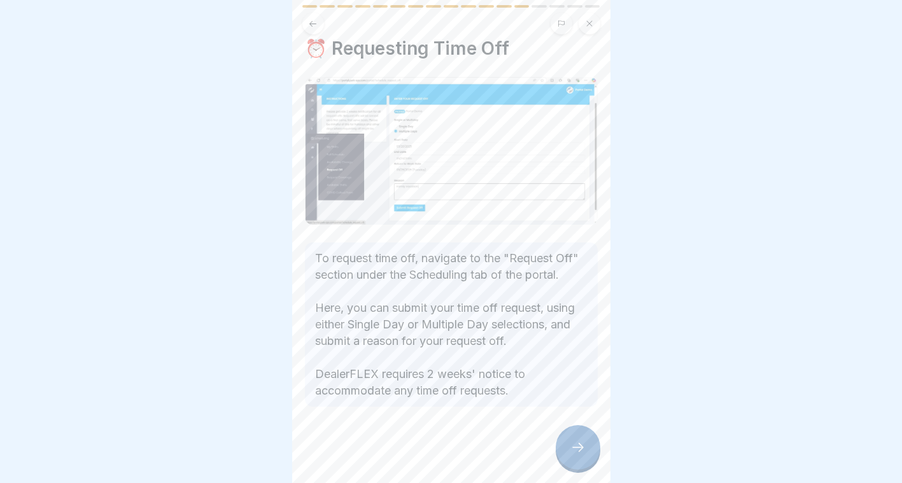
click at [591, 464] on div at bounding box center [578, 447] width 45 height 45
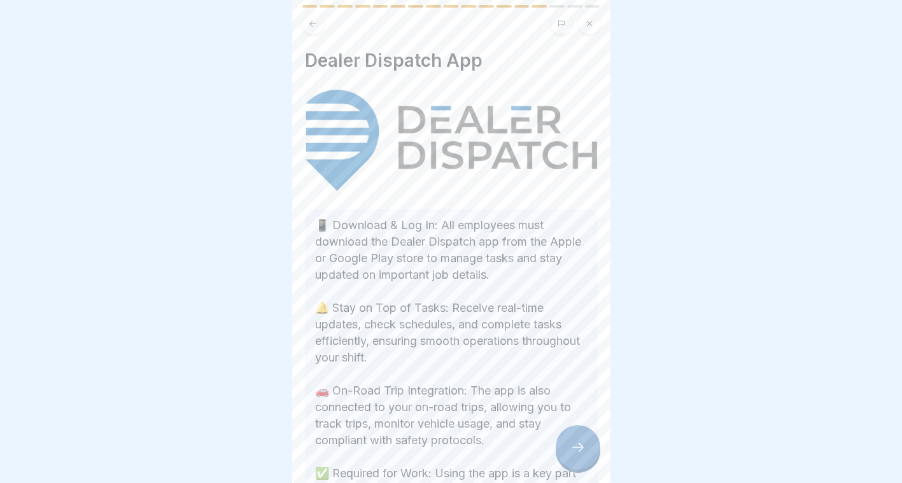
click at [578, 448] on div at bounding box center [578, 447] width 45 height 45
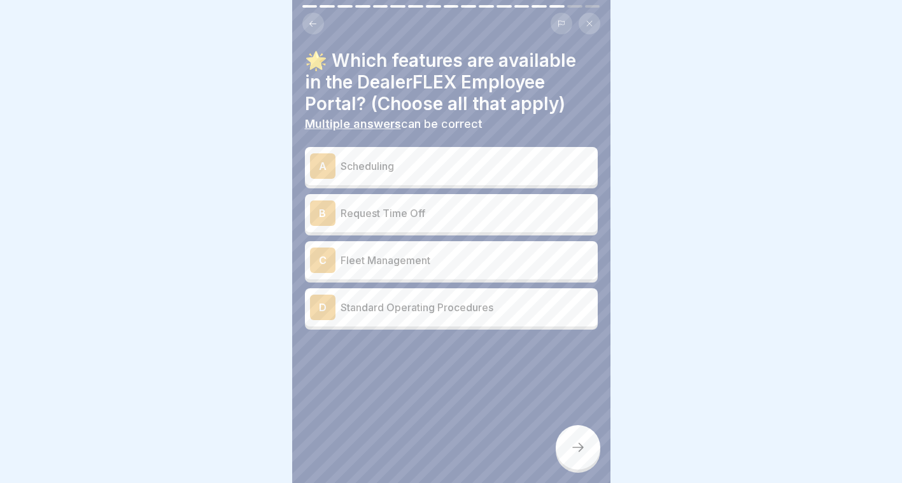
click at [421, 157] on div "A Scheduling" at bounding box center [451, 165] width 283 height 25
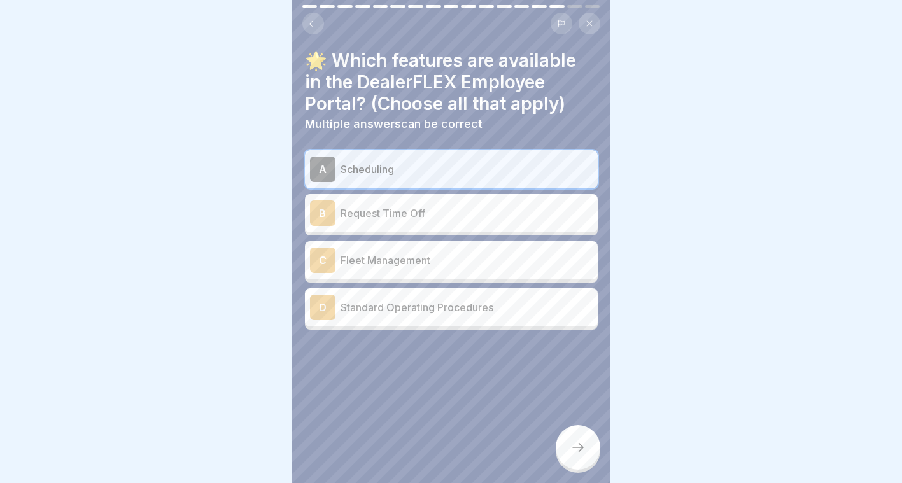
click at [409, 206] on p "Request Time Off" at bounding box center [466, 213] width 252 height 15
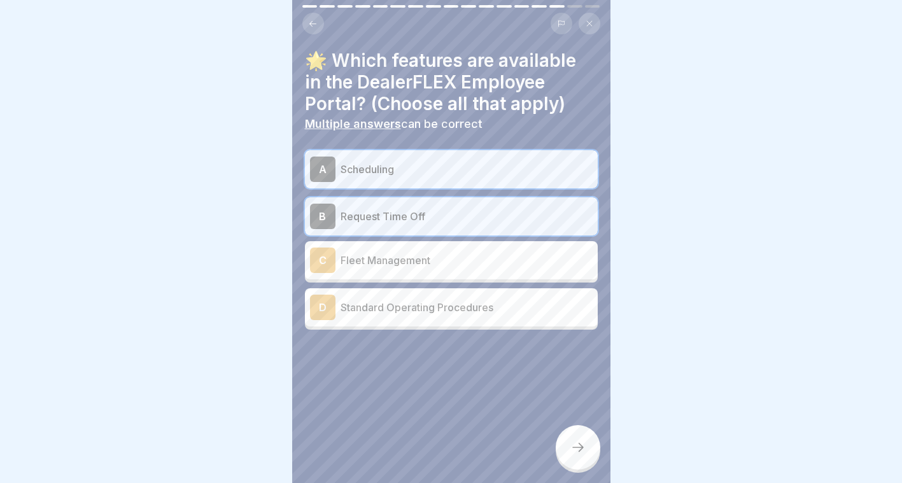
click at [582, 455] on icon at bounding box center [577, 447] width 15 height 15
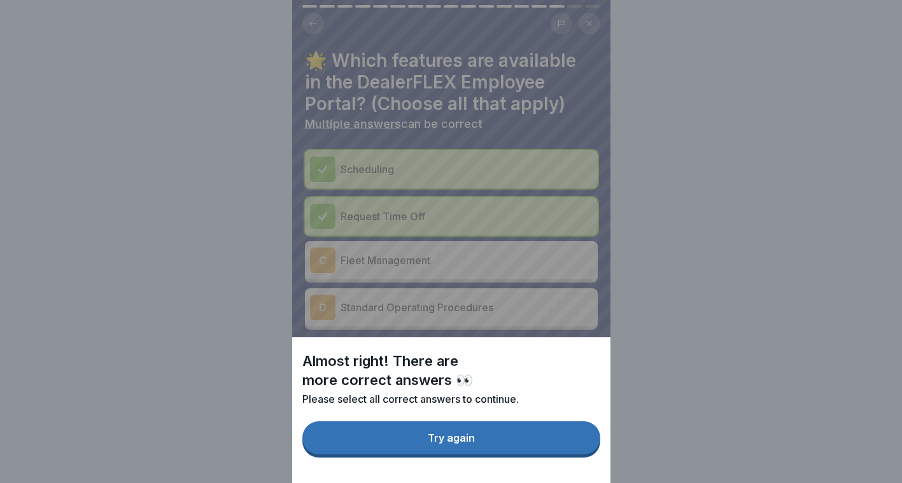
click at [582, 454] on button "Try again" at bounding box center [451, 437] width 298 height 33
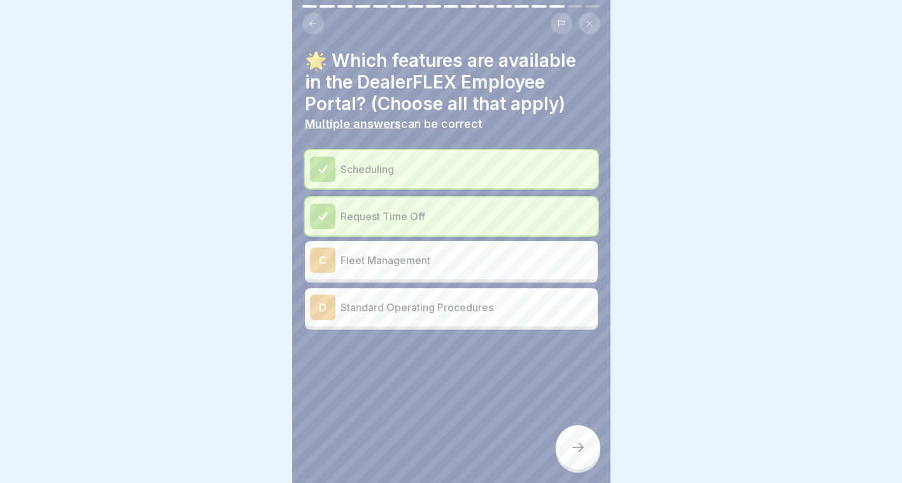
click at [444, 321] on div "D Standard Operating Procedures" at bounding box center [451, 307] width 293 height 38
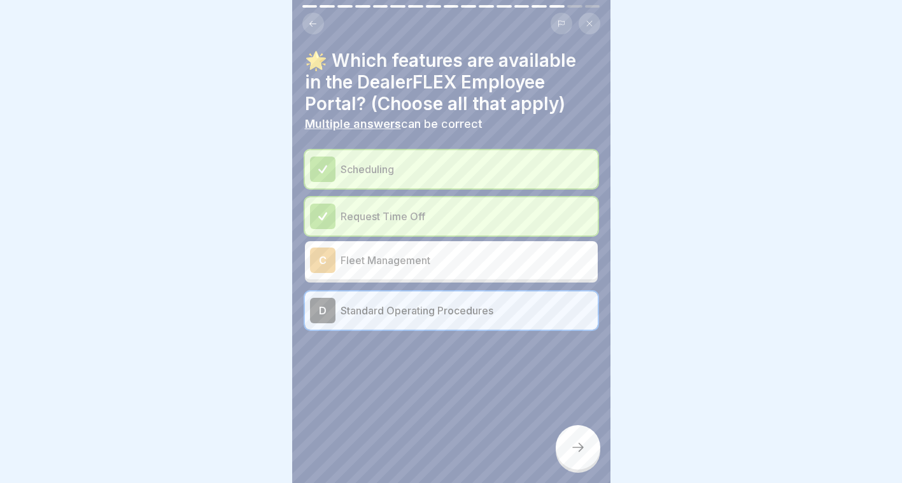
click at [570, 440] on div at bounding box center [578, 447] width 45 height 45
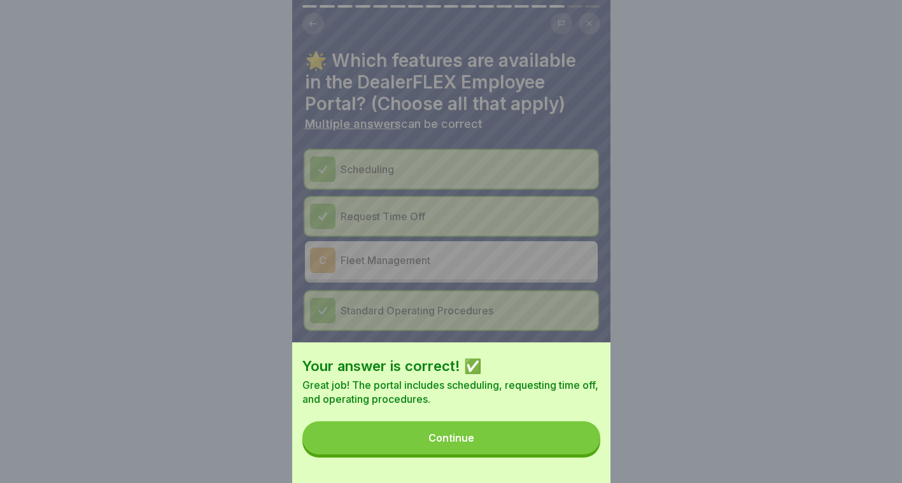
click at [570, 440] on button "Continue" at bounding box center [451, 437] width 298 height 33
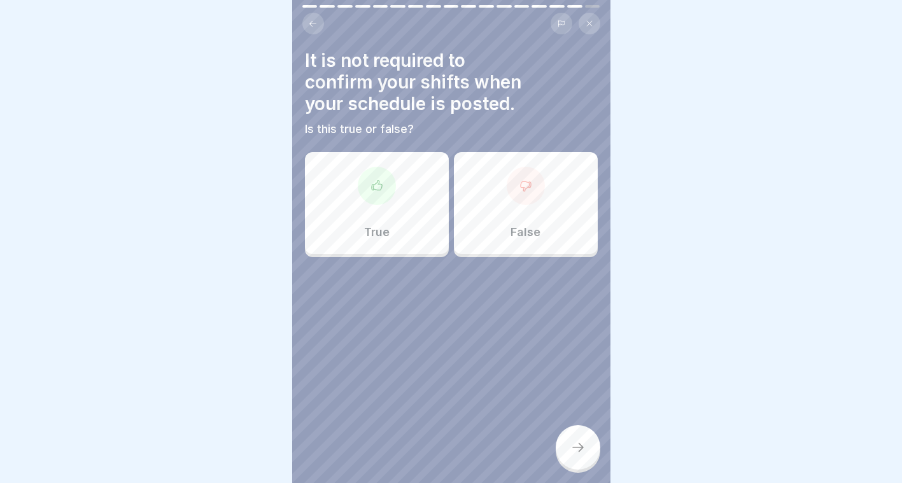
click at [517, 253] on div "False" at bounding box center [526, 203] width 144 height 102
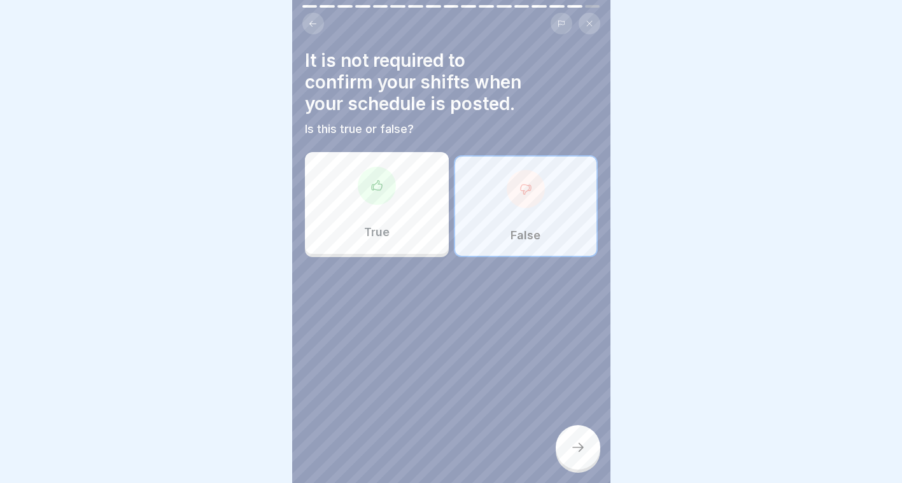
click at [571, 443] on div at bounding box center [578, 447] width 45 height 45
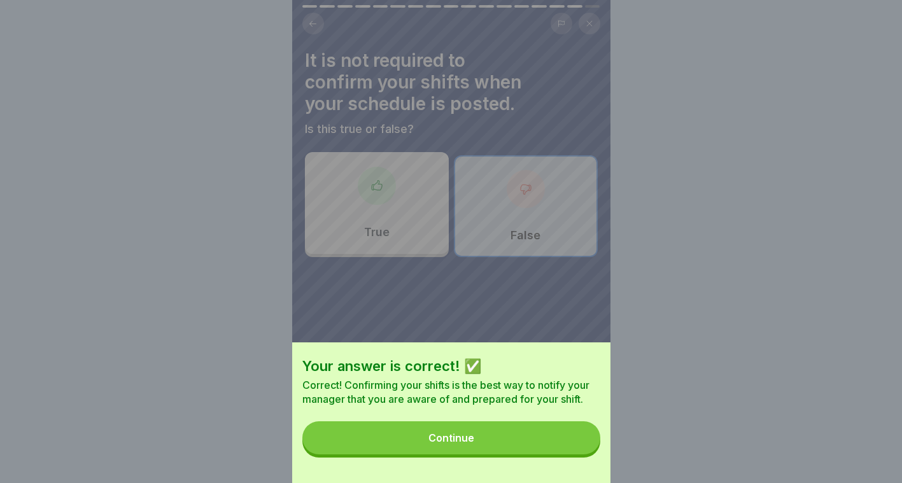
click at [571, 443] on button "Continue" at bounding box center [451, 437] width 298 height 33
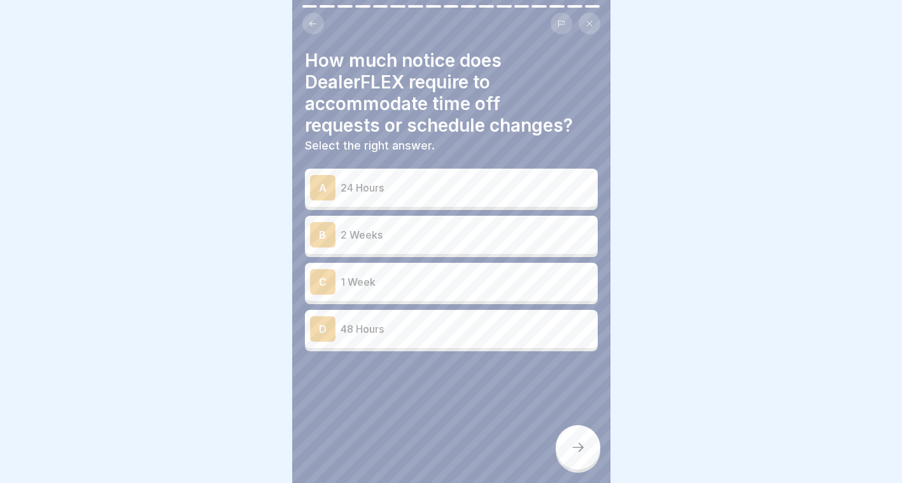
click at [380, 233] on p "2 Weeks" at bounding box center [466, 234] width 252 height 15
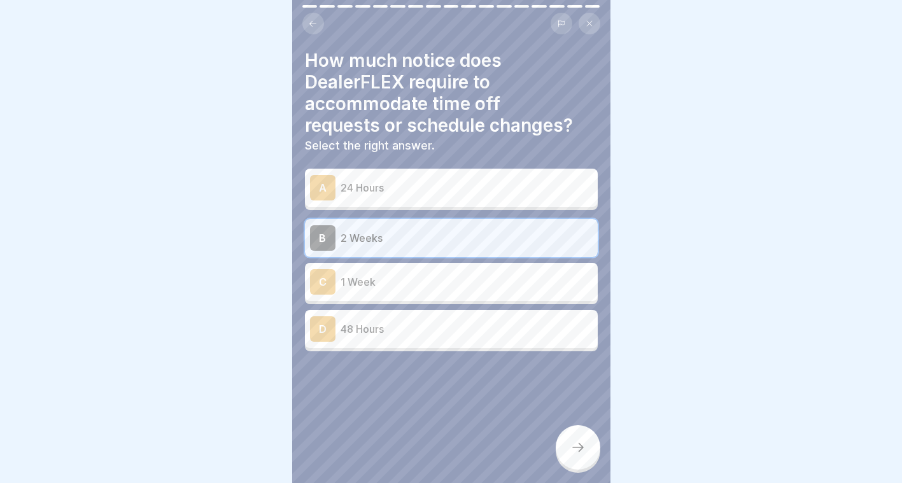
click at [390, 241] on p "2 Weeks" at bounding box center [466, 237] width 252 height 15
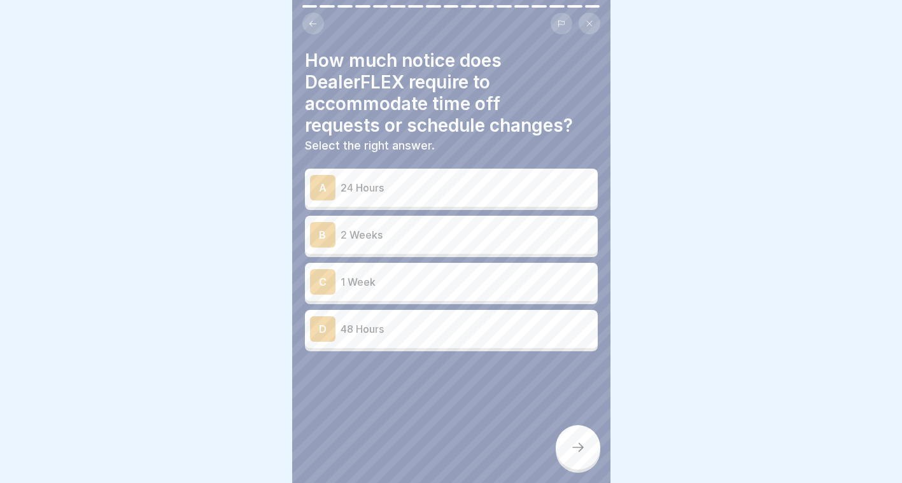
click at [395, 273] on div "C 1 Week" at bounding box center [451, 281] width 283 height 25
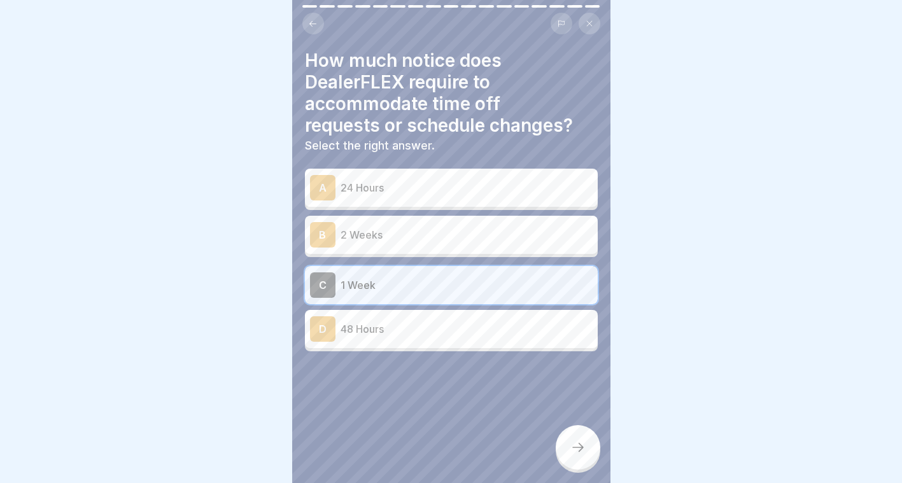
click at [368, 179] on div "A 24 Hours" at bounding box center [451, 187] width 283 height 25
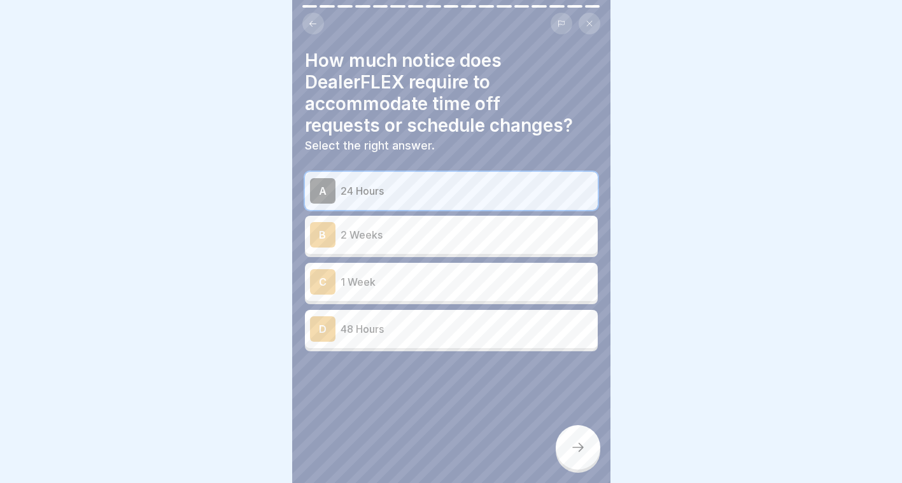
click at [378, 281] on p "1 Week" at bounding box center [466, 281] width 252 height 15
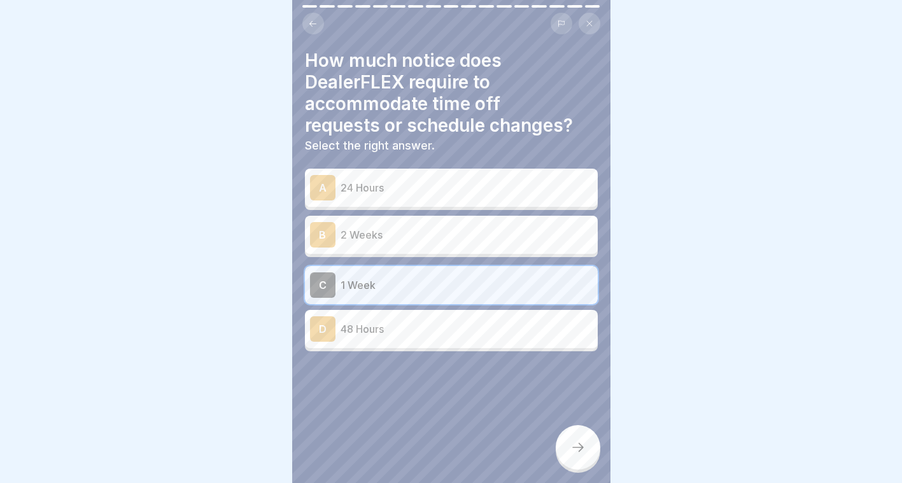
click at [569, 445] on div at bounding box center [578, 447] width 45 height 45
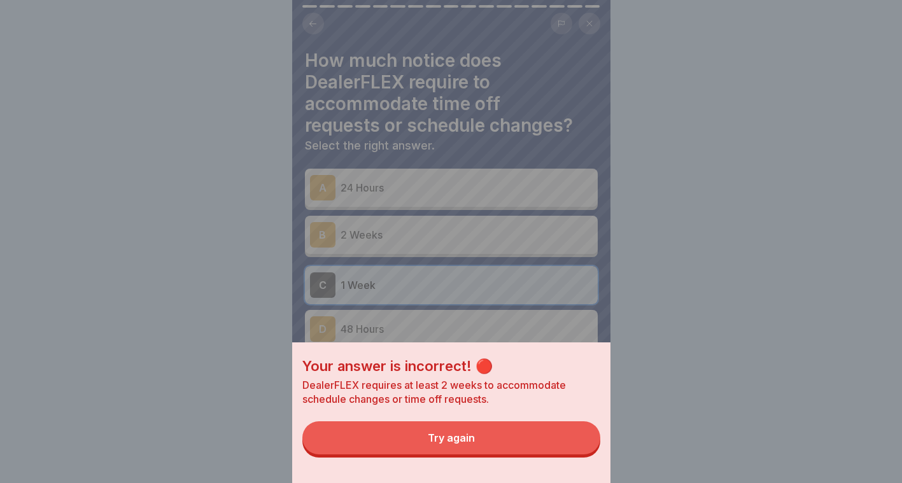
click at [438, 438] on button "Try again" at bounding box center [451, 437] width 298 height 33
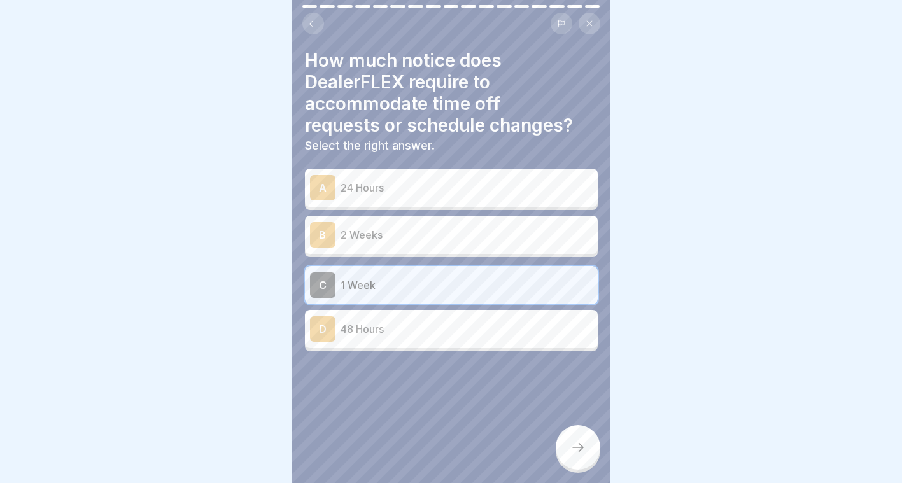
click at [402, 230] on p "2 Weeks" at bounding box center [466, 234] width 252 height 15
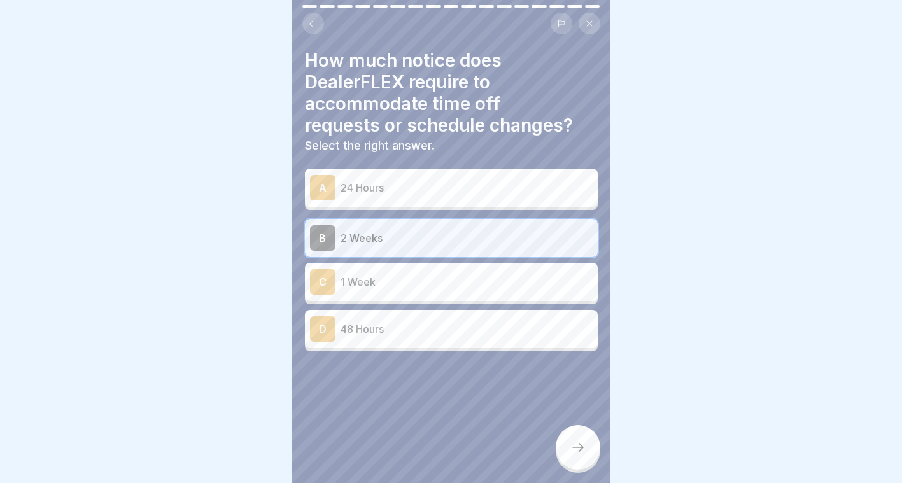
click at [570, 449] on div at bounding box center [578, 447] width 45 height 45
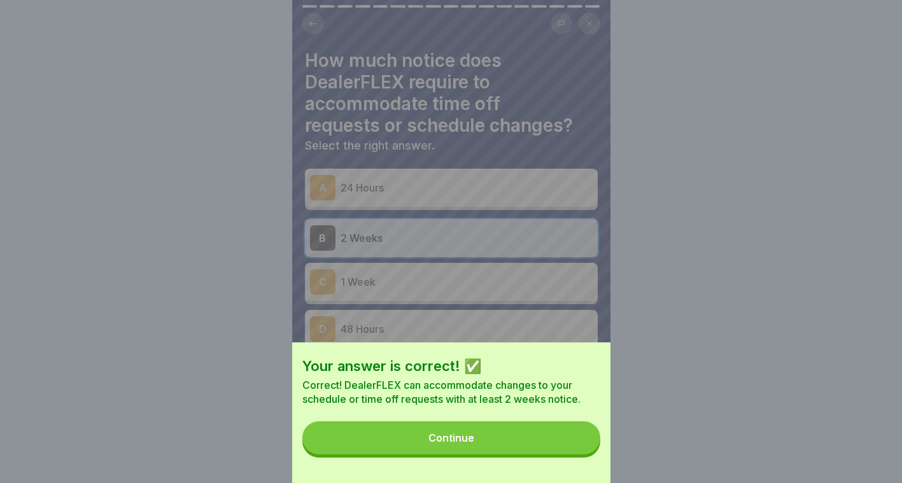
click at [482, 435] on button "Continue" at bounding box center [451, 437] width 298 height 33
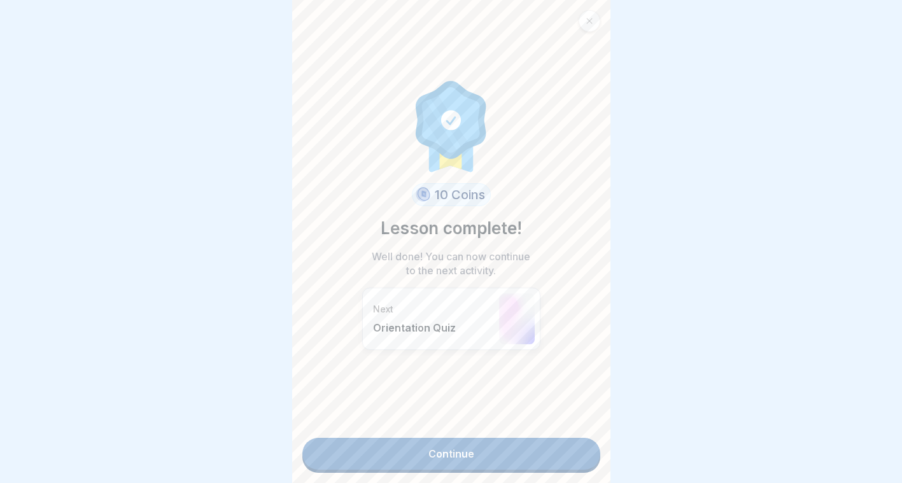
click at [440, 461] on link "Continue" at bounding box center [451, 454] width 298 height 32
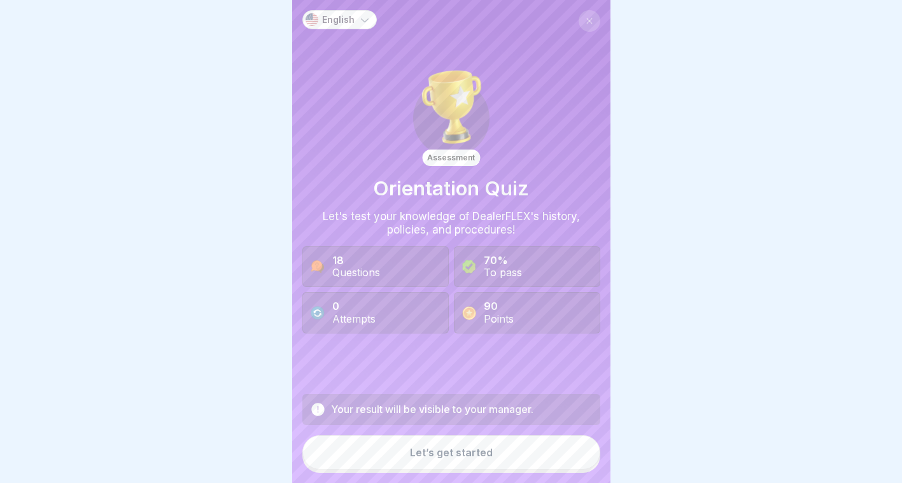
click at [456, 458] on div "Let’s get started" at bounding box center [451, 452] width 83 height 11
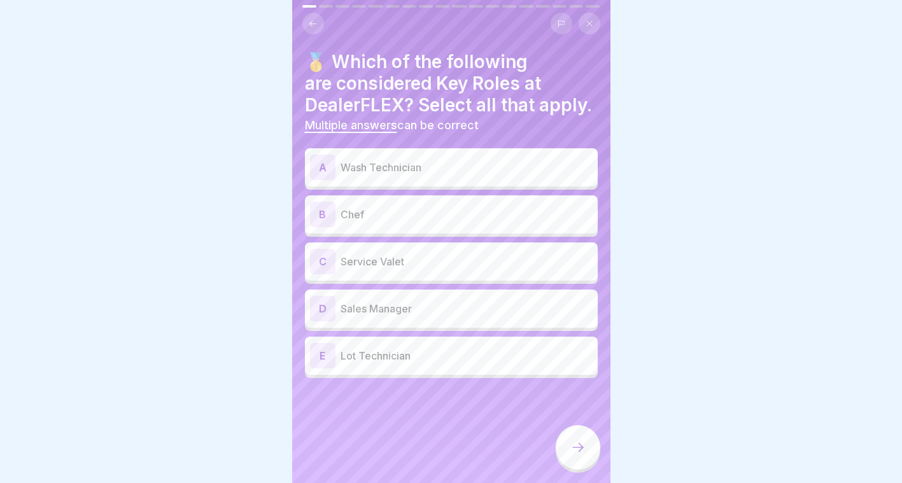
click at [384, 269] on p "Service Valet" at bounding box center [466, 261] width 252 height 15
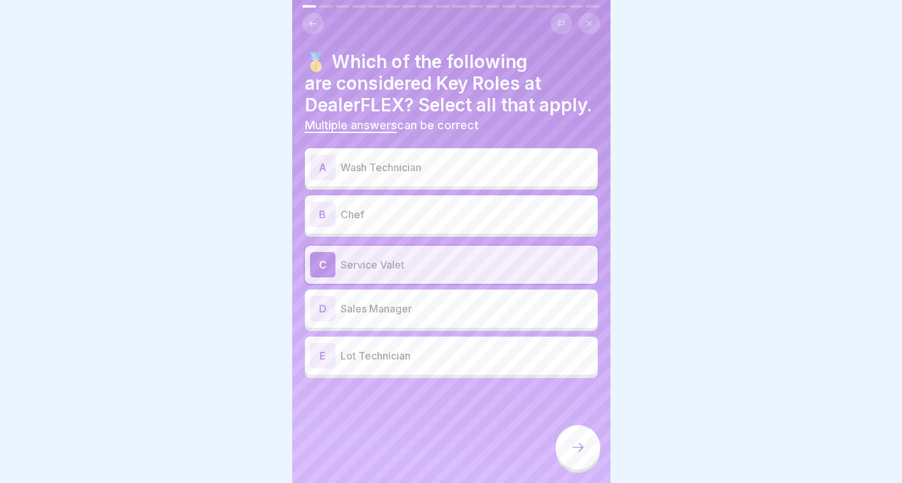
click at [394, 175] on p "Wash Technician" at bounding box center [466, 167] width 252 height 15
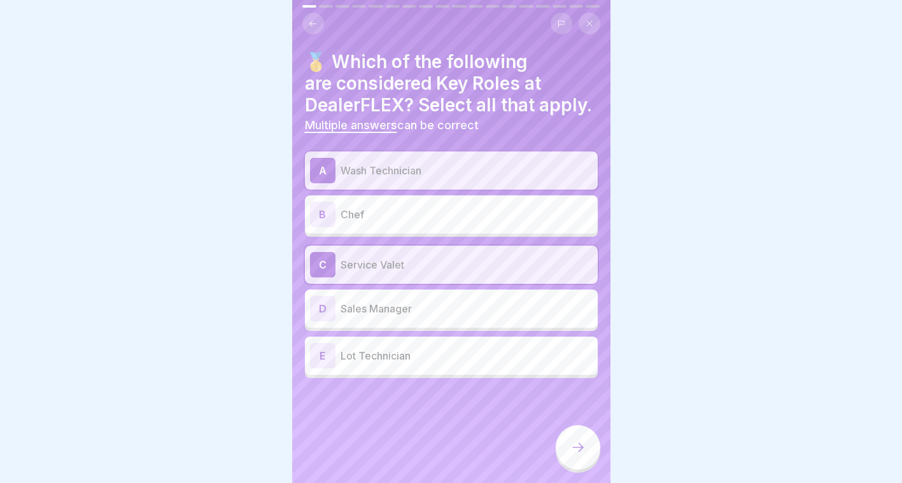
click at [381, 363] on p "Lot Technician" at bounding box center [466, 355] width 252 height 15
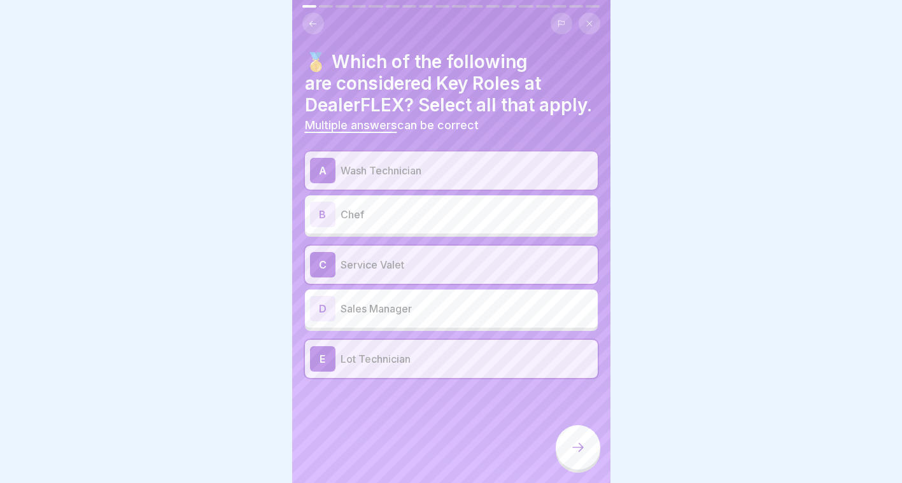
click at [570, 454] on div at bounding box center [578, 447] width 45 height 45
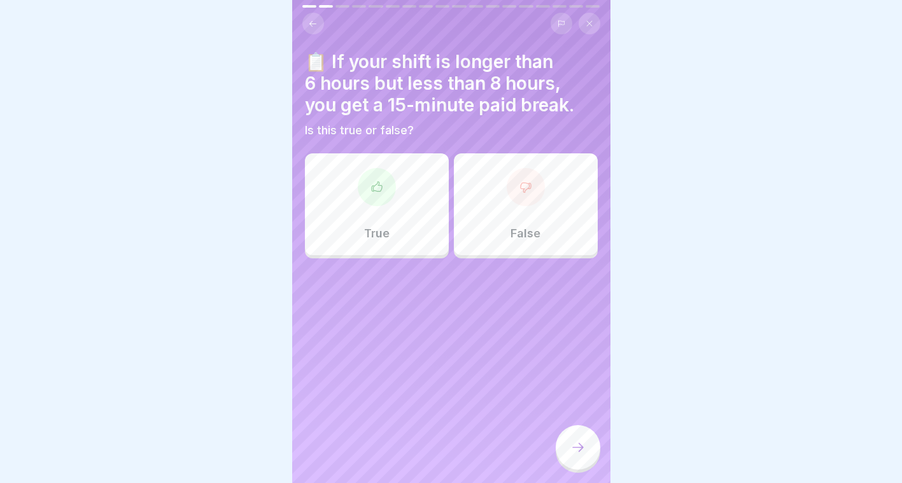
click at [400, 206] on div "True" at bounding box center [377, 204] width 144 height 102
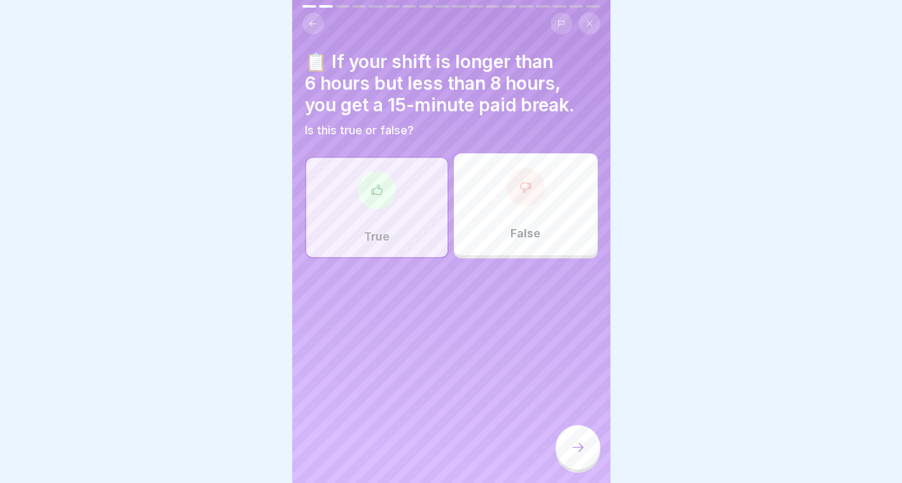
click at [566, 467] on div at bounding box center [578, 447] width 45 height 45
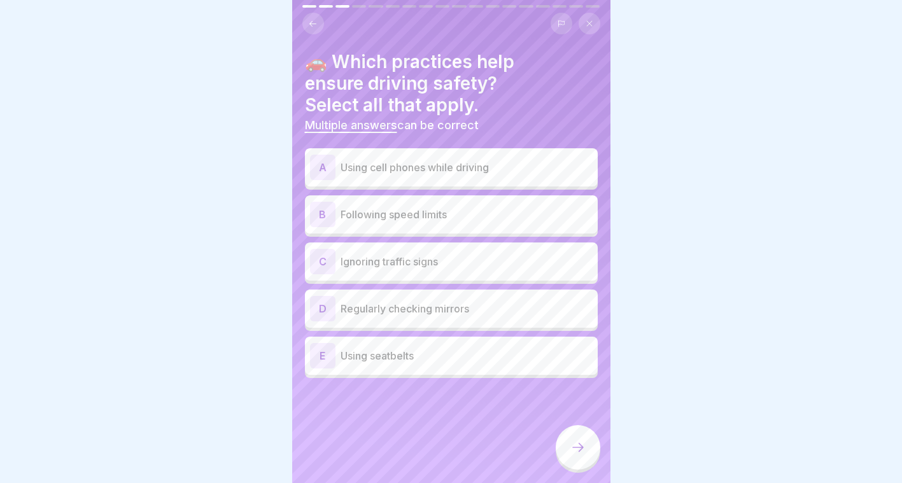
click at [461, 218] on p "Following speed limits" at bounding box center [466, 214] width 252 height 15
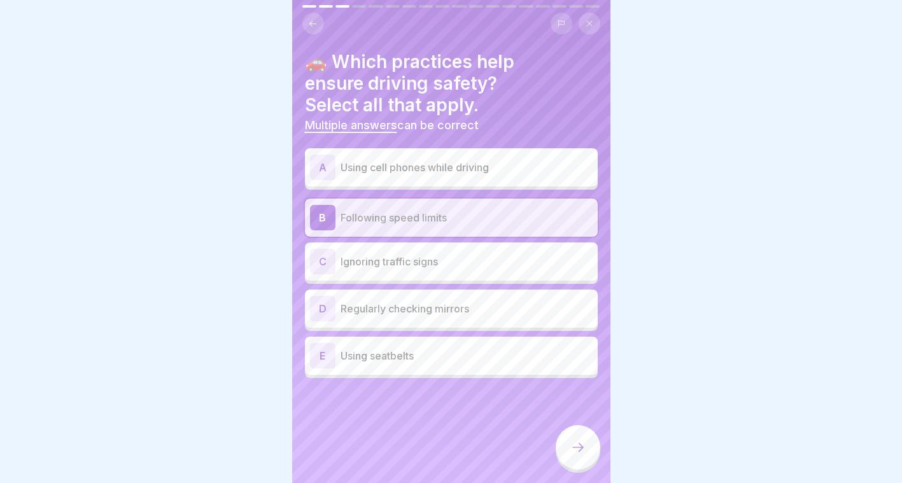
click at [444, 305] on p "Regularly checking mirrors" at bounding box center [466, 308] width 252 height 15
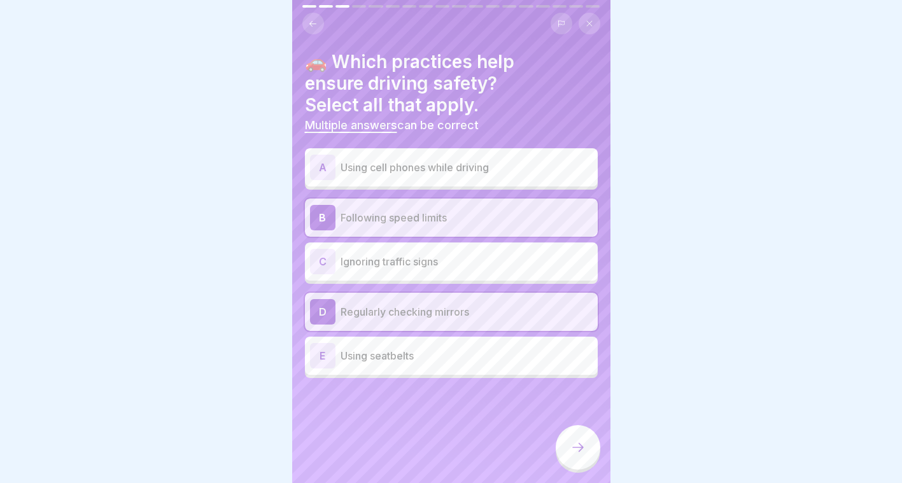
click at [444, 362] on p "Using seatbelts" at bounding box center [466, 355] width 252 height 15
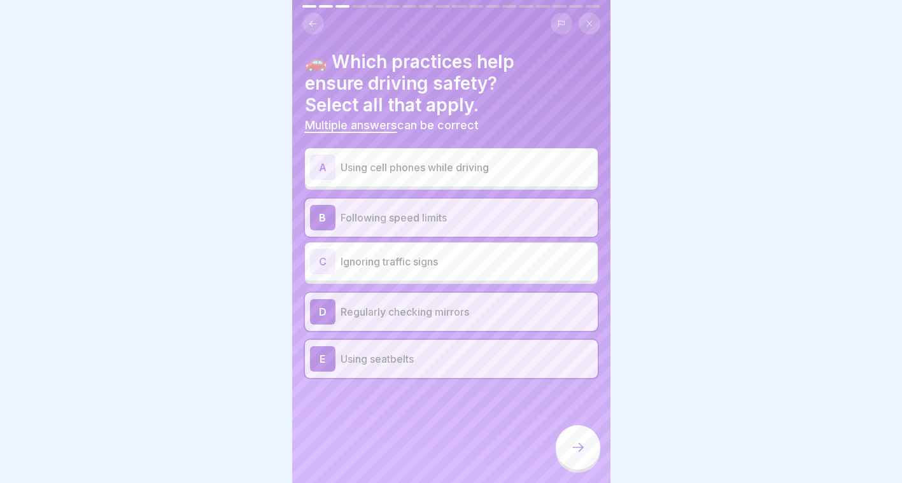
click at [563, 449] on div at bounding box center [578, 447] width 45 height 45
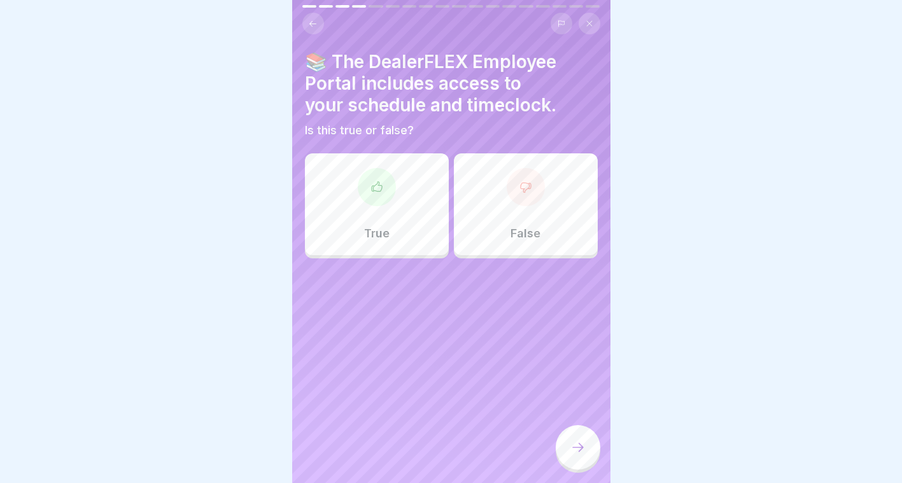
click at [410, 243] on div "True" at bounding box center [377, 204] width 144 height 102
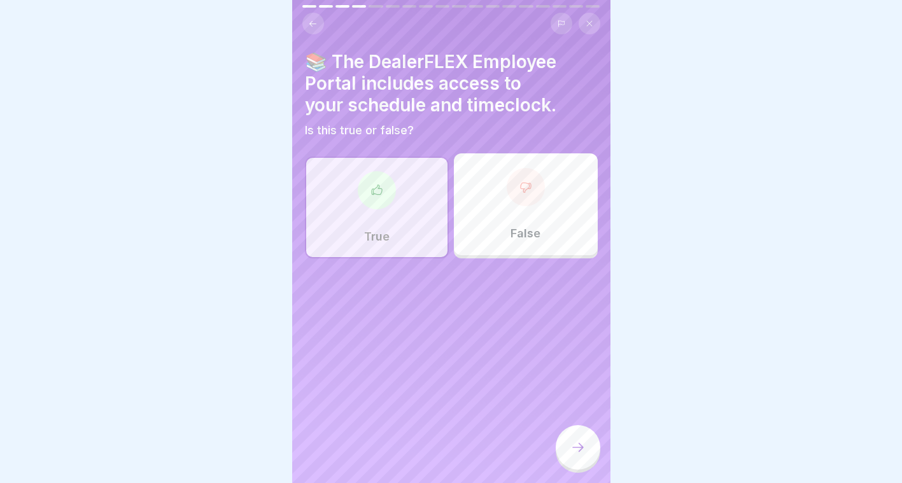
click at [586, 470] on div at bounding box center [578, 447] width 45 height 45
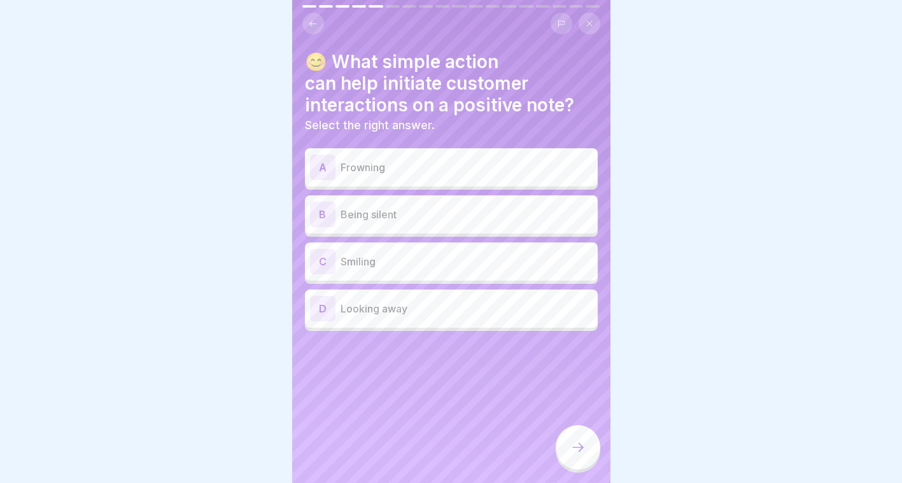
click at [373, 265] on p "Smiling" at bounding box center [466, 261] width 252 height 15
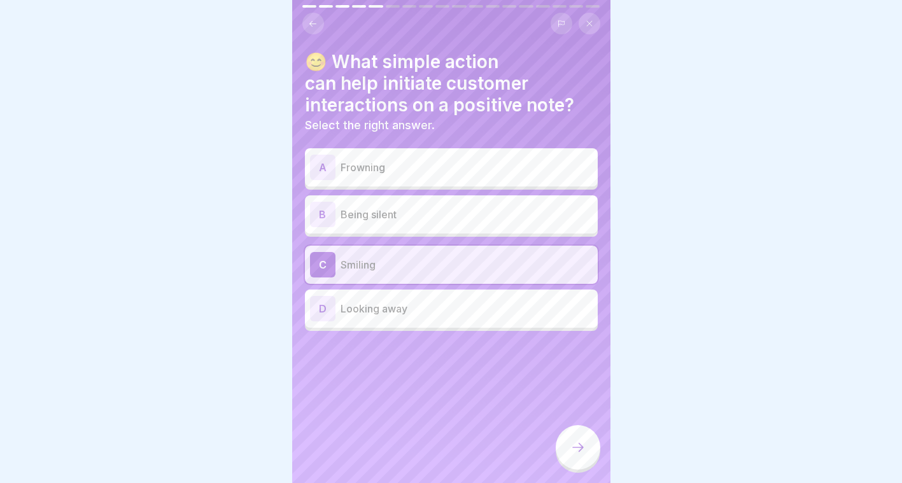
click at [580, 455] on icon at bounding box center [577, 447] width 15 height 15
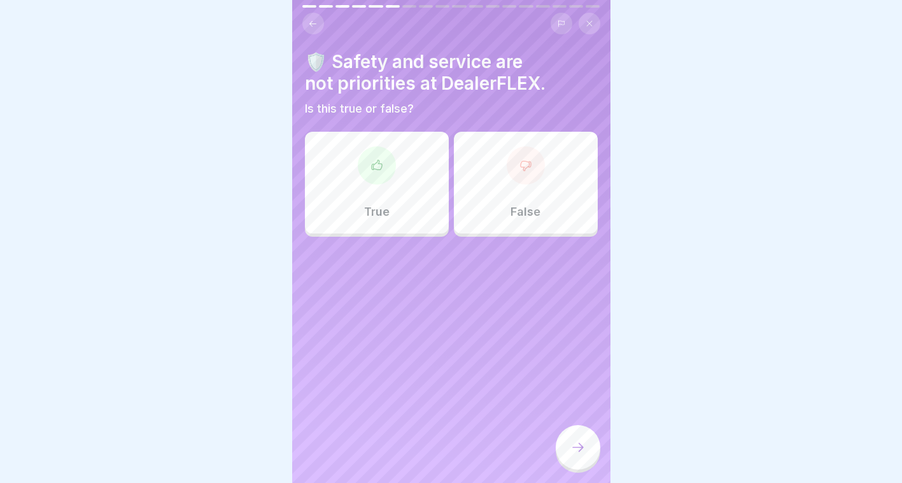
click at [514, 219] on div "False" at bounding box center [526, 183] width 144 height 102
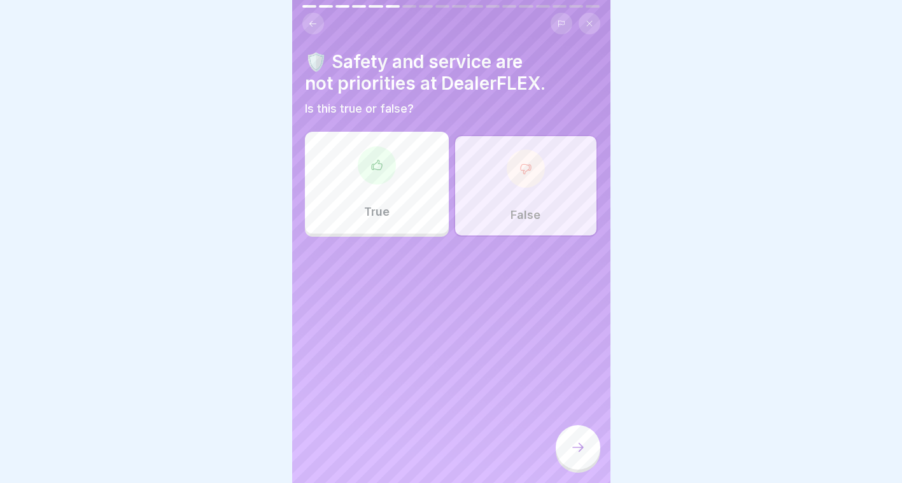
click at [577, 455] on icon at bounding box center [577, 447] width 15 height 15
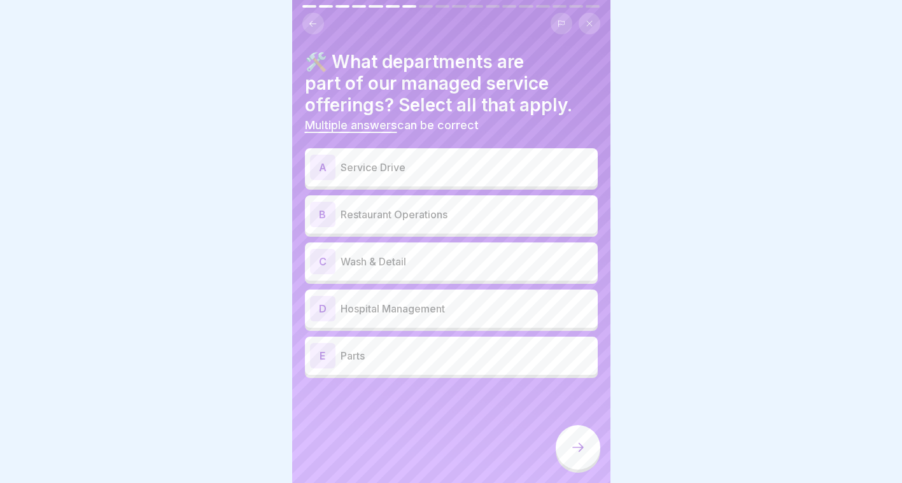
click at [410, 156] on div "A Service Drive" at bounding box center [451, 167] width 283 height 25
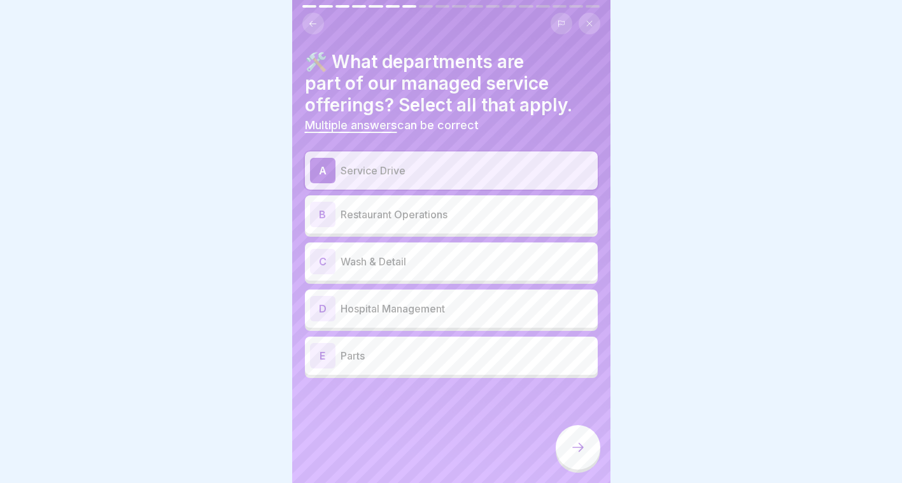
click at [394, 276] on div "C Wash & Detail" at bounding box center [451, 261] width 293 height 38
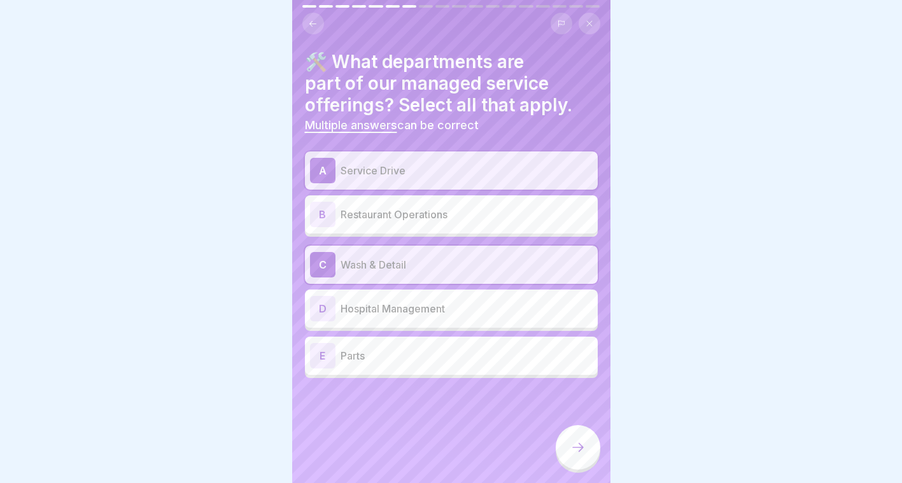
click at [432, 368] on div "E Parts" at bounding box center [451, 355] width 283 height 25
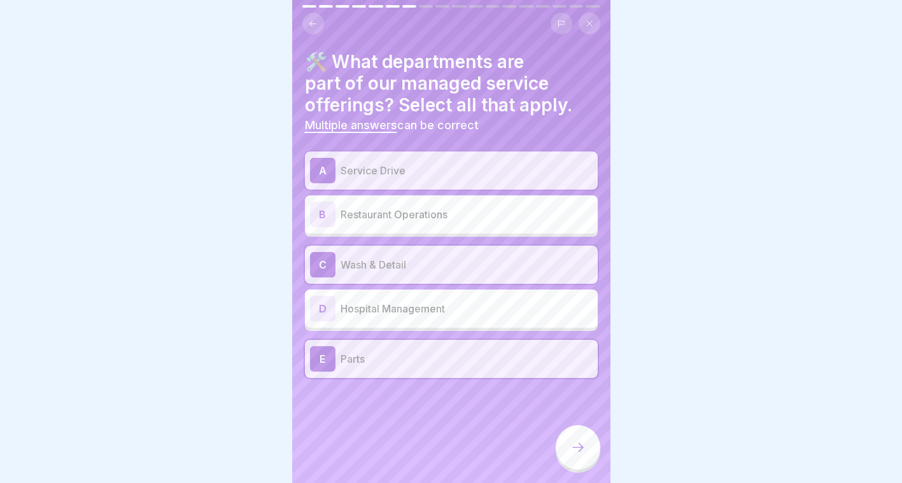
click at [571, 454] on icon at bounding box center [577, 447] width 15 height 15
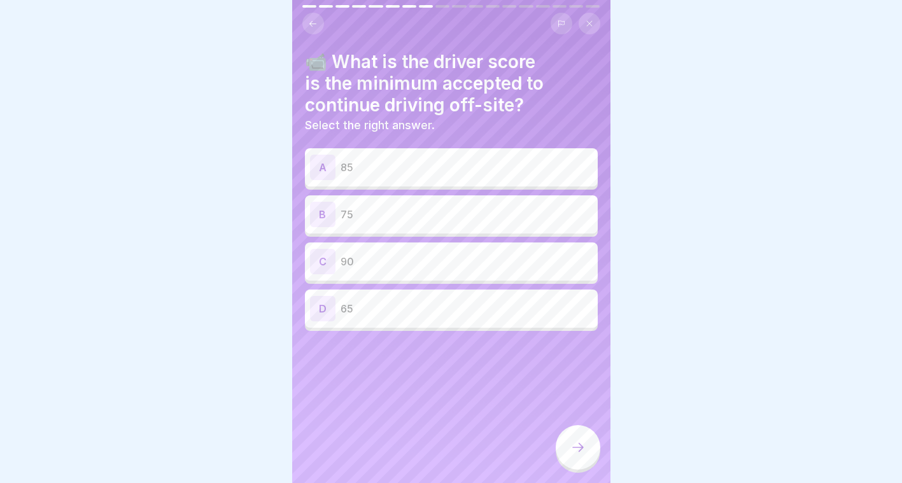
click at [395, 216] on p "75" at bounding box center [466, 214] width 252 height 15
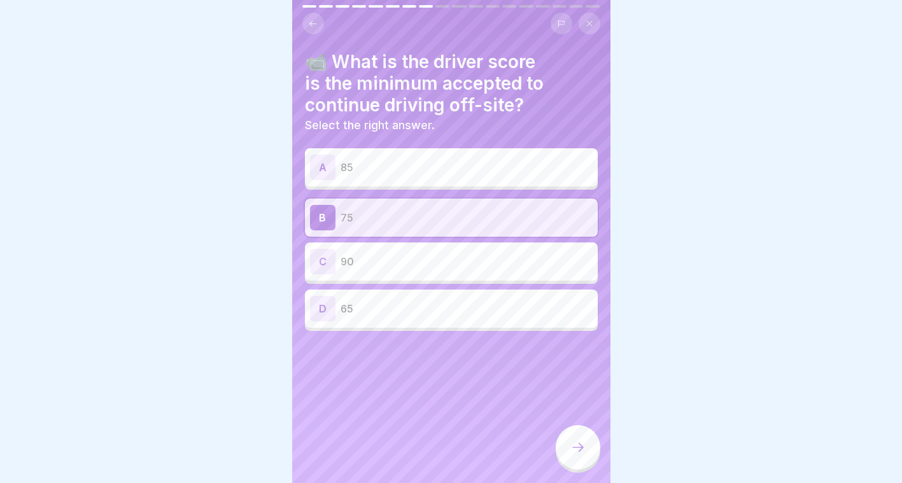
click at [578, 455] on icon at bounding box center [577, 447] width 15 height 15
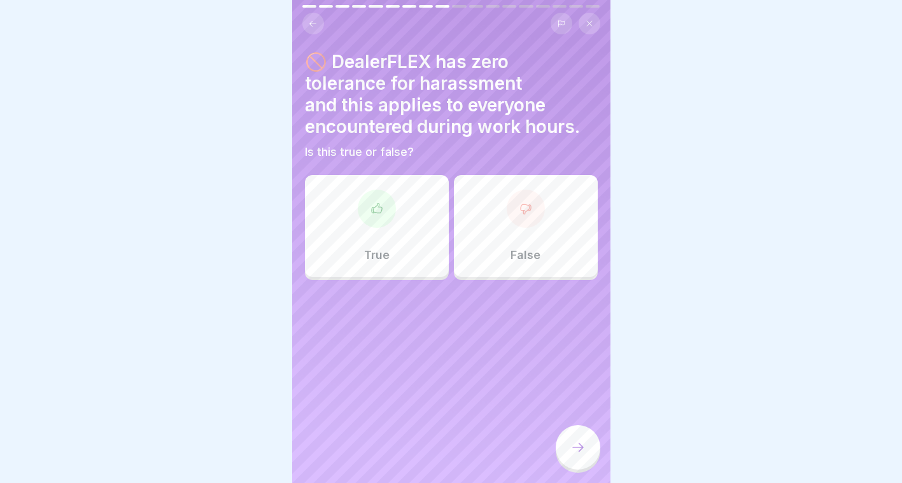
click at [415, 246] on div "True" at bounding box center [377, 226] width 144 height 102
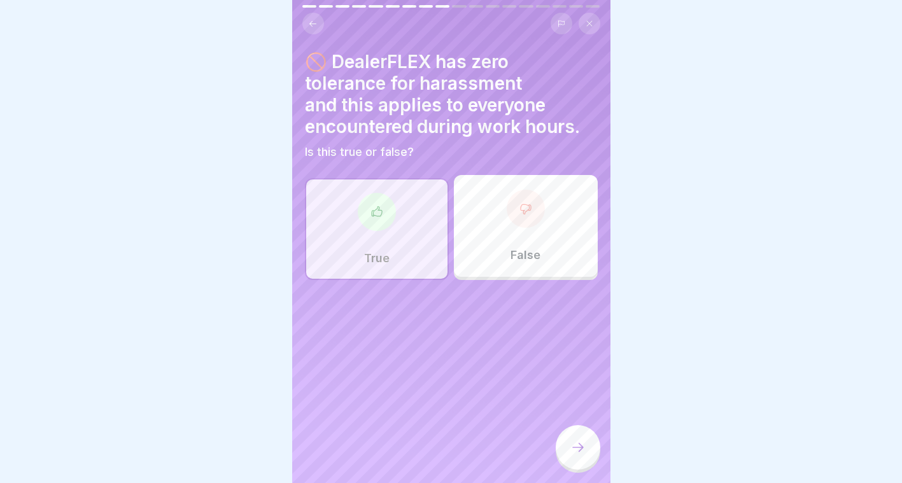
click at [585, 450] on div at bounding box center [578, 447] width 45 height 45
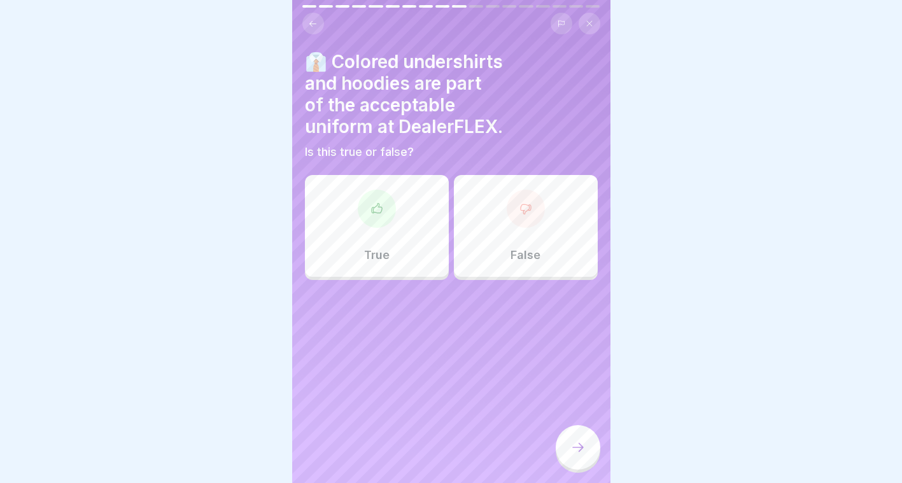
click at [514, 273] on div "False" at bounding box center [526, 226] width 144 height 102
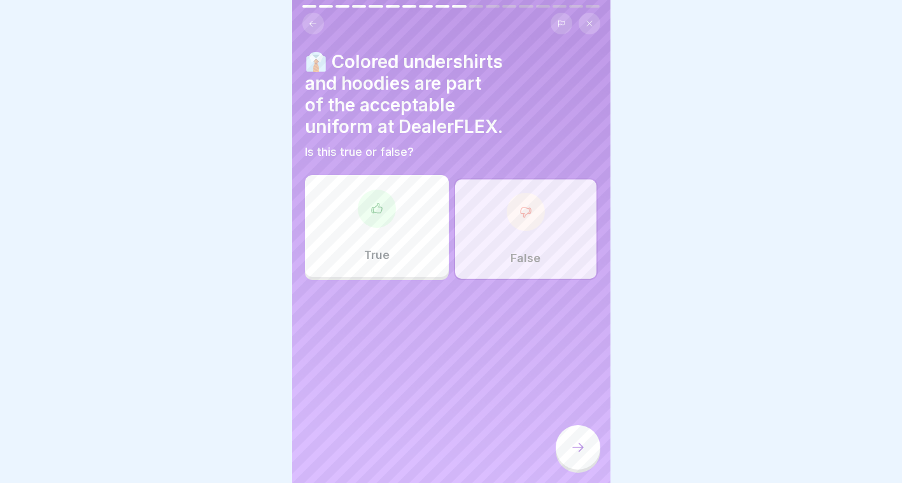
click at [591, 466] on div at bounding box center [578, 447] width 45 height 45
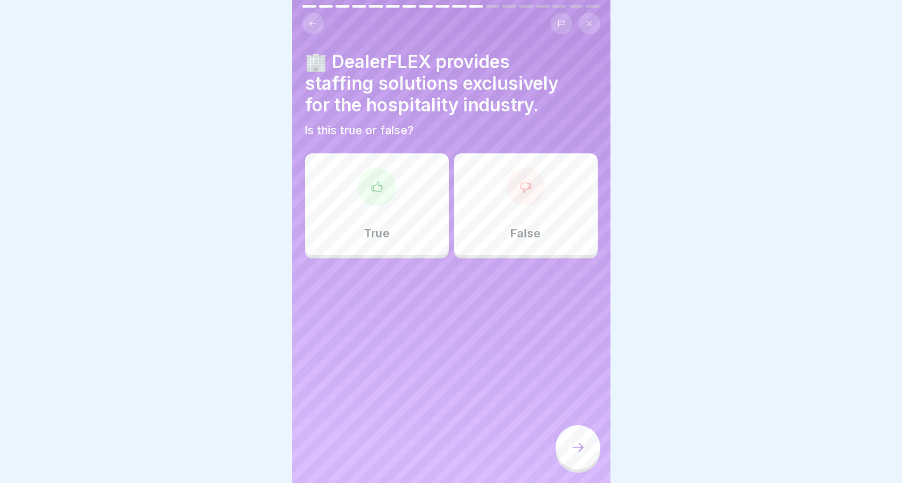
click at [498, 255] on div "False" at bounding box center [526, 204] width 144 height 102
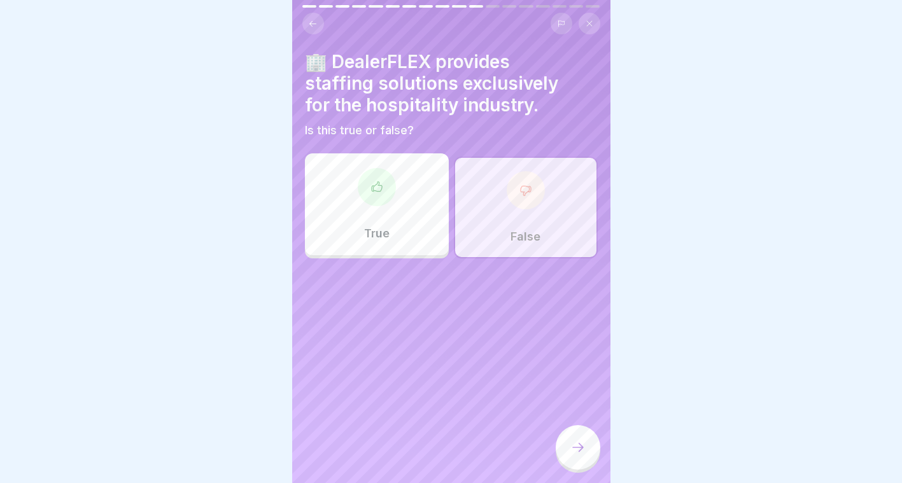
click at [569, 448] on div at bounding box center [578, 447] width 45 height 45
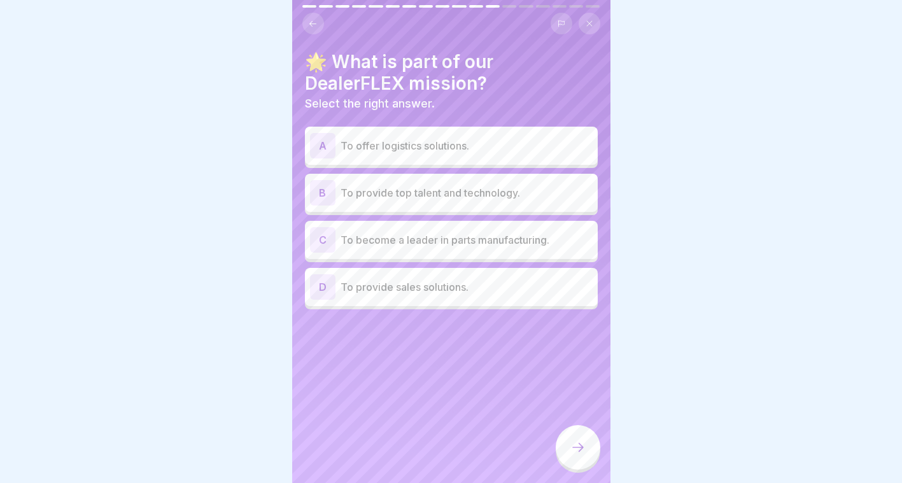
click at [425, 218] on div "A To offer logistics solutions. B To provide top talent and technology. C To be…" at bounding box center [451, 219] width 293 height 179
click at [417, 204] on div "B To provide top talent and technology." at bounding box center [451, 192] width 283 height 25
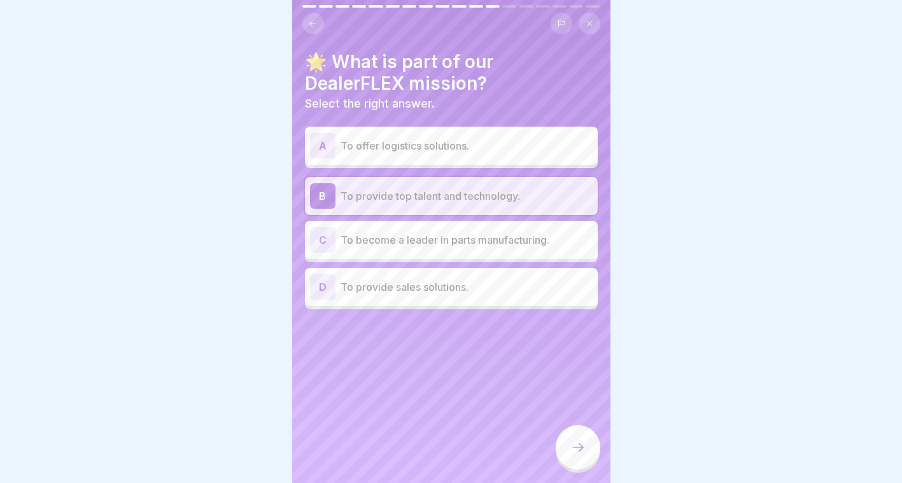
click at [409, 244] on p "To become a leader in parts manufacturing." at bounding box center [466, 239] width 252 height 15
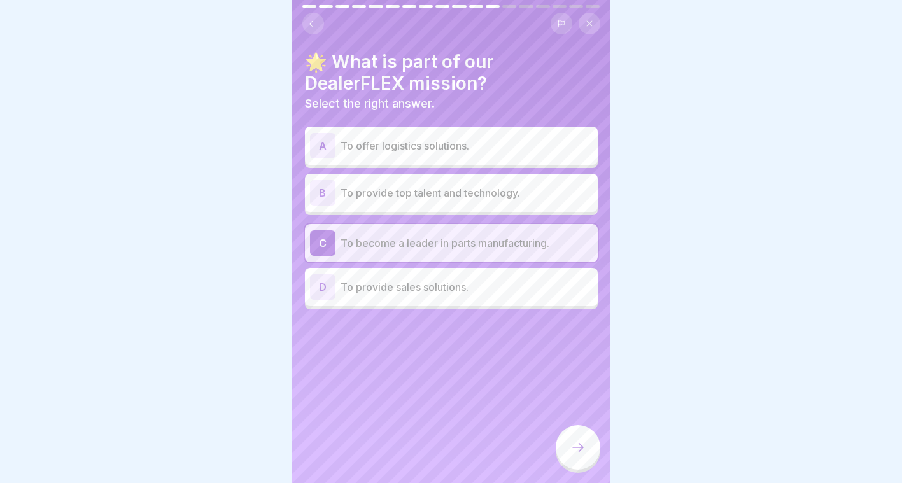
click at [405, 132] on div "A To offer logistics solutions." at bounding box center [451, 146] width 293 height 38
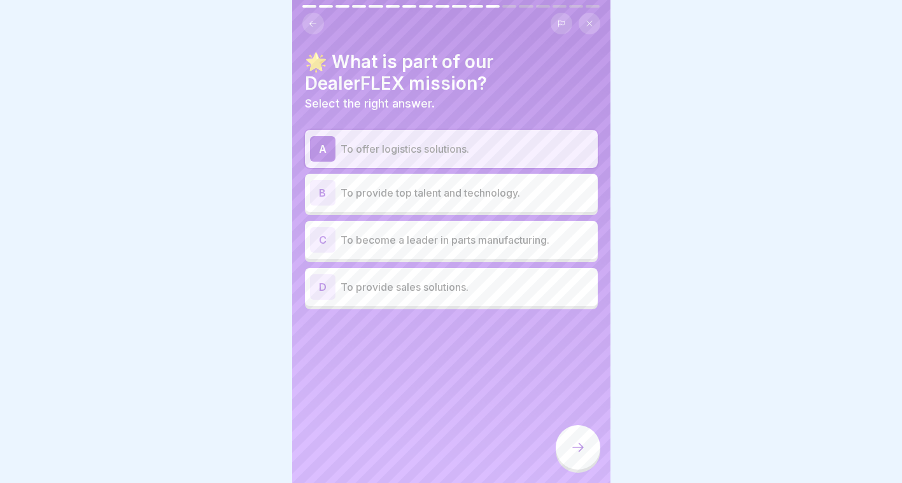
click at [419, 208] on div "B To provide top talent and technology." at bounding box center [451, 193] width 293 height 38
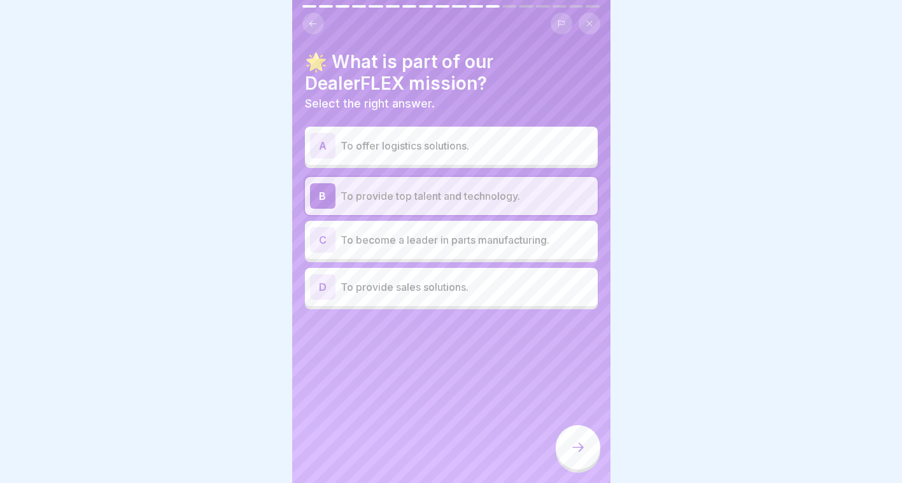
click at [571, 449] on div at bounding box center [578, 447] width 45 height 45
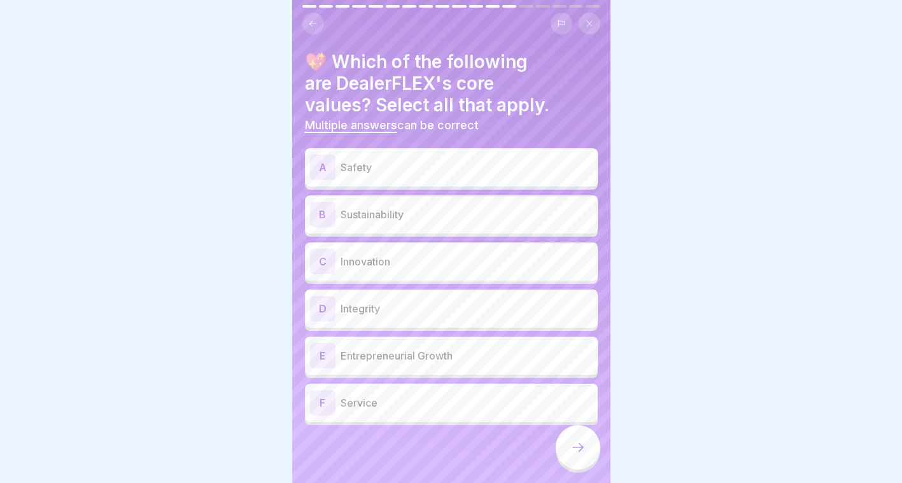
click at [419, 160] on p "Safety" at bounding box center [466, 167] width 252 height 15
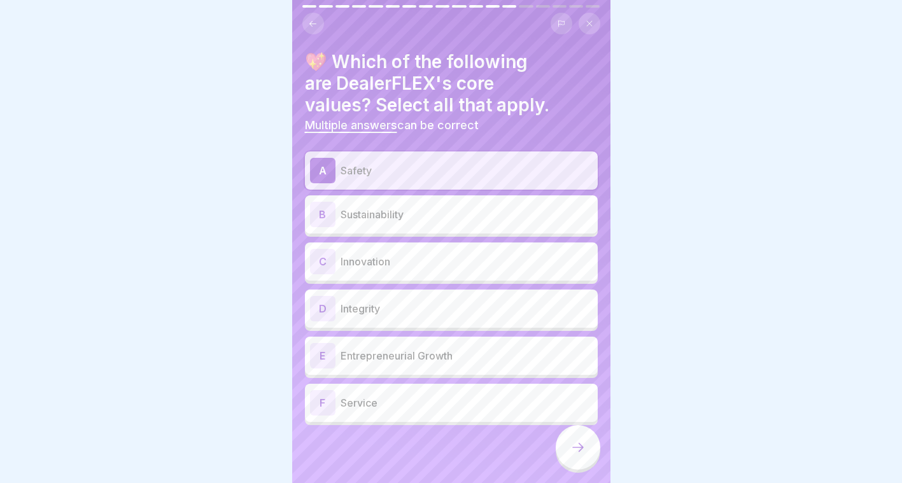
click at [386, 262] on p "Innovation" at bounding box center [466, 261] width 252 height 15
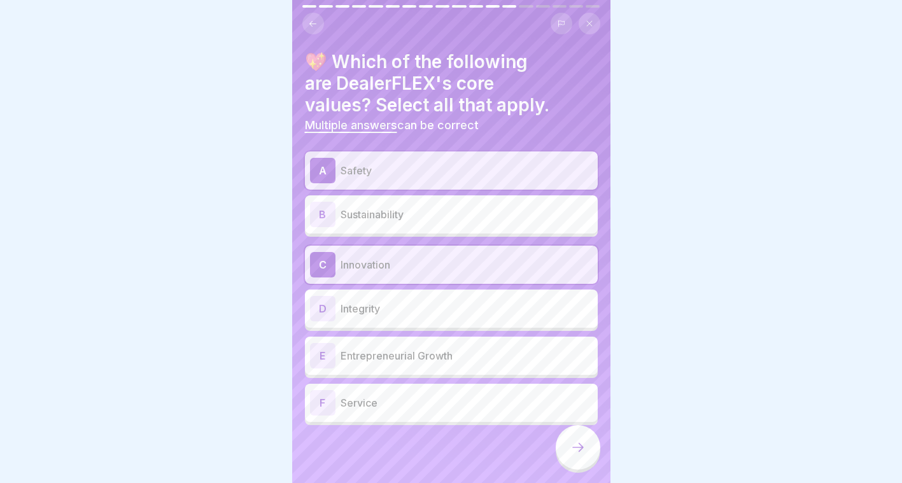
click at [400, 387] on div "F Service" at bounding box center [451, 403] width 293 height 38
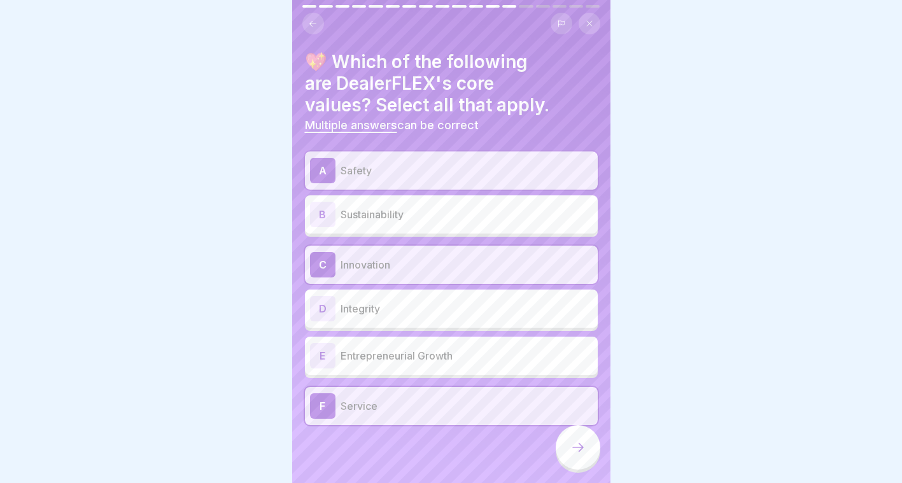
scroll to position [10, 0]
click at [496, 207] on p "Sustainability" at bounding box center [466, 214] width 252 height 15
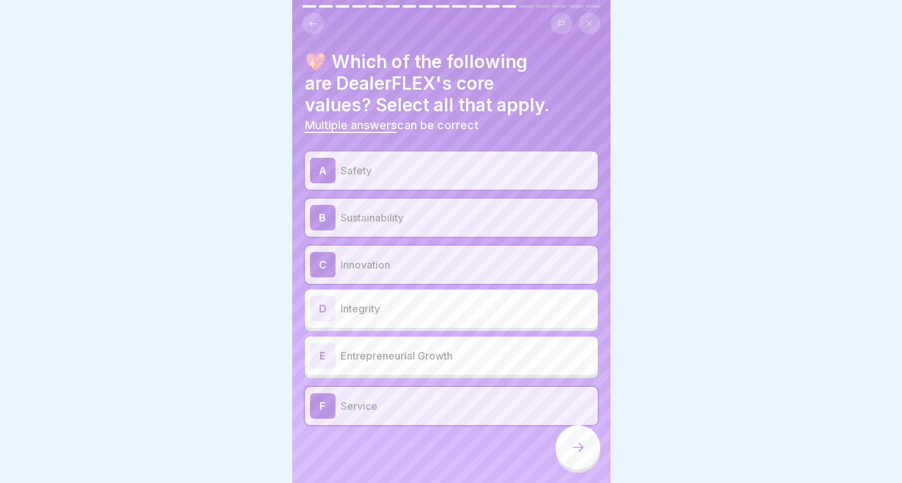
click at [411, 343] on div "E Entrepreneurial Growth" at bounding box center [451, 355] width 283 height 25
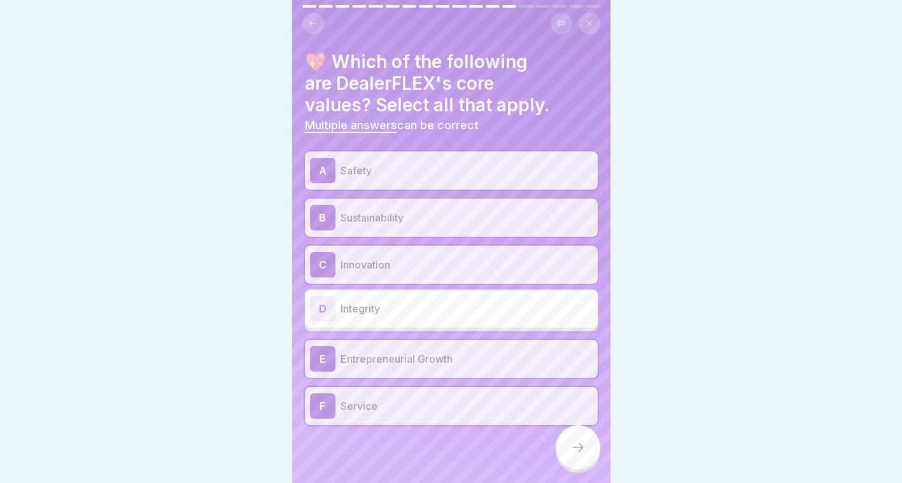
click at [391, 301] on p "Integrity" at bounding box center [466, 308] width 252 height 15
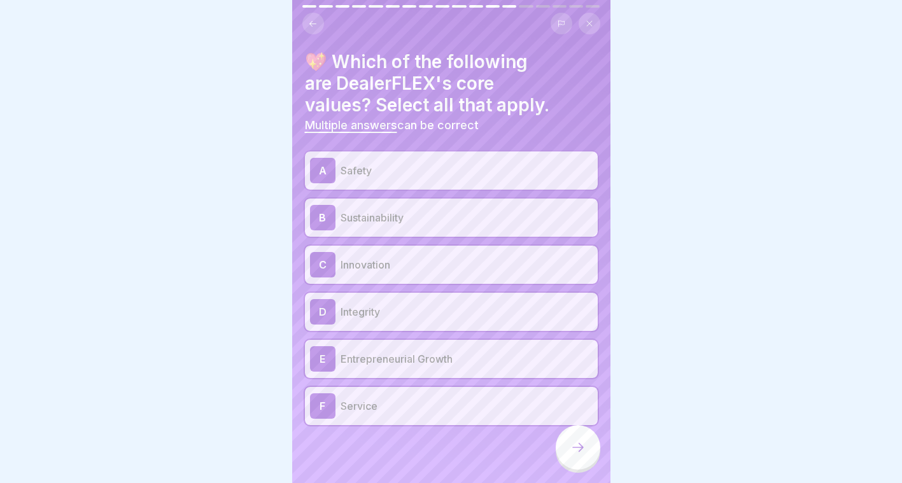
click at [571, 440] on div at bounding box center [578, 447] width 45 height 45
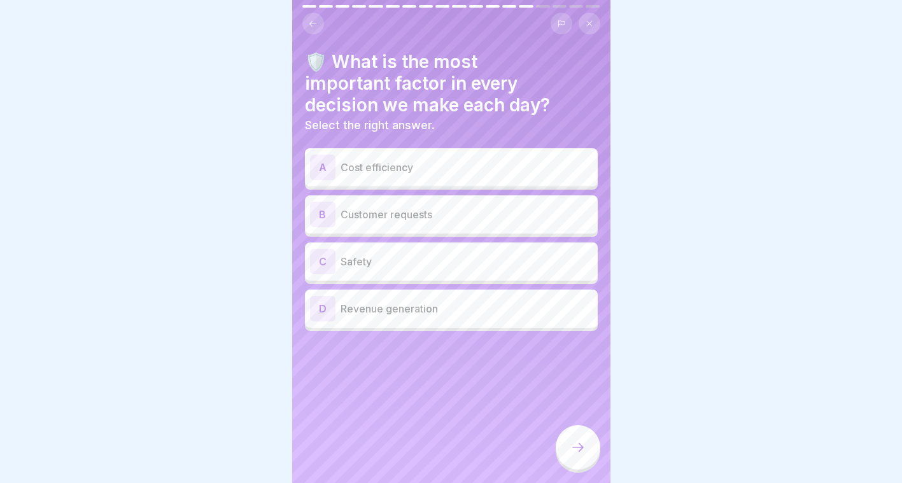
click at [376, 256] on p "Safety" at bounding box center [466, 261] width 252 height 15
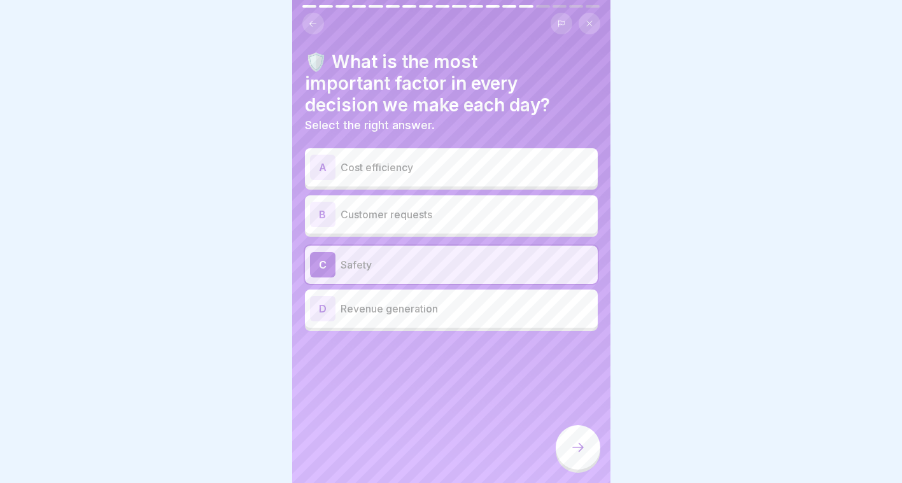
click at [572, 451] on icon at bounding box center [577, 447] width 15 height 15
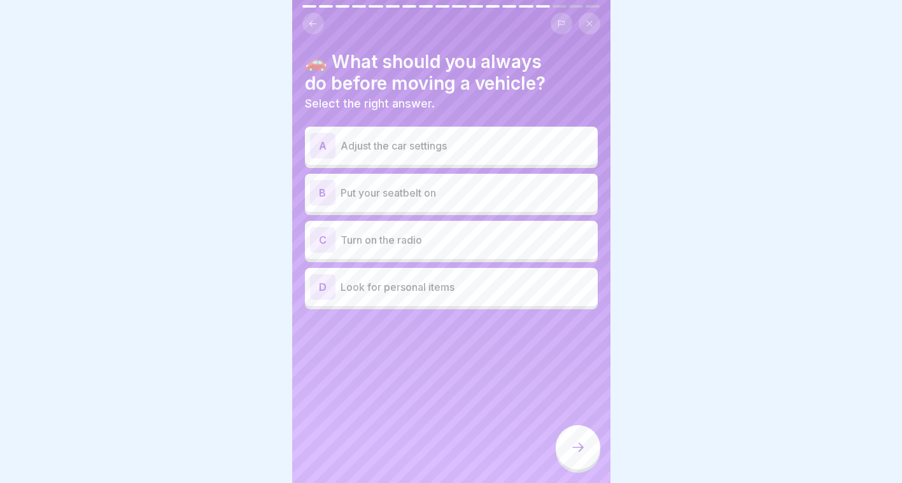
click at [405, 180] on div "B Put your seatbelt on" at bounding box center [451, 192] width 283 height 25
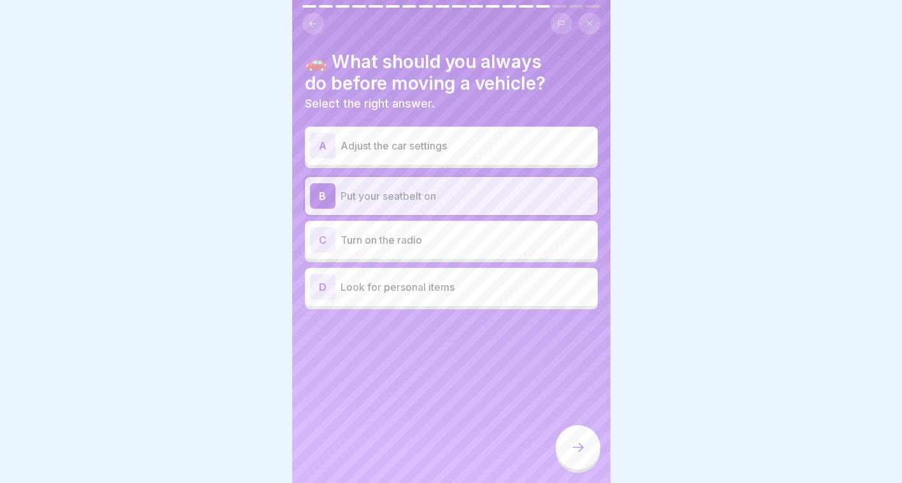
click at [571, 440] on div at bounding box center [578, 447] width 45 height 45
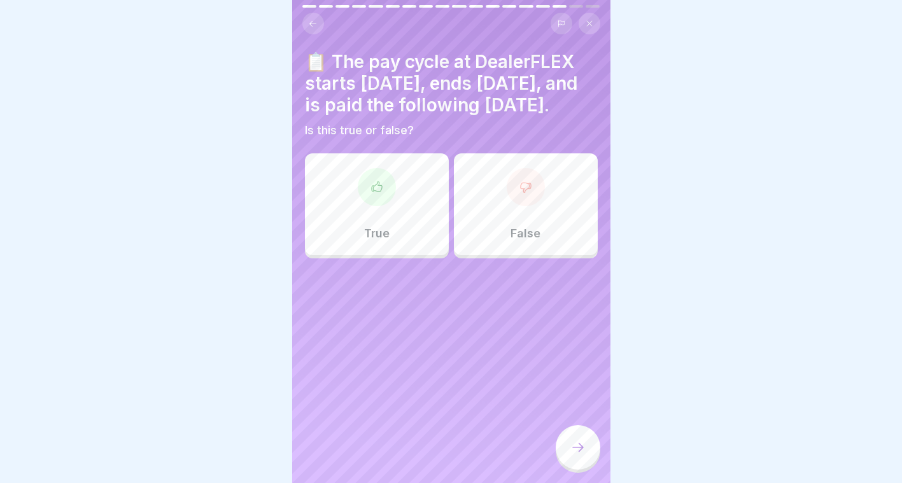
click at [370, 226] on div "True" at bounding box center [377, 204] width 144 height 102
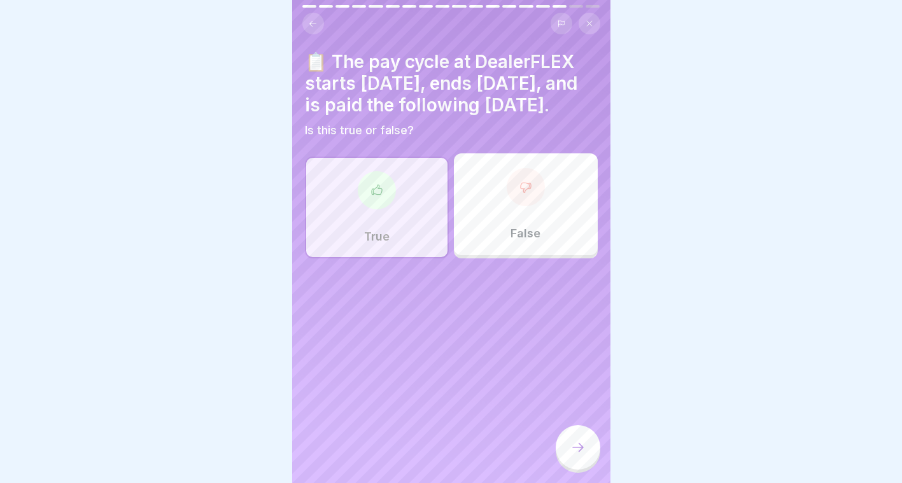
click at [592, 470] on div at bounding box center [578, 449] width 45 height 48
click at [584, 454] on icon at bounding box center [577, 447] width 15 height 15
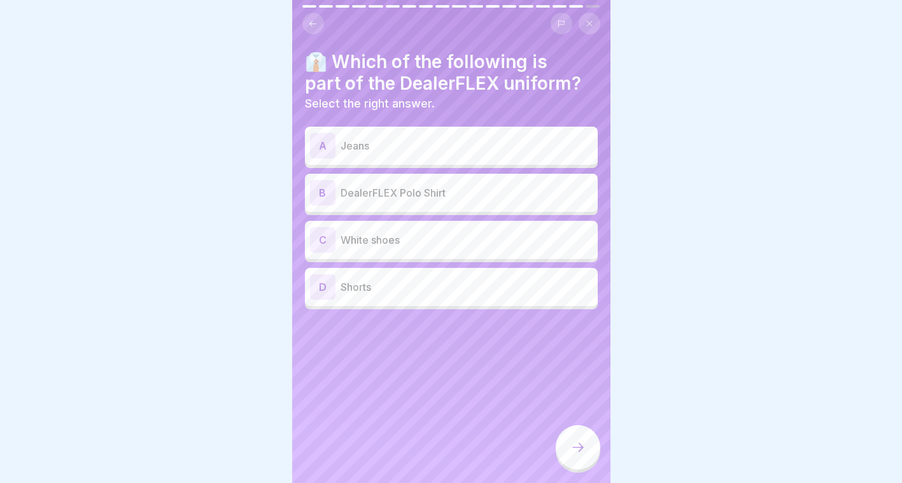
scroll to position [0, 0]
click at [398, 181] on div "B DealerFLEX Polo Shirt" at bounding box center [451, 192] width 283 height 25
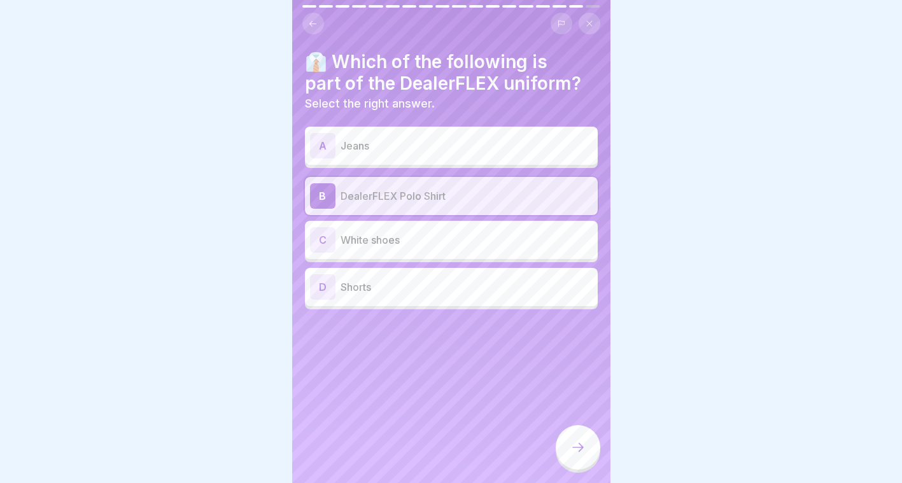
click at [580, 449] on div at bounding box center [578, 447] width 45 height 45
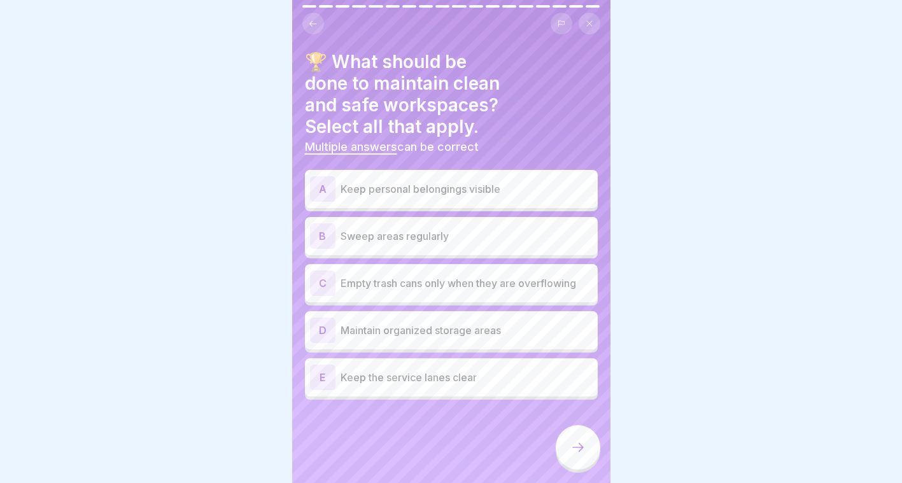
click at [406, 233] on p "Sweep areas regularly" at bounding box center [466, 235] width 252 height 15
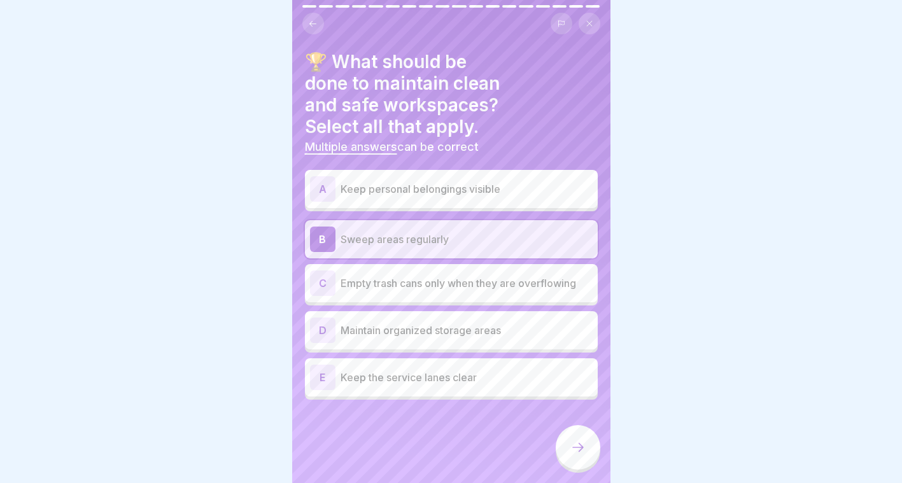
click at [414, 290] on p "Empty trash cans only when they are overflowing" at bounding box center [466, 283] width 252 height 15
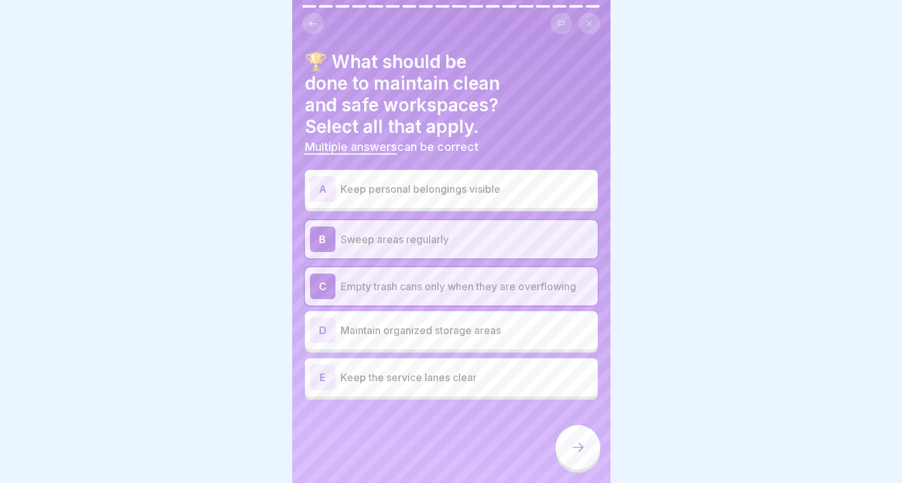
click at [409, 284] on p "Empty trash cans only when they are overflowing" at bounding box center [466, 286] width 252 height 15
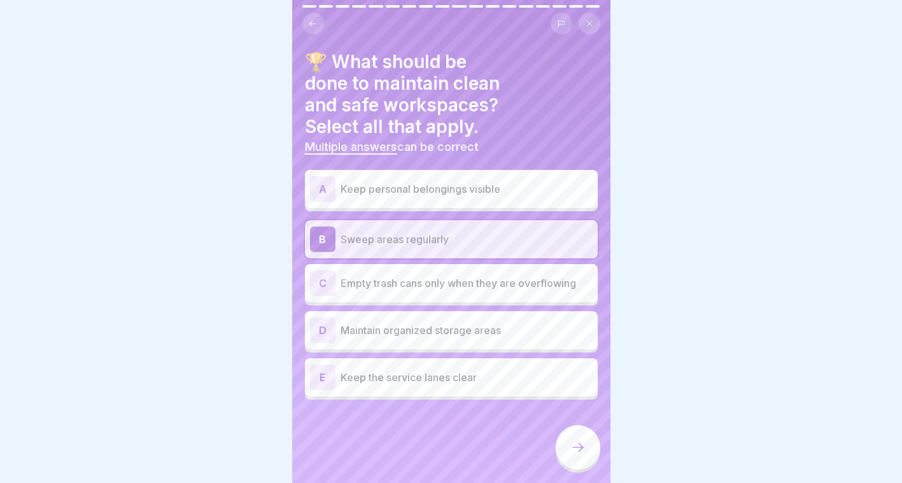
click at [403, 330] on p "Maintain organized storage areas" at bounding box center [466, 330] width 252 height 15
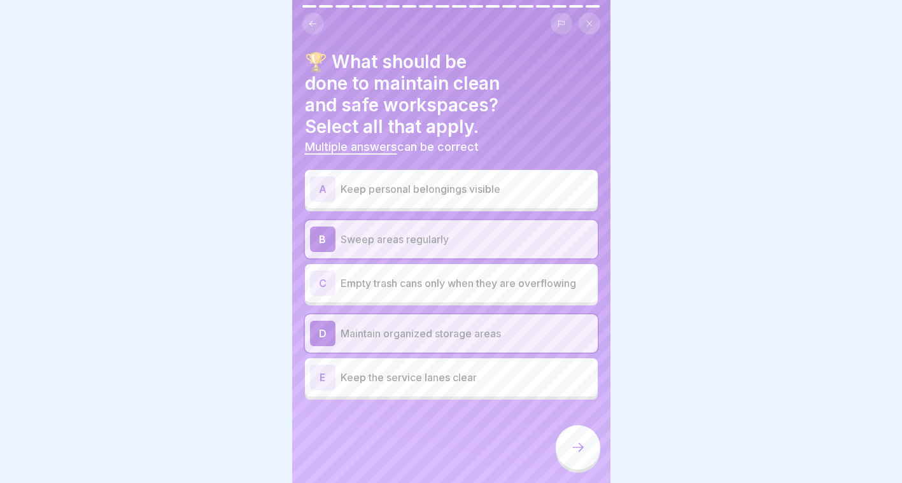
click at [431, 384] on p "Keep the service lanes clear" at bounding box center [466, 377] width 252 height 15
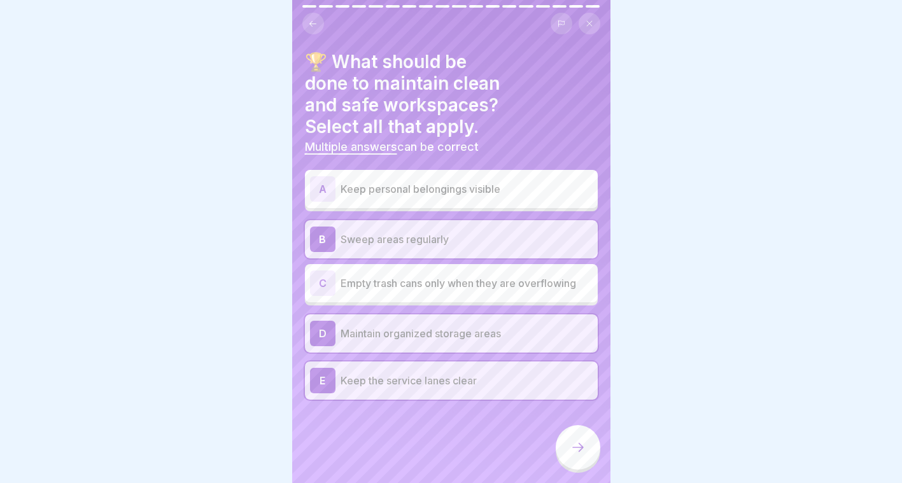
click at [569, 454] on div at bounding box center [578, 447] width 45 height 45
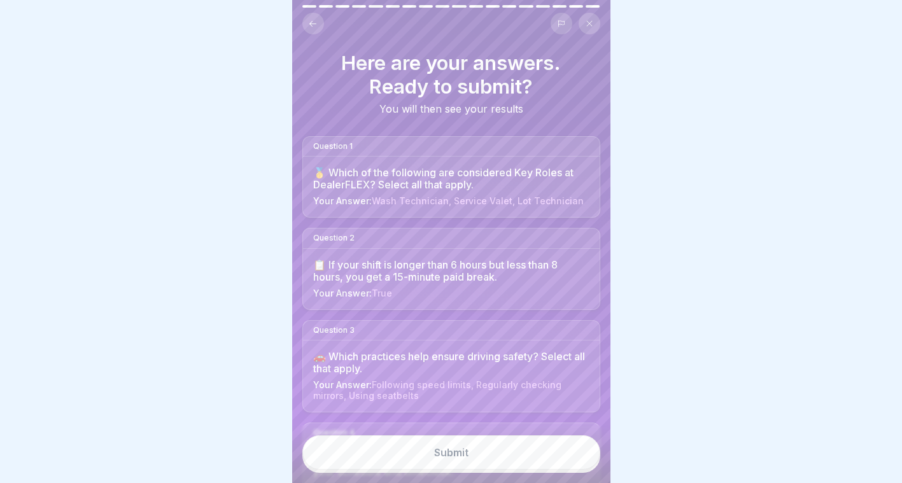
click at [448, 454] on button "Submit" at bounding box center [451, 452] width 298 height 34
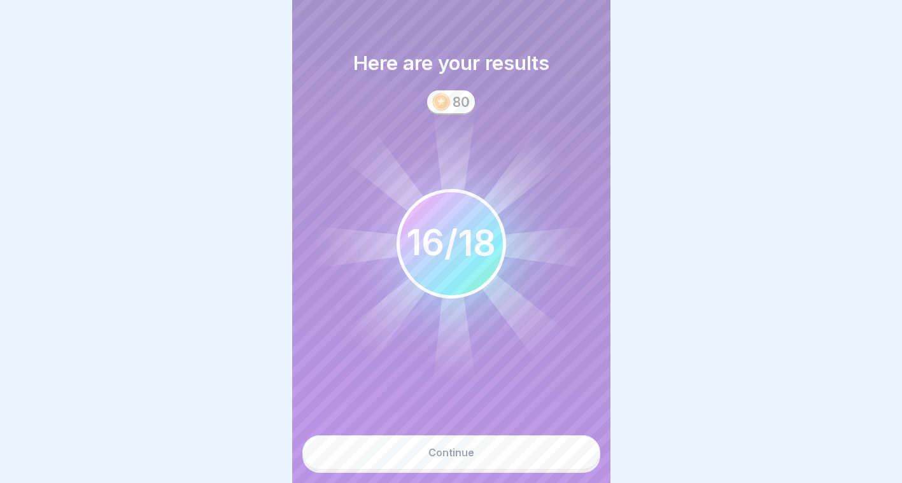
click at [443, 458] on div "Continue" at bounding box center [451, 452] width 46 height 11
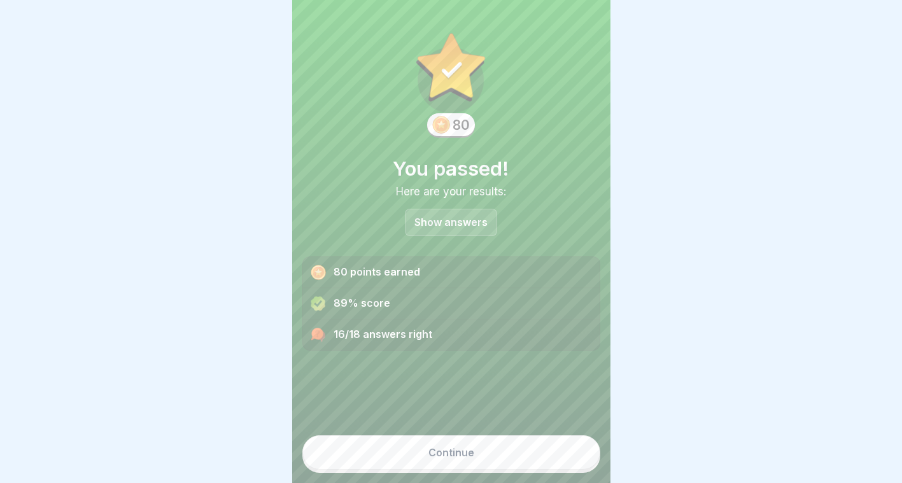
click at [447, 458] on div "Continue" at bounding box center [451, 452] width 46 height 11
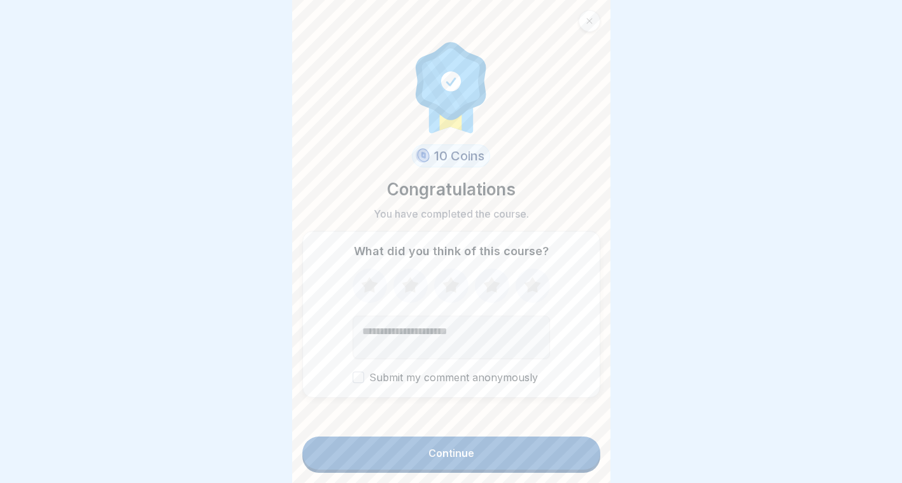
click at [528, 288] on icon at bounding box center [532, 285] width 17 height 16
click at [475, 451] on button "Continue" at bounding box center [451, 453] width 298 height 33
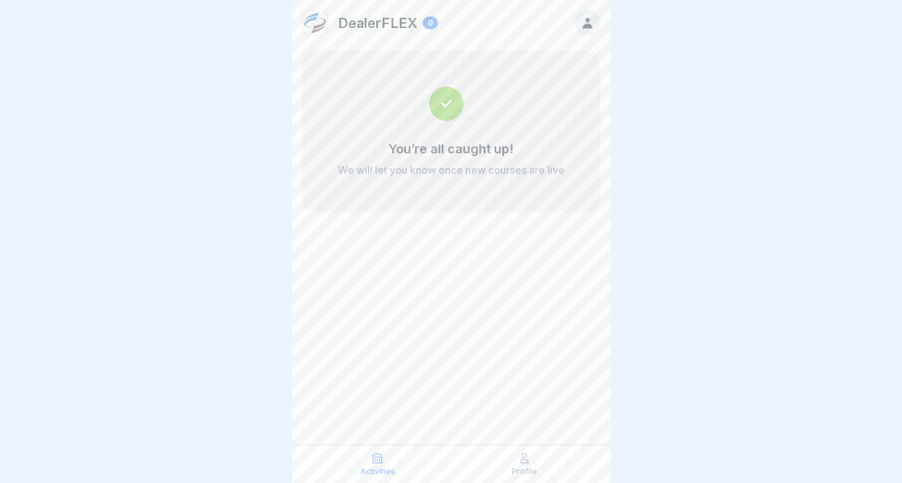
click at [490, 460] on div "Profile" at bounding box center [524, 464] width 141 height 24
click at [538, 459] on div "Profile" at bounding box center [524, 464] width 141 height 24
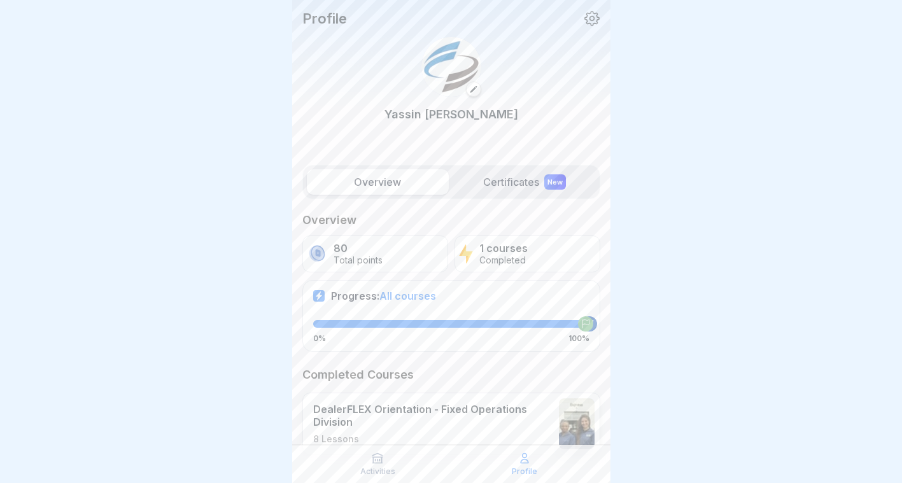
click at [500, 174] on label "Certificates New" at bounding box center [525, 181] width 142 height 25
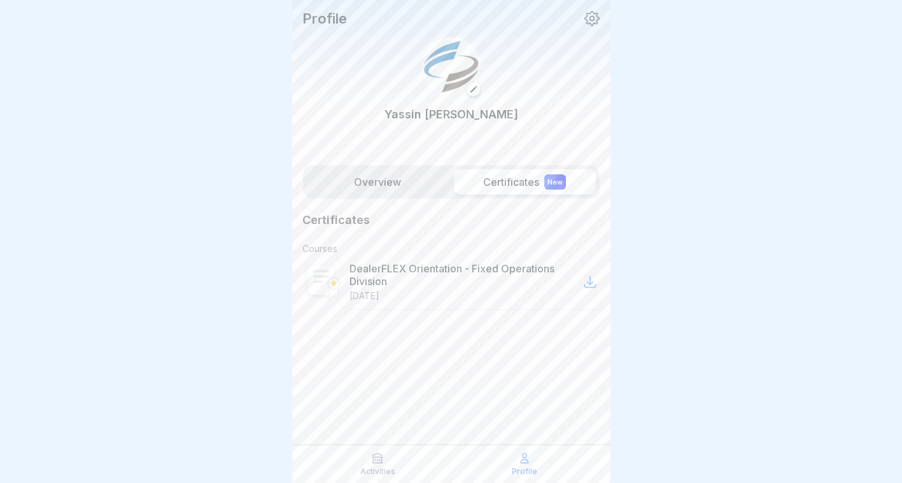
click at [325, 281] on rect at bounding box center [320, 279] width 27 height 29
click at [394, 167] on div "Overview Certificates New" at bounding box center [451, 182] width 298 height 34
click at [393, 171] on label "Overview" at bounding box center [378, 181] width 142 height 25
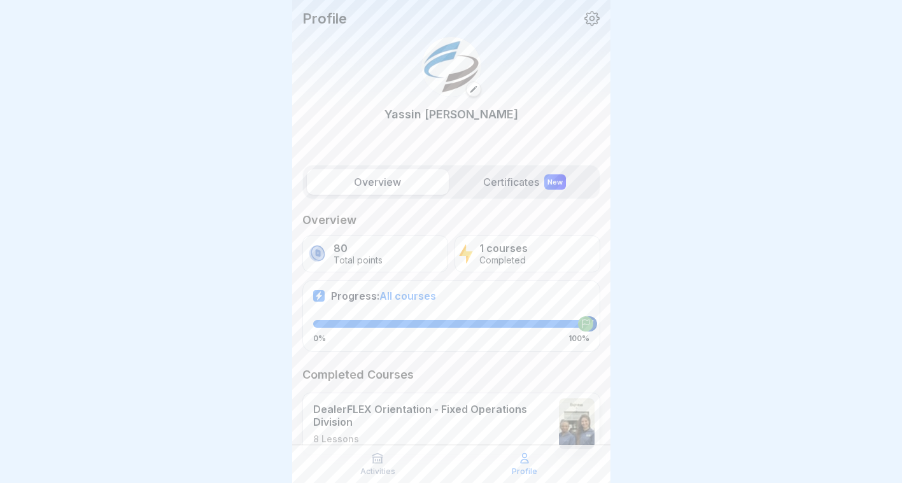
scroll to position [36, 0]
